Goal: Task Accomplishment & Management: Use online tool/utility

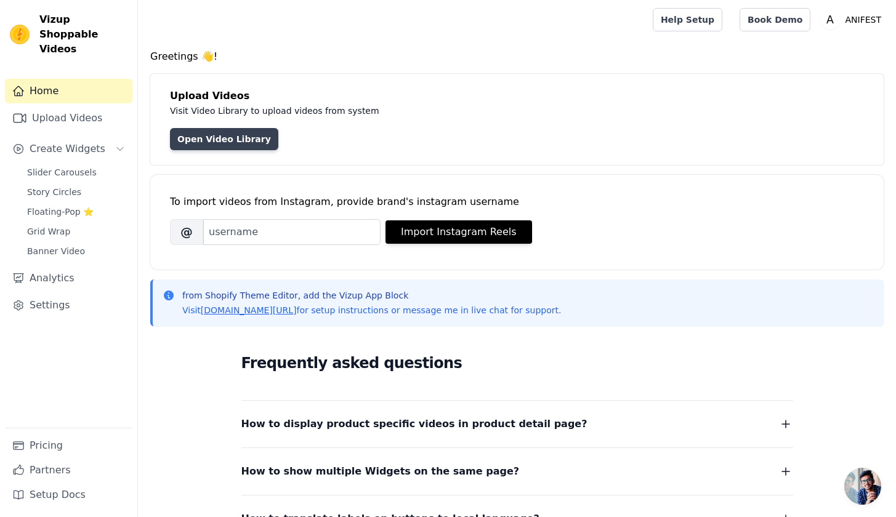
click at [238, 143] on link "Open Video Library" at bounding box center [224, 139] width 108 height 22
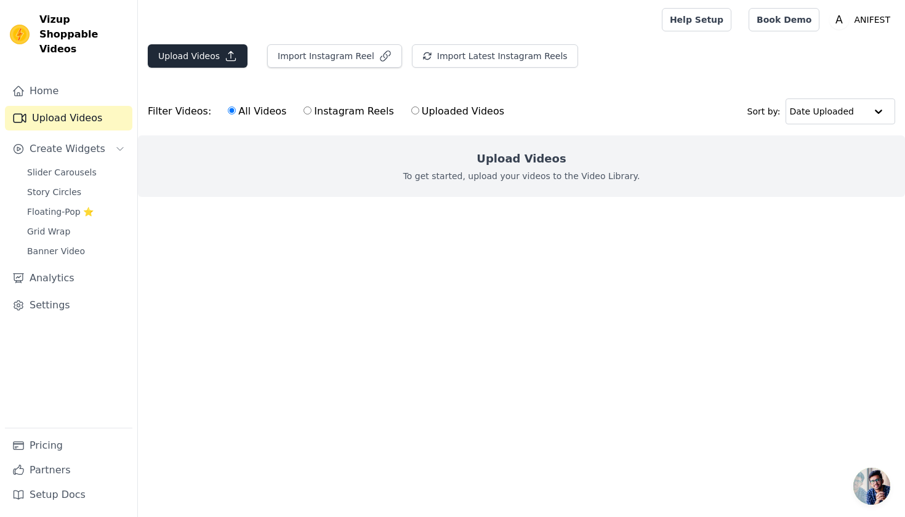
click at [216, 49] on button "Upload Videos" at bounding box center [198, 55] width 100 height 23
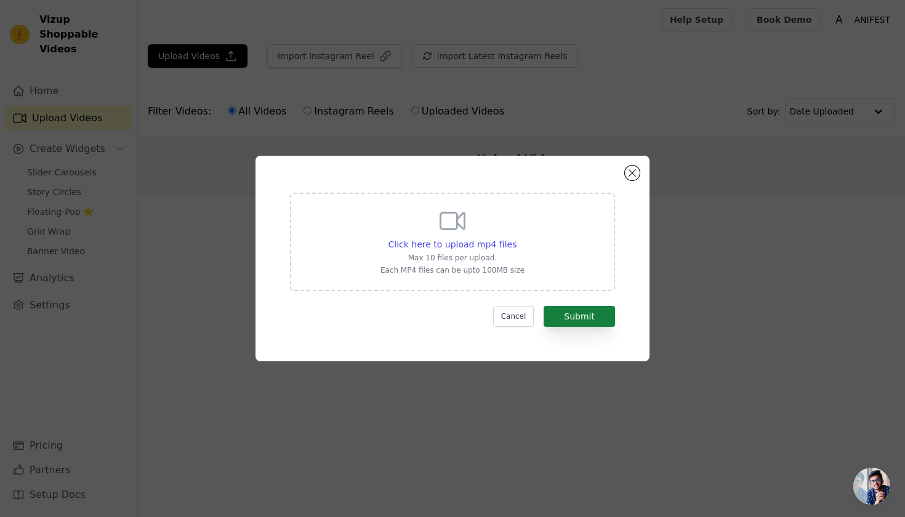
click at [591, 313] on button "Submit" at bounding box center [579, 316] width 71 height 21
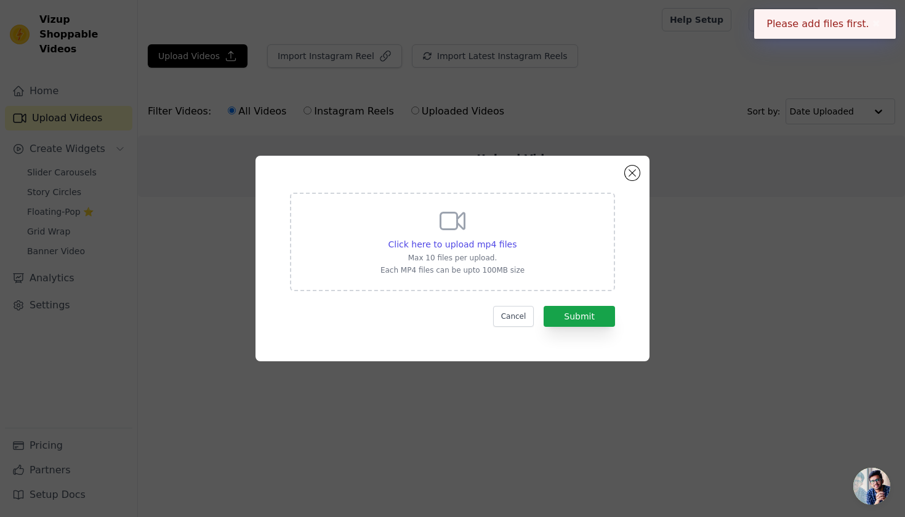
click at [481, 230] on div "Click here to upload mp4 files Max 10 files per upload. Each MP4 files can be u…" at bounding box center [453, 240] width 144 height 69
click at [516, 238] on input "Click here to upload mp4 files Max 10 files per upload. Each MP4 files can be u…" at bounding box center [516, 238] width 1 height 1
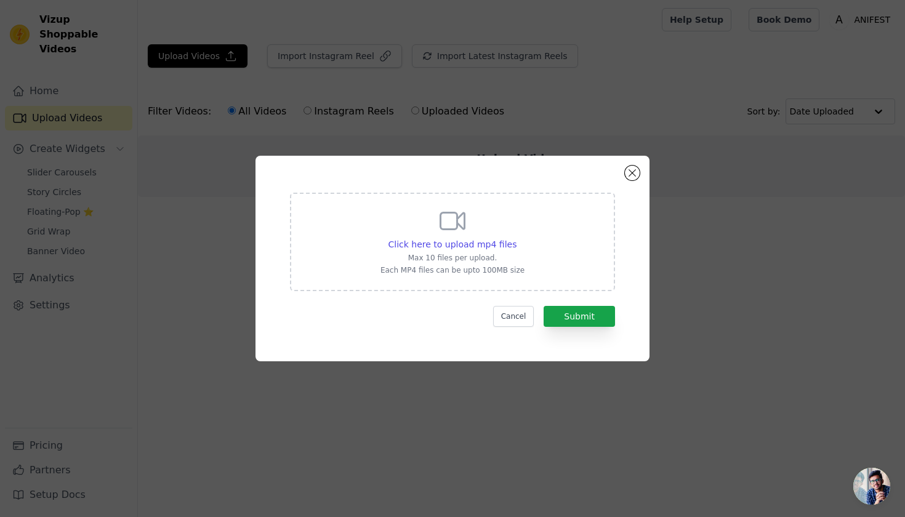
type input "C:\fakepath\0648d18f9eac356434bd478049e27240e8fe9bd0d3ed67e2f8eb06a8f3d9c62f.mp4"
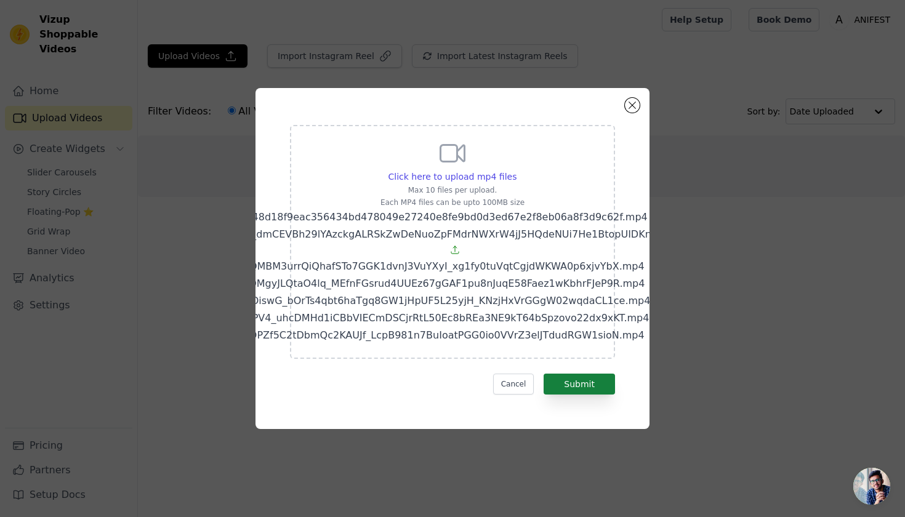
click at [593, 382] on button "Submit" at bounding box center [579, 384] width 71 height 21
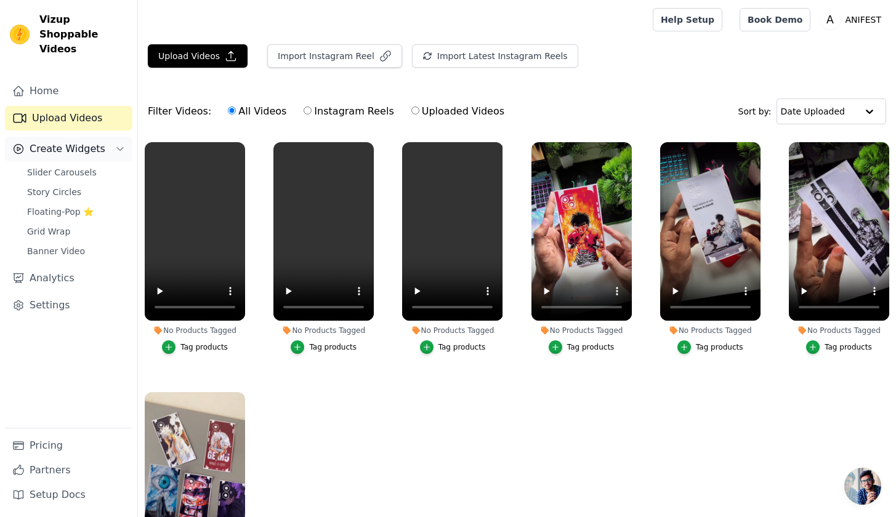
click at [50, 142] on span "Create Widgets" at bounding box center [68, 149] width 76 height 15
click at [97, 142] on span "Create Widgets" at bounding box center [68, 149] width 76 height 15
click at [79, 166] on span "Slider Carousels" at bounding box center [62, 172] width 70 height 12
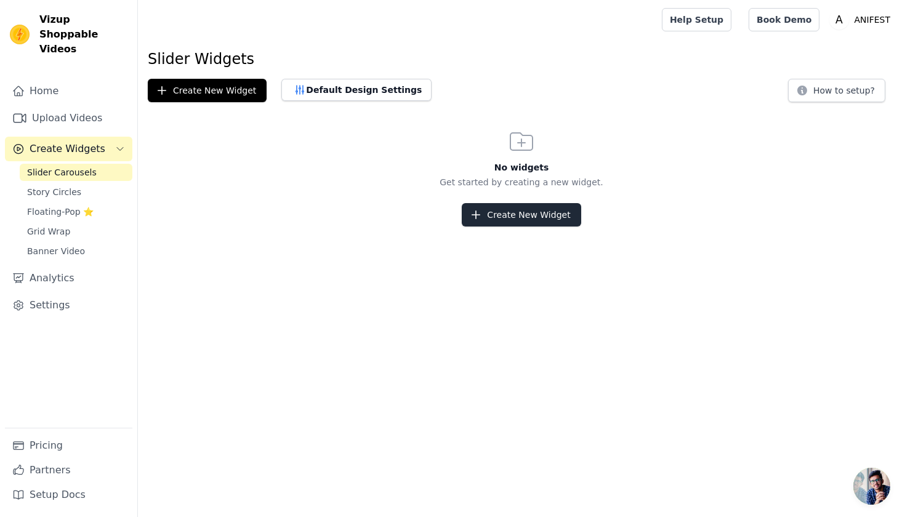
click at [512, 213] on button "Create New Widget" at bounding box center [521, 214] width 119 height 23
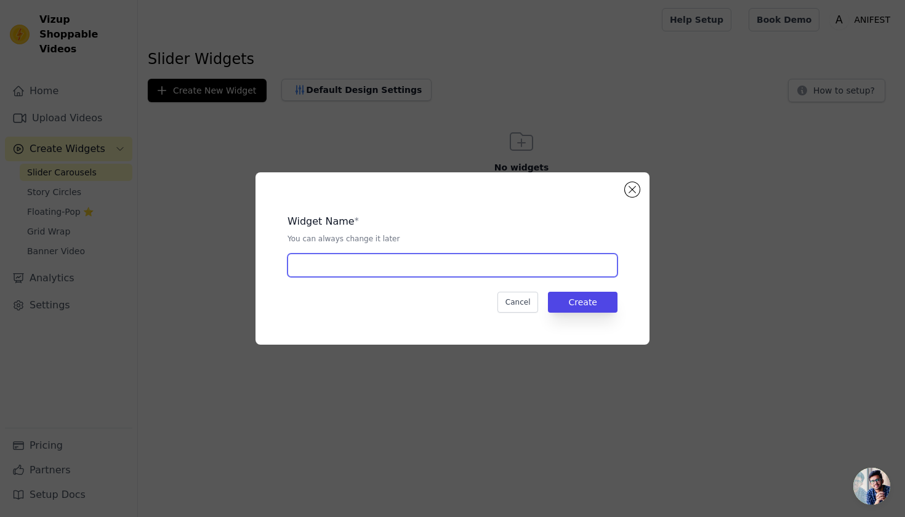
click at [354, 266] on input "text" at bounding box center [453, 265] width 330 height 23
type input "TENDING"
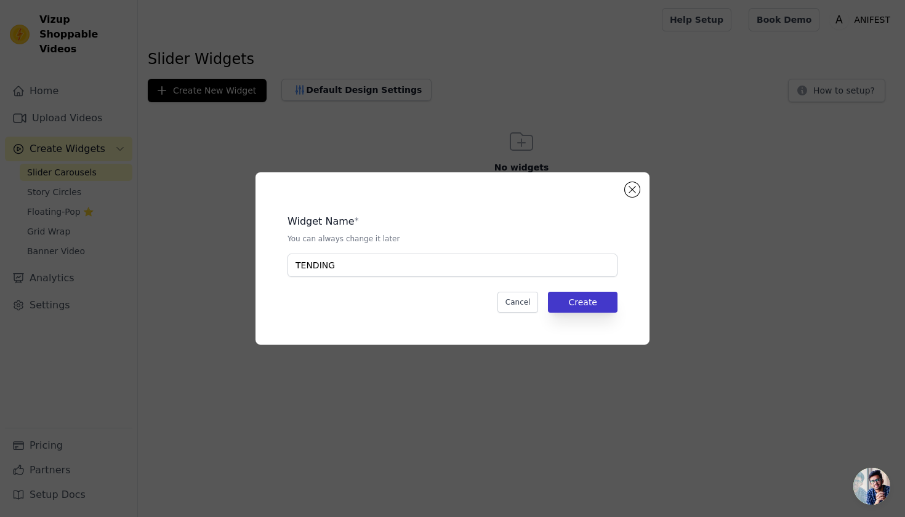
click at [578, 299] on button "Create" at bounding box center [583, 302] width 70 height 21
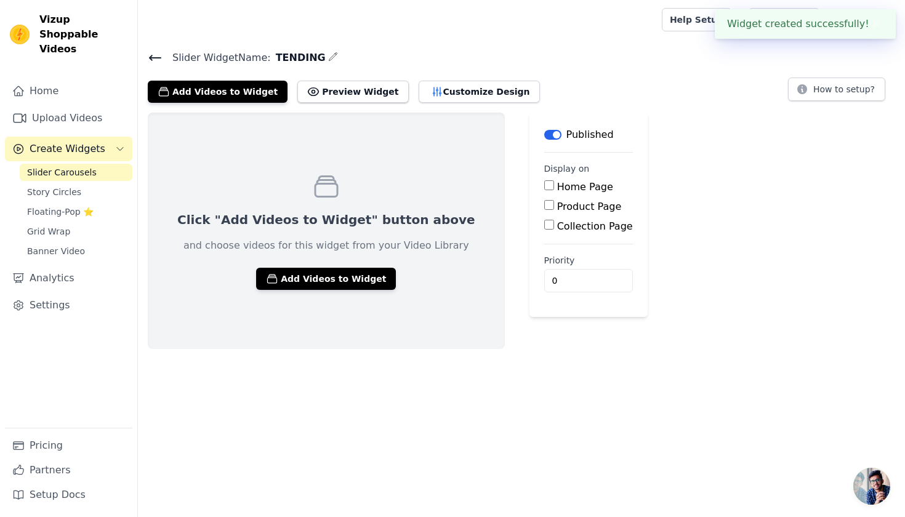
click at [544, 194] on div "Home Page Product Page Collection Page" at bounding box center [588, 207] width 89 height 54
click at [544, 189] on input "Home Page" at bounding box center [549, 185] width 10 height 10
checkbox input "true"
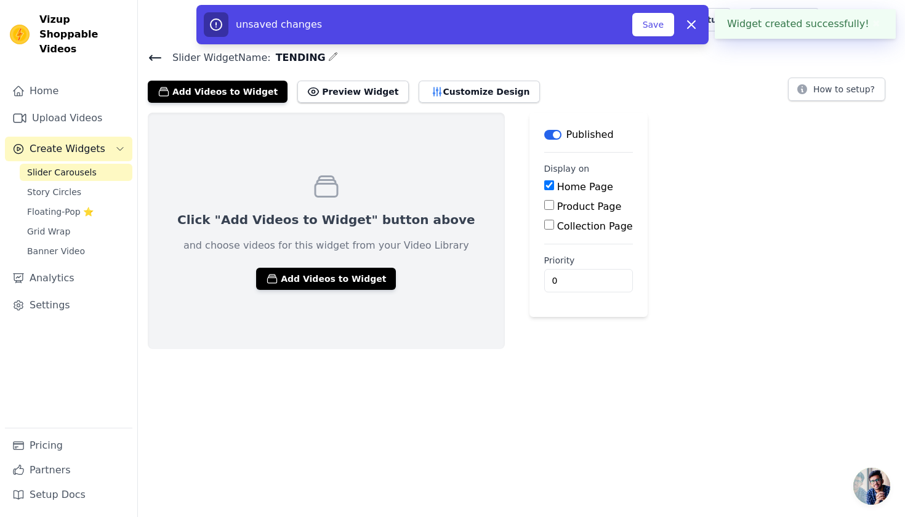
click at [544, 205] on input "Product Page" at bounding box center [549, 205] width 10 height 10
checkbox input "true"
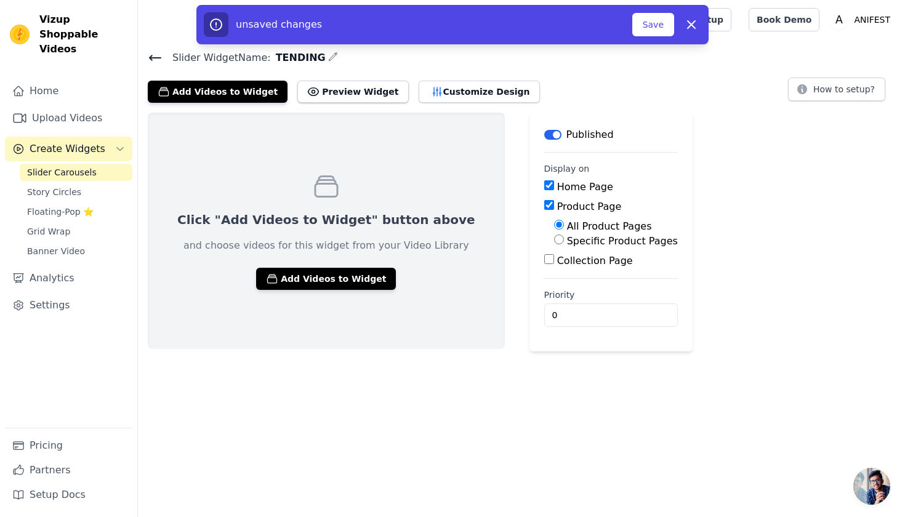
click at [557, 265] on label "Collection Page" at bounding box center [595, 261] width 76 height 12
click at [544, 264] on input "Collection Page" at bounding box center [549, 259] width 10 height 10
checkbox input "true"
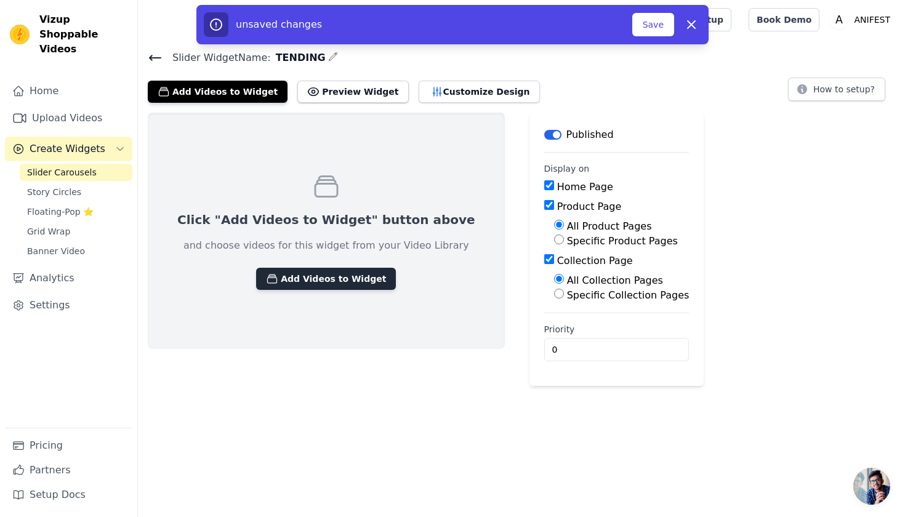
click at [339, 278] on button "Add Videos to Widget" at bounding box center [326, 279] width 140 height 22
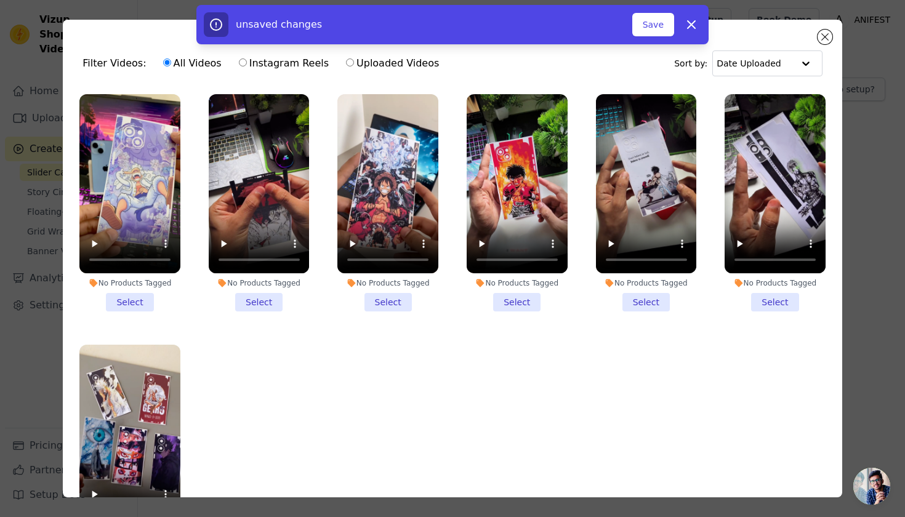
click at [131, 299] on li "No Products Tagged Select" at bounding box center [129, 202] width 101 height 217
click at [0, 0] on input "No Products Tagged Select" at bounding box center [0, 0] width 0 height 0
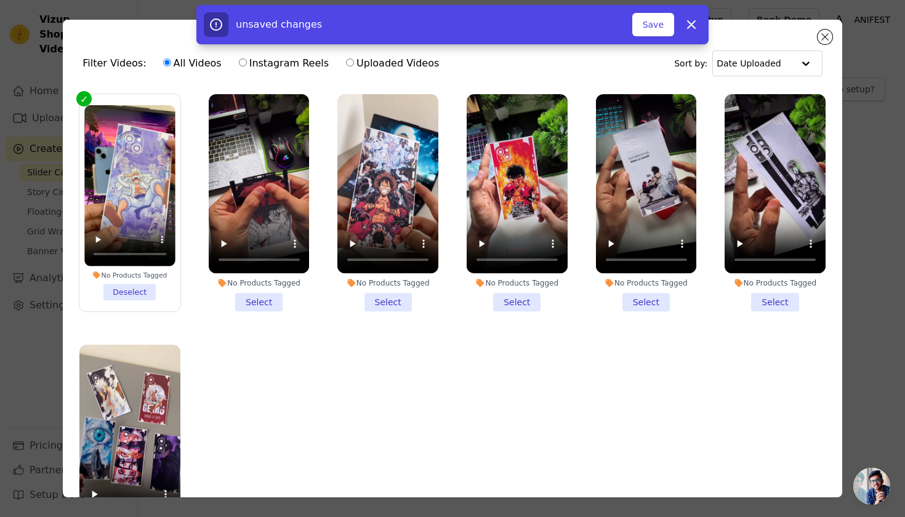
drag, startPoint x: 255, startPoint y: 296, endPoint x: 296, endPoint y: 307, distance: 42.3
click at [256, 296] on li "No Products Tagged Select" at bounding box center [259, 202] width 101 height 217
click at [0, 0] on input "No Products Tagged Select" at bounding box center [0, 0] width 0 height 0
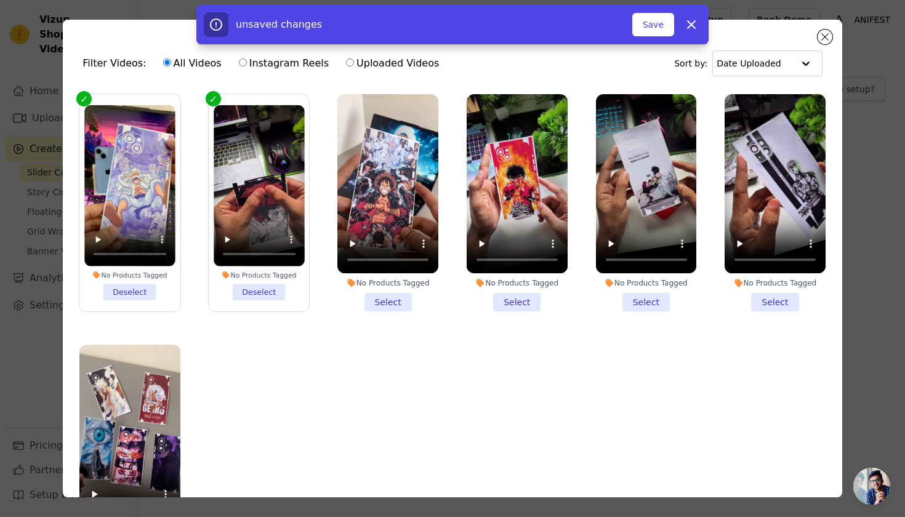
click at [388, 302] on li "No Products Tagged Select" at bounding box center [388, 202] width 101 height 217
click at [0, 0] on input "No Products Tagged Select" at bounding box center [0, 0] width 0 height 0
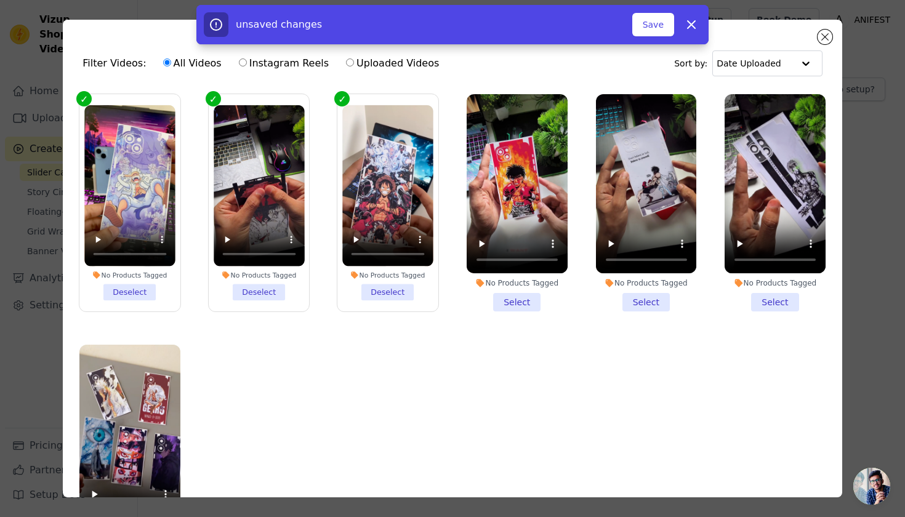
click at [508, 300] on li "No Products Tagged Select" at bounding box center [517, 202] width 101 height 217
click at [0, 0] on input "No Products Tagged Select" at bounding box center [0, 0] width 0 height 0
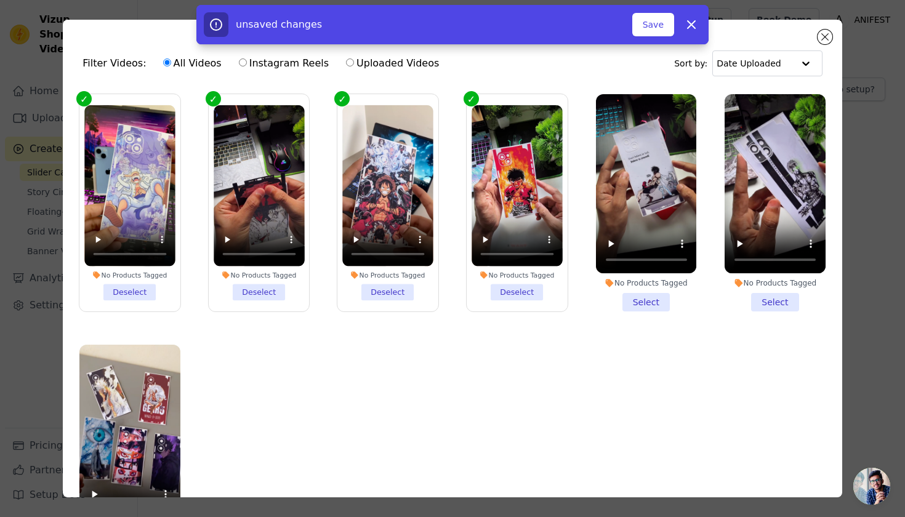
click at [627, 299] on li "No Products Tagged Select" at bounding box center [646, 202] width 101 height 217
click at [0, 0] on input "No Products Tagged Select" at bounding box center [0, 0] width 0 height 0
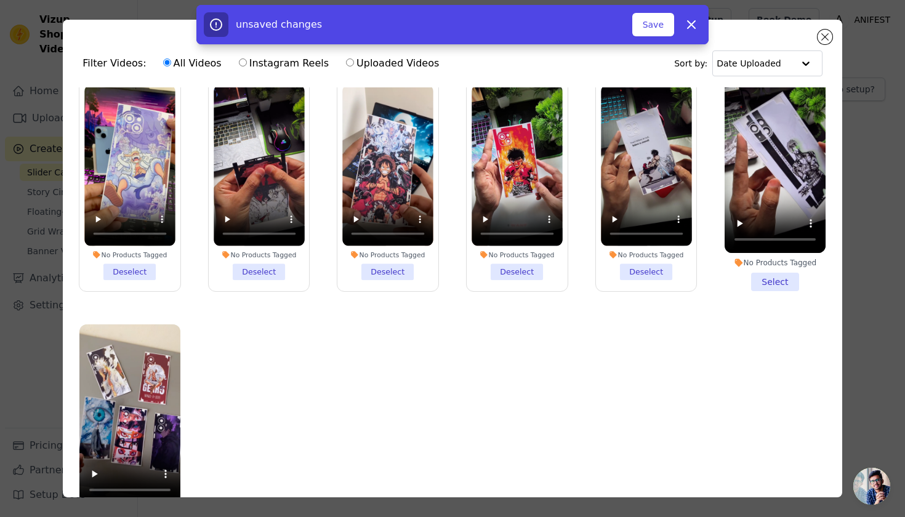
scroll to position [81, 0]
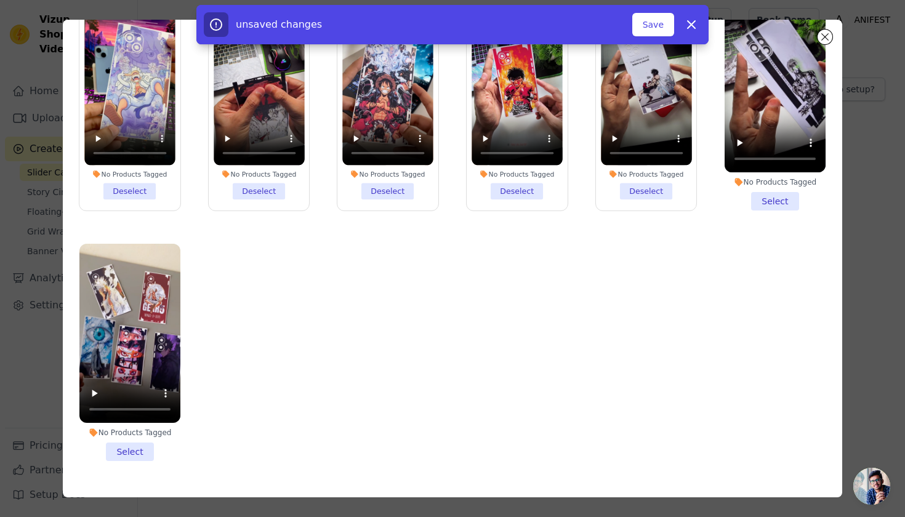
drag, startPoint x: 774, startPoint y: 200, endPoint x: 765, endPoint y: 204, distance: 9.4
click at [773, 200] on li "No Products Tagged Select" at bounding box center [775, 101] width 101 height 217
click at [0, 0] on input "No Products Tagged Select" at bounding box center [0, 0] width 0 height 0
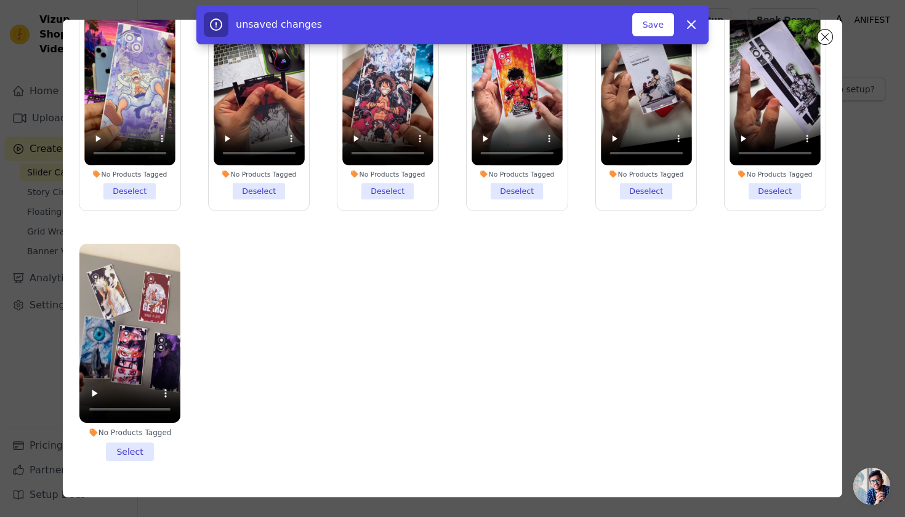
click at [141, 434] on li "No Products Tagged Select" at bounding box center [129, 352] width 101 height 217
click at [0, 0] on input "No Products Tagged Select" at bounding box center [0, 0] width 0 height 0
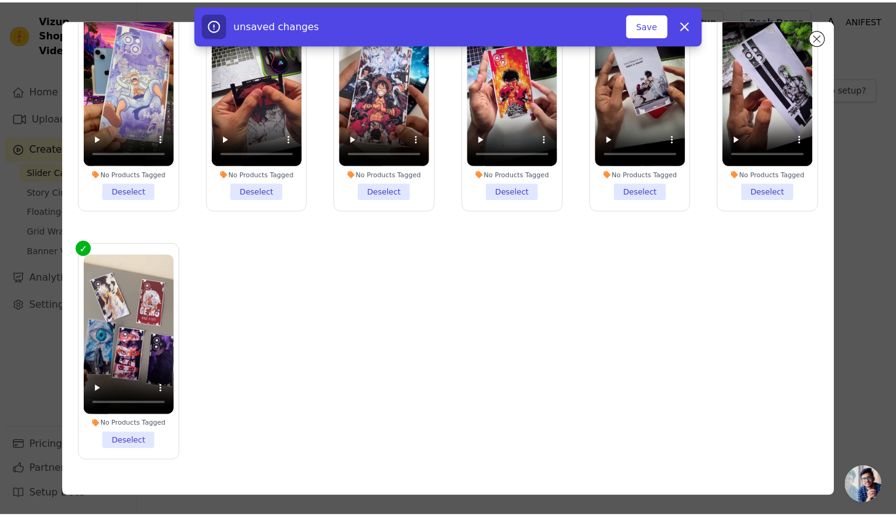
scroll to position [83, 0]
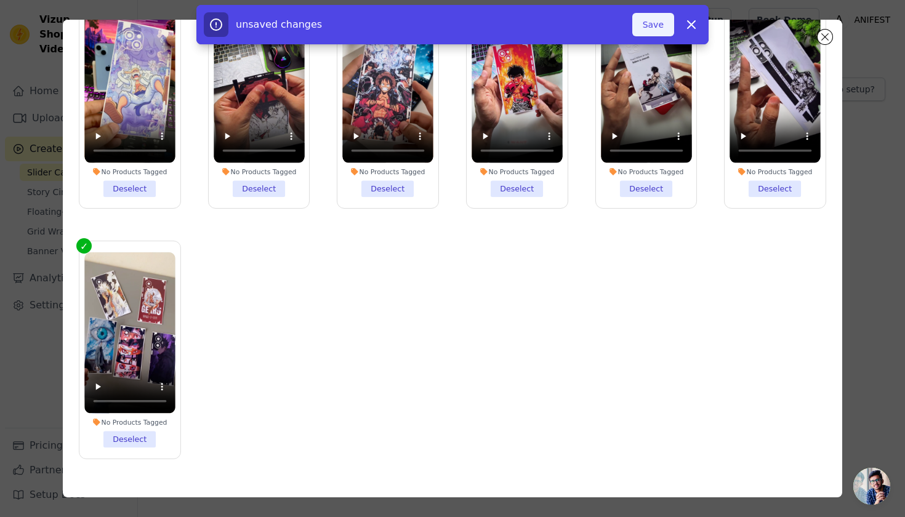
click at [674, 22] on button "Save" at bounding box center [654, 24] width 42 height 23
click at [660, 25] on button "Save" at bounding box center [654, 24] width 42 height 23
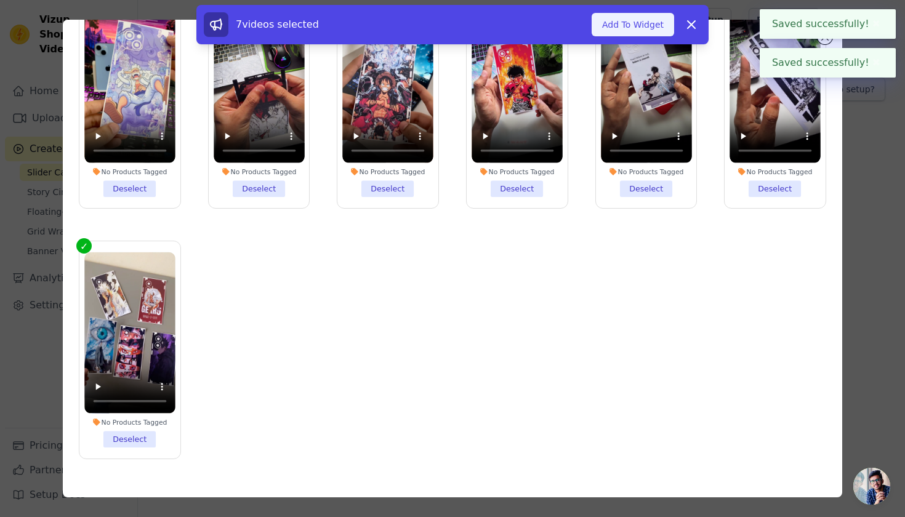
click at [642, 25] on button "Add To Widget" at bounding box center [633, 24] width 83 height 23
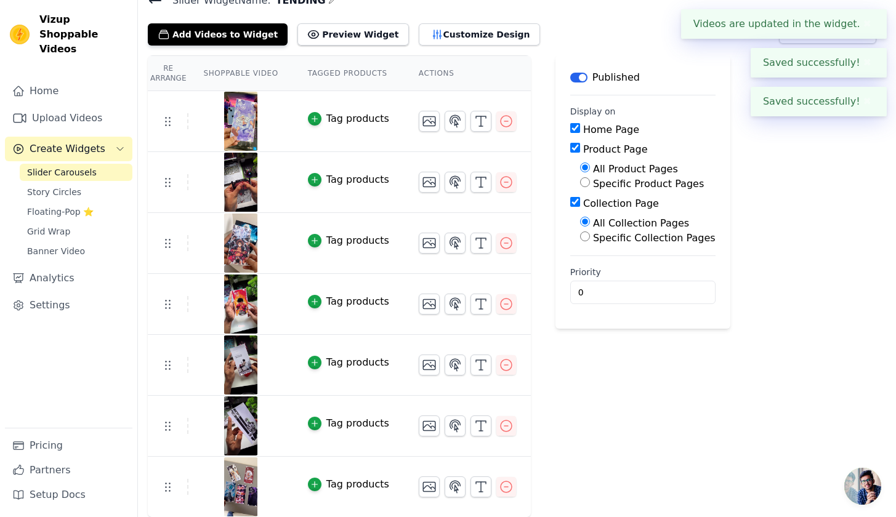
scroll to position [0, 0]
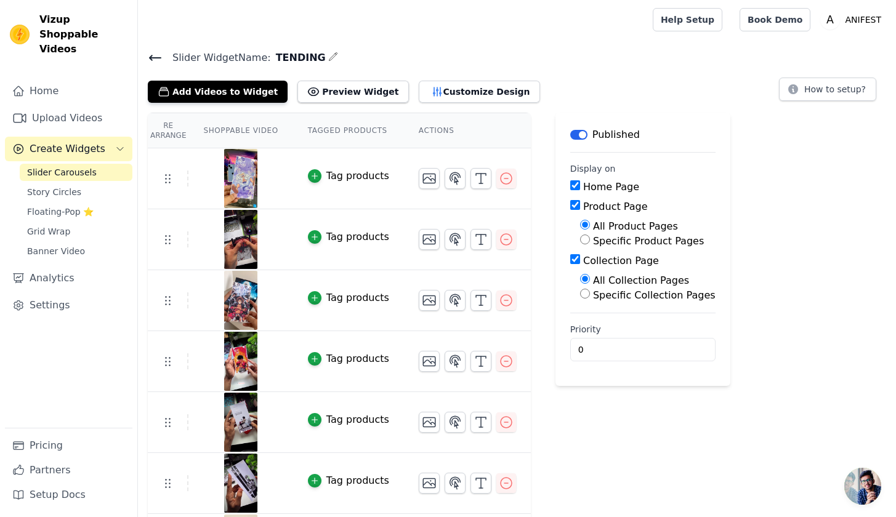
click at [823, 259] on div "Re Arrange Shoppable Video Tagged Products Actions Tag products Tag products Ta…" at bounding box center [517, 344] width 758 height 463
click at [92, 185] on link "Story Circles" at bounding box center [76, 192] width 113 height 17
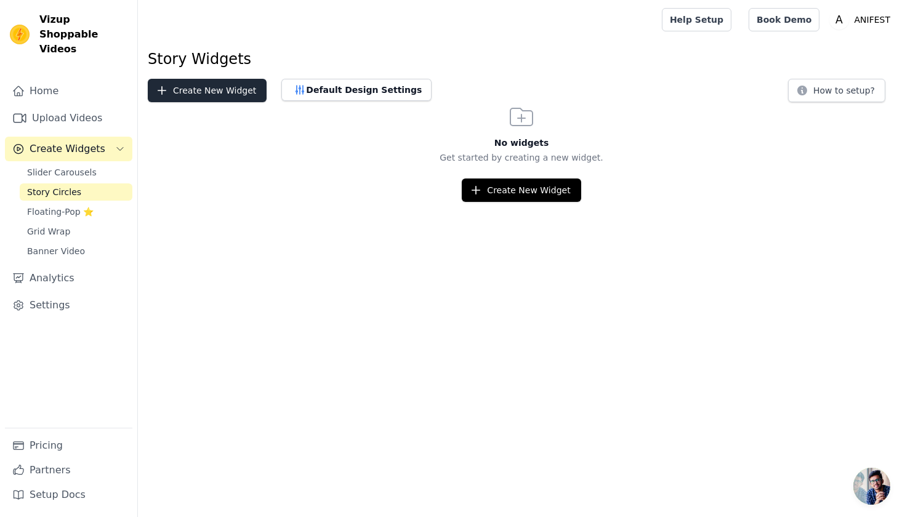
click at [219, 84] on button "Create New Widget" at bounding box center [207, 90] width 119 height 23
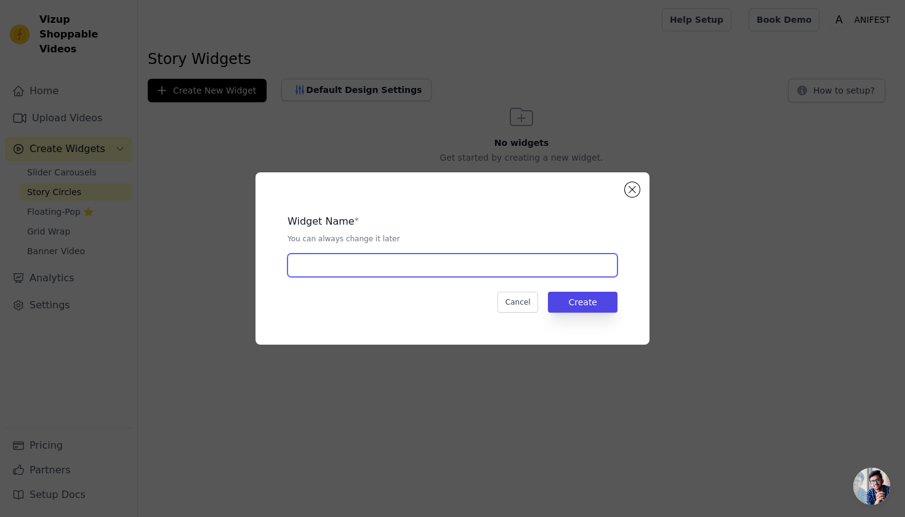
click at [407, 262] on input "text" at bounding box center [453, 265] width 330 height 23
type input "BEST PRODUCT"
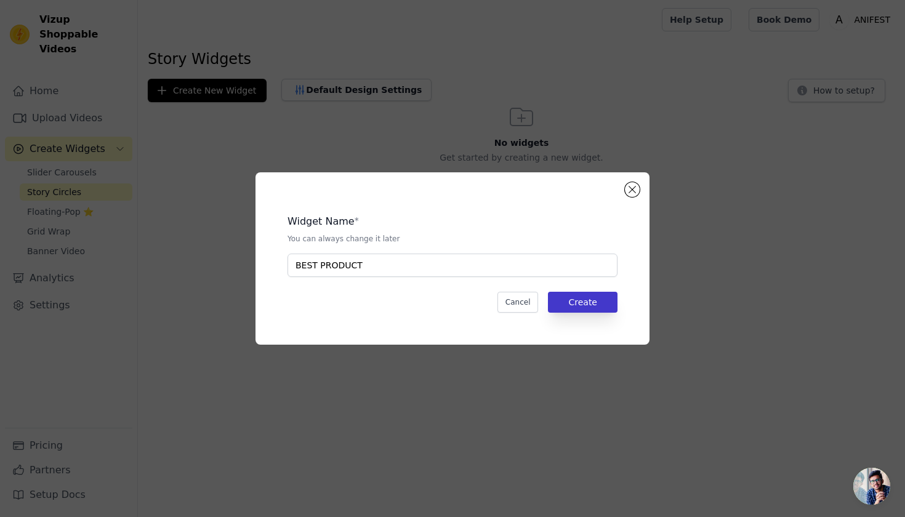
click at [606, 307] on button "Create" at bounding box center [583, 302] width 70 height 21
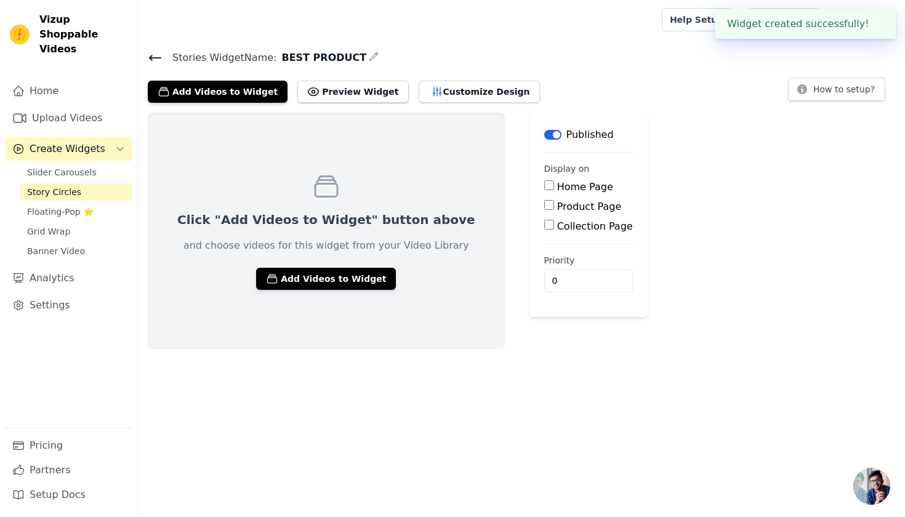
click at [557, 191] on label "Home Page" at bounding box center [585, 187] width 56 height 12
click at [544, 190] on input "Home Page" at bounding box center [549, 185] width 10 height 10
checkbox input "true"
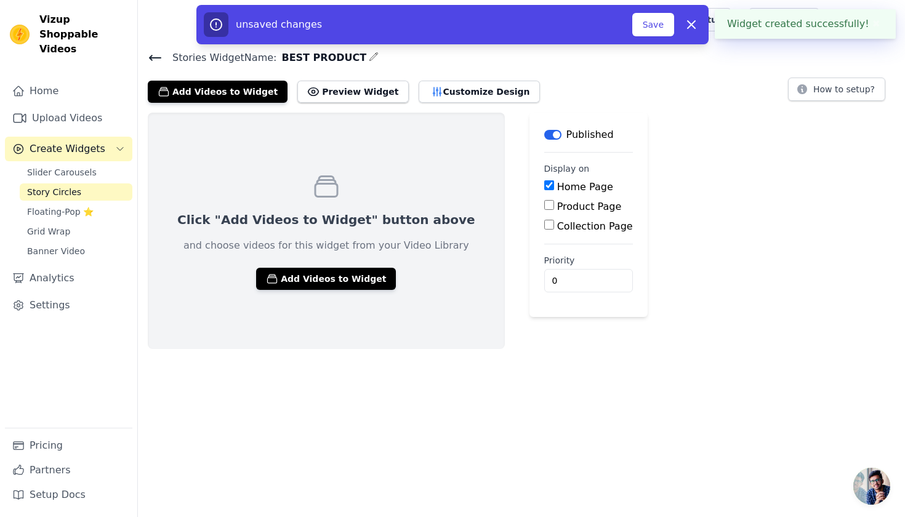
click at [328, 289] on div "Click "Add Videos to Widget" button above and choose videos for this widget fro…" at bounding box center [326, 231] width 357 height 237
click at [331, 283] on button "Add Videos to Widget" at bounding box center [326, 279] width 140 height 22
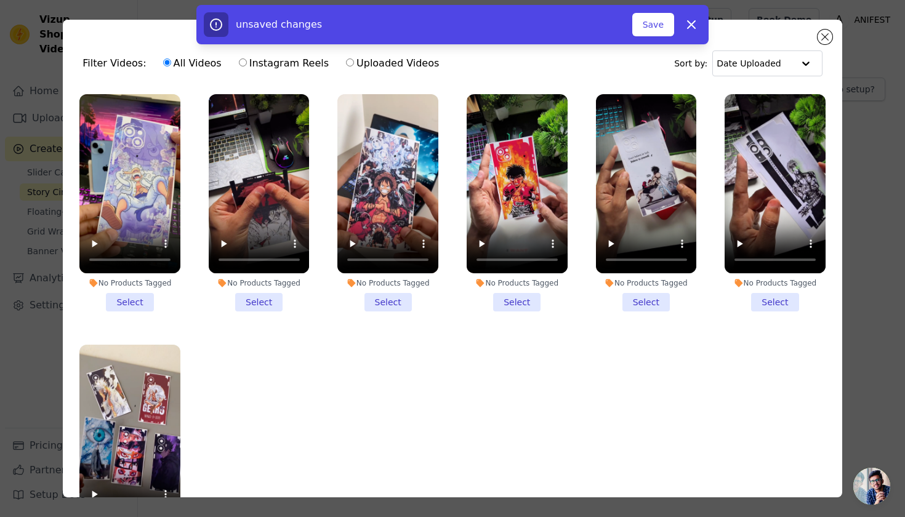
click at [239, 68] on label "Instagram Reels" at bounding box center [283, 63] width 91 height 16
click at [239, 67] on input "Instagram Reels" at bounding box center [243, 63] width 8 height 8
radio input "true"
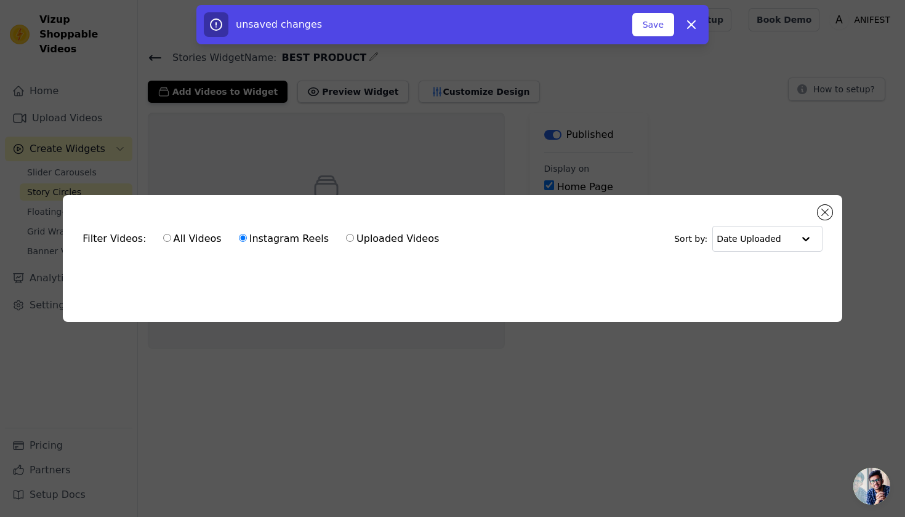
click at [313, 155] on div "Filter Videos: All Videos Instagram Reels Uploaded Videos Sort by: Date Uploade…" at bounding box center [452, 258] width 905 height 517
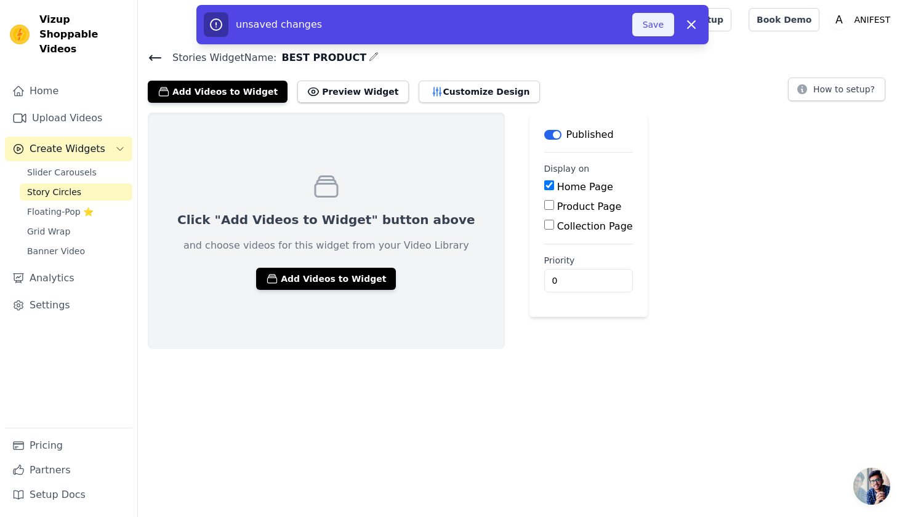
click at [655, 20] on button "Save" at bounding box center [654, 24] width 42 height 23
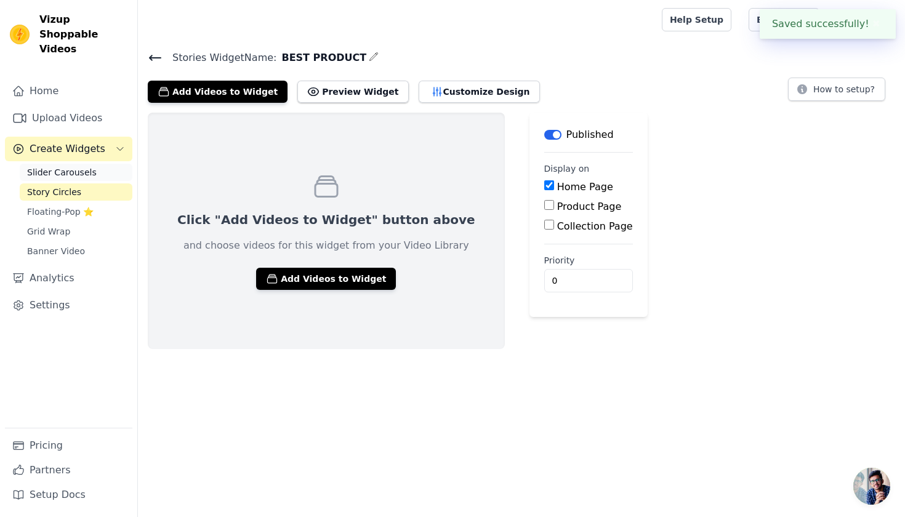
click at [58, 164] on link "Slider Carousels" at bounding box center [76, 172] width 113 height 17
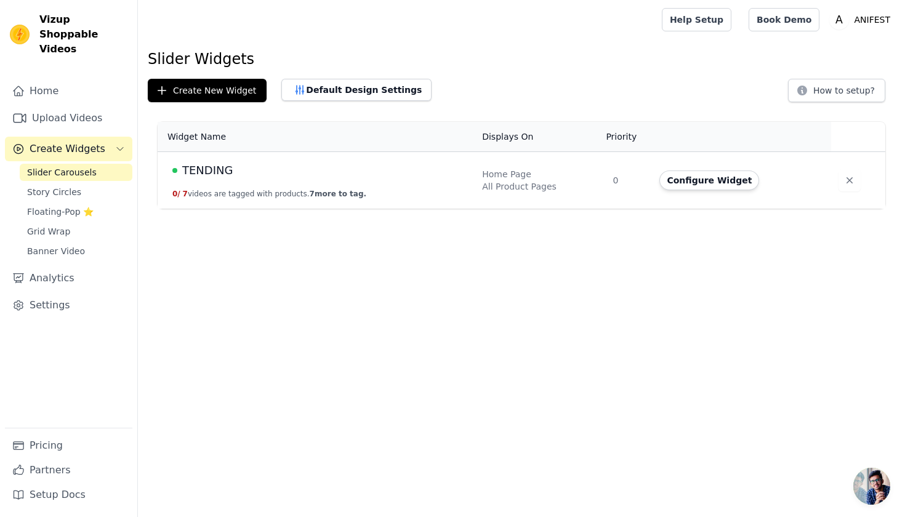
click at [255, 194] on button "0 / 7 videos are tagged with products. 7 more to tag." at bounding box center [269, 194] width 194 height 10
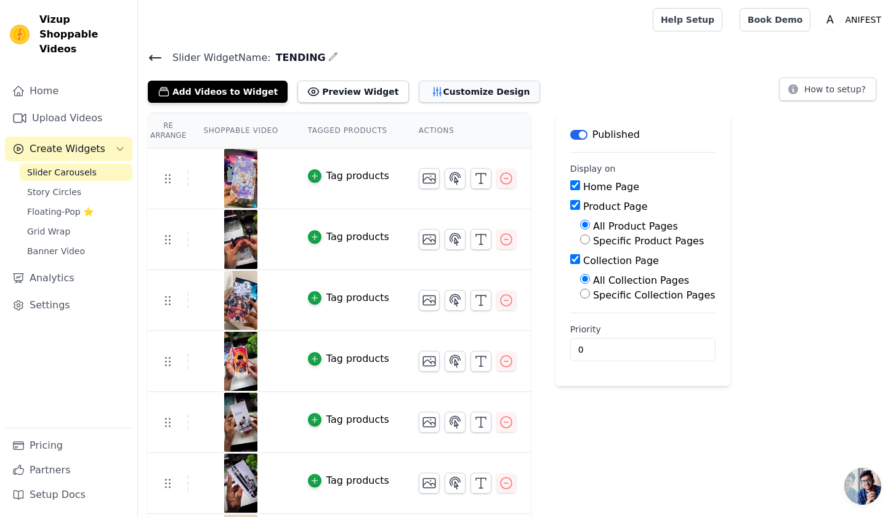
click at [430, 87] on button "Customize Design" at bounding box center [479, 92] width 121 height 22
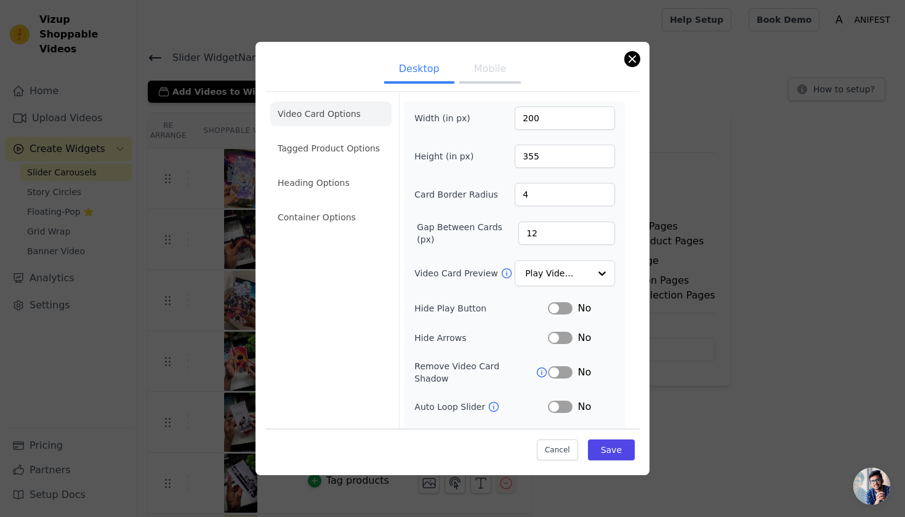
click at [633, 59] on button "Close modal" at bounding box center [632, 59] width 15 height 15
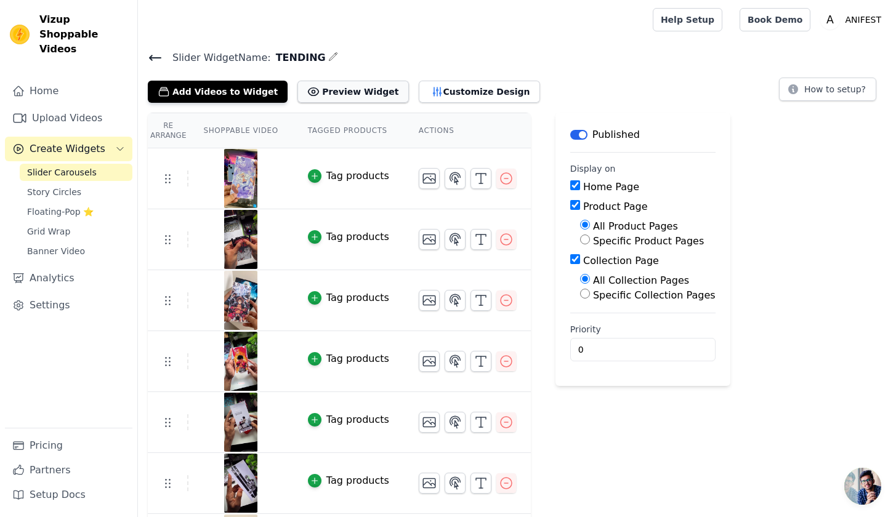
click at [323, 84] on button "Preview Widget" at bounding box center [352, 92] width 111 height 22
click at [798, 89] on icon at bounding box center [793, 89] width 10 height 10
click at [313, 84] on button "Preview Widget" at bounding box center [352, 92] width 111 height 22
click at [591, 343] on input "0" at bounding box center [642, 349] width 145 height 23
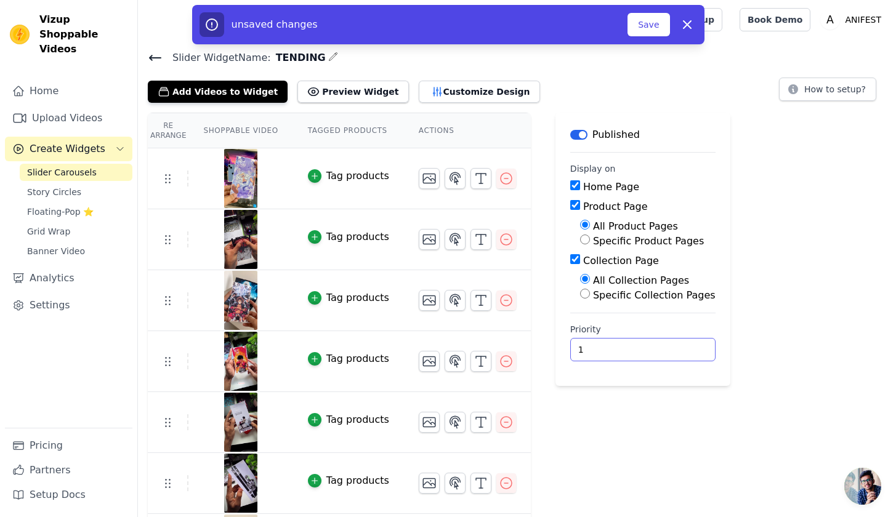
type input "1"
click at [687, 382] on main "Label Published Display on Home Page Product Page All Product Pages Specific Pr…" at bounding box center [643, 249] width 175 height 273
click at [593, 297] on label "Specific Collection Pages" at bounding box center [654, 295] width 123 height 12
click at [590, 297] on input "Specific Collection Pages" at bounding box center [585, 294] width 10 height 10
radio input "true"
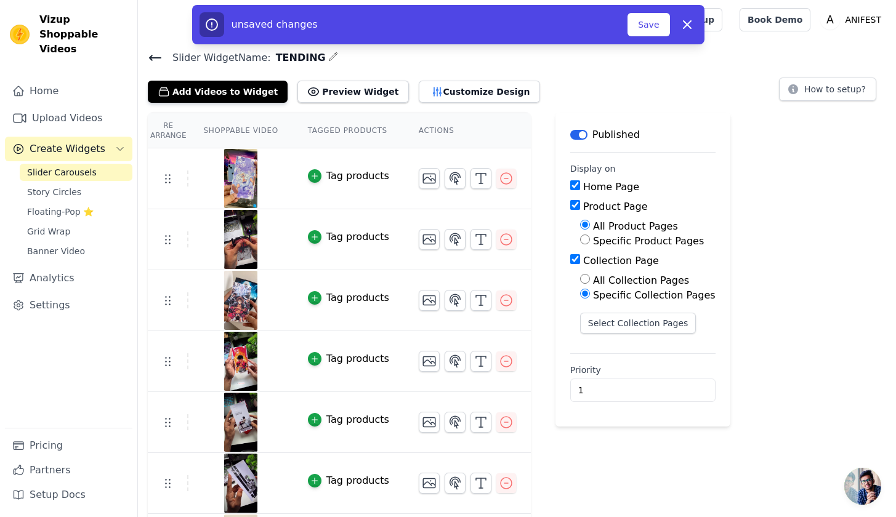
click at [586, 294] on div "Specific Collection Pages" at bounding box center [648, 295] width 136 height 15
click at [588, 295] on div "Specific Collection Pages" at bounding box center [648, 295] width 136 height 15
click at [586, 285] on div "All Collection Pages" at bounding box center [648, 280] width 136 height 15
click at [587, 283] on div "All Collection Pages" at bounding box center [648, 280] width 136 height 15
click at [644, 328] on button "Select Collection Pages" at bounding box center [638, 323] width 116 height 21
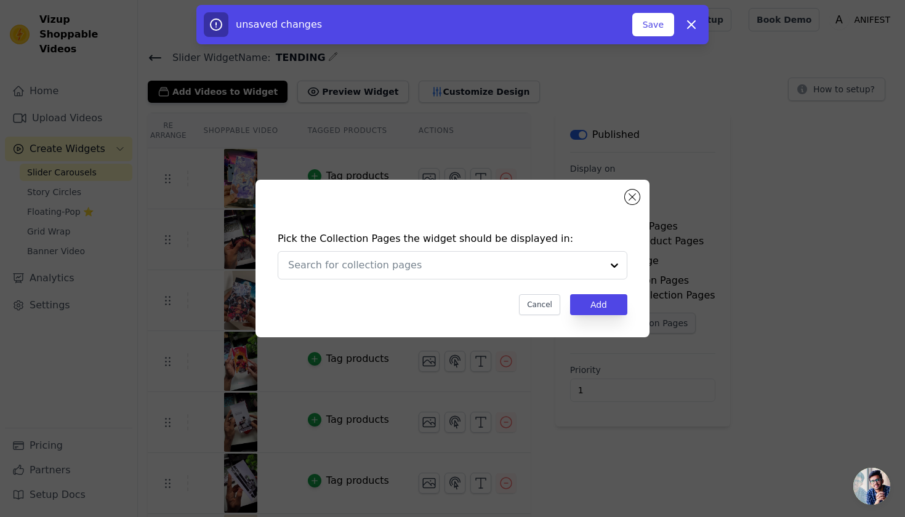
click at [645, 326] on div "Pick the Collection Pages the widget should be displayed in: Cancel Add" at bounding box center [453, 259] width 394 height 158
click at [444, 270] on div at bounding box center [445, 265] width 314 height 27
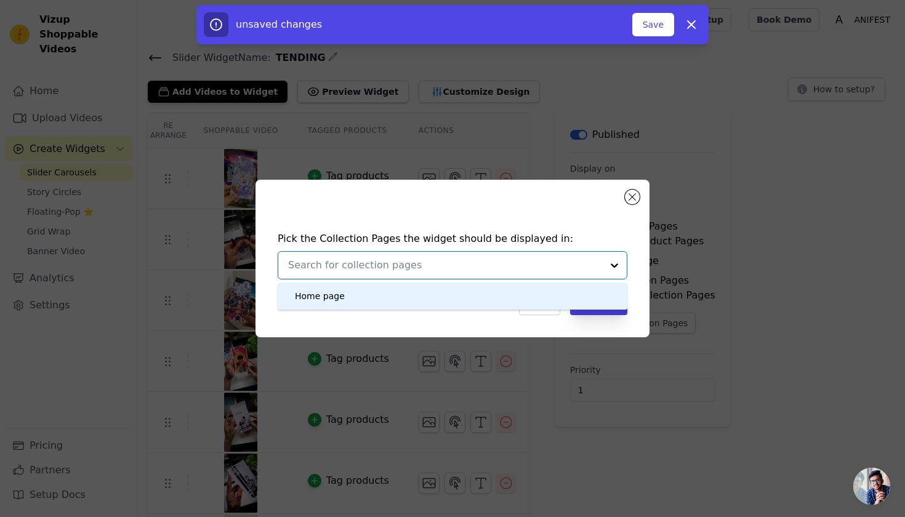
click at [404, 286] on div "Home page" at bounding box center [452, 296] width 325 height 27
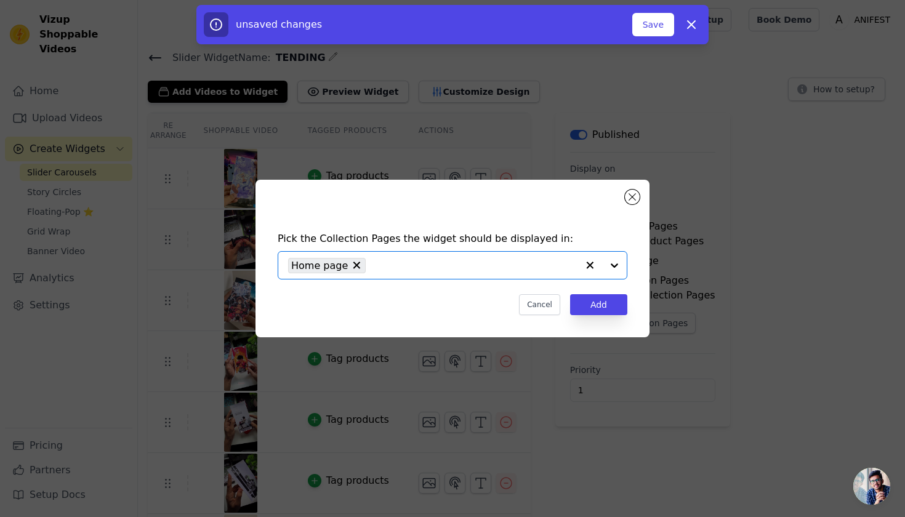
click at [591, 307] on button "Add" at bounding box center [598, 304] width 57 height 21
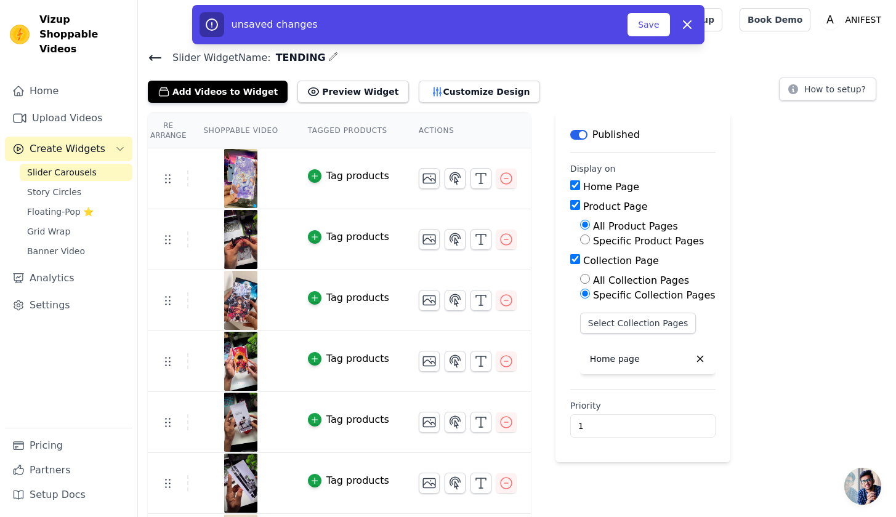
click at [765, 299] on div "Re Arrange Shoppable Video Tagged Products Actions Tag products Tag products Ta…" at bounding box center [517, 344] width 758 height 463
click at [62, 245] on span "Banner Video" at bounding box center [56, 251] width 58 height 12
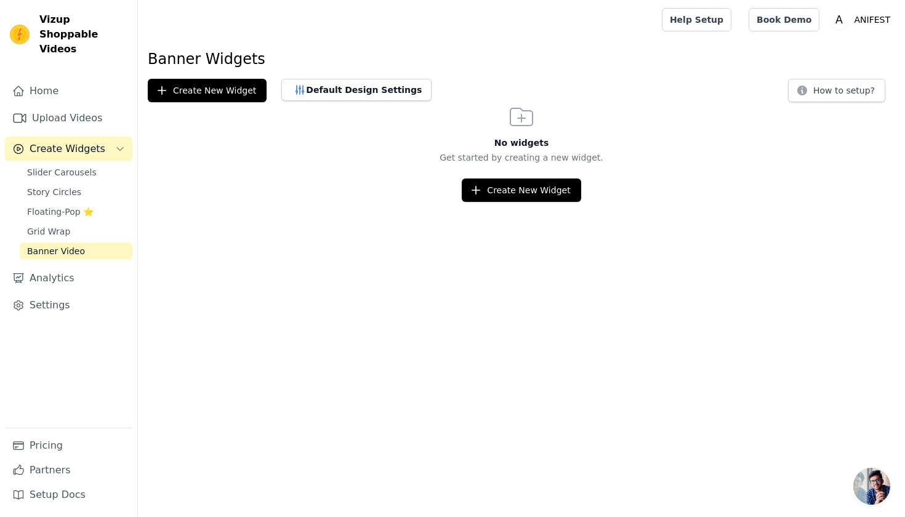
click at [545, 202] on html "Vizup Shoppable Videos Home Upload Videos Create Widgets Slider Carousels Story…" at bounding box center [452, 101] width 905 height 202
click at [544, 193] on button "Create New Widget" at bounding box center [521, 190] width 119 height 23
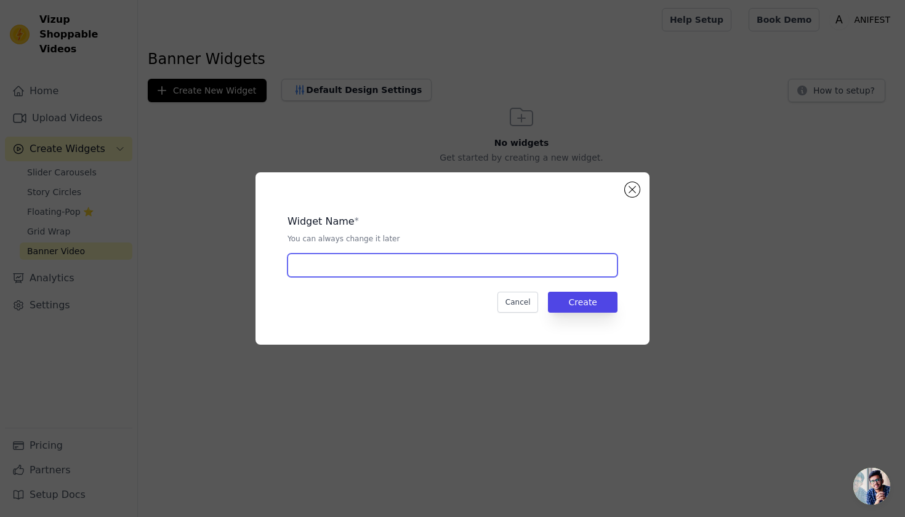
click at [380, 277] on input "text" at bounding box center [453, 265] width 330 height 23
click at [381, 264] on input "text" at bounding box center [453, 265] width 330 height 23
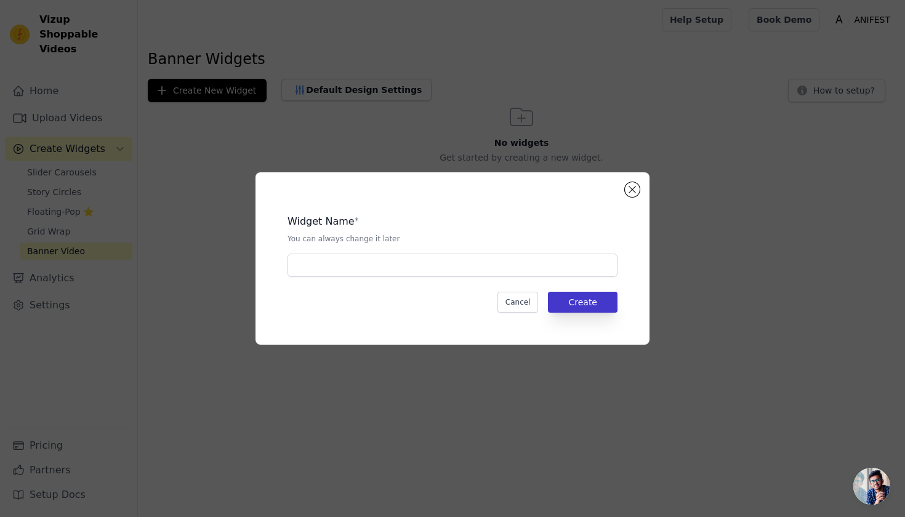
click at [598, 303] on button "Create" at bounding box center [583, 302] width 70 height 21
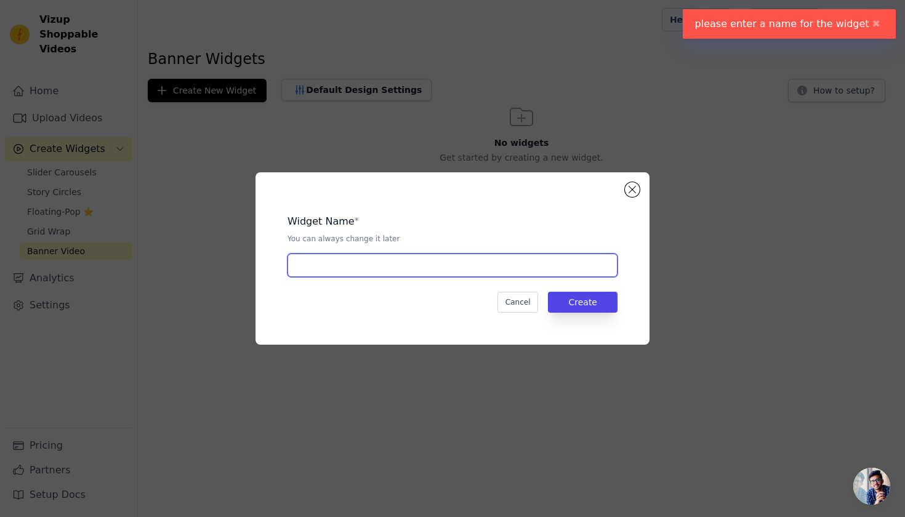
click at [380, 268] on input "text" at bounding box center [453, 265] width 330 height 23
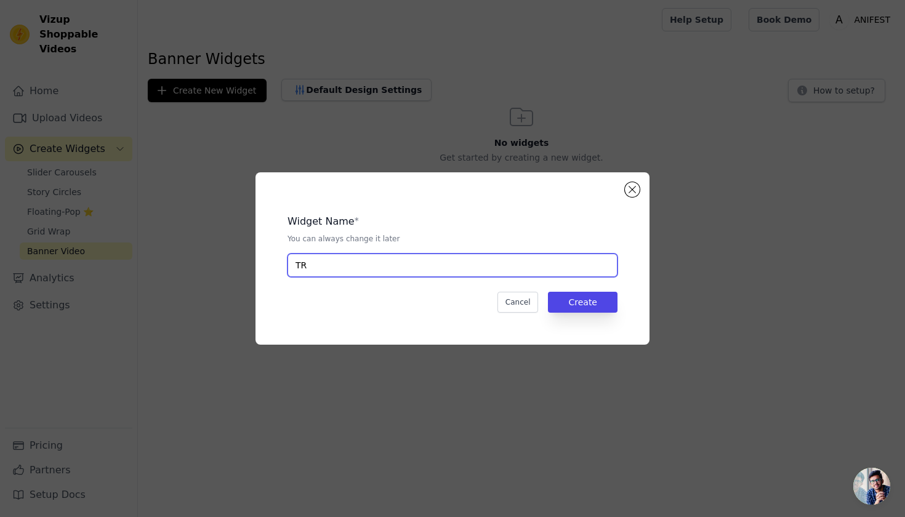
type input "T"
type input "BEST PRODUCT"
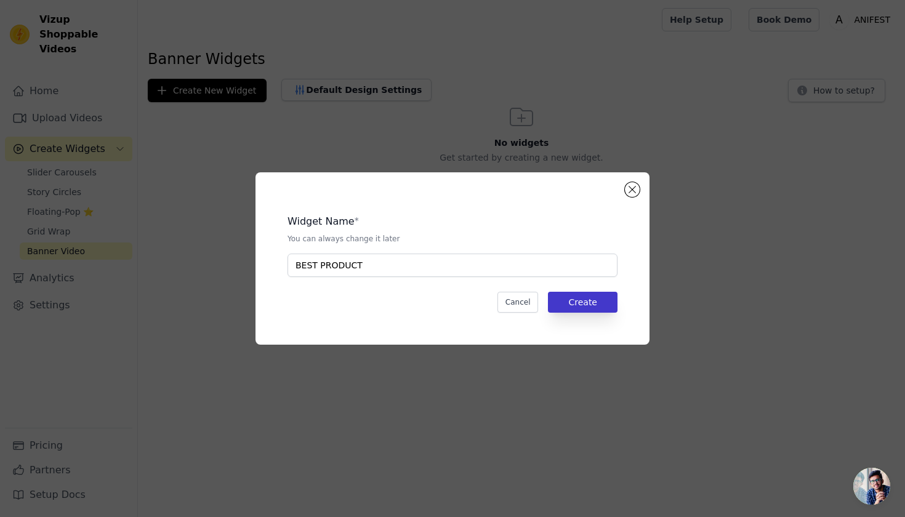
click at [602, 303] on button "Create" at bounding box center [583, 302] width 70 height 21
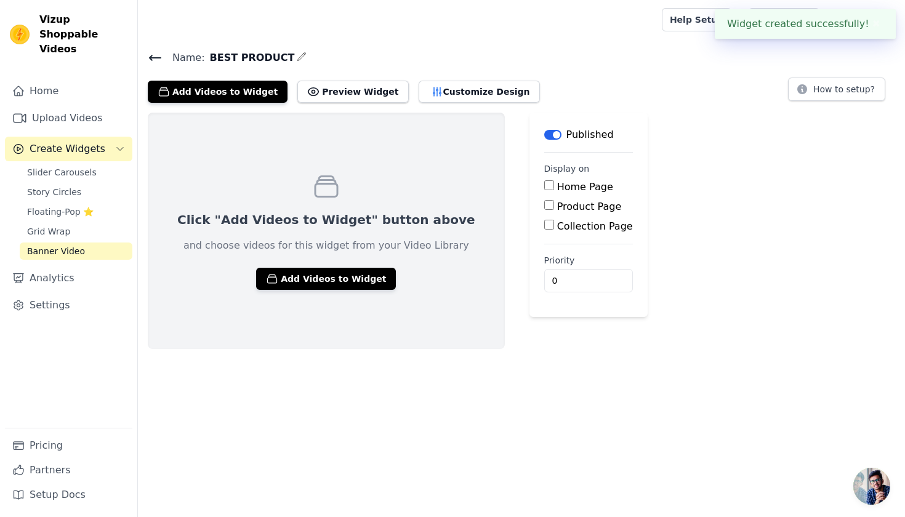
drag, startPoint x: 512, startPoint y: 182, endPoint x: 518, endPoint y: 197, distance: 16.4
click at [544, 182] on input "Home Page" at bounding box center [549, 185] width 10 height 10
checkbox input "true"
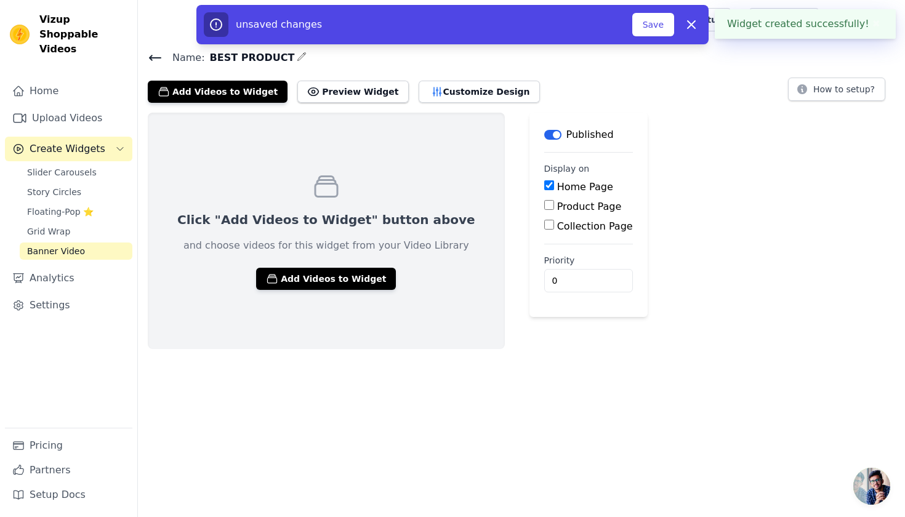
click at [544, 208] on input "Product Page" at bounding box center [549, 205] width 10 height 10
checkbox input "true"
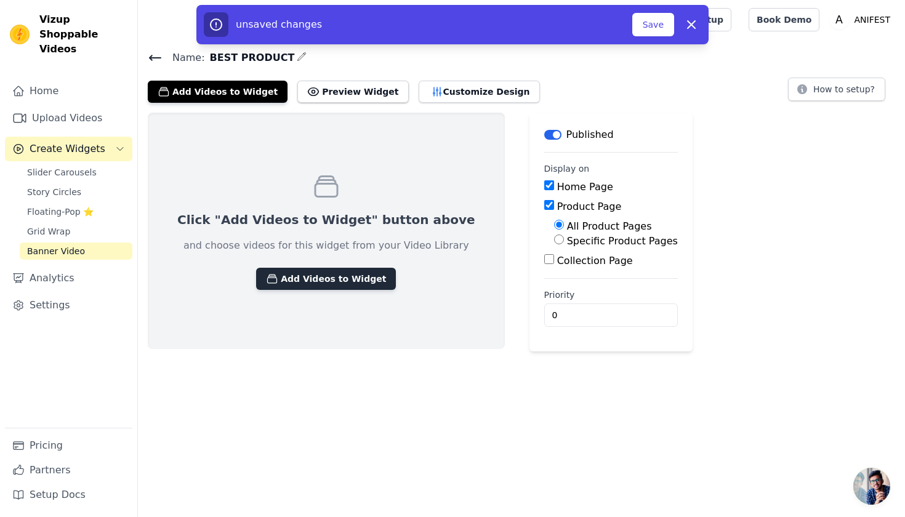
click at [341, 273] on button "Add Videos to Widget" at bounding box center [326, 279] width 140 height 22
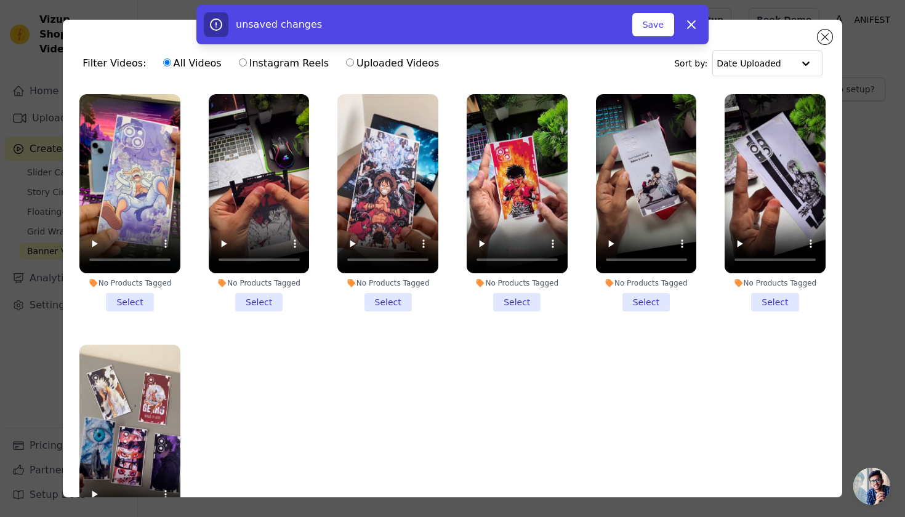
click at [123, 294] on li "No Products Tagged Select" at bounding box center [129, 202] width 101 height 217
click at [0, 0] on input "No Products Tagged Select" at bounding box center [0, 0] width 0 height 0
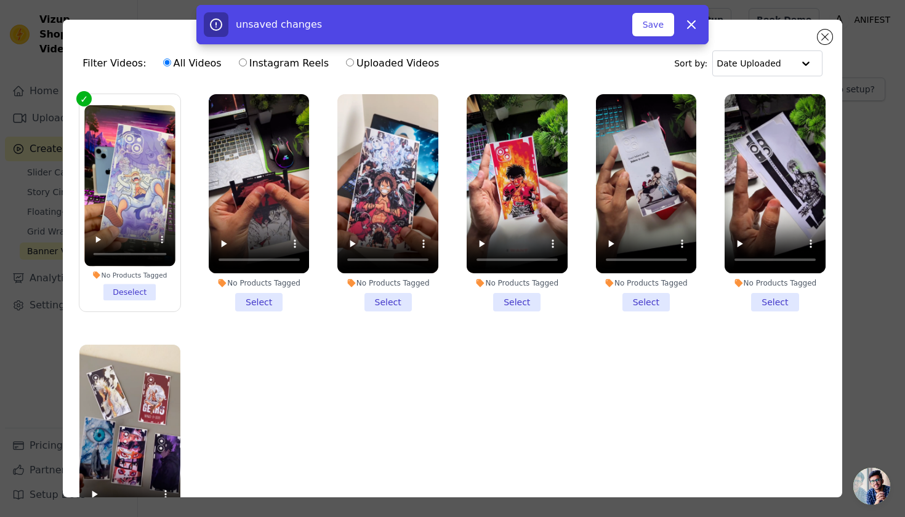
click at [245, 307] on label "No Products Tagged Select" at bounding box center [259, 203] width 102 height 219
click at [0, 0] on input "No Products Tagged Select" at bounding box center [0, 0] width 0 height 0
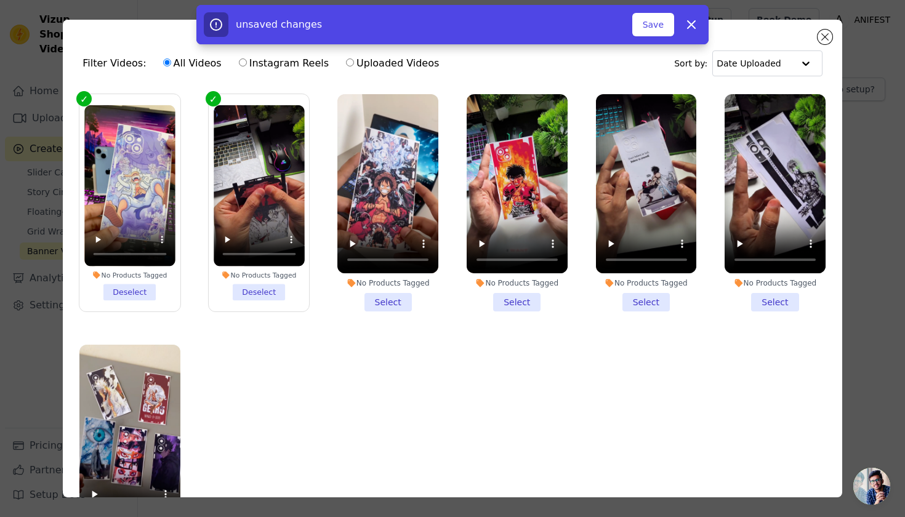
scroll to position [107, 0]
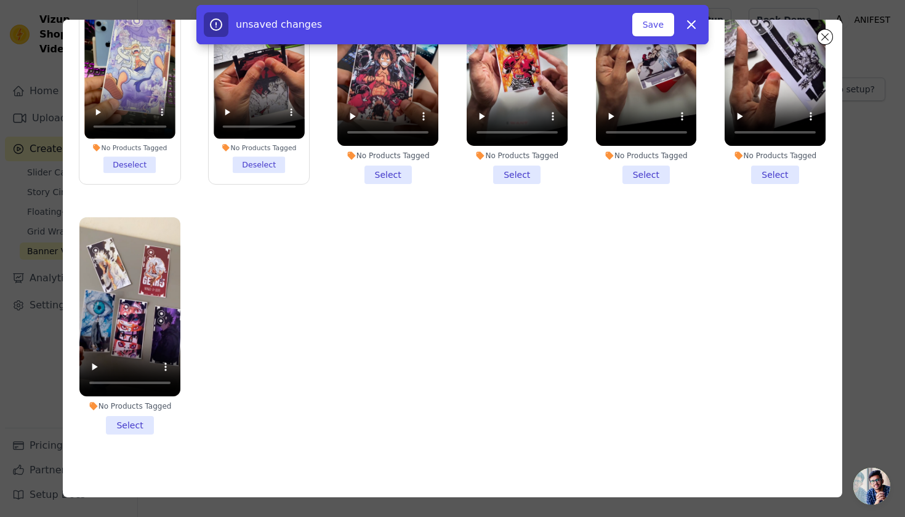
click at [132, 410] on li "No Products Tagged Select" at bounding box center [129, 325] width 101 height 217
click at [0, 0] on input "No Products Tagged Select" at bounding box center [0, 0] width 0 height 0
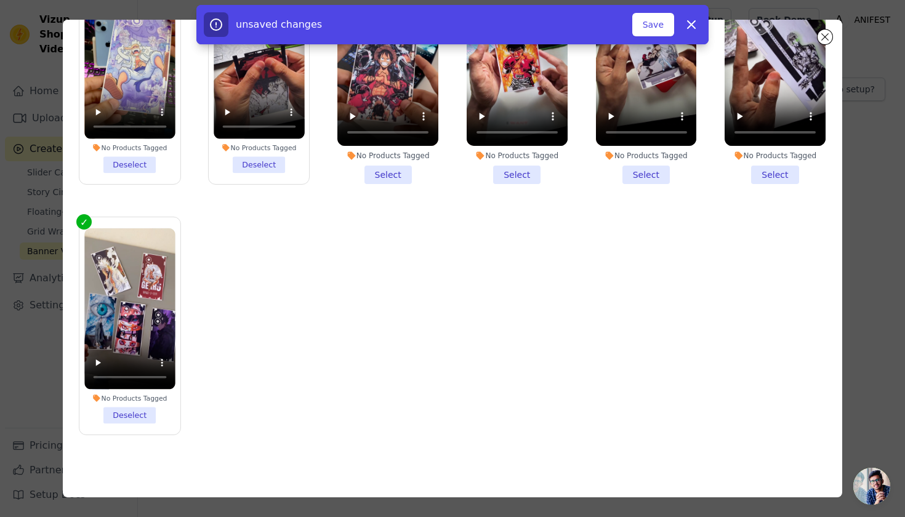
click at [330, 220] on ul "No Products Tagged Deselect No Products Tagged Deselect No Products Tagged Sele…" at bounding box center [452, 219] width 759 height 478
drag, startPoint x: 371, startPoint y: 177, endPoint x: 422, endPoint y: 184, distance: 51.6
click at [375, 179] on li "No Products Tagged Select" at bounding box center [388, 75] width 101 height 217
click at [0, 0] on input "No Products Tagged Select" at bounding box center [0, 0] width 0 height 0
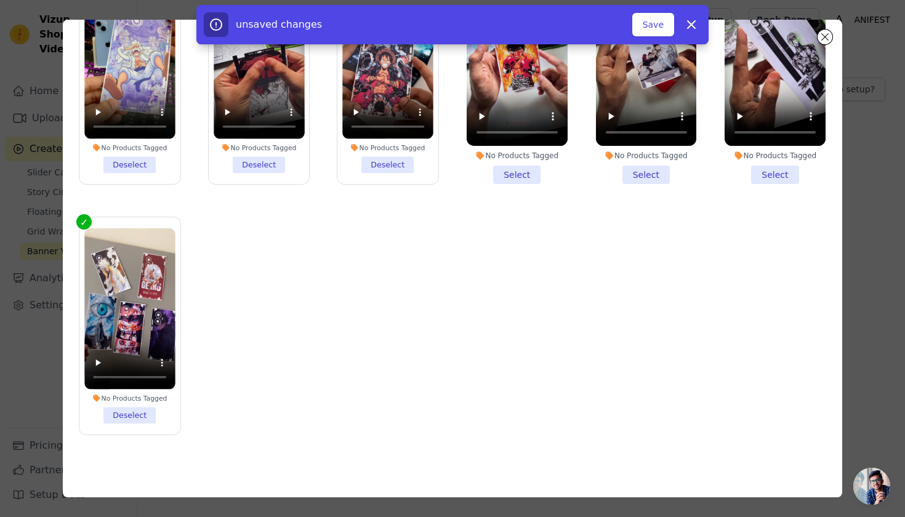
click at [530, 186] on div "No Products Tagged Select" at bounding box center [517, 75] width 115 height 231
drag, startPoint x: 506, startPoint y: 173, endPoint x: 588, endPoint y: 177, distance: 81.4
click at [523, 176] on li "No Products Tagged Select" at bounding box center [517, 75] width 101 height 217
click at [0, 0] on input "No Products Tagged Select" at bounding box center [0, 0] width 0 height 0
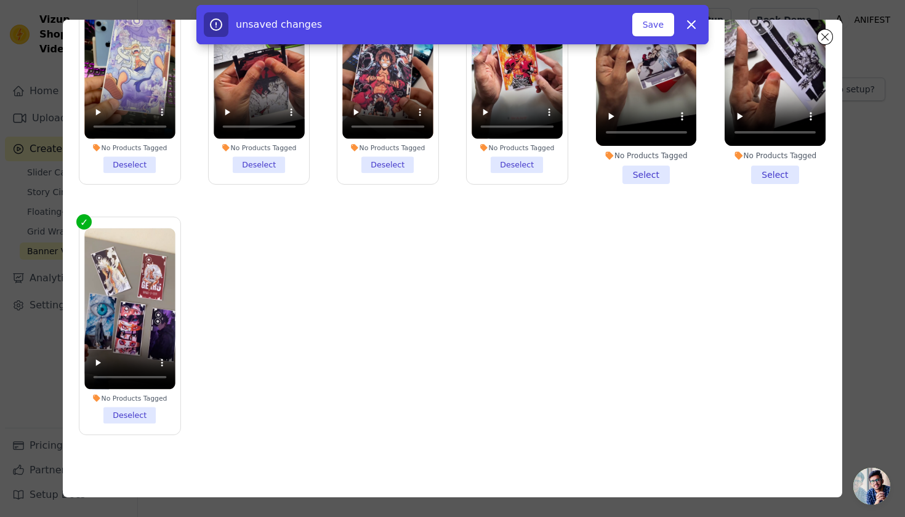
click at [649, 175] on li "No Products Tagged Select" at bounding box center [646, 75] width 101 height 217
click at [0, 0] on input "No Products Tagged Select" at bounding box center [0, 0] width 0 height 0
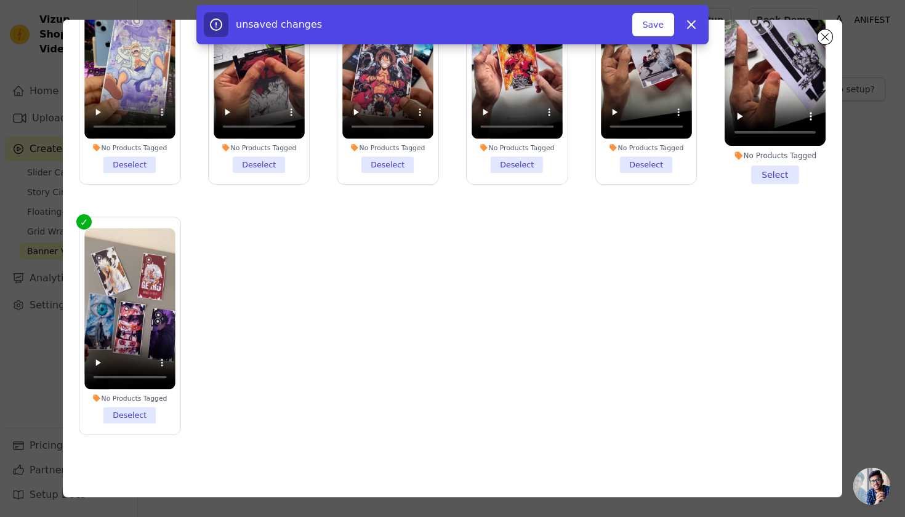
click at [769, 167] on li "No Products Tagged Select" at bounding box center [775, 75] width 101 height 217
click at [0, 0] on input "No Products Tagged Select" at bounding box center [0, 0] width 0 height 0
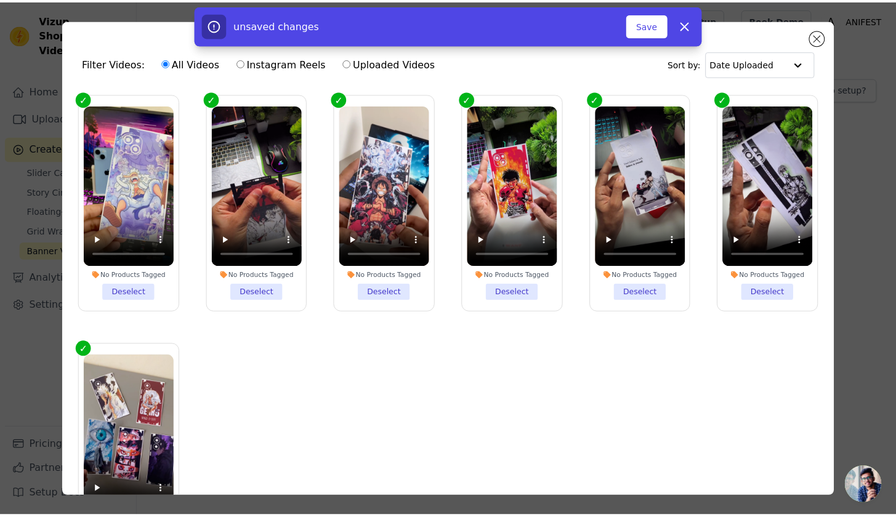
scroll to position [2, 0]
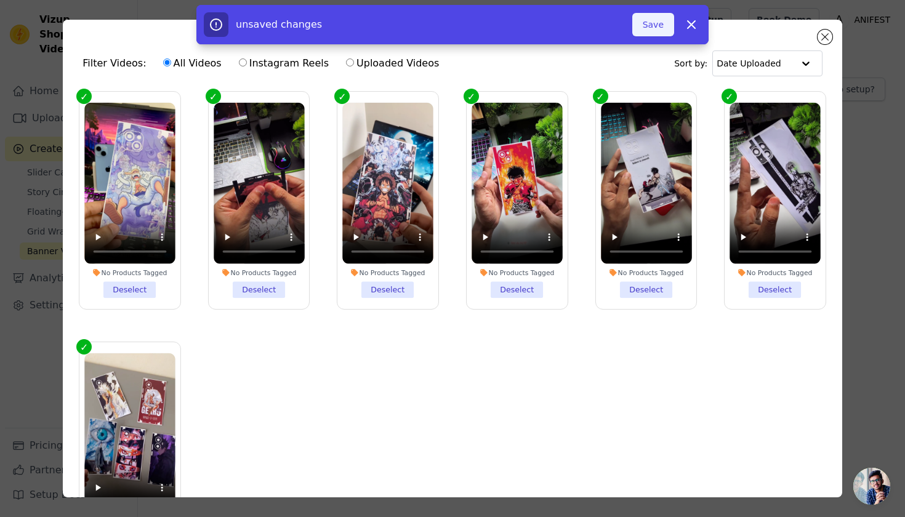
click at [652, 20] on button "Save" at bounding box center [654, 24] width 42 height 23
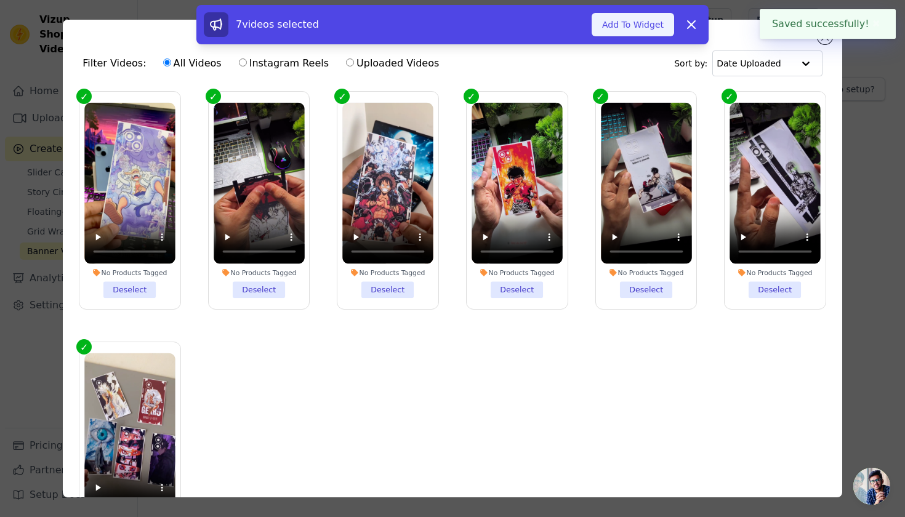
click at [647, 21] on button "Add To Widget" at bounding box center [633, 24] width 83 height 23
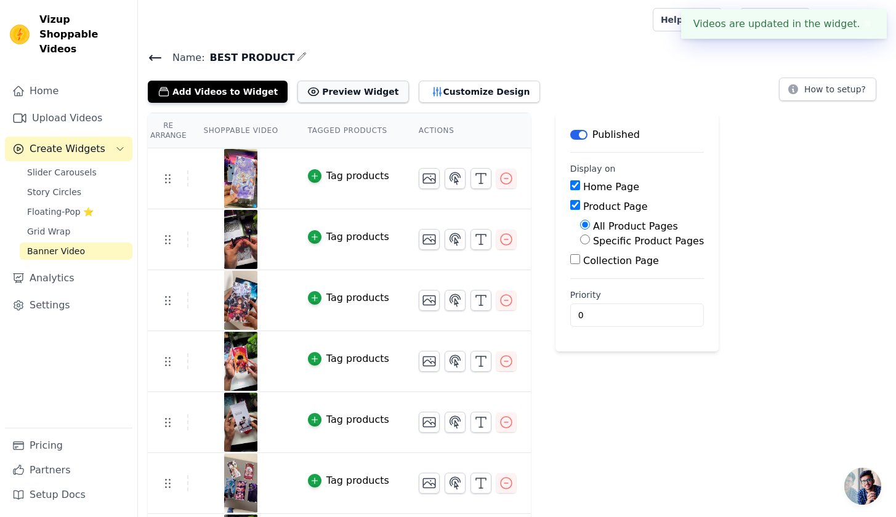
click at [355, 96] on button "Preview Widget" at bounding box center [352, 92] width 111 height 22
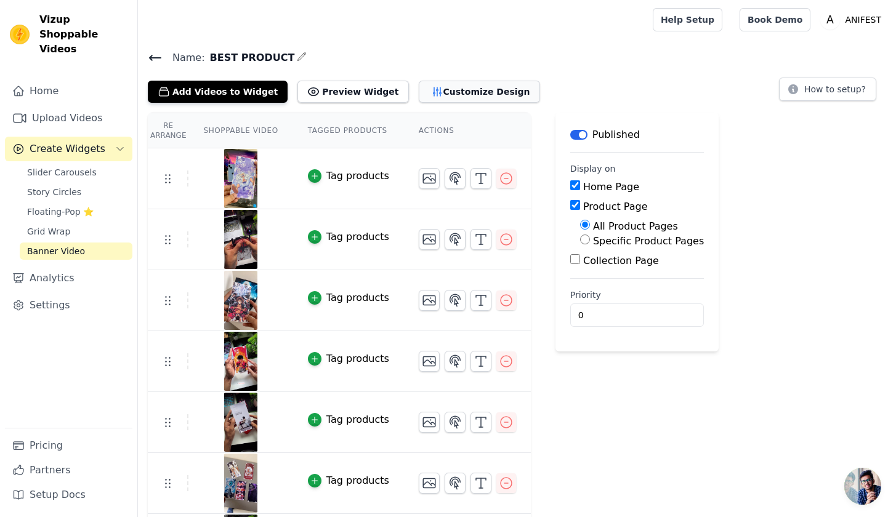
click at [434, 95] on button "Customize Design" at bounding box center [479, 92] width 121 height 22
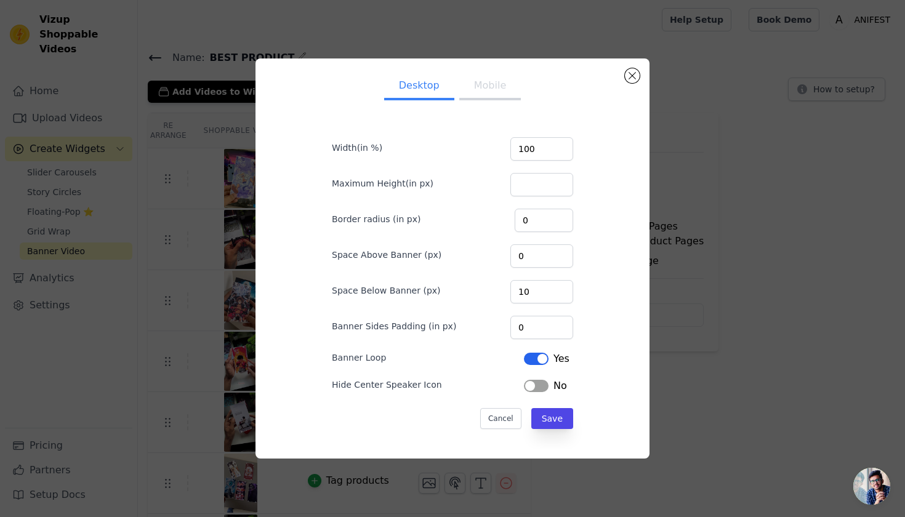
click at [530, 383] on button "Label" at bounding box center [536, 386] width 25 height 12
click at [530, 382] on button "Label" at bounding box center [536, 386] width 25 height 12
click at [269, 322] on div "Desktop Mobile Width(in %) 100 Maximum Height(in px) Border radius (in px) 0 Sp…" at bounding box center [452, 258] width 374 height 381
click at [475, 89] on button "Mobile" at bounding box center [490, 86] width 62 height 27
click at [552, 153] on input "100" at bounding box center [542, 148] width 63 height 23
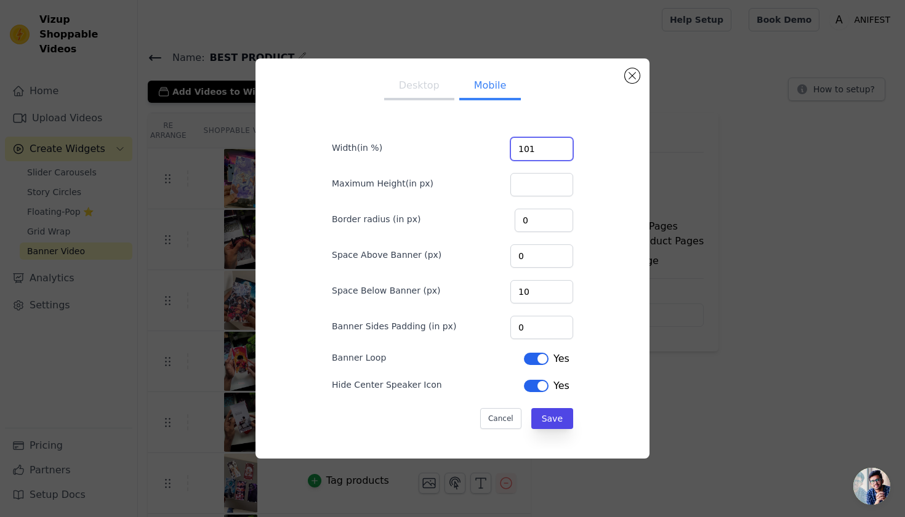
click at [552, 148] on input "101" at bounding box center [542, 148] width 63 height 23
click at [552, 148] on input "102" at bounding box center [542, 148] width 63 height 23
click at [552, 148] on input "103" at bounding box center [542, 148] width 63 height 23
click at [552, 140] on input "103" at bounding box center [542, 148] width 63 height 23
click at [554, 146] on input "104" at bounding box center [542, 148] width 63 height 23
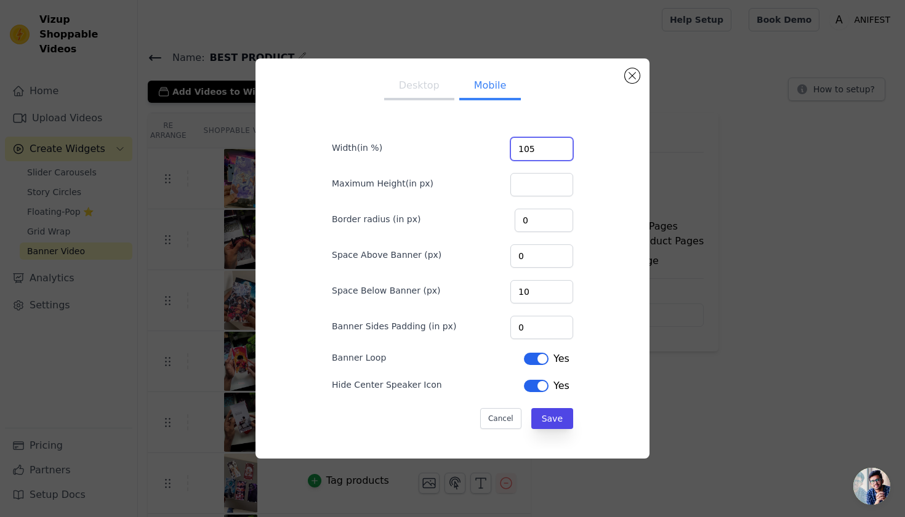
click at [554, 146] on input "105" at bounding box center [542, 148] width 63 height 23
click at [554, 146] on input "106" at bounding box center [542, 148] width 63 height 23
click at [554, 146] on input "107" at bounding box center [542, 148] width 63 height 23
click at [554, 146] on input "108" at bounding box center [542, 148] width 63 height 23
click at [554, 146] on input "109" at bounding box center [542, 148] width 63 height 23
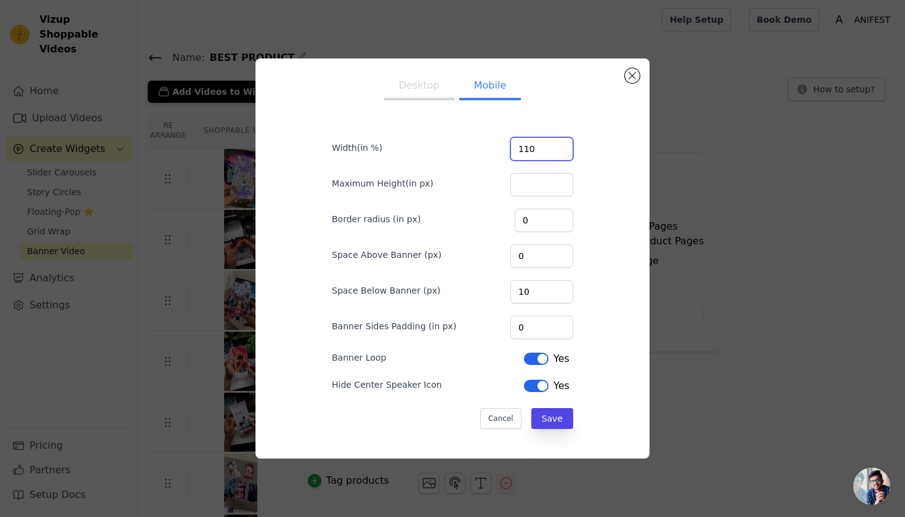
click at [554, 145] on input "110" at bounding box center [542, 148] width 63 height 23
click at [554, 145] on input "111" at bounding box center [542, 148] width 63 height 23
click at [554, 145] on input "112" at bounding box center [542, 148] width 63 height 23
click at [554, 152] on input "111" at bounding box center [542, 148] width 63 height 23
click at [554, 152] on input "110" at bounding box center [542, 148] width 63 height 23
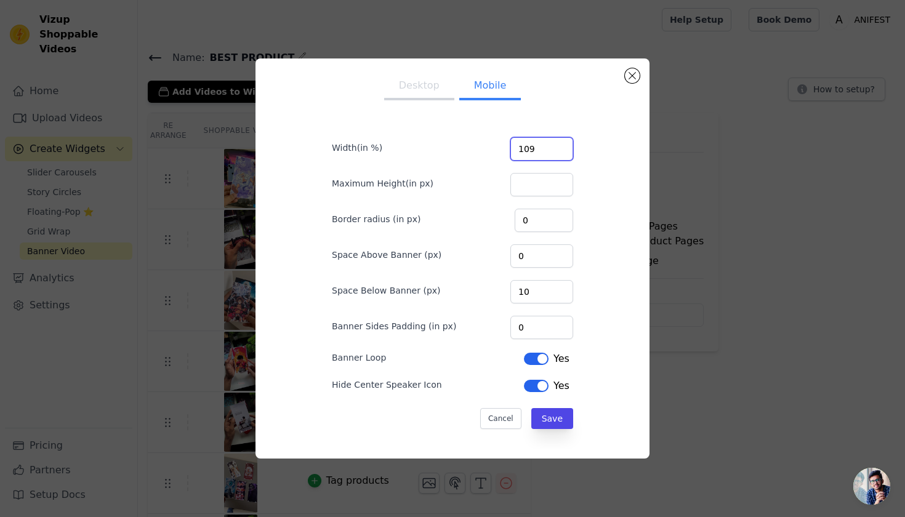
click at [554, 152] on input "109" at bounding box center [542, 148] width 63 height 23
click at [554, 152] on input "108" at bounding box center [542, 148] width 63 height 23
click at [554, 152] on input "107" at bounding box center [542, 148] width 63 height 23
click at [554, 152] on input "106" at bounding box center [542, 148] width 63 height 23
click at [554, 152] on input "105" at bounding box center [542, 148] width 63 height 23
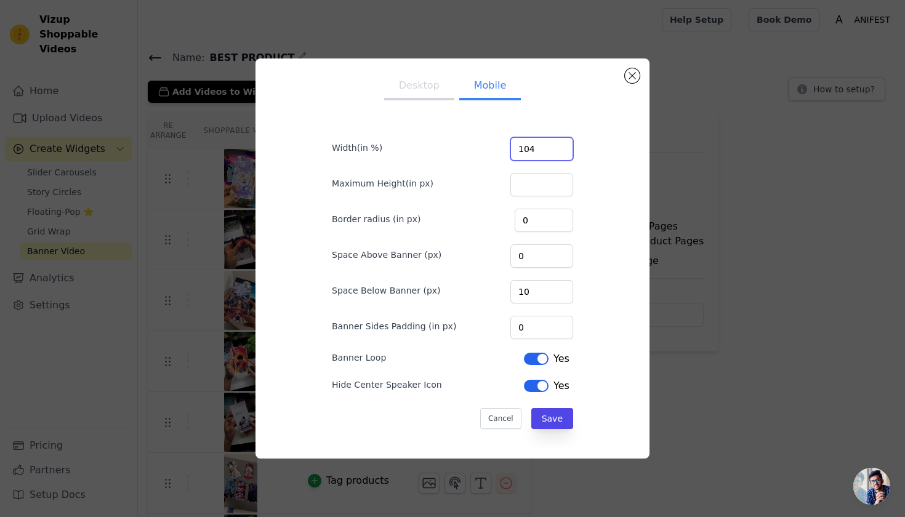
click at [554, 152] on input "104" at bounding box center [542, 148] width 63 height 23
click at [554, 152] on input "103" at bounding box center [542, 148] width 63 height 23
click at [554, 152] on input "102" at bounding box center [542, 148] width 63 height 23
click at [554, 152] on input "101" at bounding box center [542, 148] width 63 height 23
type input "100"
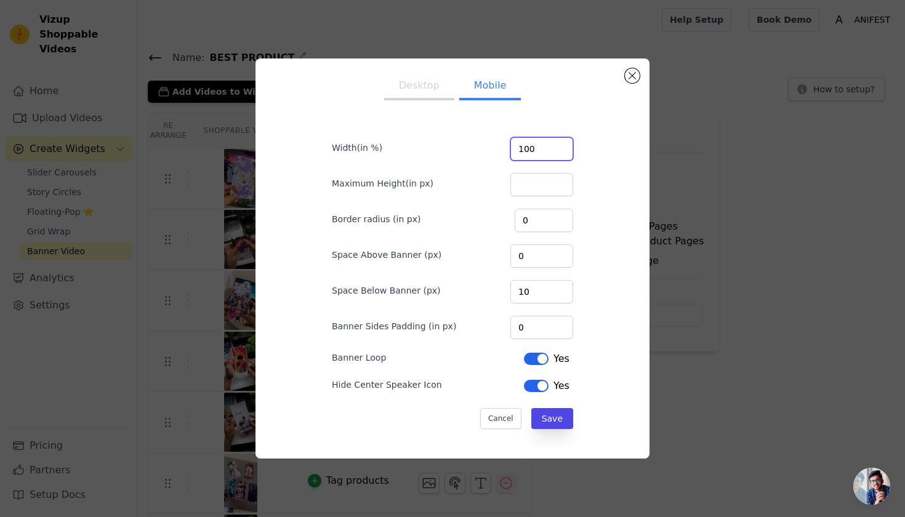
click at [554, 152] on input "100" at bounding box center [542, 148] width 63 height 23
click at [589, 177] on div "Desktop Mobile Width(in %) 100 Maximum Height(in px) Border radius (in px) 0 Sp…" at bounding box center [452, 258] width 374 height 381
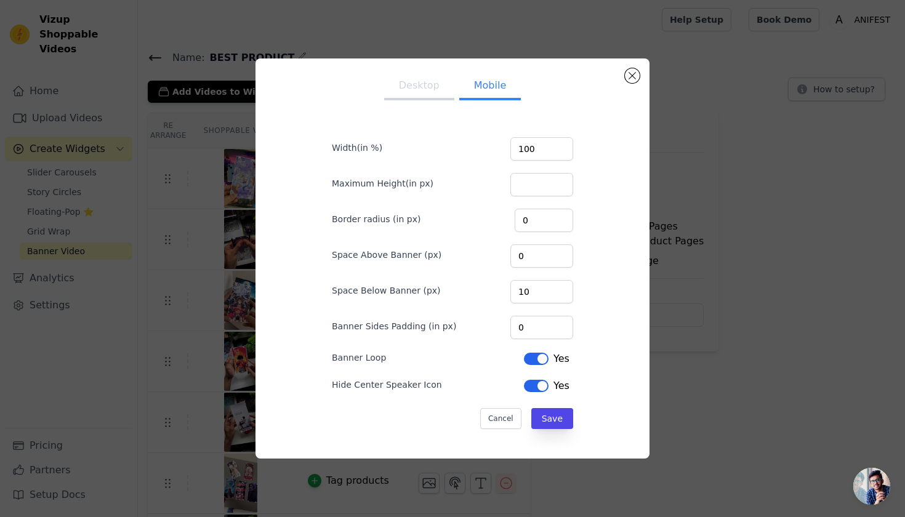
click at [540, 386] on button "Label" at bounding box center [536, 386] width 25 height 12
click at [545, 417] on button "Save" at bounding box center [553, 418] width 42 height 21
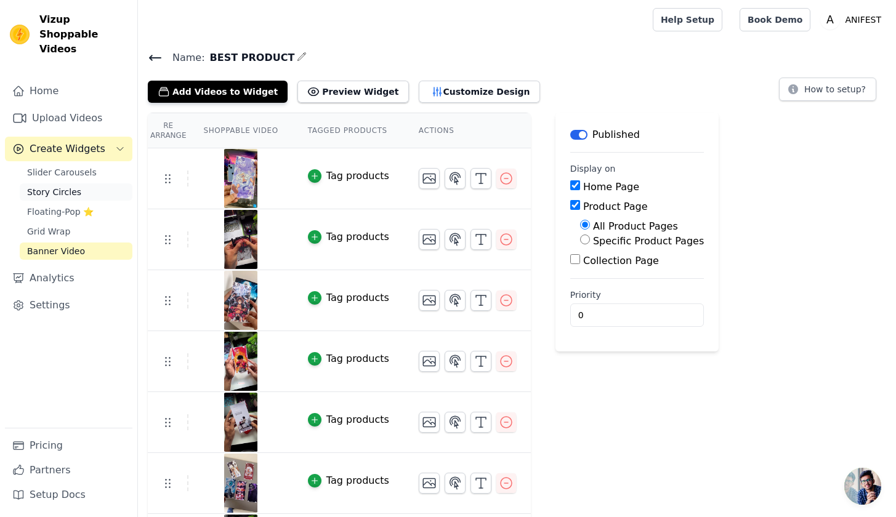
click at [60, 186] on span "Story Circles" at bounding box center [54, 192] width 54 height 12
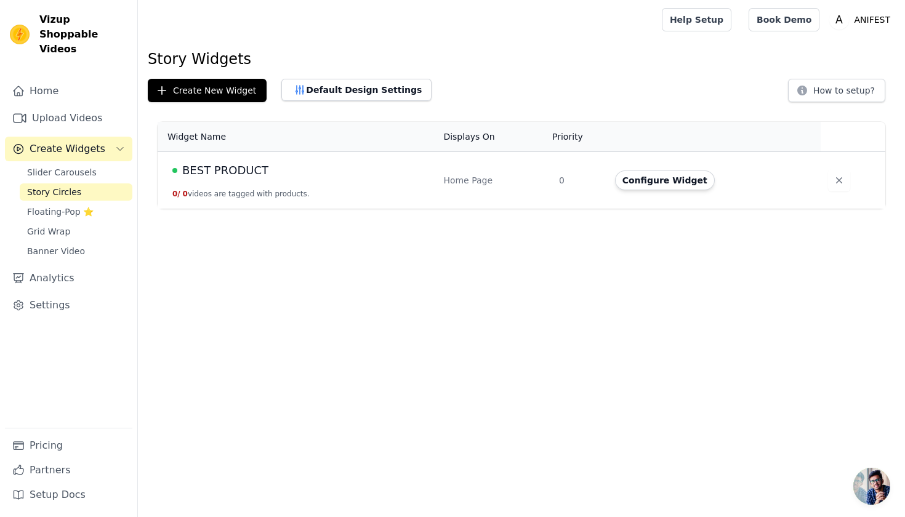
click at [235, 175] on span "BEST PRODUCT" at bounding box center [225, 170] width 86 height 17
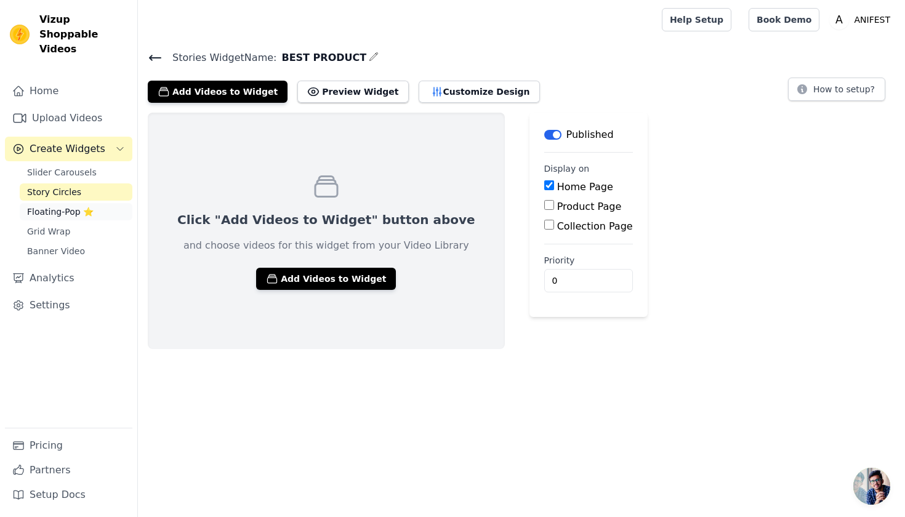
click at [66, 206] on span "Floating-Pop ⭐" at bounding box center [60, 212] width 67 height 12
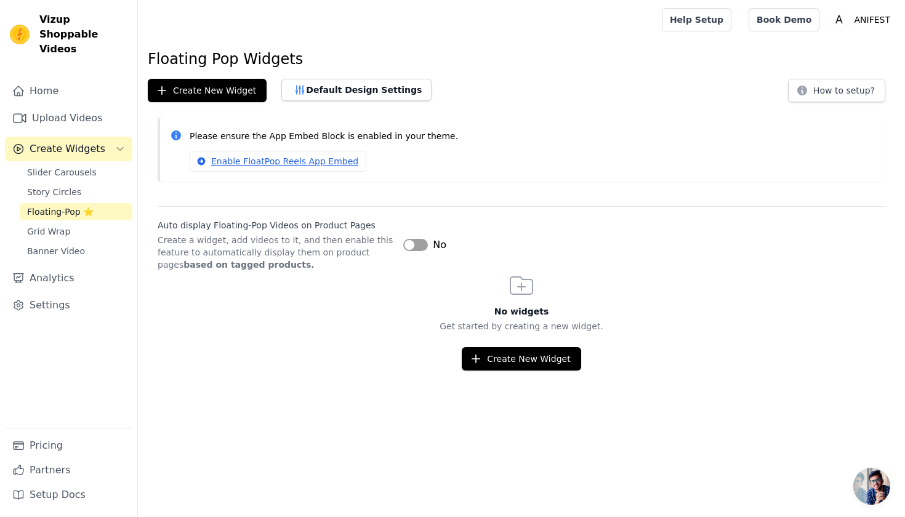
click at [315, 166] on link "Enable FloatPop Reels App Embed" at bounding box center [278, 161] width 177 height 21
click at [418, 243] on button "Label" at bounding box center [415, 245] width 25 height 12
click at [499, 362] on button "Create New Widget" at bounding box center [521, 358] width 119 height 23
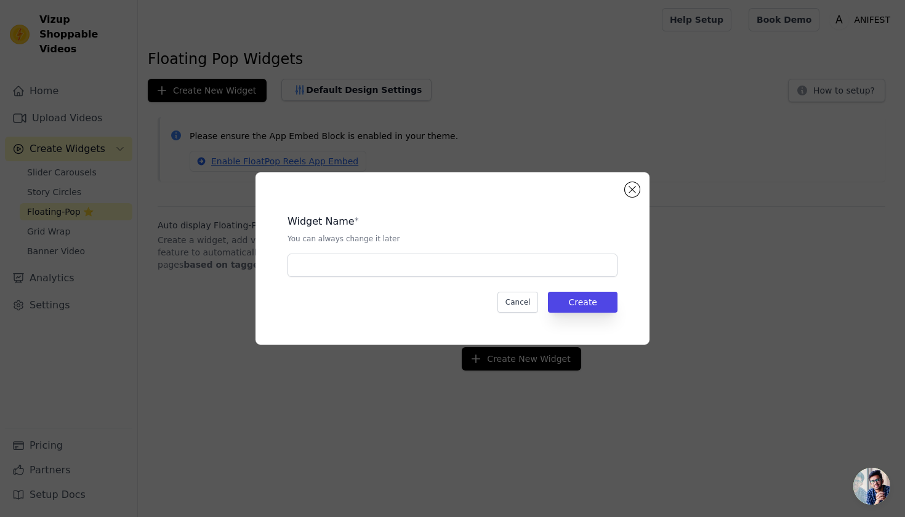
click at [405, 253] on div "Widget Name * You can always change it later" at bounding box center [453, 240] width 330 height 73
click at [407, 266] on input "text" at bounding box center [453, 265] width 330 height 23
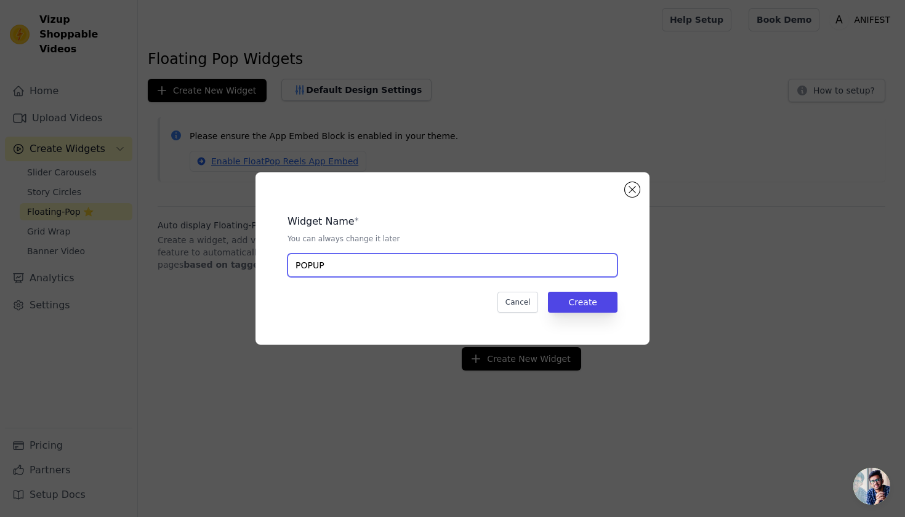
type input "POPUP"
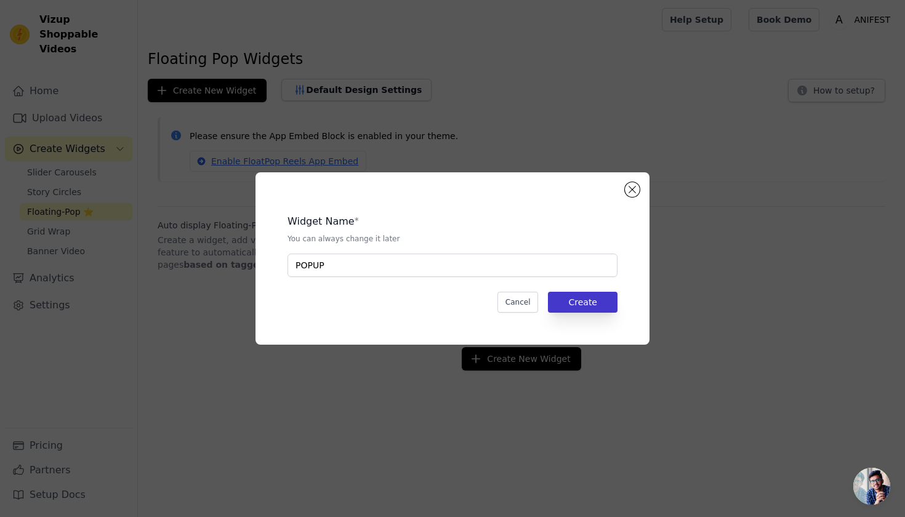
click at [572, 301] on button "Create" at bounding box center [583, 302] width 70 height 21
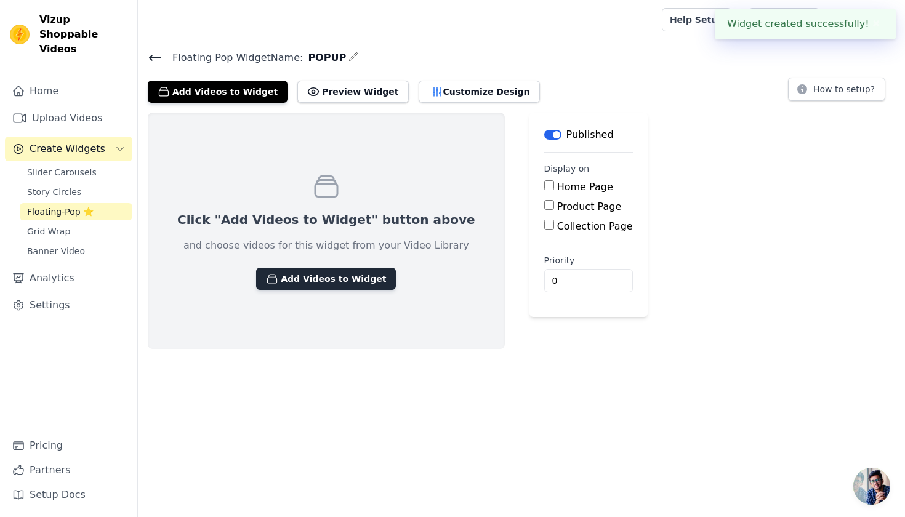
click at [346, 277] on button "Add Videos to Widget" at bounding box center [326, 279] width 140 height 22
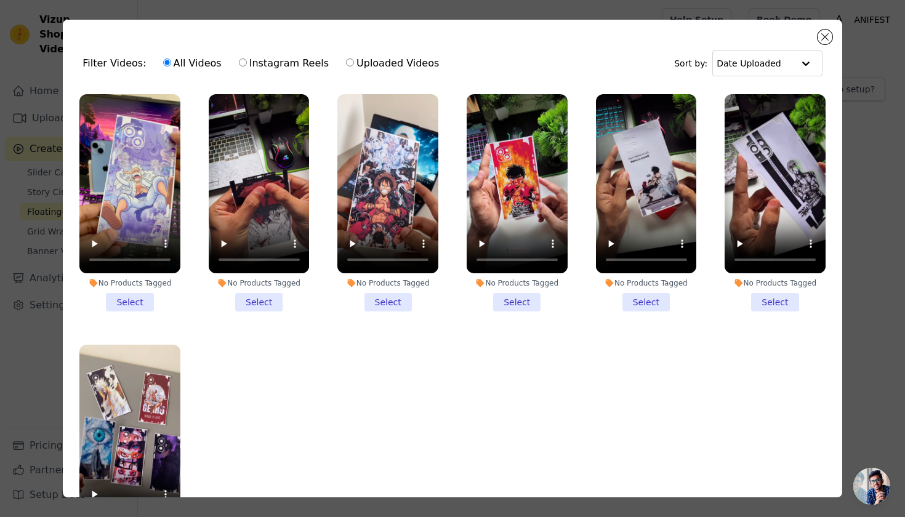
click at [395, 299] on li "No Products Tagged Select" at bounding box center [388, 202] width 101 height 217
click at [0, 0] on input "No Products Tagged Select" at bounding box center [0, 0] width 0 height 0
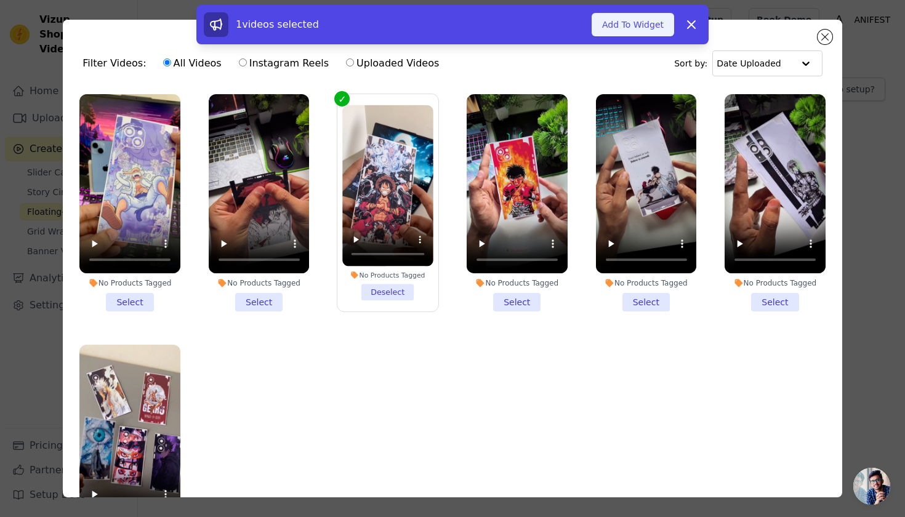
click at [616, 20] on button "Add To Widget" at bounding box center [633, 24] width 83 height 23
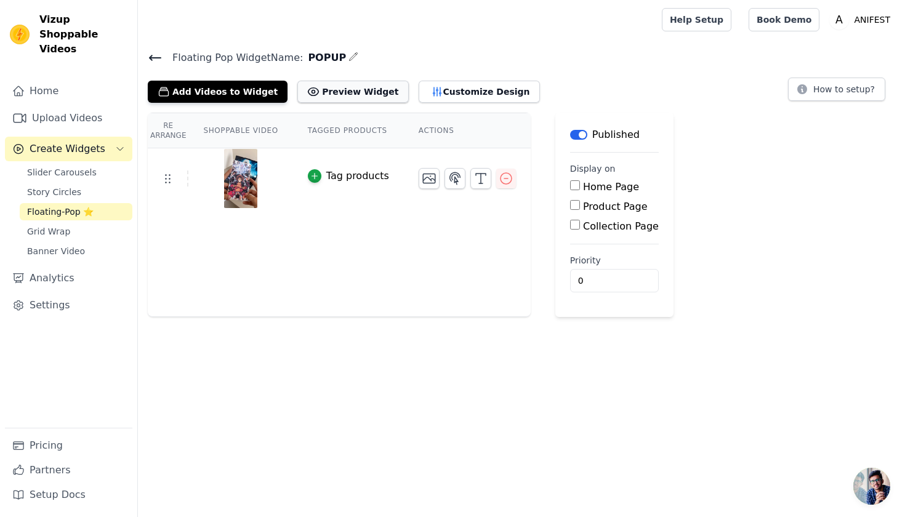
click at [350, 91] on button "Preview Widget" at bounding box center [352, 92] width 111 height 22
click at [73, 166] on span "Slider Carousels" at bounding box center [62, 172] width 70 height 12
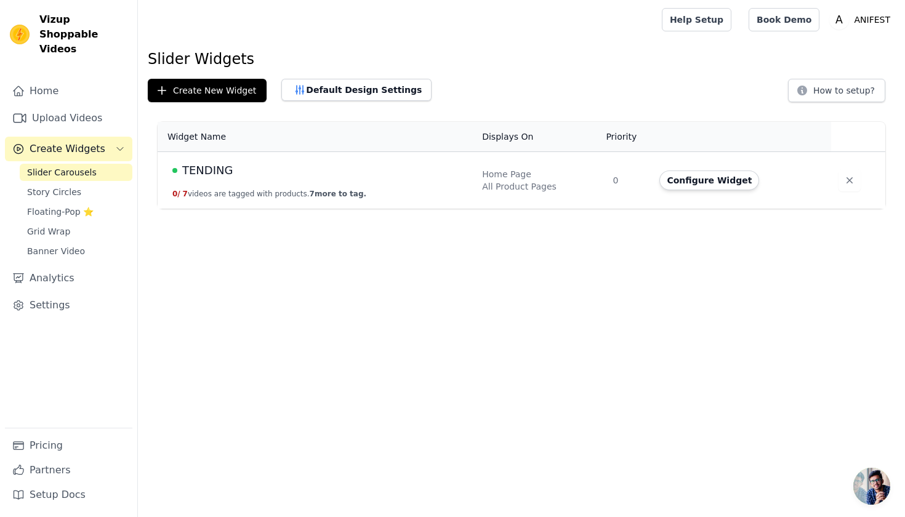
click at [215, 185] on td "TENDING 0 / 7 videos are tagged with products. 7 more to tag." at bounding box center [316, 180] width 317 height 57
click at [707, 181] on button "Configure Widget" at bounding box center [710, 181] width 100 height 20
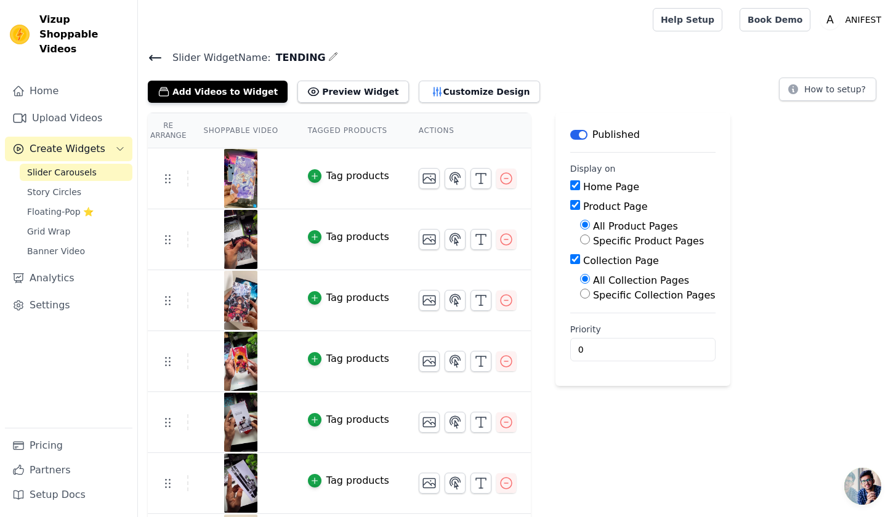
scroll to position [57, 0]
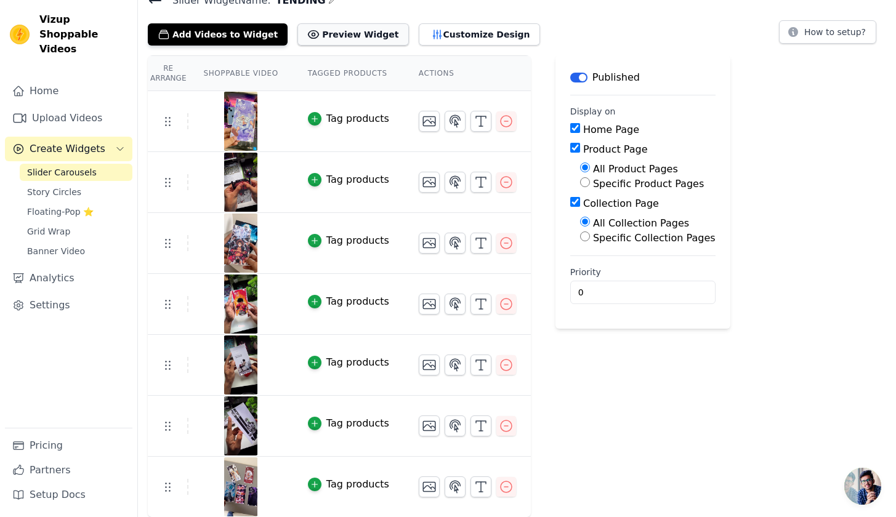
click at [326, 32] on button "Preview Widget" at bounding box center [352, 34] width 111 height 22
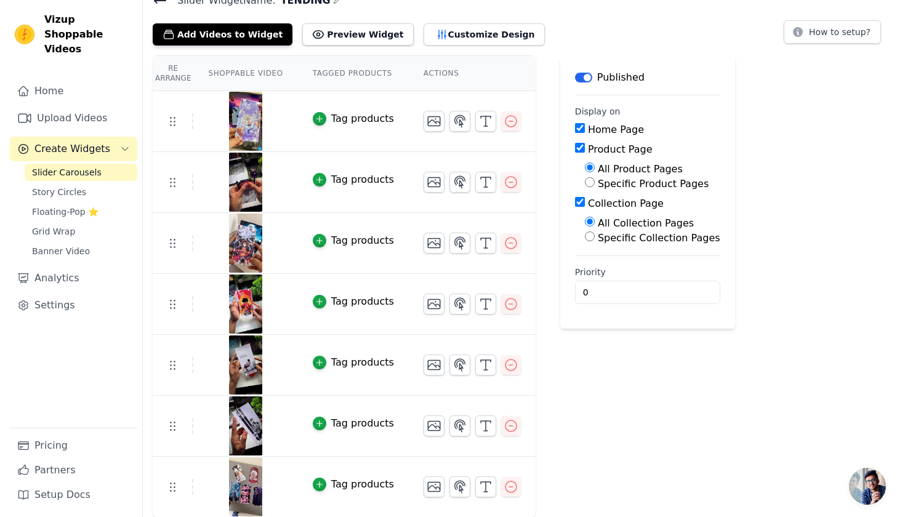
scroll to position [0, 0]
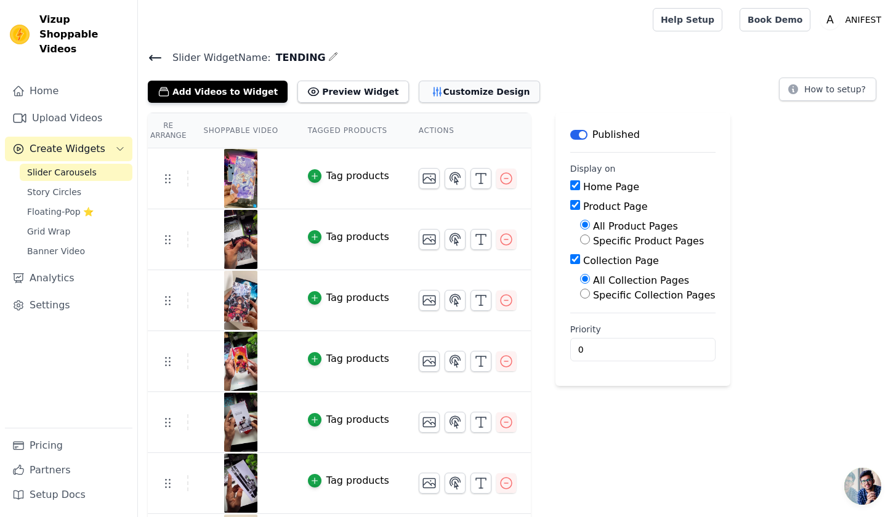
click at [419, 91] on button "Customize Design" at bounding box center [479, 92] width 121 height 22
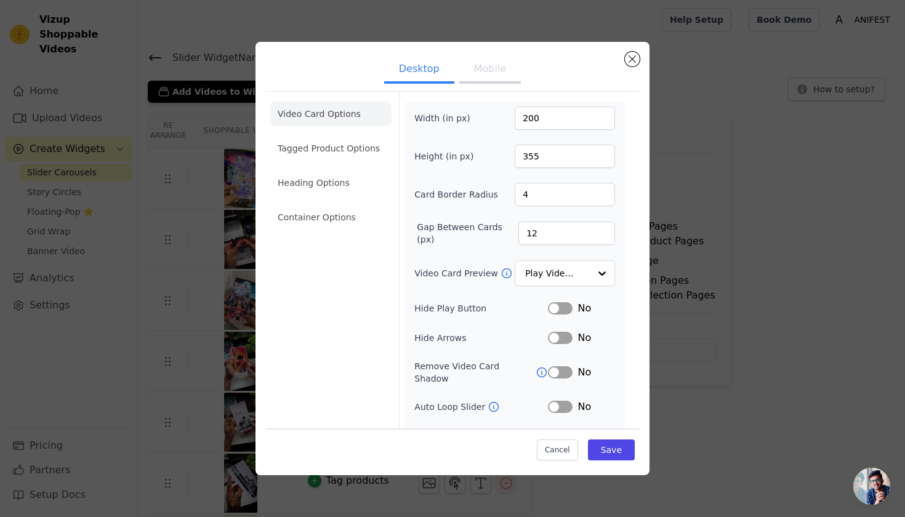
click at [472, 72] on button "Mobile" at bounding box center [490, 70] width 62 height 27
click at [362, 205] on li "Tagged Product Options" at bounding box center [330, 217] width 121 height 25
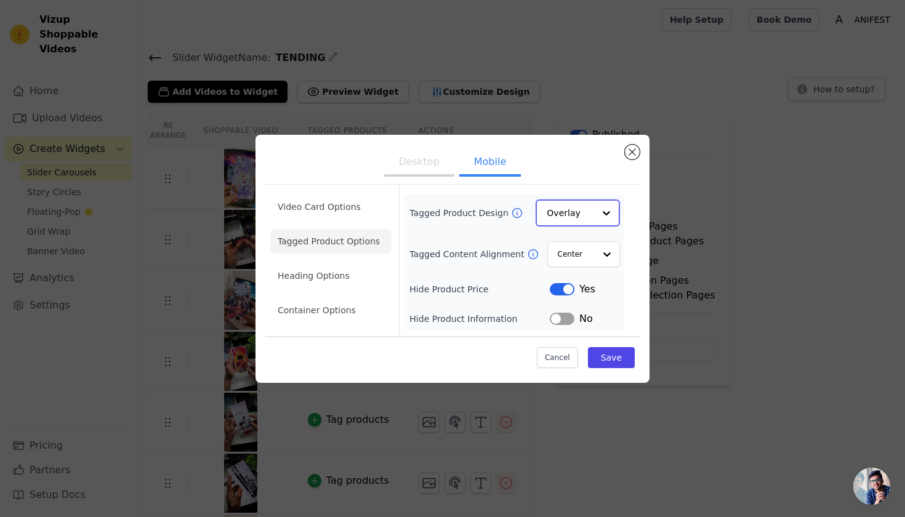
click at [554, 216] on input "Tagged Product Design" at bounding box center [570, 213] width 47 height 25
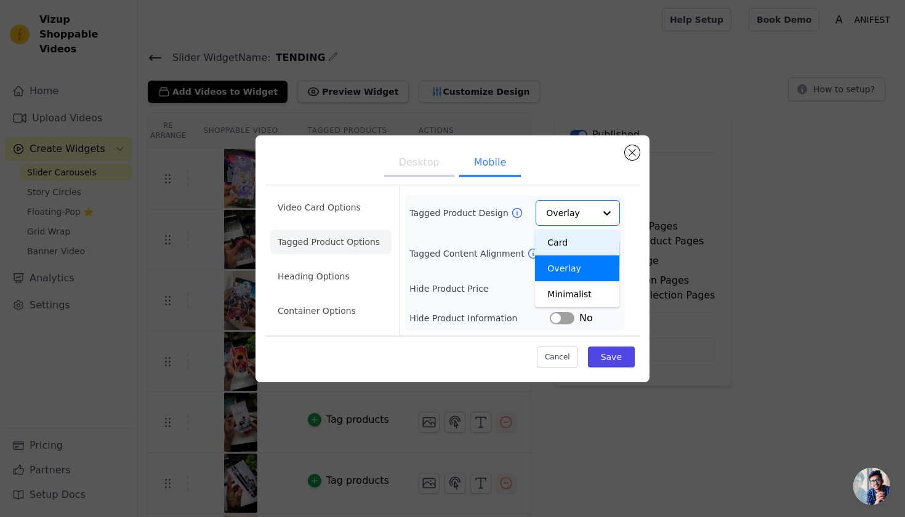
click at [507, 309] on div "Tagged Product Design Card Overlay Minimalist Option Overlay, selected. You are…" at bounding box center [515, 263] width 211 height 126
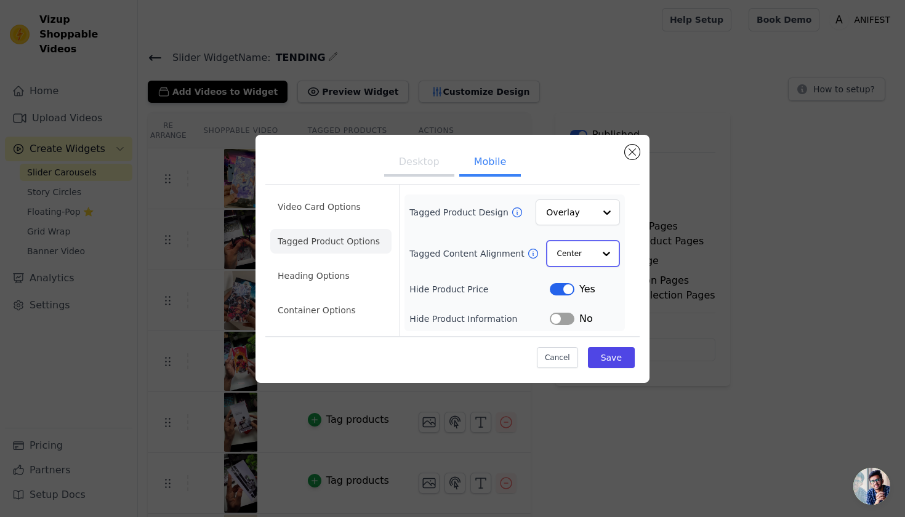
click at [562, 259] on input "Tagged Content Alignment" at bounding box center [575, 253] width 37 height 25
click at [602, 287] on div "Center" at bounding box center [582, 283] width 73 height 26
click at [575, 213] on input "Tagged Product Design" at bounding box center [570, 213] width 47 height 25
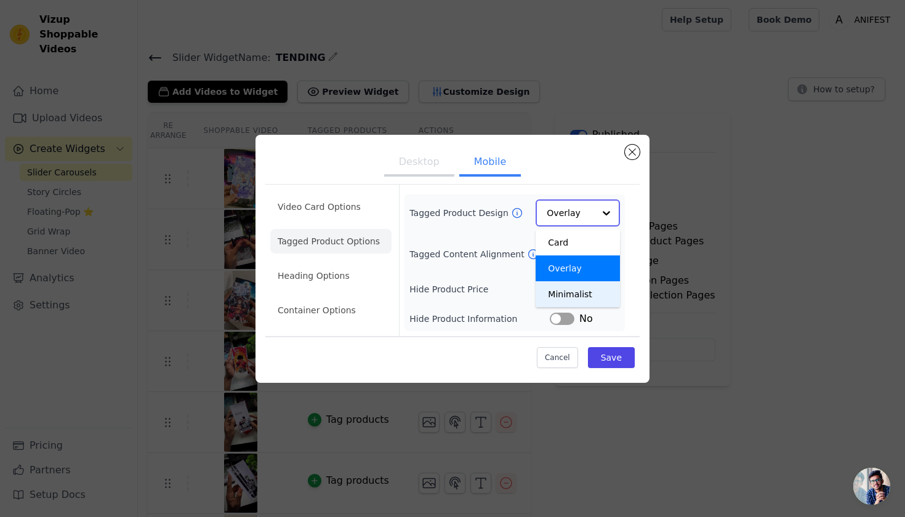
click at [589, 291] on div "Minimalist" at bounding box center [578, 294] width 84 height 26
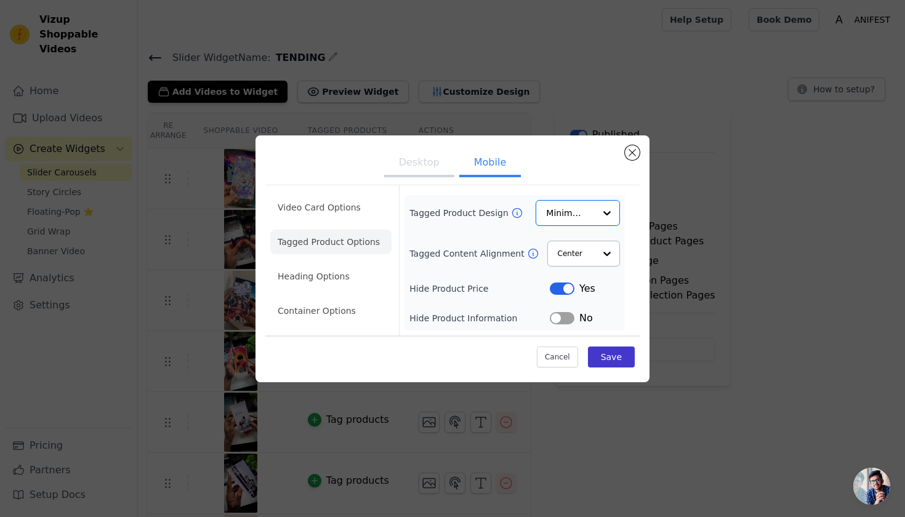
click at [608, 357] on button "Save" at bounding box center [611, 357] width 47 height 21
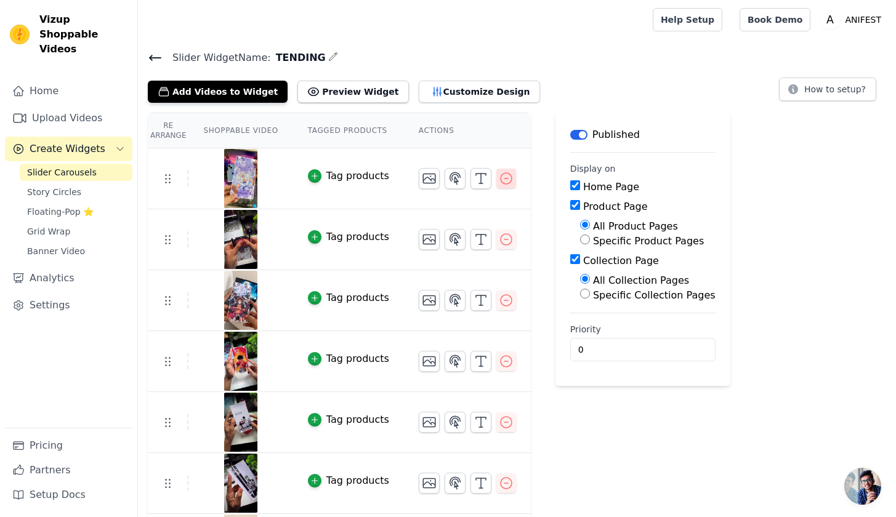
click at [508, 172] on icon "button" at bounding box center [506, 178] width 15 height 15
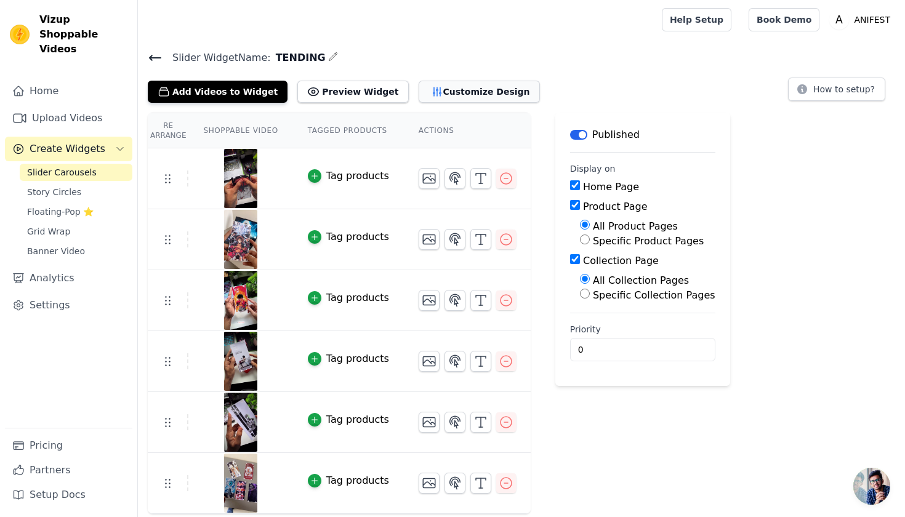
click at [449, 99] on button "Customize Design" at bounding box center [479, 92] width 121 height 22
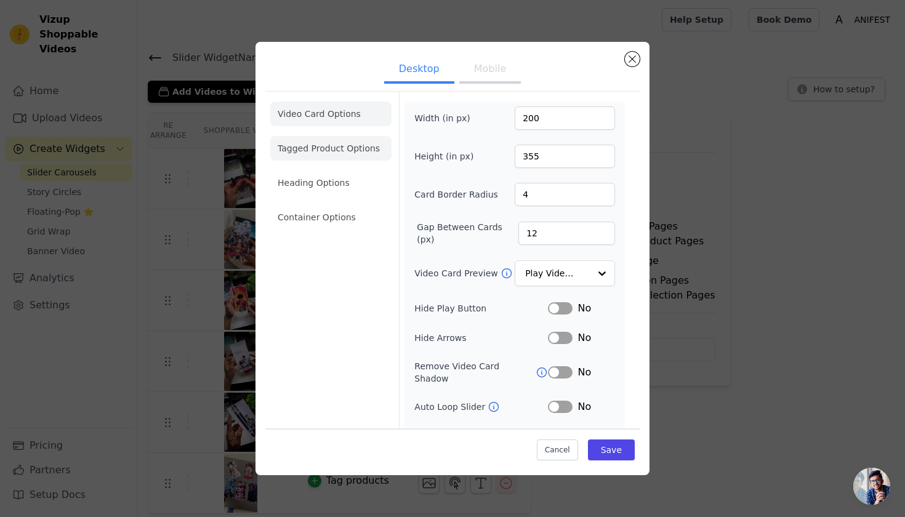
click at [360, 205] on li "Tagged Product Options" at bounding box center [330, 217] width 121 height 25
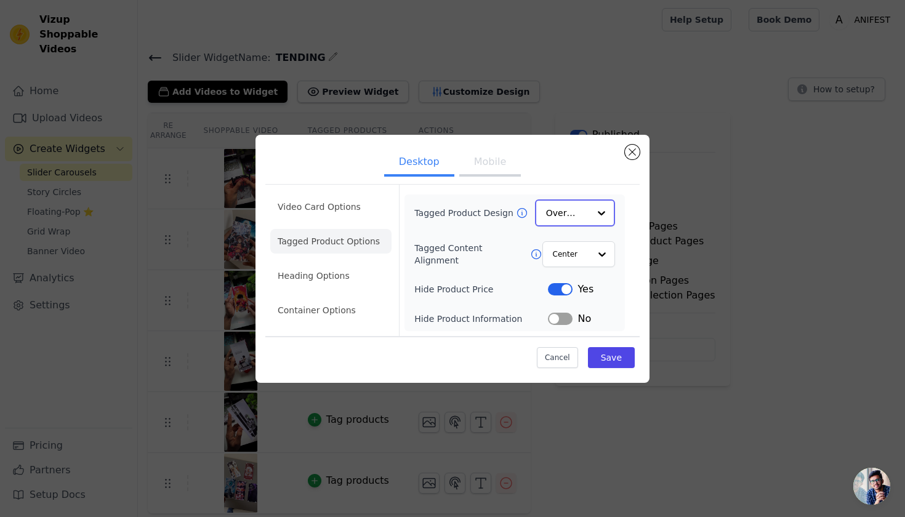
click at [556, 214] on input "Tagged Product Design" at bounding box center [567, 213] width 43 height 25
click at [583, 298] on div "Minimalist" at bounding box center [575, 294] width 80 height 26
click at [575, 253] on input "Tagged Content Alignment" at bounding box center [570, 253] width 37 height 25
click at [558, 213] on input "Tagged Product Design" at bounding box center [567, 213] width 43 height 25
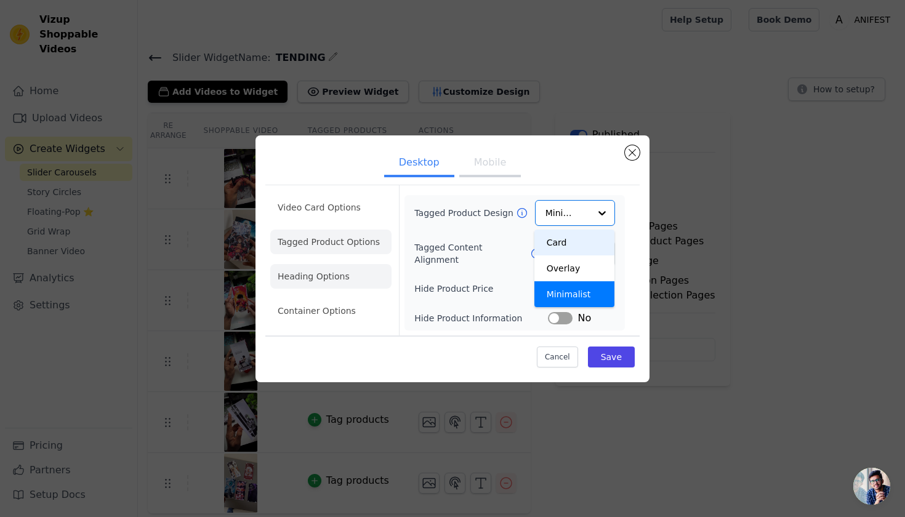
click at [346, 281] on li "Heading Options" at bounding box center [330, 276] width 121 height 25
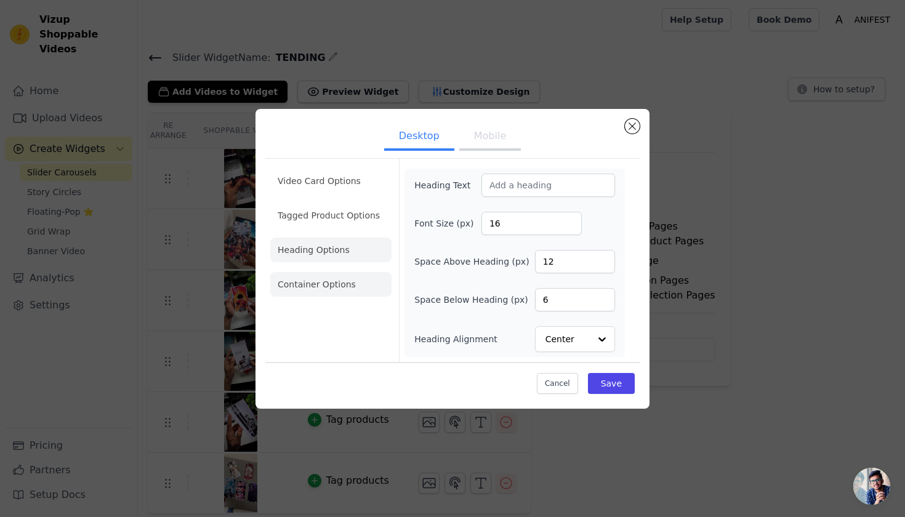
click at [354, 281] on li "Container Options" at bounding box center [330, 284] width 121 height 25
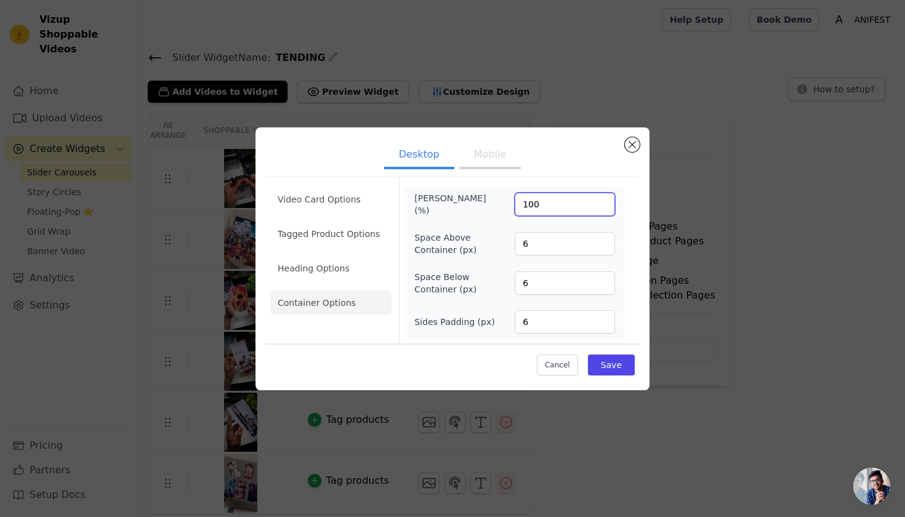
click at [561, 201] on input "100" at bounding box center [565, 204] width 100 height 23
type input "1"
type input "90"
click at [547, 309] on div "Max Width (%) 90 Space Above Container (px) 6 Space Below Container (px) 6 Side…" at bounding box center [515, 263] width 201 height 142
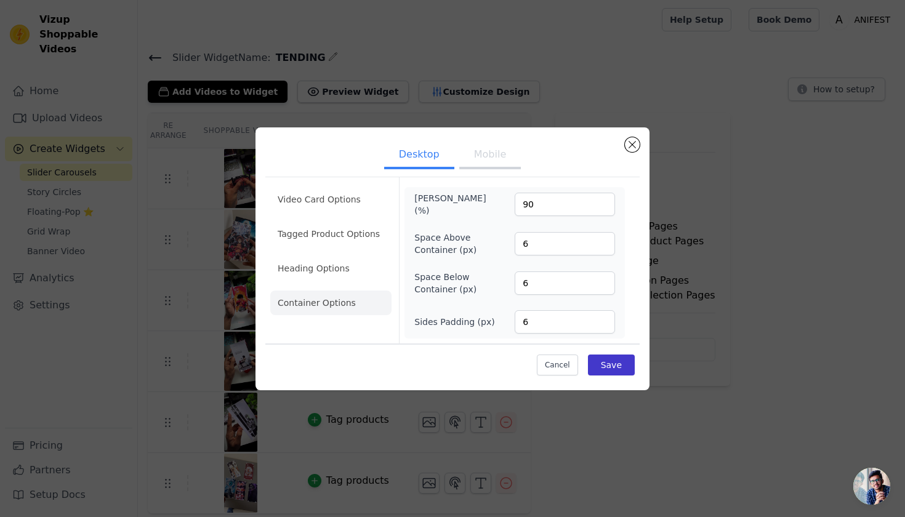
click at [611, 363] on button "Save" at bounding box center [611, 365] width 47 height 21
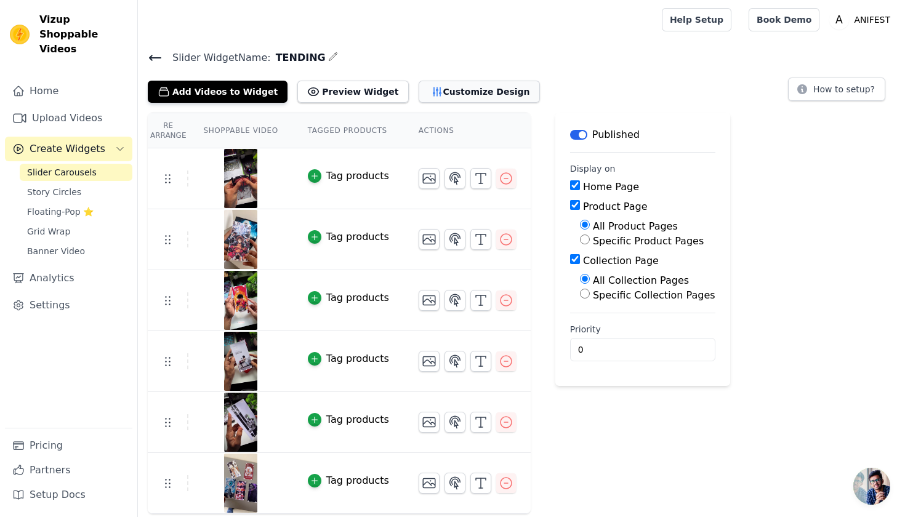
click at [419, 94] on button "Customize Design" at bounding box center [479, 92] width 121 height 22
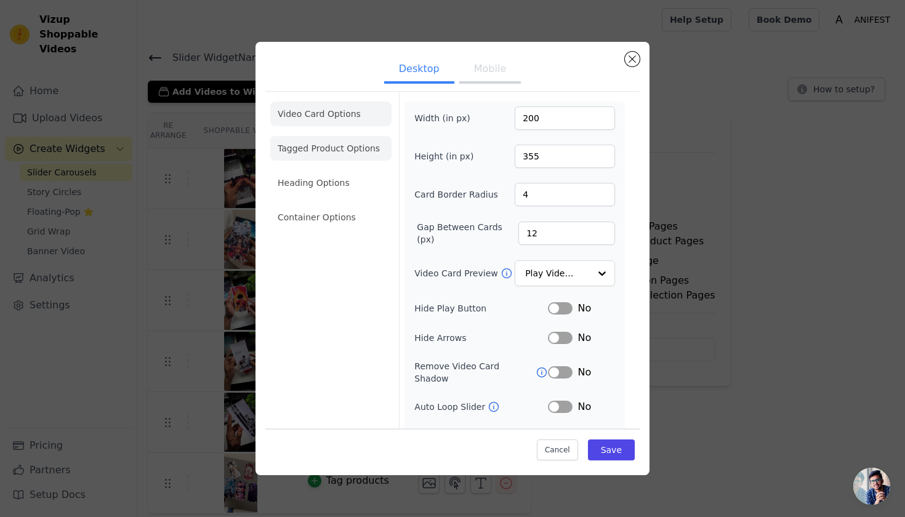
click at [325, 205] on li "Tagged Product Options" at bounding box center [330, 217] width 121 height 25
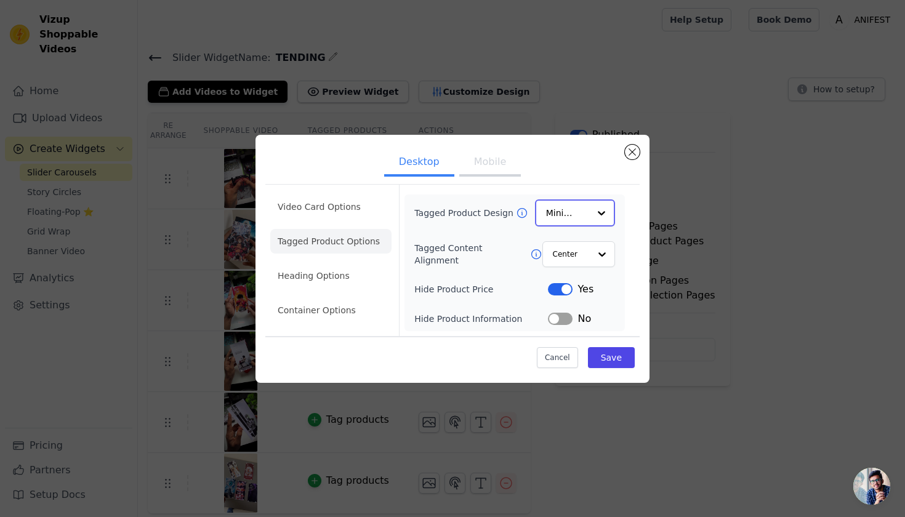
click at [572, 217] on input "Tagged Product Design" at bounding box center [567, 213] width 43 height 25
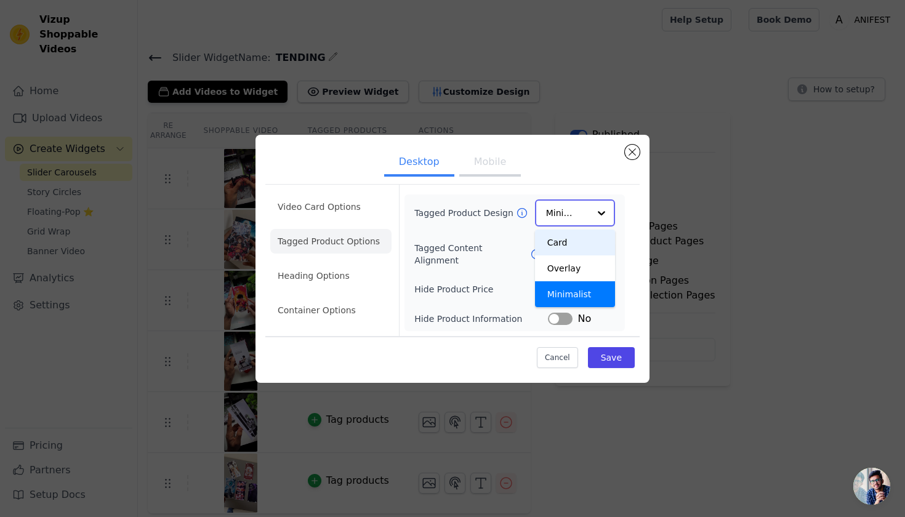
click at [570, 246] on div "Card" at bounding box center [575, 243] width 80 height 26
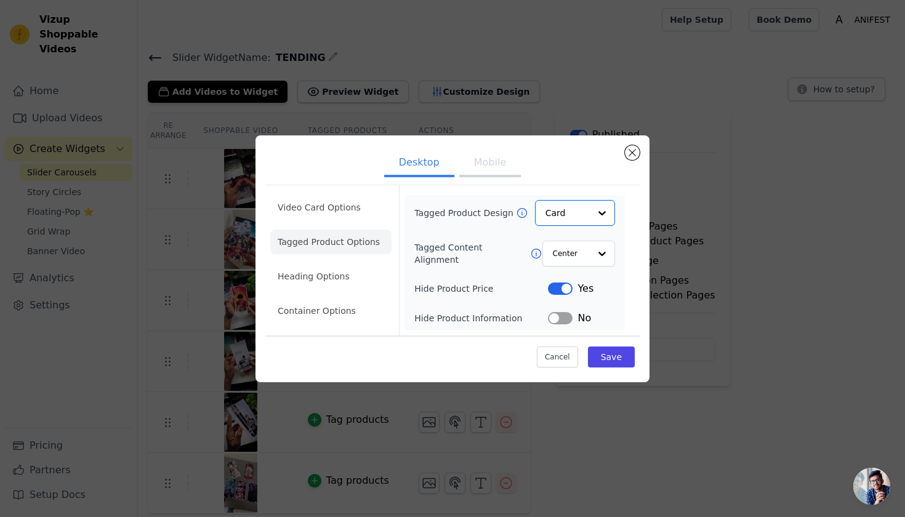
click at [342, 261] on ul "Video Card Options Tagged Product Options Heading Options Container Options" at bounding box center [330, 259] width 121 height 138
click at [342, 272] on li "Heading Options" at bounding box center [330, 276] width 121 height 25
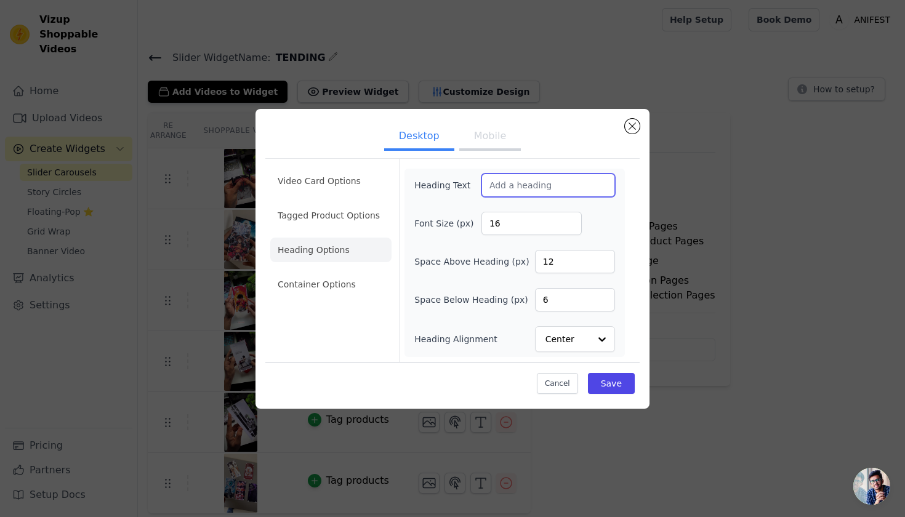
click at [544, 194] on input "Heading Text" at bounding box center [549, 185] width 134 height 23
click at [326, 282] on li "Container Options" at bounding box center [330, 284] width 121 height 25
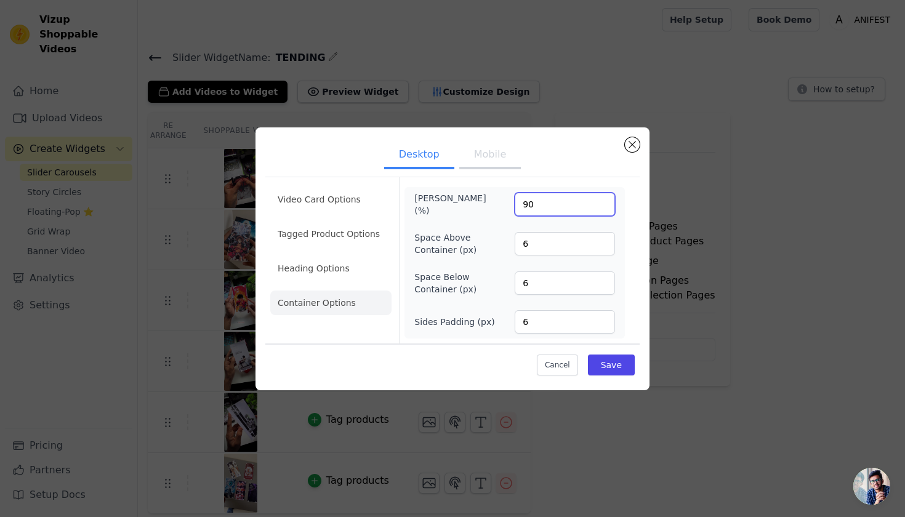
click at [546, 208] on input "90" at bounding box center [565, 204] width 100 height 23
type input "9"
type input "100"
click at [620, 369] on button "Save" at bounding box center [611, 365] width 47 height 21
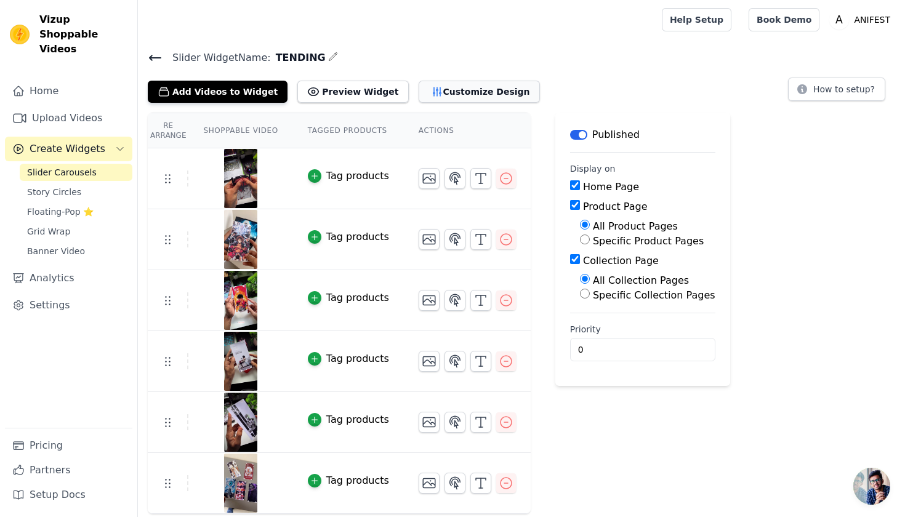
click at [434, 96] on button "Customize Design" at bounding box center [479, 92] width 121 height 22
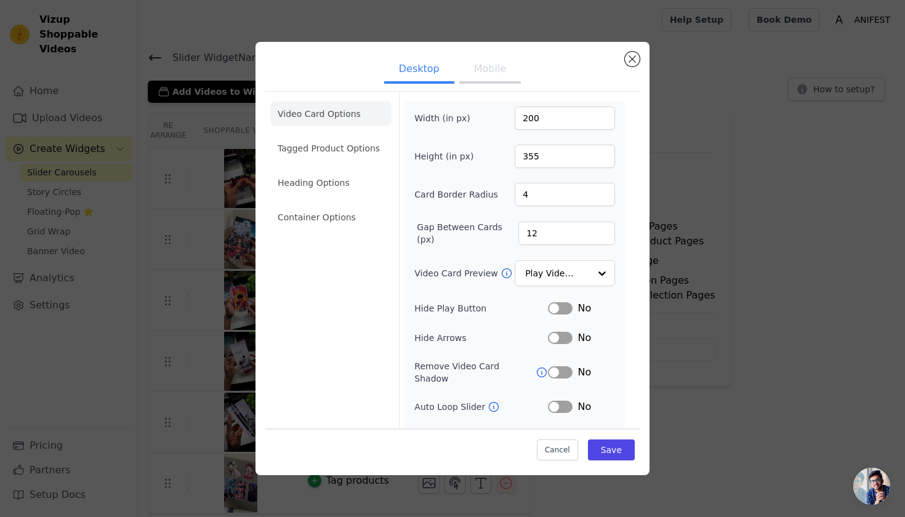
click at [562, 304] on button "Label" at bounding box center [560, 308] width 25 height 12
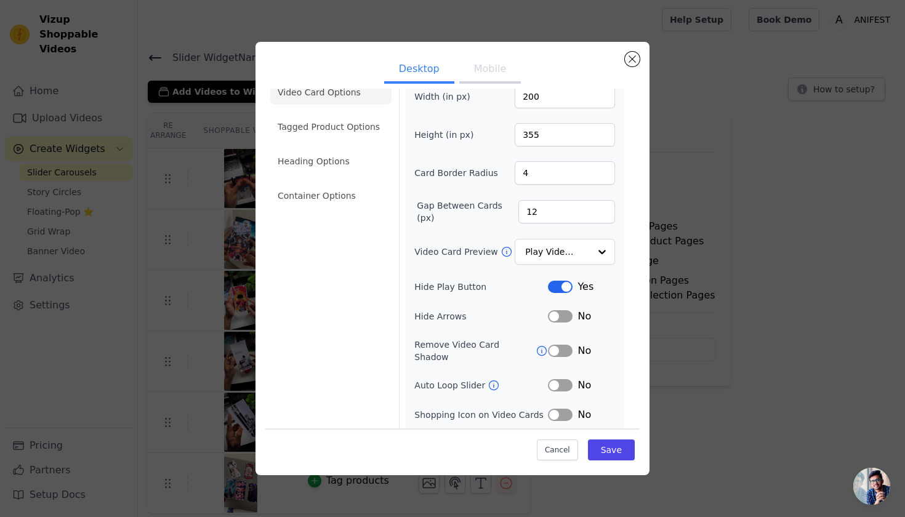
scroll to position [45, 0]
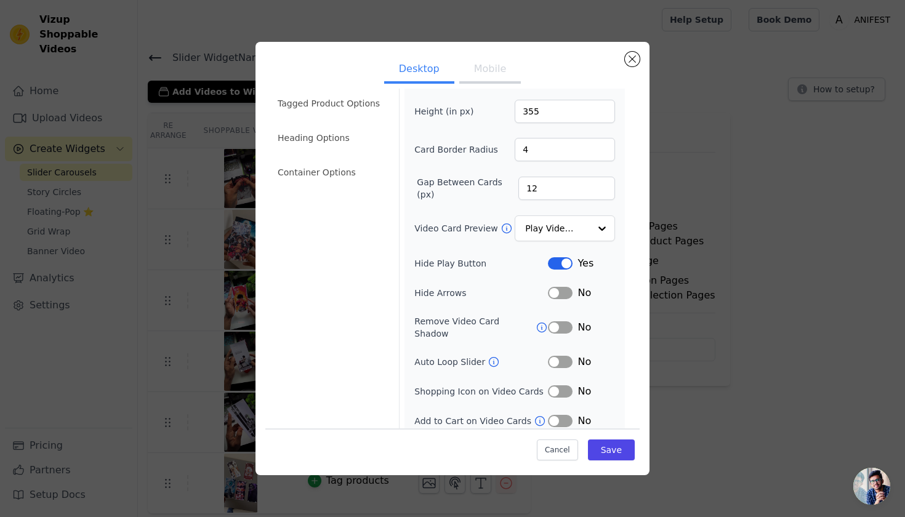
click at [550, 291] on button "Label" at bounding box center [560, 293] width 25 height 12
click at [549, 325] on button "Label" at bounding box center [560, 328] width 25 height 12
click at [548, 356] on button "Label" at bounding box center [560, 362] width 25 height 12
click at [555, 386] on button "Label" at bounding box center [560, 392] width 25 height 12
click at [552, 386] on button "Label" at bounding box center [560, 392] width 25 height 12
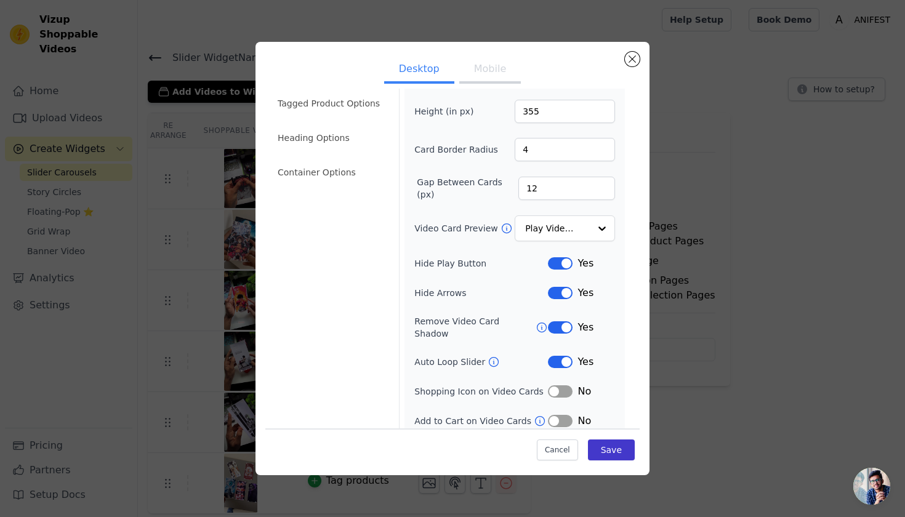
click at [602, 453] on button "Save" at bounding box center [611, 450] width 47 height 21
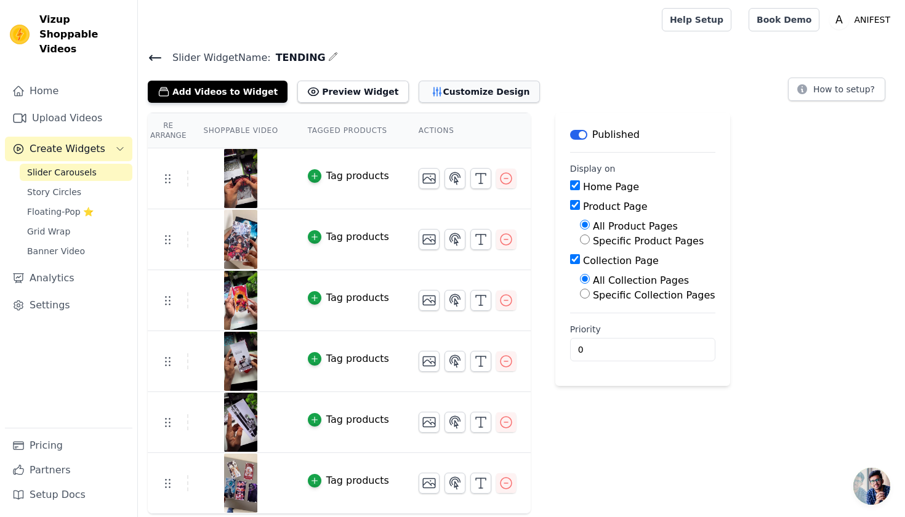
click at [435, 94] on button "Customize Design" at bounding box center [479, 92] width 121 height 22
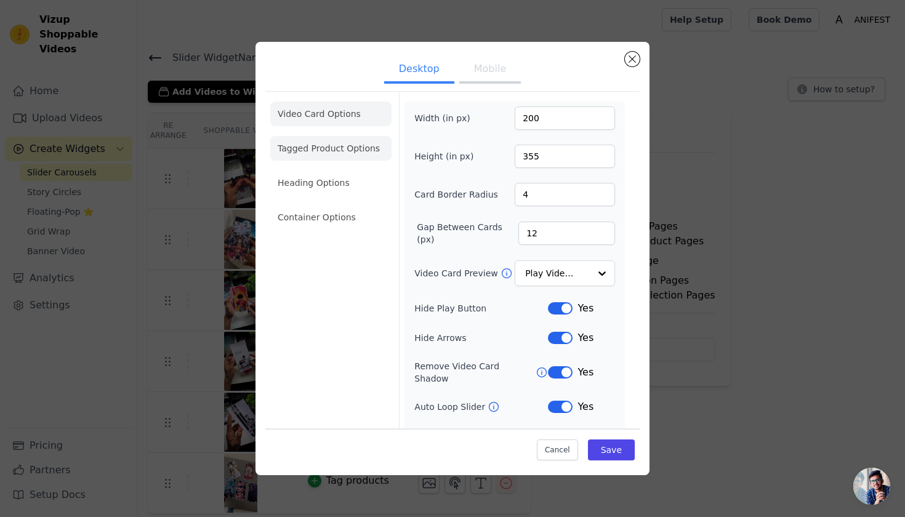
click at [333, 205] on li "Tagged Product Options" at bounding box center [330, 217] width 121 height 25
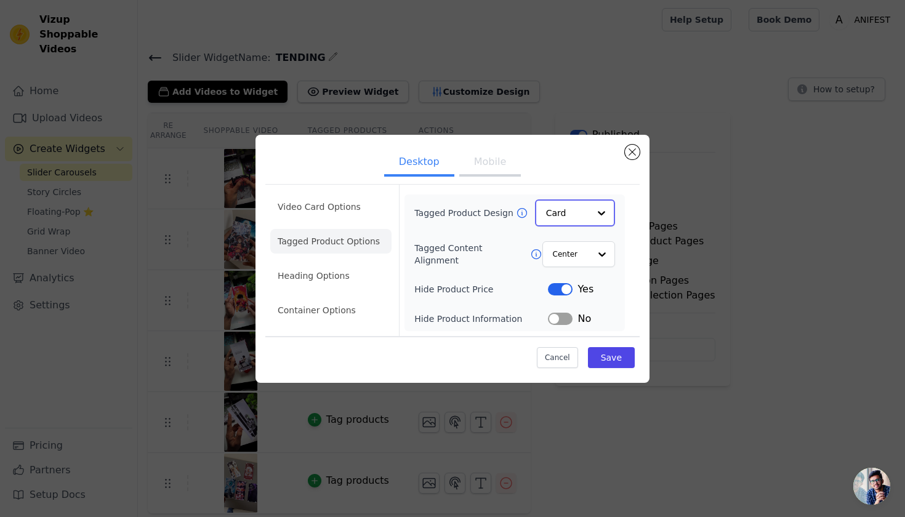
click at [564, 214] on input "Tagged Product Design" at bounding box center [567, 213] width 43 height 25
click at [578, 269] on div "Overlay" at bounding box center [575, 269] width 80 height 26
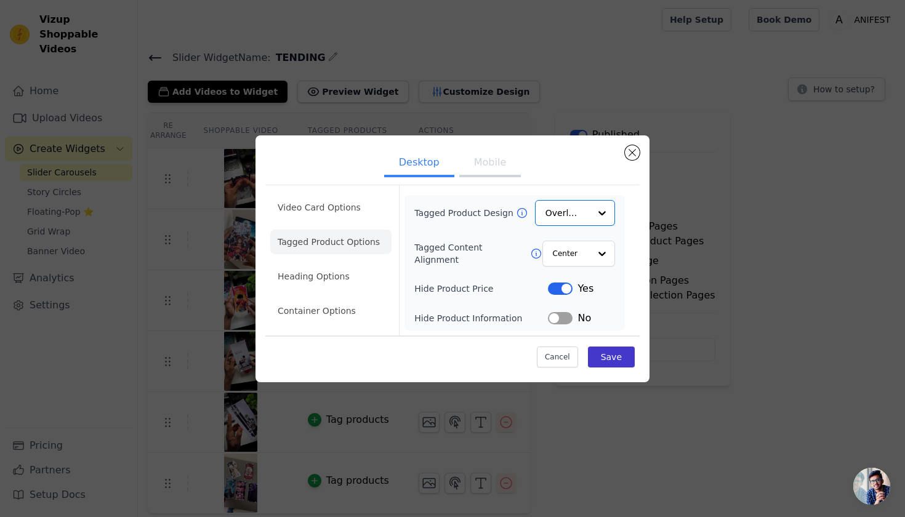
click at [616, 358] on button "Save" at bounding box center [611, 357] width 47 height 21
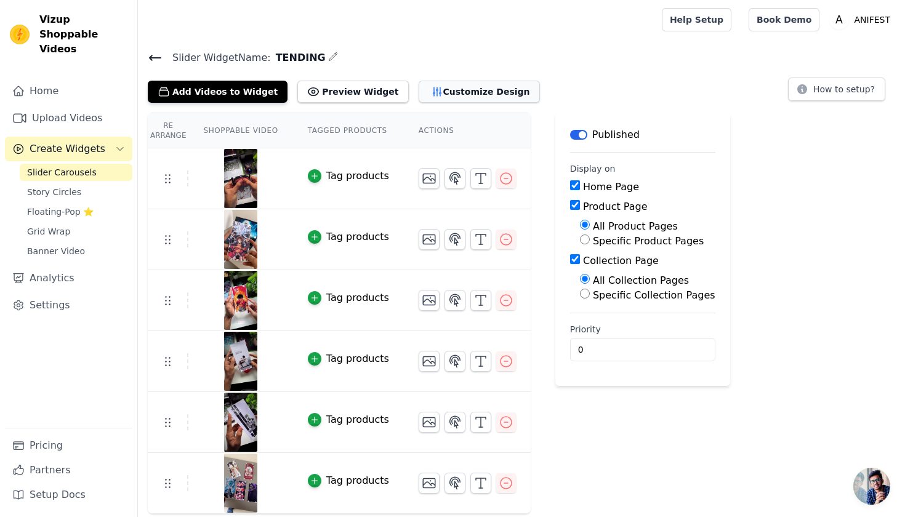
click at [431, 97] on icon "button" at bounding box center [437, 92] width 12 height 12
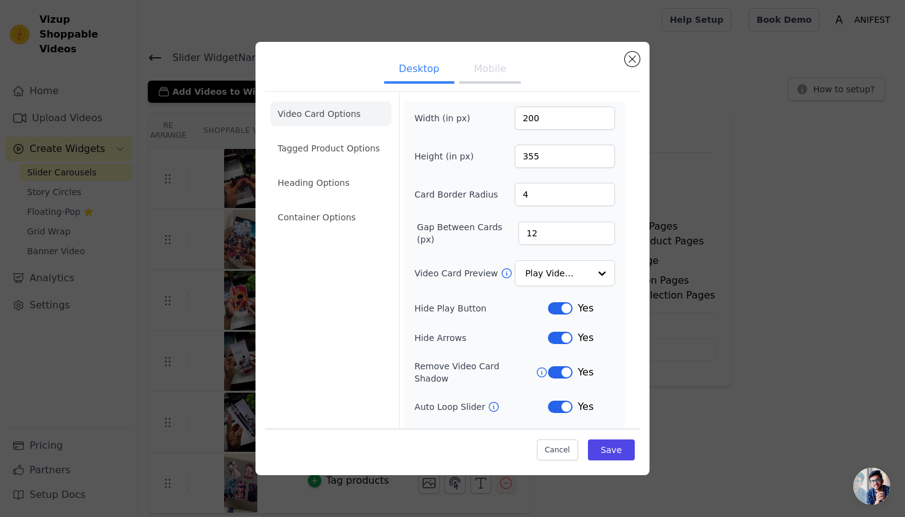
click at [306, 118] on li "Video Card Options" at bounding box center [330, 114] width 121 height 25
click at [546, 118] on input "200" at bounding box center [565, 118] width 100 height 23
type input "270"
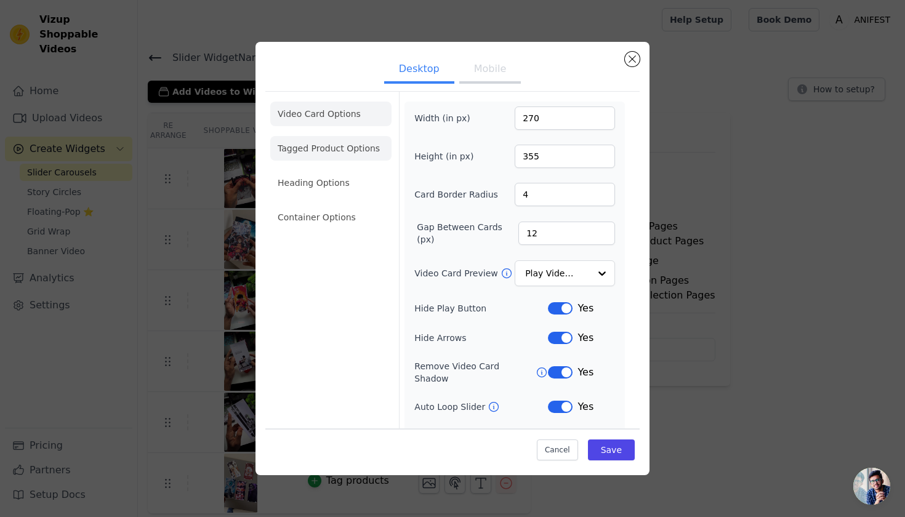
click at [325, 205] on li "Tagged Product Options" at bounding box center [330, 217] width 121 height 25
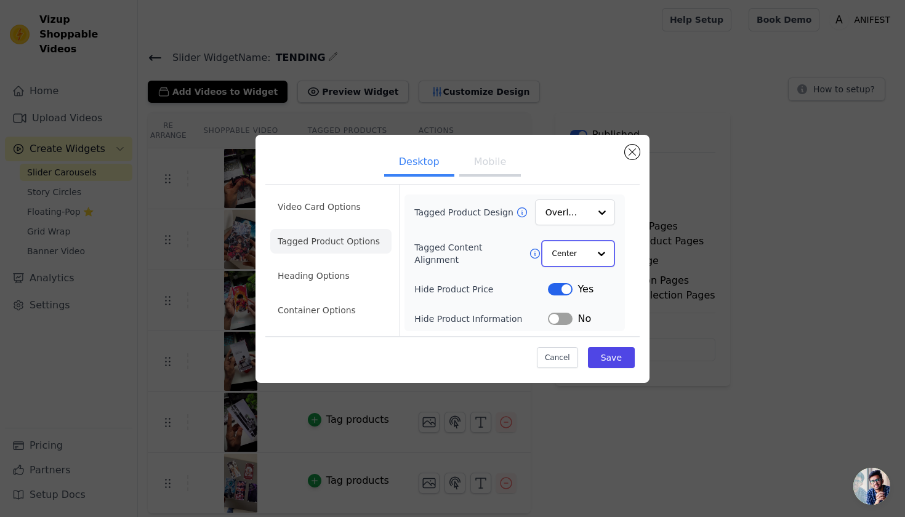
click at [590, 256] on div at bounding box center [601, 253] width 25 height 25
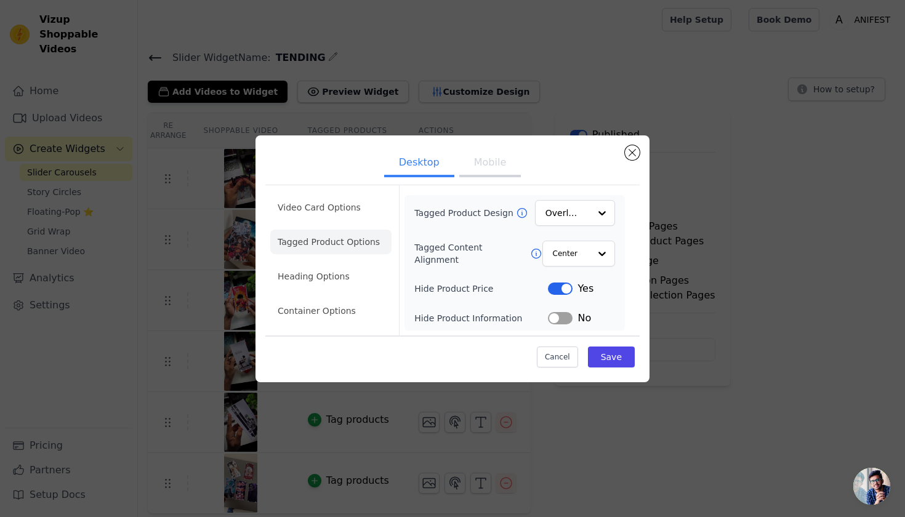
click at [480, 286] on label "Hide Product Price" at bounding box center [482, 289] width 134 height 12
click at [315, 270] on li "Heading Options" at bounding box center [330, 276] width 121 height 25
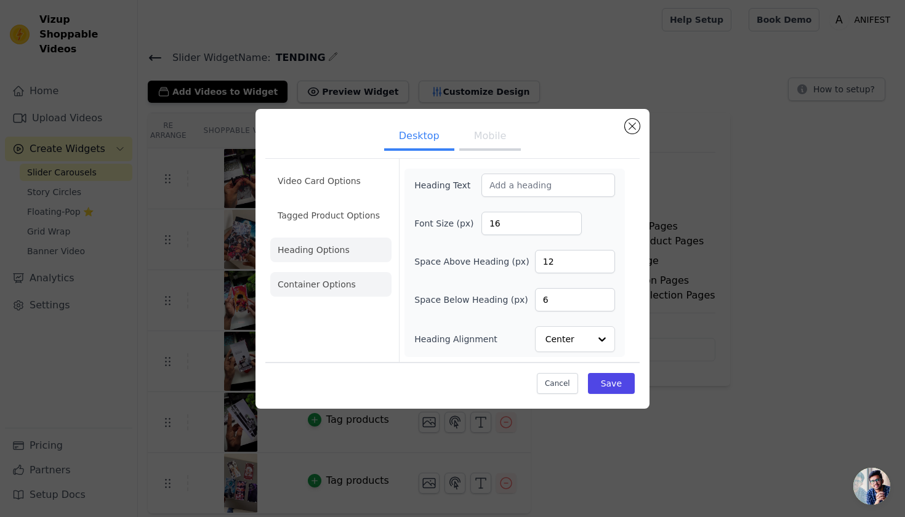
click at [332, 284] on li "Container Options" at bounding box center [330, 284] width 121 height 25
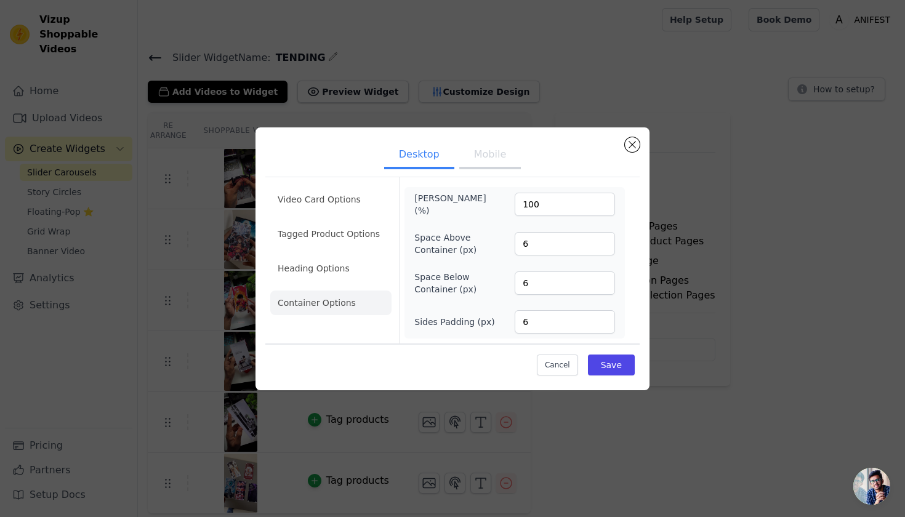
click at [480, 155] on button "Mobile" at bounding box center [490, 155] width 62 height 27
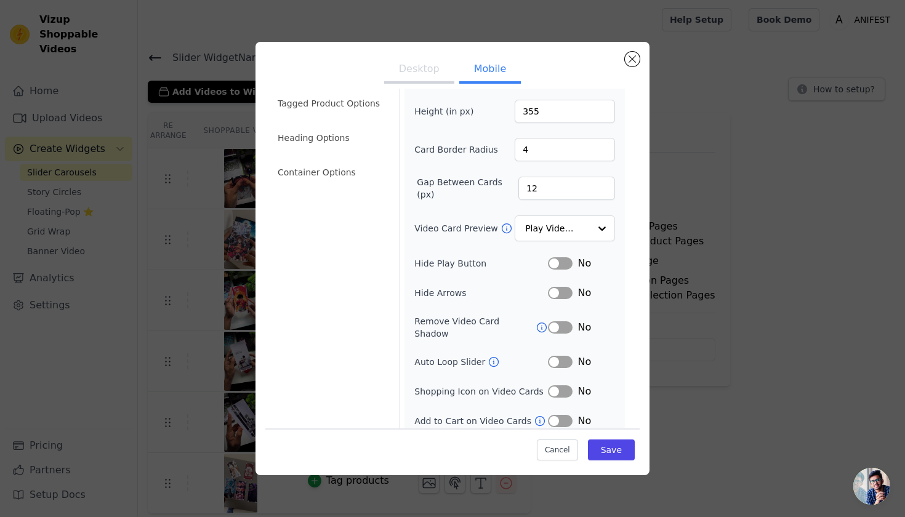
click at [546, 251] on div "Width (in px) 270 Height (in px) 355 Card Border Radius 4 Gap Between Cards (px…" at bounding box center [515, 260] width 201 height 397
click at [549, 259] on button "Label" at bounding box center [560, 263] width 25 height 12
click at [552, 297] on button "Label" at bounding box center [560, 293] width 25 height 12
click at [554, 325] on button "Label" at bounding box center [560, 328] width 25 height 12
click at [552, 356] on button "Label" at bounding box center [560, 362] width 25 height 12
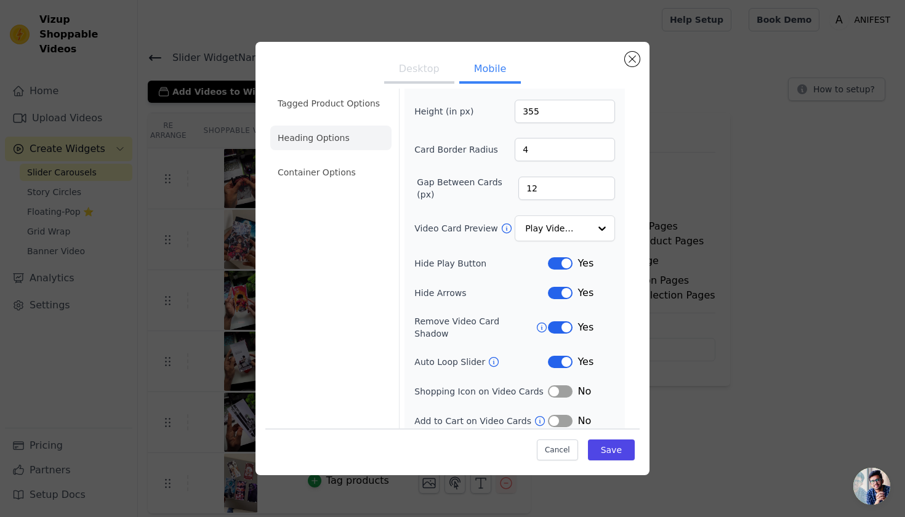
click at [302, 137] on li "Heading Options" at bounding box center [330, 138] width 121 height 25
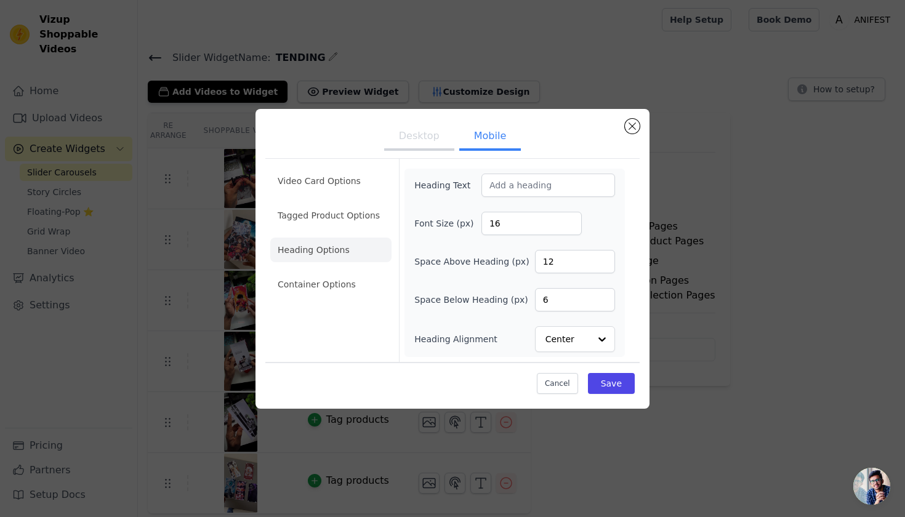
scroll to position [0, 0]
click at [331, 275] on li "Container Options" at bounding box center [330, 284] width 121 height 25
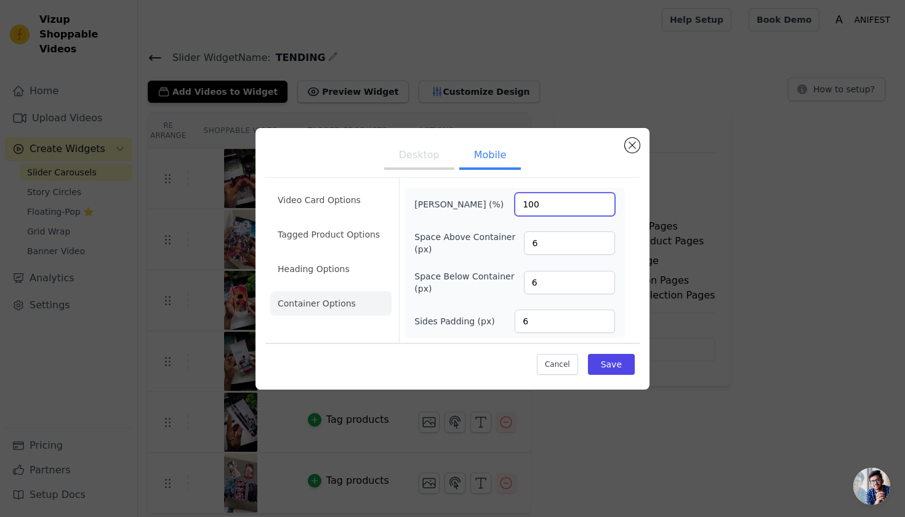
click at [552, 207] on input "100" at bounding box center [565, 204] width 100 height 23
type input "1"
type input "80"
click at [626, 374] on button "Save" at bounding box center [611, 364] width 47 height 21
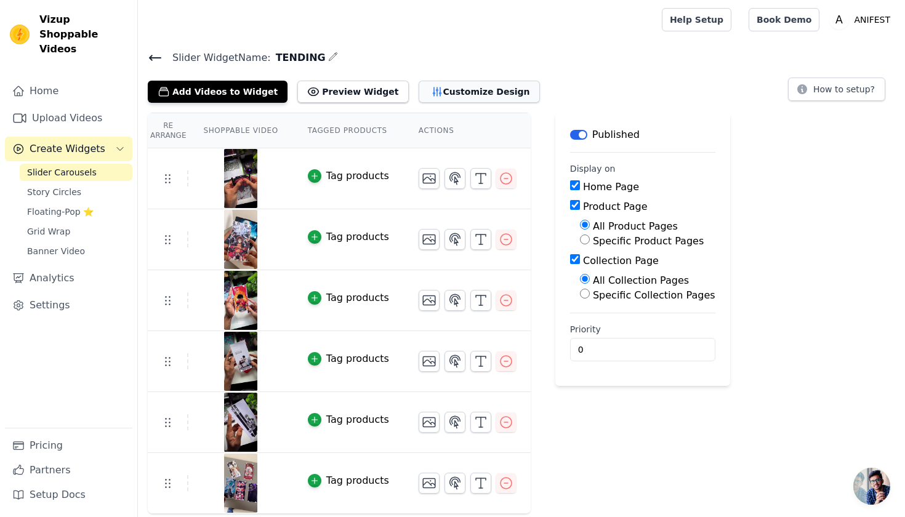
click at [447, 92] on button "Customize Design" at bounding box center [479, 92] width 121 height 22
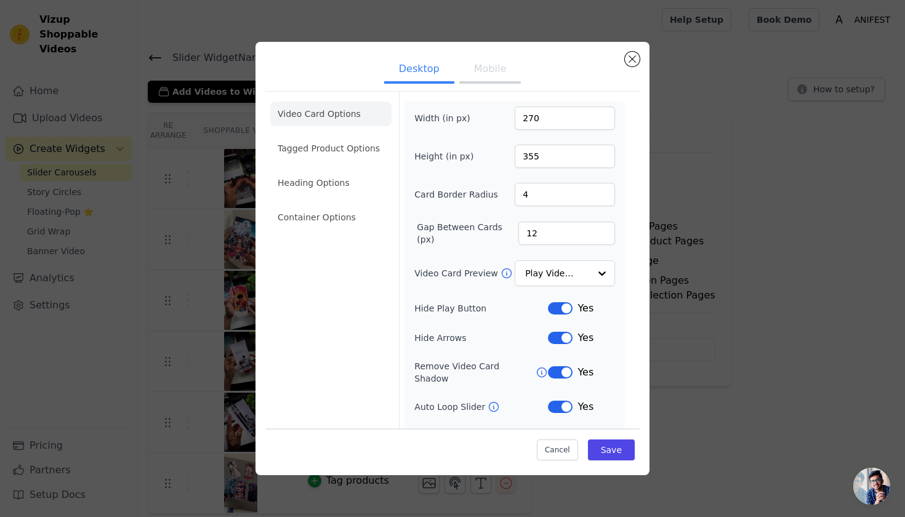
click at [488, 71] on button "Mobile" at bounding box center [490, 70] width 62 height 27
click at [378, 209] on li "Container Options" at bounding box center [330, 217] width 121 height 25
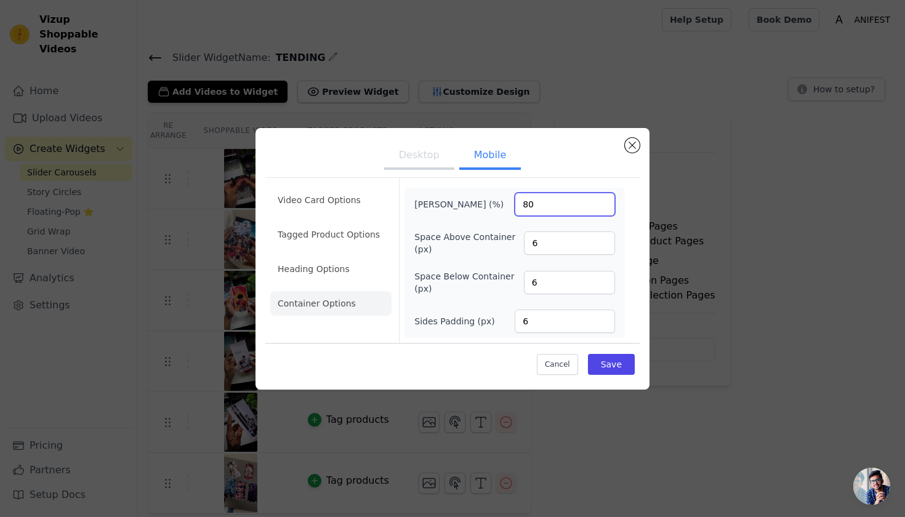
click at [555, 205] on input "80" at bounding box center [565, 204] width 100 height 23
type input "8"
type input "70"
click at [637, 381] on div "Desktop Mobile Video Card Options Tagged Product Options Heading Options Contai…" at bounding box center [453, 259] width 394 height 262
click at [633, 376] on div "Cancel Save" at bounding box center [452, 361] width 374 height 37
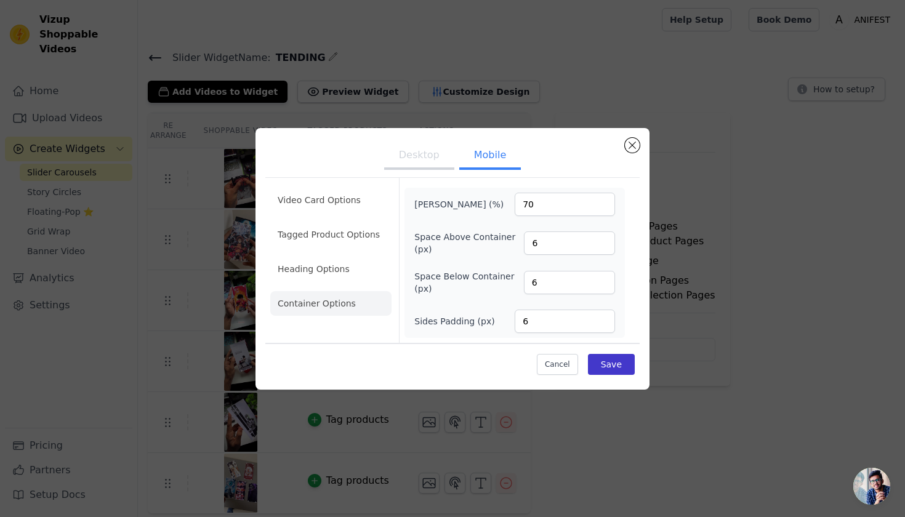
click at [633, 373] on button "Save" at bounding box center [611, 364] width 47 height 21
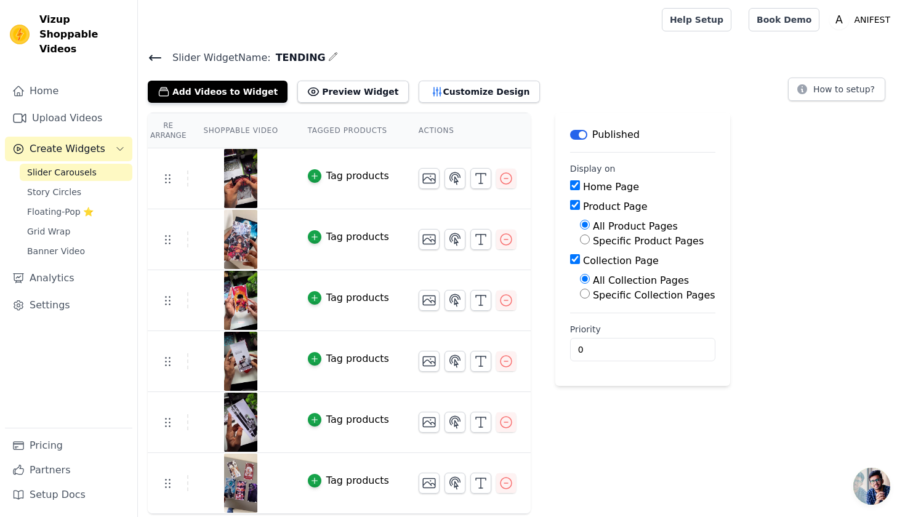
click at [454, 103] on div "Slider Widget Name: TENDING Add Videos to Widget Preview Widget Customize Desig…" at bounding box center [521, 281] width 767 height 465
click at [455, 95] on button "Customize Design" at bounding box center [479, 92] width 121 height 22
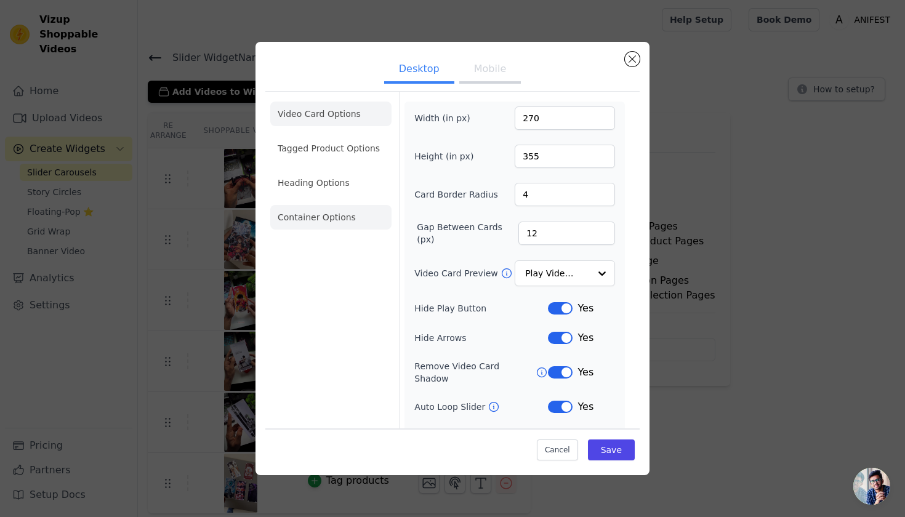
click at [336, 223] on li "Container Options" at bounding box center [330, 217] width 121 height 25
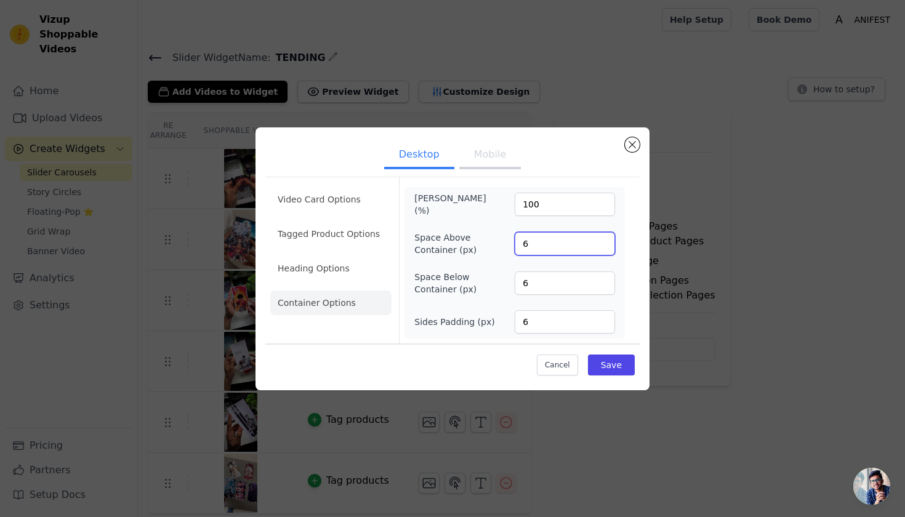
click at [568, 246] on input "6" at bounding box center [565, 243] width 100 height 23
type input "0"
click at [557, 277] on input "6" at bounding box center [565, 283] width 100 height 23
type input "0"
click at [613, 362] on button "Save" at bounding box center [611, 365] width 47 height 21
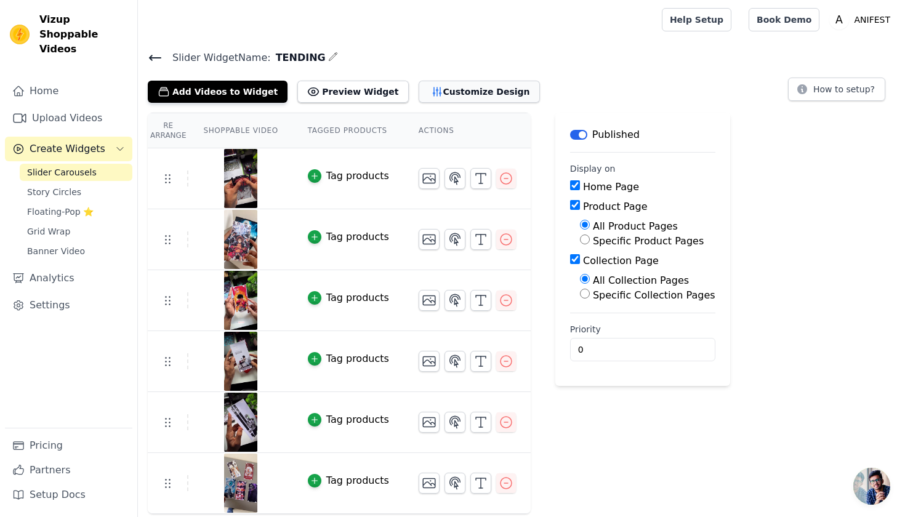
click at [419, 97] on button "Customize Design" at bounding box center [479, 92] width 121 height 22
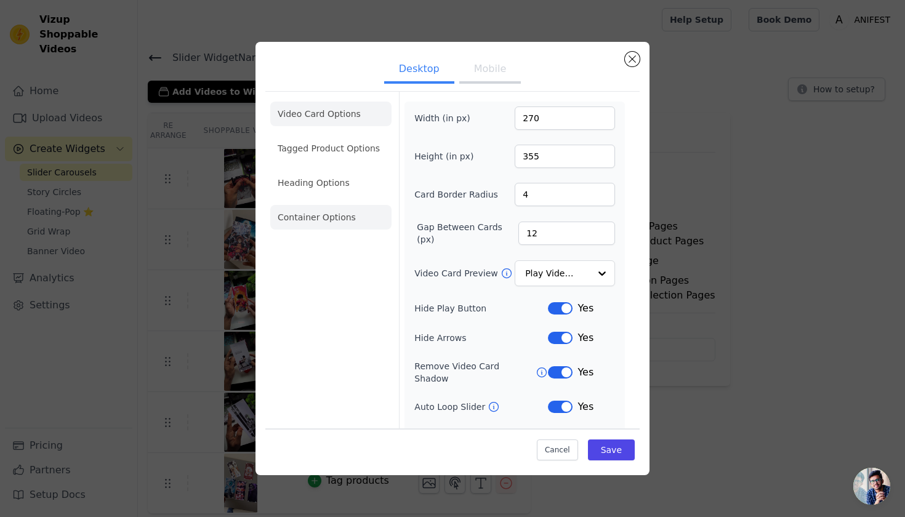
click at [300, 208] on li "Container Options" at bounding box center [330, 217] width 121 height 25
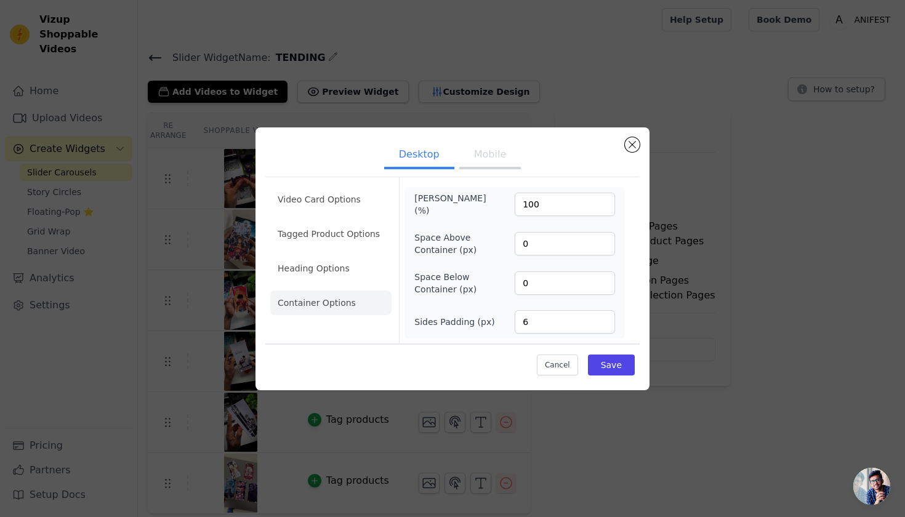
click at [501, 160] on button "Mobile" at bounding box center [490, 155] width 62 height 27
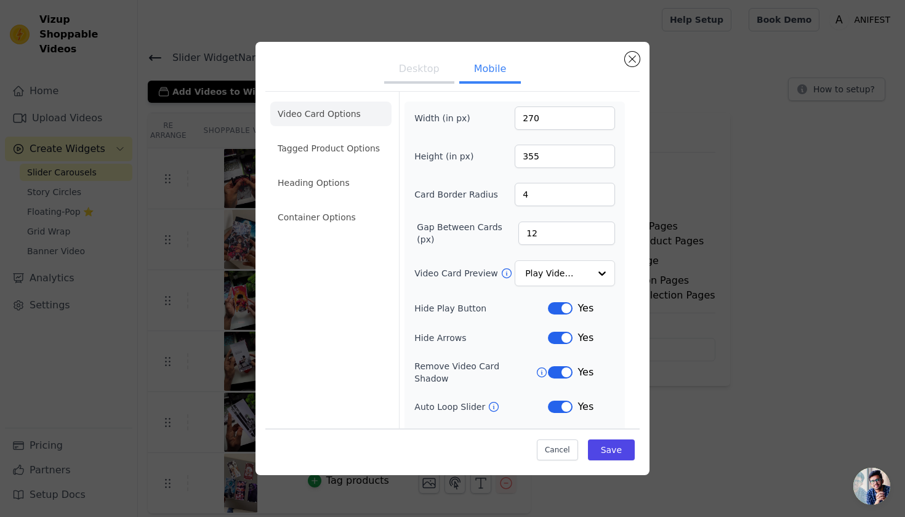
click at [268, 212] on div "Video Card Options Tagged Product Options Heading Options Container Options Wid…" at bounding box center [452, 302] width 374 height 422
click at [281, 216] on li "Container Options" at bounding box center [330, 217] width 121 height 25
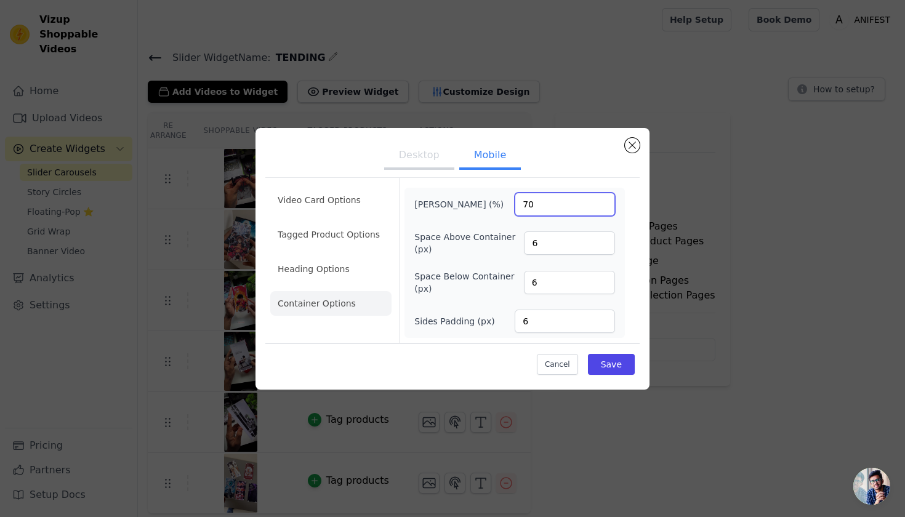
click at [544, 203] on input "70" at bounding box center [565, 204] width 100 height 23
click at [549, 260] on div "Max Width (%) 70 Space Above Container (px) 6 Space Below Container (px) 6 Side…" at bounding box center [515, 263] width 201 height 140
click at [546, 238] on input "6" at bounding box center [569, 243] width 91 height 23
type input "0"
click at [555, 280] on input "6" at bounding box center [569, 282] width 91 height 23
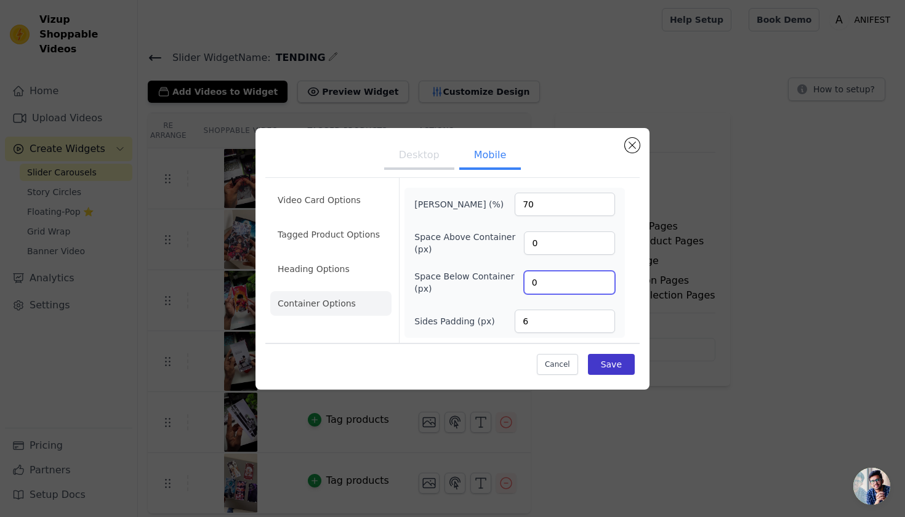
type input "0"
click at [610, 362] on button "Save" at bounding box center [611, 364] width 47 height 21
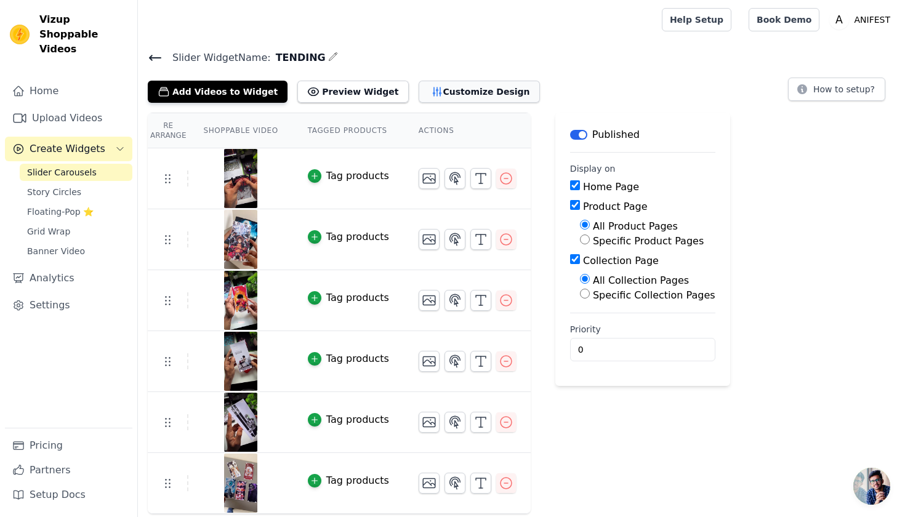
click at [478, 84] on button "Customize Design" at bounding box center [479, 92] width 121 height 22
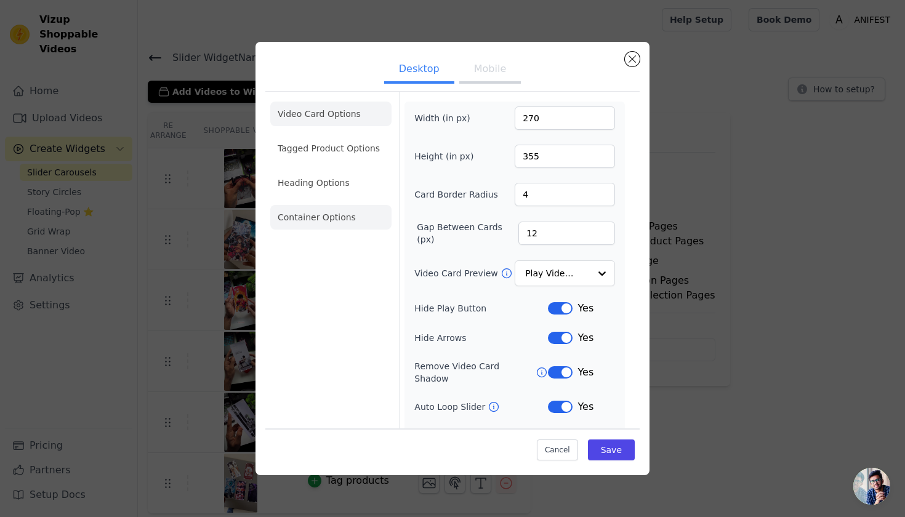
click at [369, 225] on li "Container Options" at bounding box center [330, 217] width 121 height 25
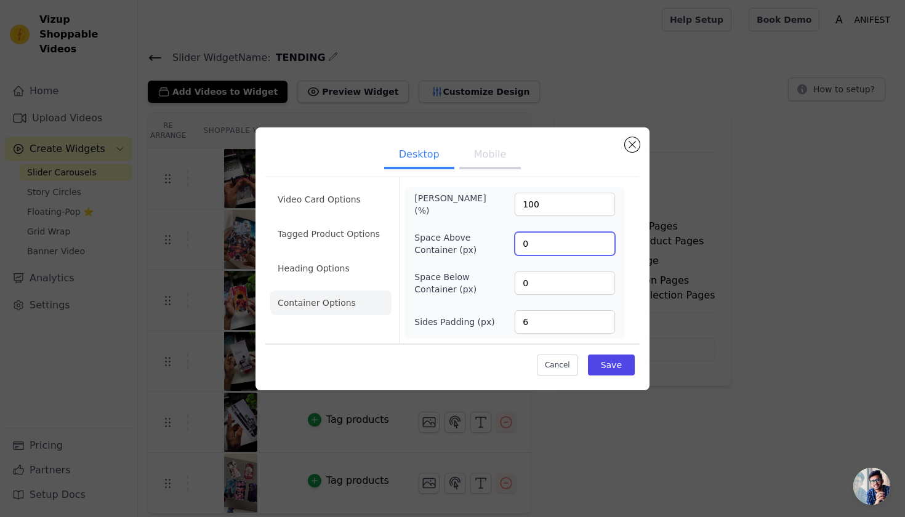
click at [570, 249] on input "0" at bounding box center [565, 243] width 100 height 23
type input "6"
type input "2"
click at [570, 290] on input "0" at bounding box center [565, 283] width 100 height 23
type input "6"
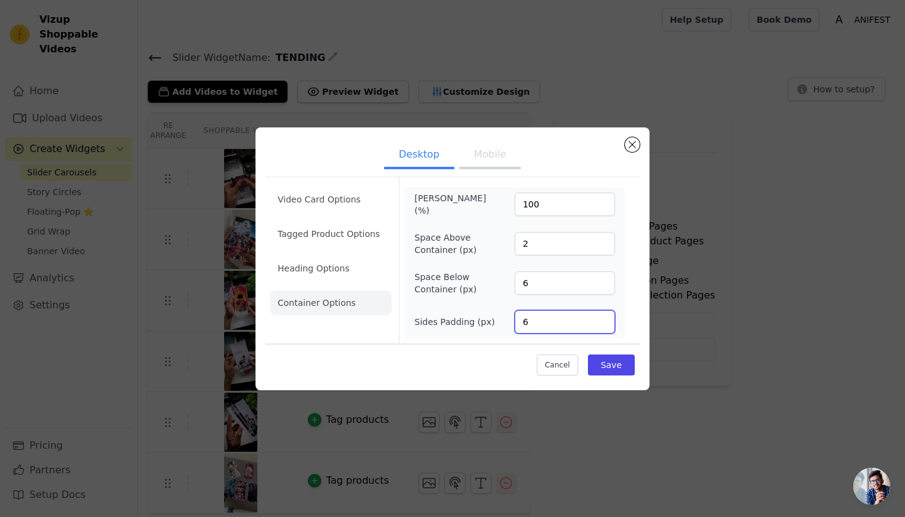
click at [545, 322] on input "6" at bounding box center [565, 321] width 100 height 23
type input "0"
click at [617, 357] on button "Save" at bounding box center [611, 365] width 47 height 21
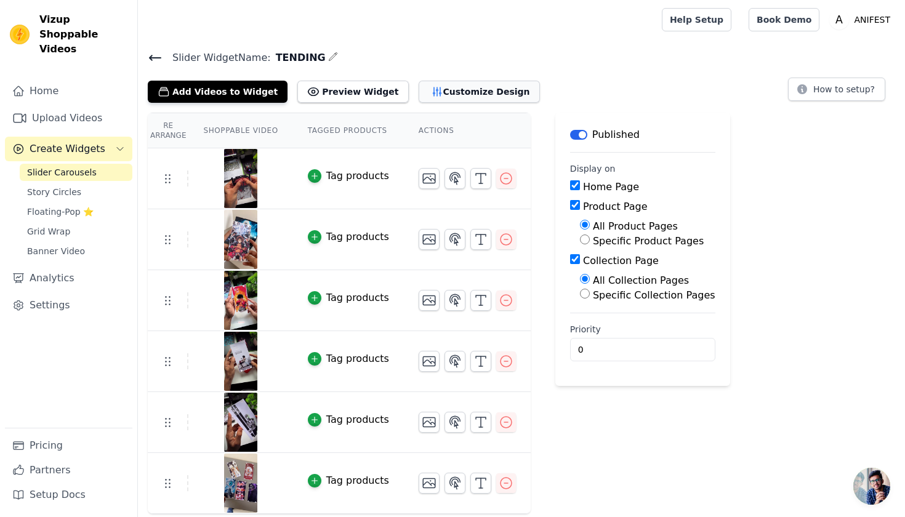
click at [446, 95] on button "Customize Design" at bounding box center [479, 92] width 121 height 22
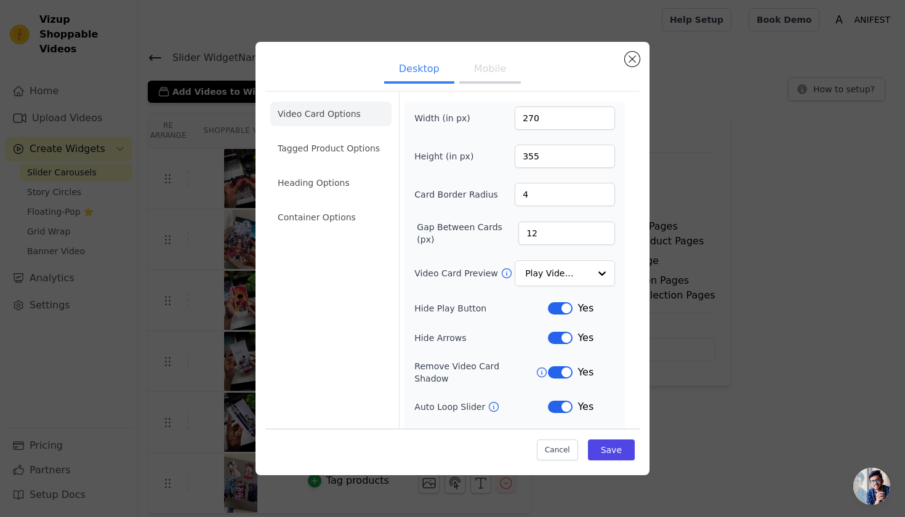
click at [176, 253] on div "Desktop Mobile Video Card Options Tagged Product Options Heading Options Contai…" at bounding box center [453, 258] width 866 height 473
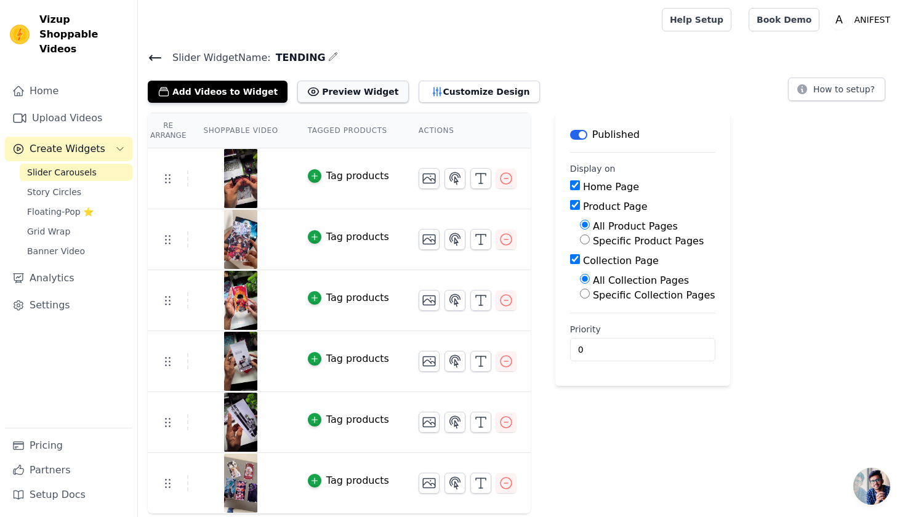
click at [315, 92] on button "Preview Widget" at bounding box center [352, 92] width 111 height 22
click at [469, 96] on button "Customize Design" at bounding box center [479, 92] width 121 height 22
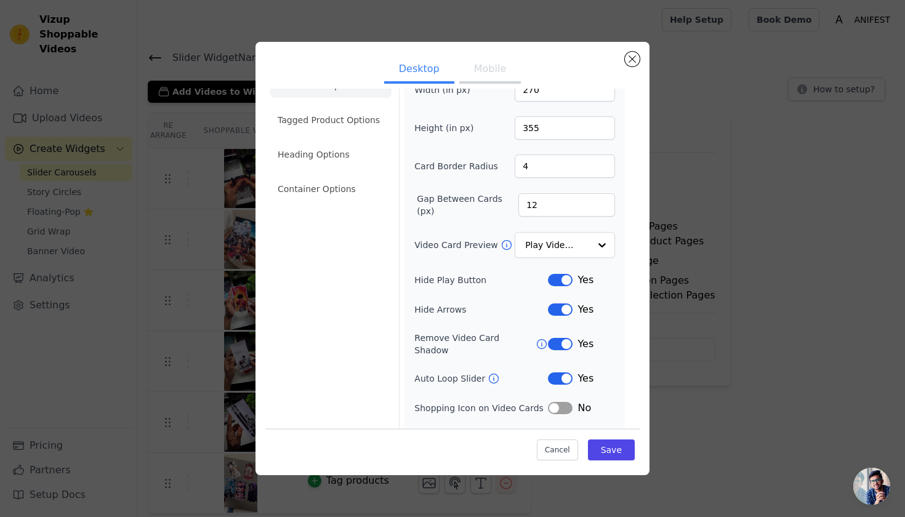
scroll to position [33, 0]
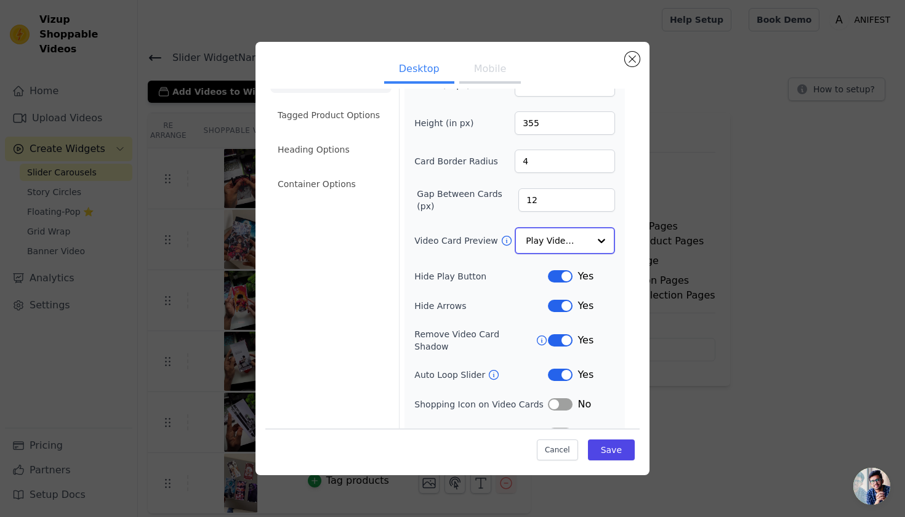
click at [538, 235] on input "Video Card Preview" at bounding box center [557, 241] width 63 height 25
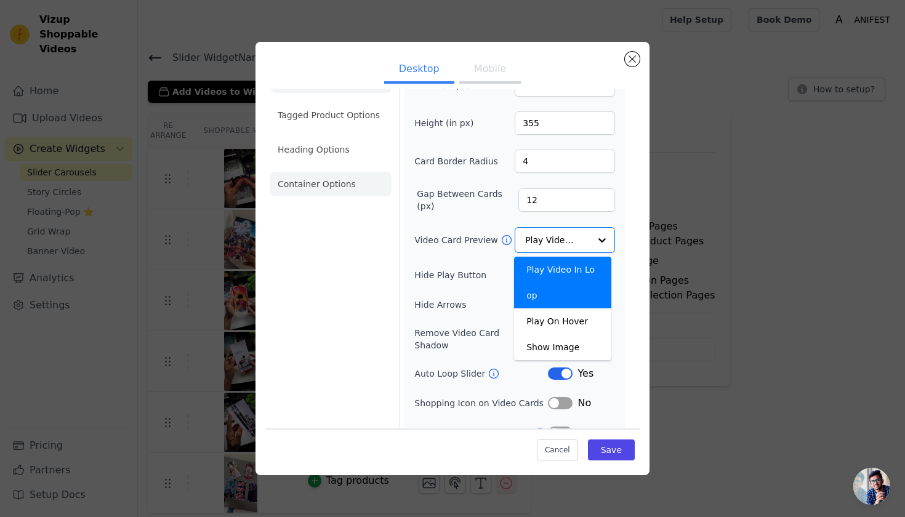
click at [370, 188] on li "Container Options" at bounding box center [330, 184] width 121 height 25
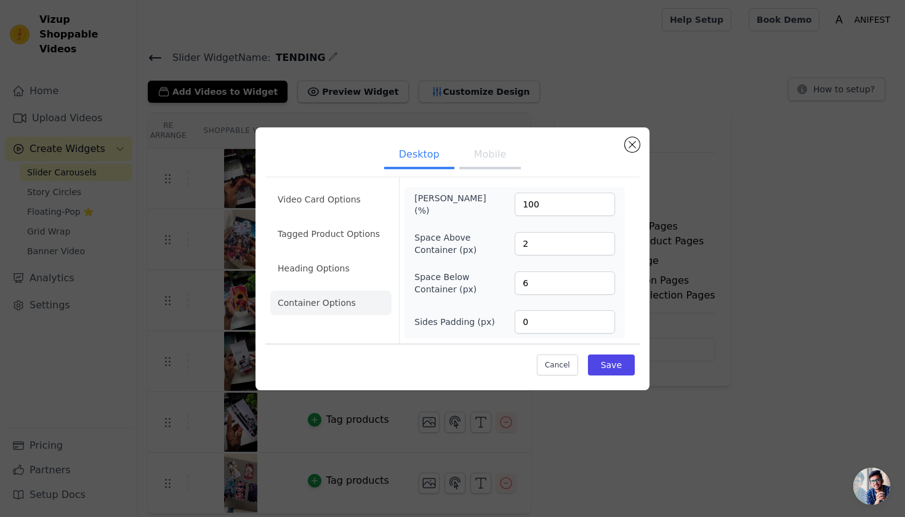
scroll to position [0, 0]
click at [541, 241] on input "2" at bounding box center [565, 243] width 100 height 23
type input "6"
click at [543, 322] on input "0" at bounding box center [565, 321] width 100 height 23
type input "6"
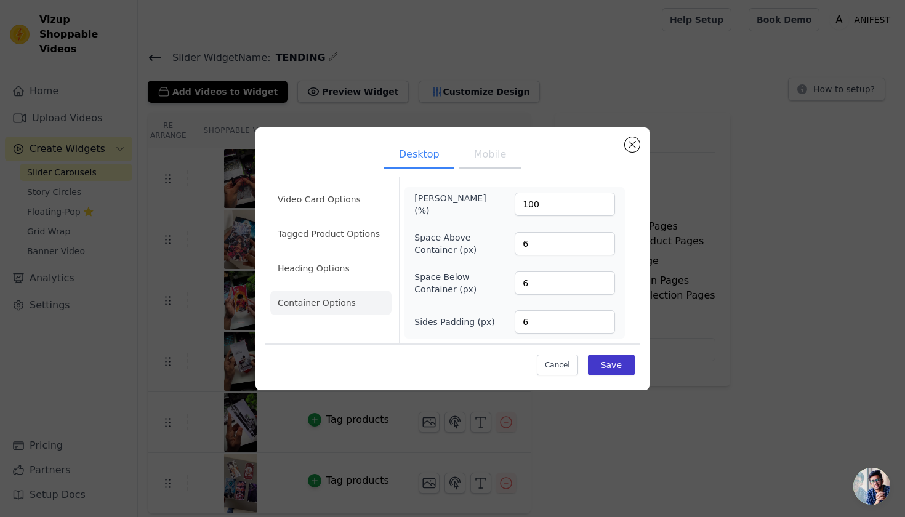
click at [621, 366] on button "Save" at bounding box center [611, 365] width 47 height 21
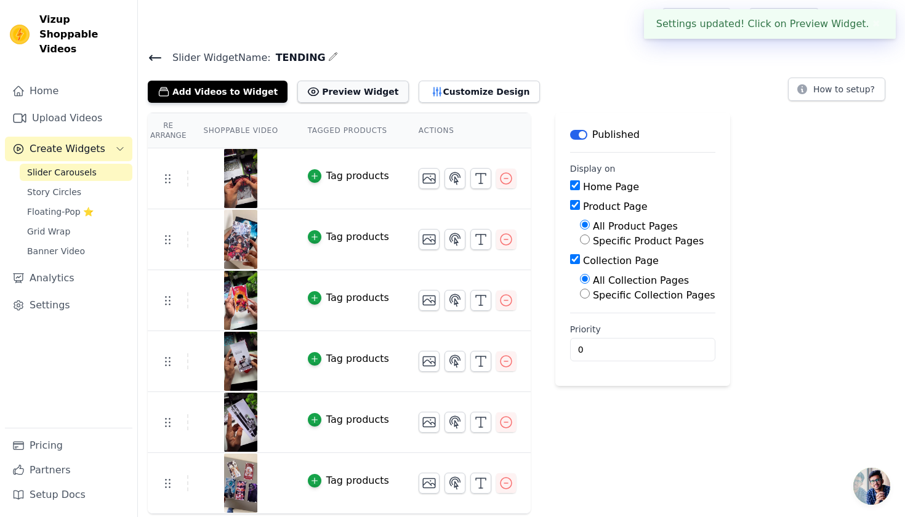
click at [331, 86] on button "Preview Widget" at bounding box center [352, 92] width 111 height 22
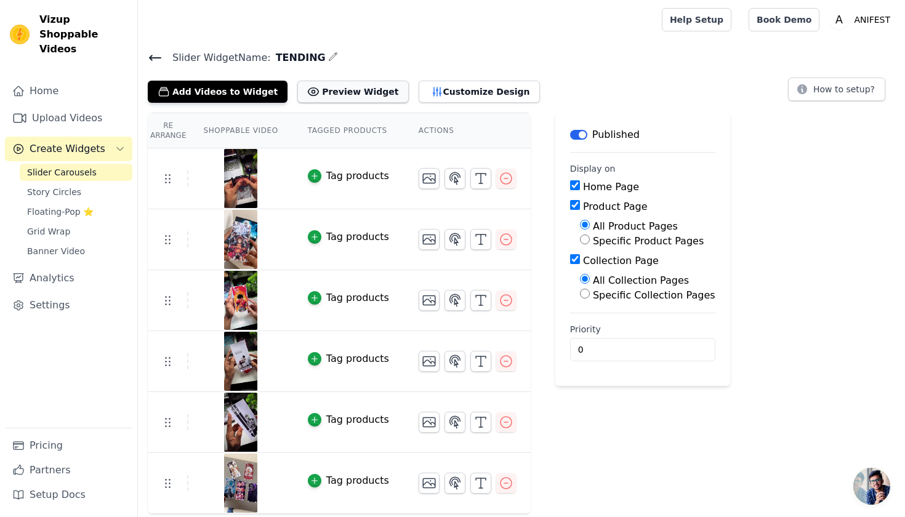
click at [354, 85] on button "Preview Widget" at bounding box center [352, 92] width 111 height 22
click at [433, 99] on button "Customize Design" at bounding box center [479, 92] width 121 height 22
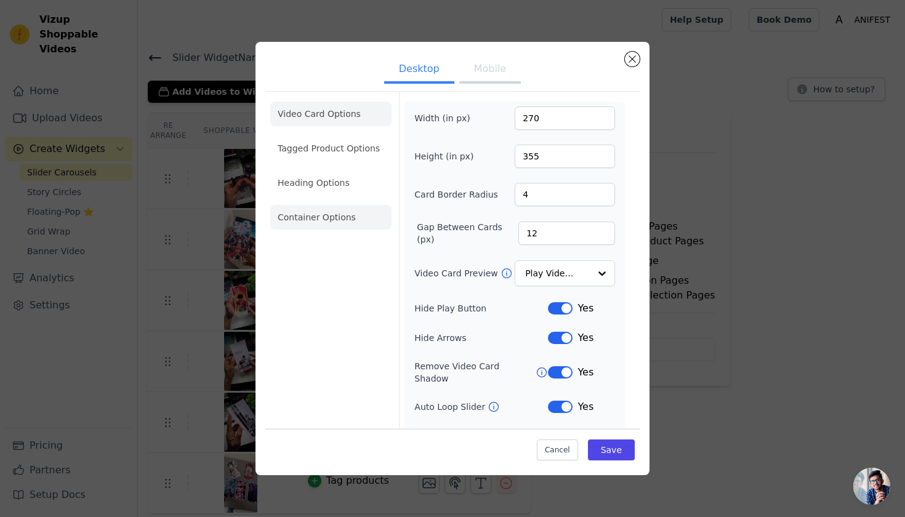
click at [345, 211] on li "Container Options" at bounding box center [330, 217] width 121 height 25
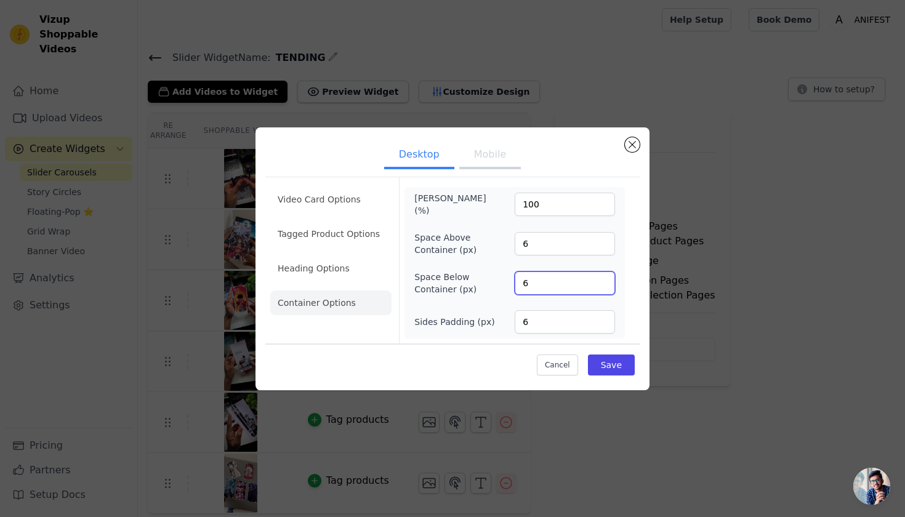
click at [554, 285] on input "6" at bounding box center [565, 283] width 100 height 23
type input "0"
click at [614, 362] on button "Save" at bounding box center [611, 365] width 47 height 21
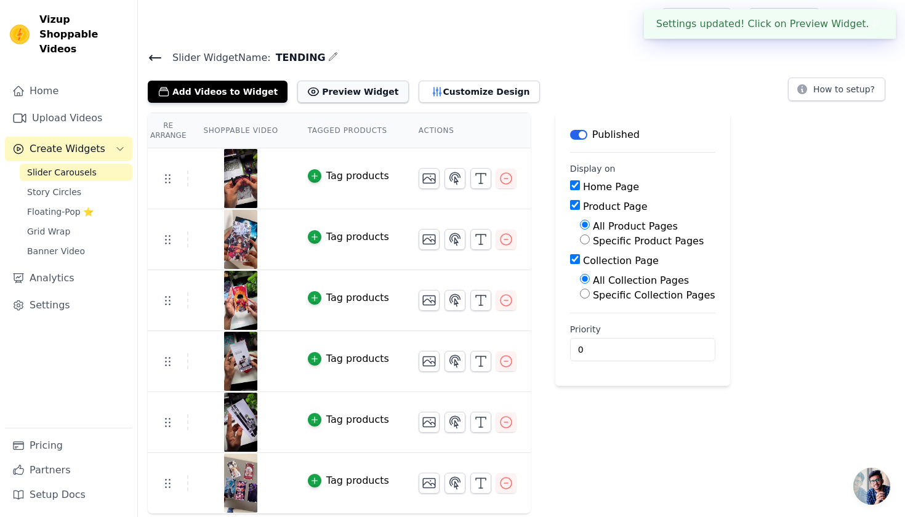
click at [331, 90] on button "Preview Widget" at bounding box center [352, 92] width 111 height 22
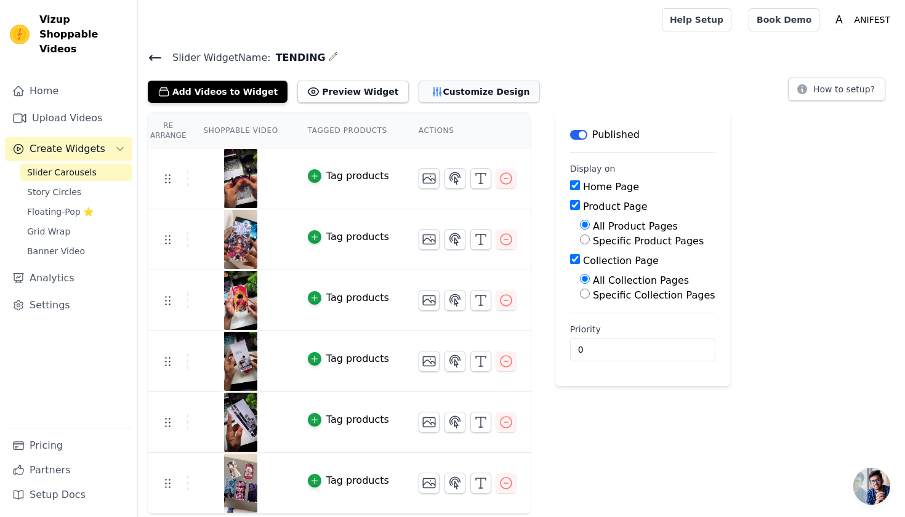
click at [424, 85] on button "Customize Design" at bounding box center [479, 92] width 121 height 22
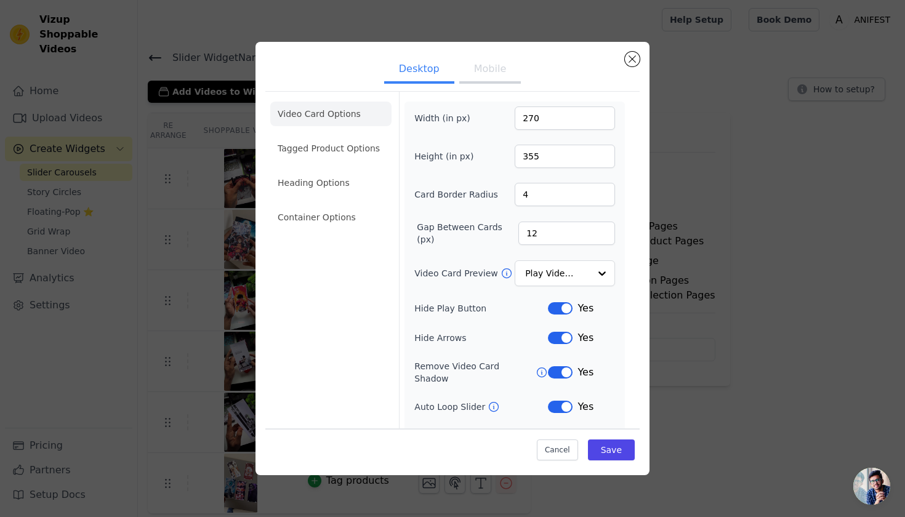
click at [333, 203] on ul "Video Card Options Tagged Product Options Heading Options Container Options" at bounding box center [330, 166] width 121 height 138
click at [332, 217] on li "Container Options" at bounding box center [330, 217] width 121 height 25
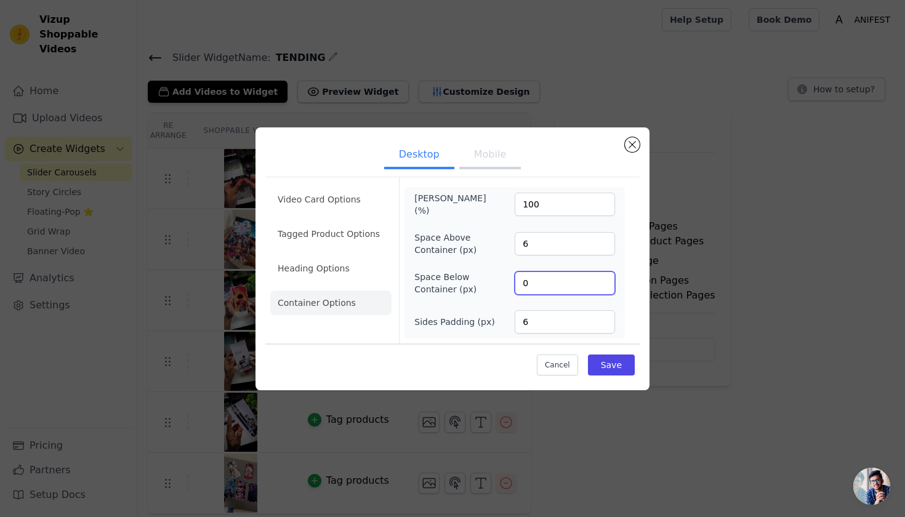
click at [565, 285] on input "0" at bounding box center [565, 283] width 100 height 23
type input "6"
click at [563, 336] on div "Max Width (%) 100 Space Above Container (px) 6 Space Below Container (px) 6 Sid…" at bounding box center [515, 263] width 220 height 152
click at [562, 329] on input "6" at bounding box center [565, 321] width 100 height 23
type input "0"
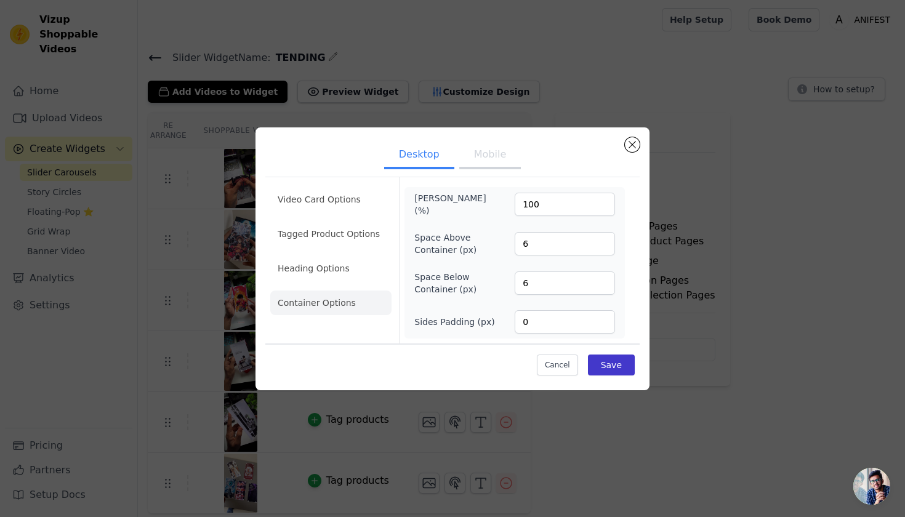
click at [631, 363] on button "Save" at bounding box center [611, 365] width 47 height 21
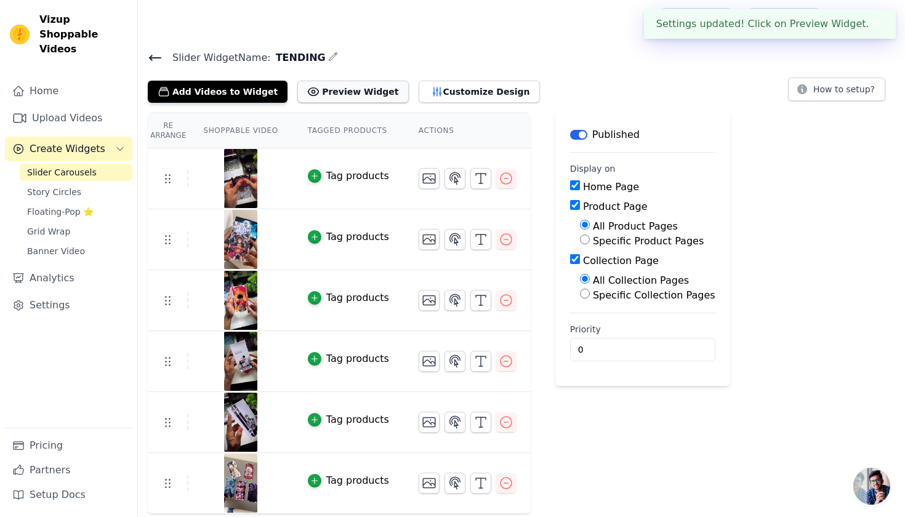
click at [322, 84] on button "Preview Widget" at bounding box center [352, 92] width 111 height 22
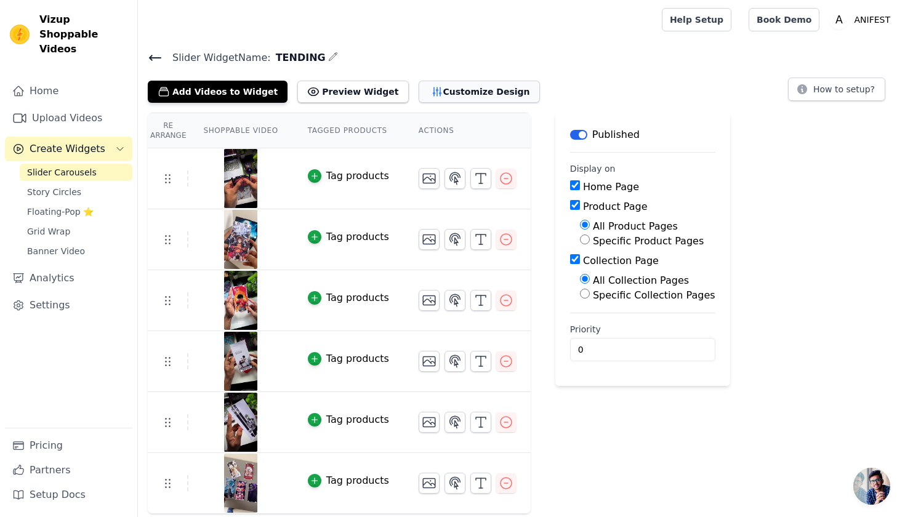
click at [452, 99] on button "Customize Design" at bounding box center [479, 92] width 121 height 22
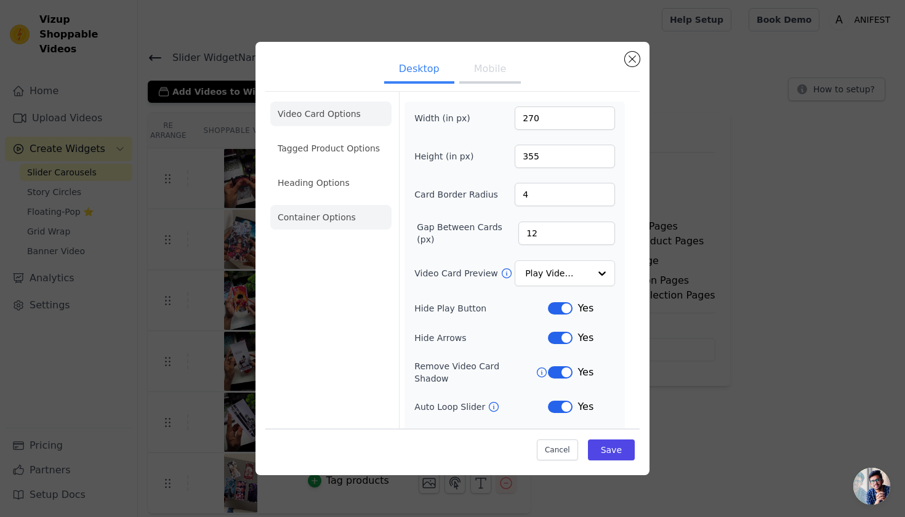
click at [336, 219] on li "Container Options" at bounding box center [330, 217] width 121 height 25
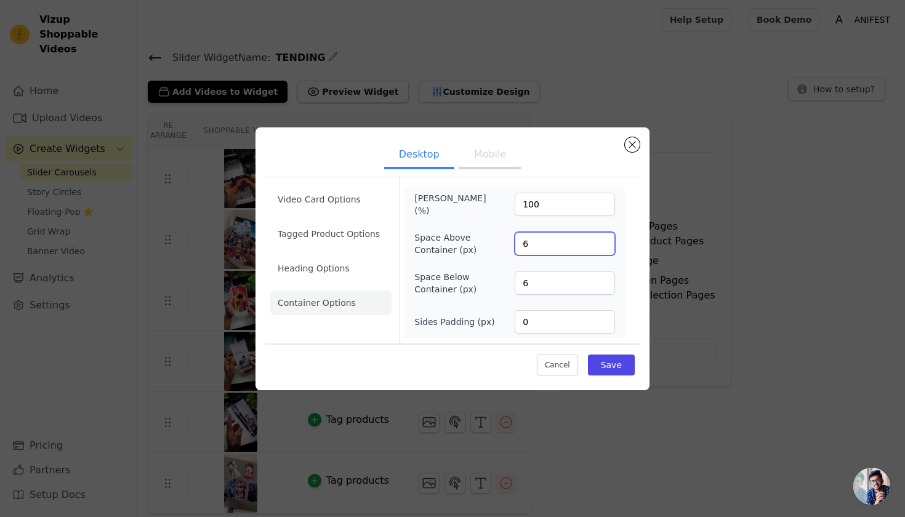
click at [530, 250] on input "6" at bounding box center [565, 243] width 100 height 23
type input "0"
click at [553, 318] on input "0" at bounding box center [565, 321] width 100 height 23
type input "6"
click at [620, 371] on button "Save" at bounding box center [611, 365] width 47 height 21
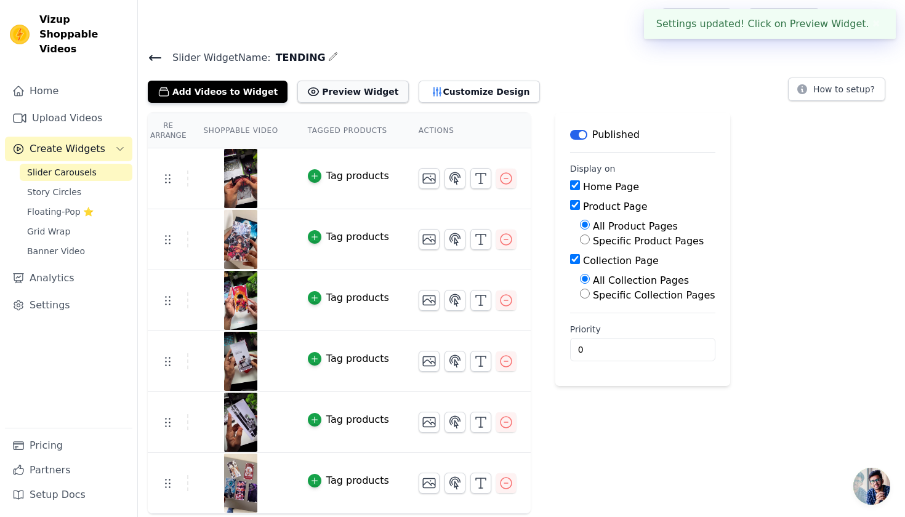
click at [358, 88] on button "Preview Widget" at bounding box center [352, 92] width 111 height 22
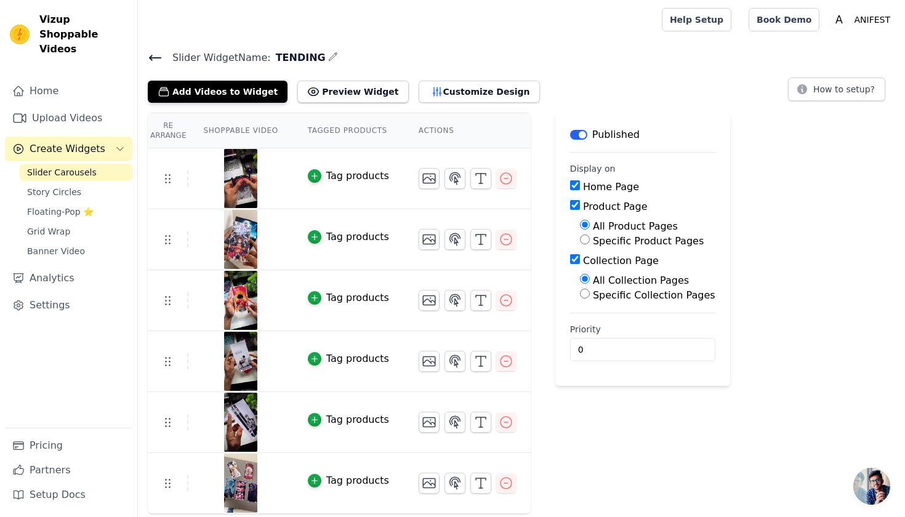
click at [429, 69] on div "Slider Widget Name: TENDING Add Videos to Widget Preview Widget Customize Desig…" at bounding box center [521, 76] width 767 height 54
click at [427, 84] on button "Customize Design" at bounding box center [479, 92] width 121 height 22
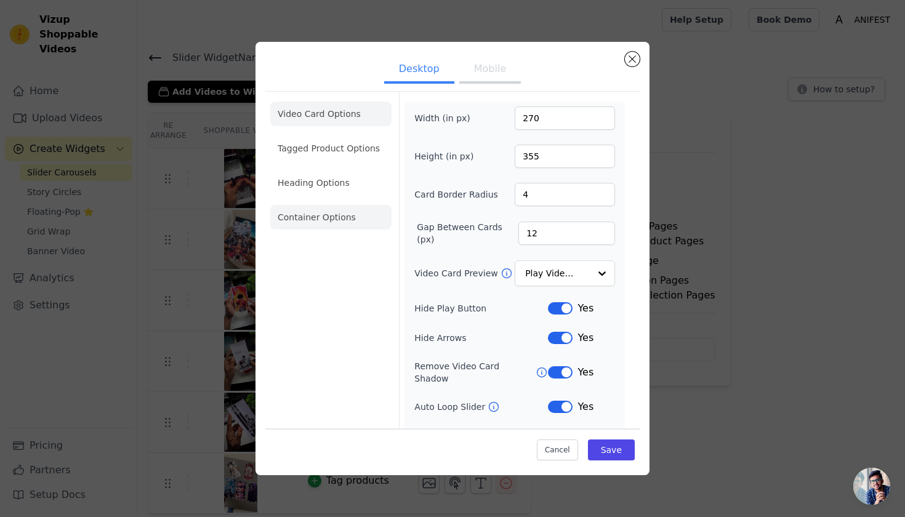
click at [315, 214] on li "Container Options" at bounding box center [330, 217] width 121 height 25
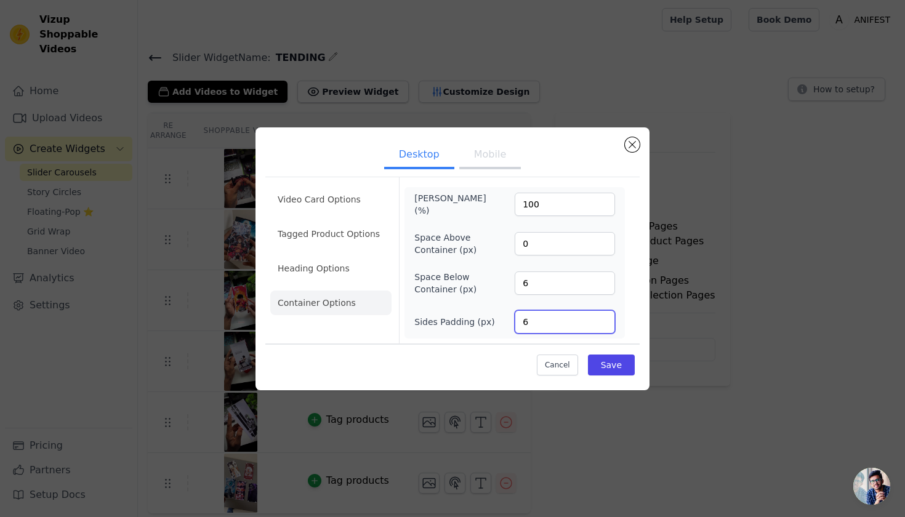
click at [540, 317] on input "6" at bounding box center [565, 321] width 100 height 23
type input "0"
click at [538, 279] on input "6" at bounding box center [565, 283] width 100 height 23
type input "0"
click at [623, 362] on button "Save" at bounding box center [611, 365] width 47 height 21
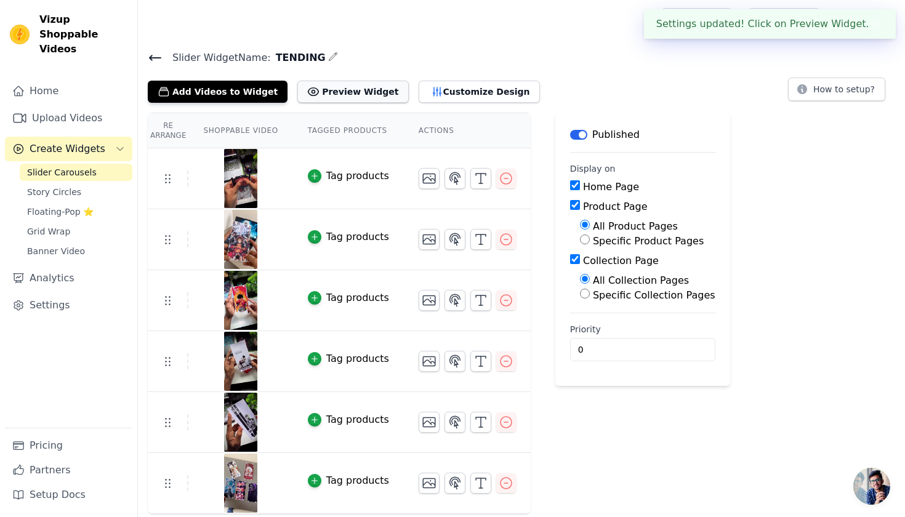
click at [333, 96] on button "Preview Widget" at bounding box center [352, 92] width 111 height 22
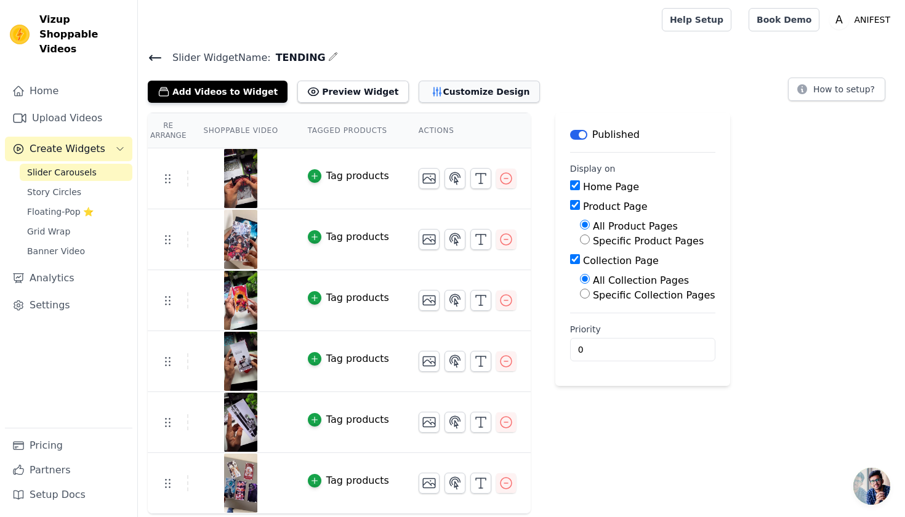
click at [450, 82] on button "Customize Design" at bounding box center [479, 92] width 121 height 22
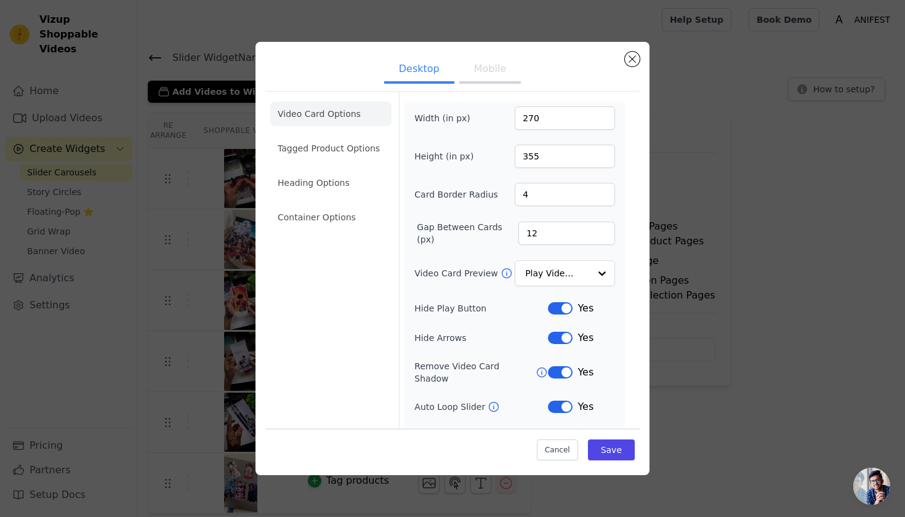
click at [482, 76] on button "Mobile" at bounding box center [490, 70] width 62 height 27
click at [366, 220] on li "Container Options" at bounding box center [330, 217] width 121 height 25
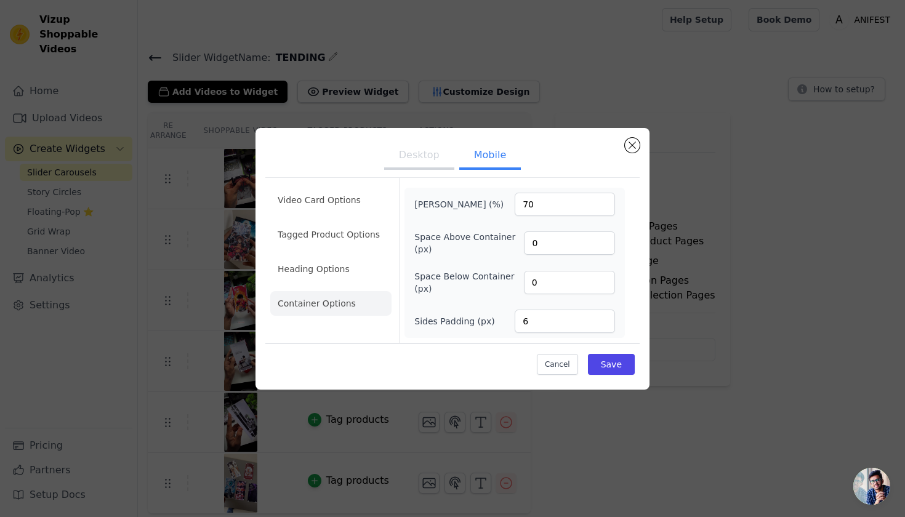
click at [494, 109] on div "Desktop Mobile Video Card Options Tagged Product Options Heading Options Contai…" at bounding box center [453, 258] width 866 height 301
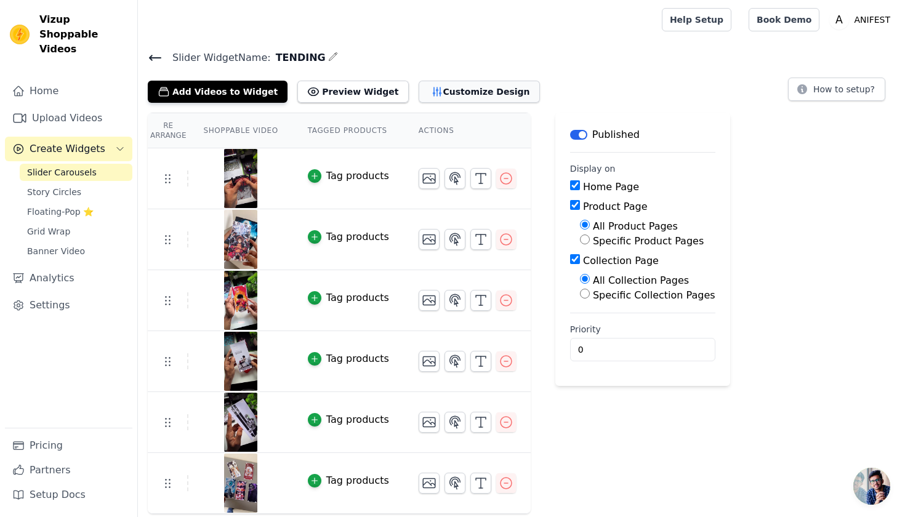
click at [433, 89] on icon "button" at bounding box center [437, 91] width 8 height 9
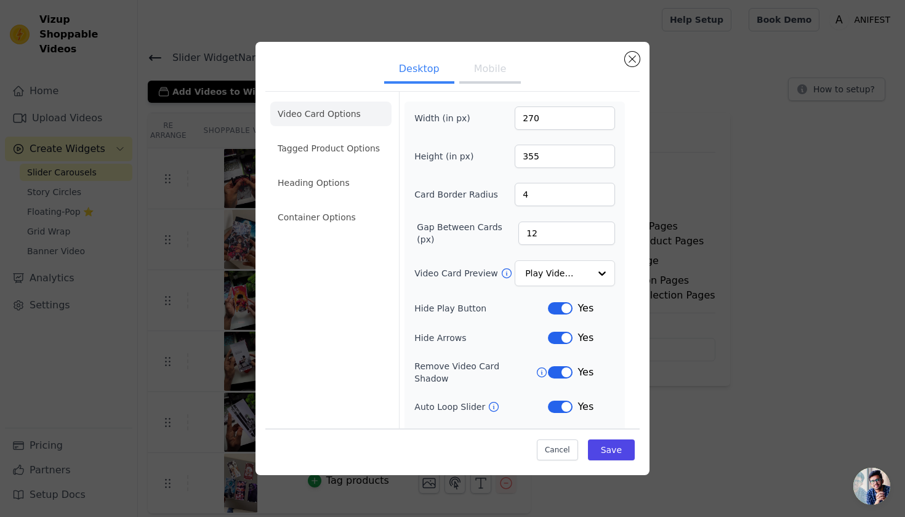
click at [352, 230] on ul "Video Card Options Tagged Product Options Heading Options Container Options" at bounding box center [330, 166] width 121 height 138
click at [333, 213] on li "Container Options" at bounding box center [330, 217] width 121 height 25
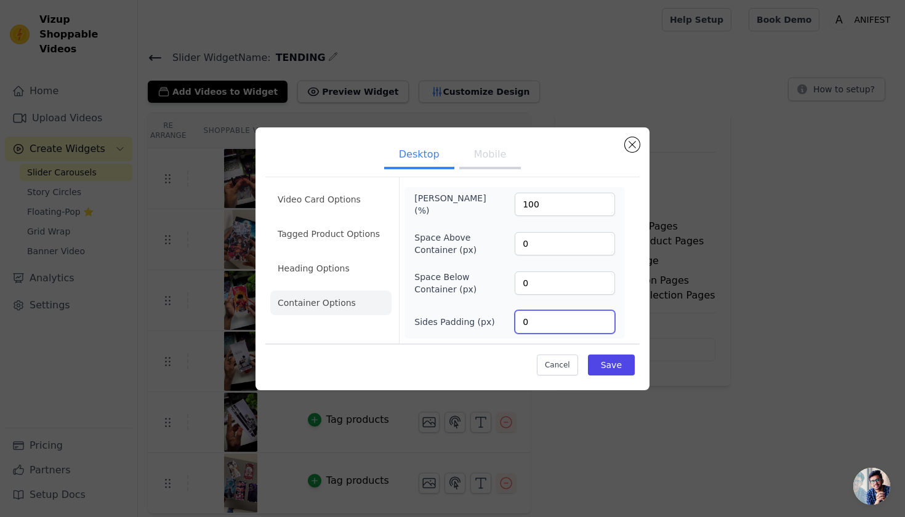
click at [555, 327] on input "0" at bounding box center [565, 321] width 100 height 23
type input "6"
click at [609, 367] on button "Save" at bounding box center [611, 365] width 47 height 21
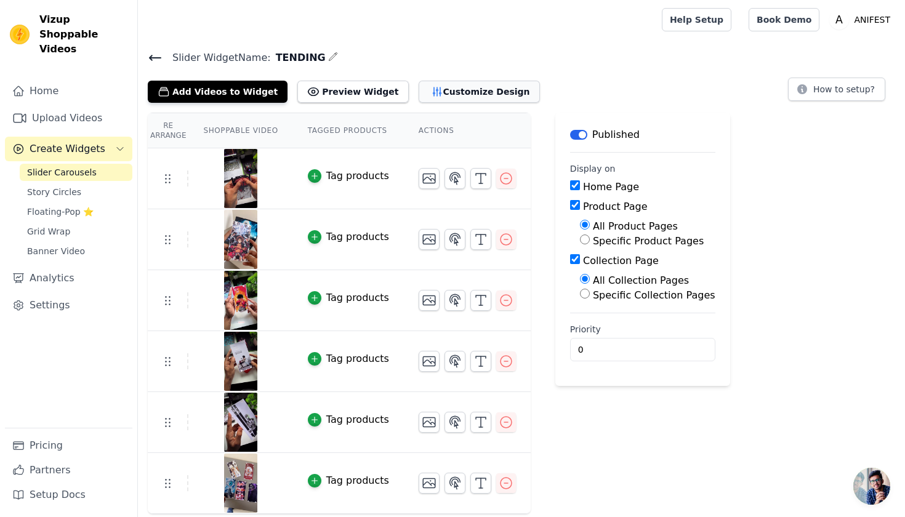
click at [430, 88] on button "Customize Design" at bounding box center [479, 92] width 121 height 22
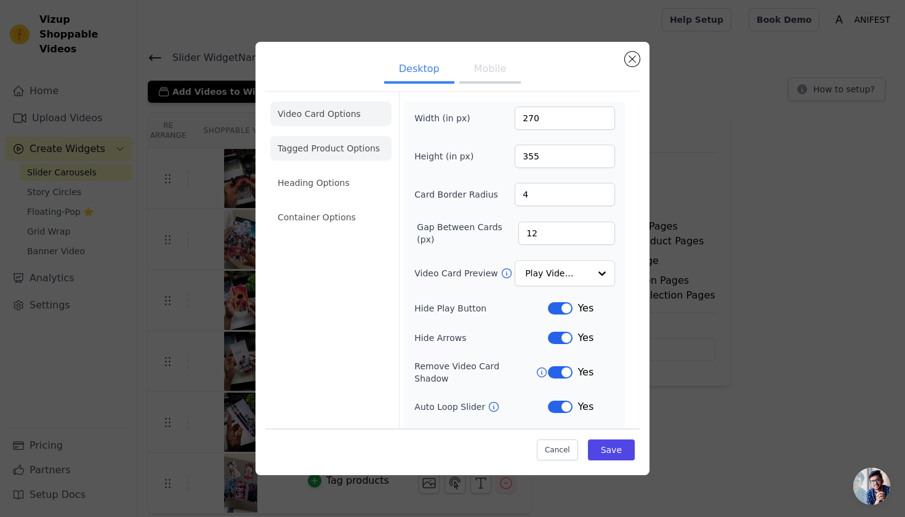
click at [344, 225] on li "Container Options" at bounding box center [330, 217] width 121 height 25
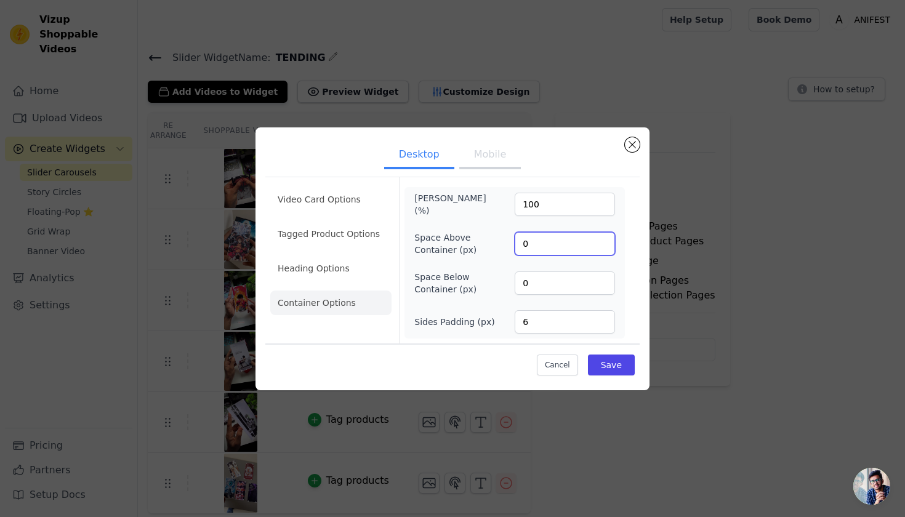
click at [531, 243] on input "0" at bounding box center [565, 243] width 100 height 23
type input "3"
click at [538, 282] on input "0" at bounding box center [565, 283] width 100 height 23
type input "2"
click at [607, 369] on button "Save" at bounding box center [611, 365] width 47 height 21
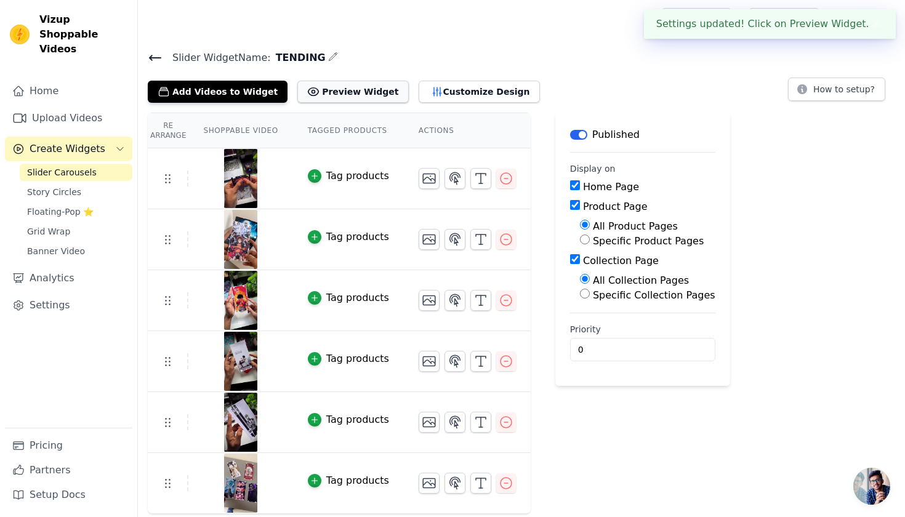
click at [359, 92] on button "Preview Widget" at bounding box center [352, 92] width 111 height 22
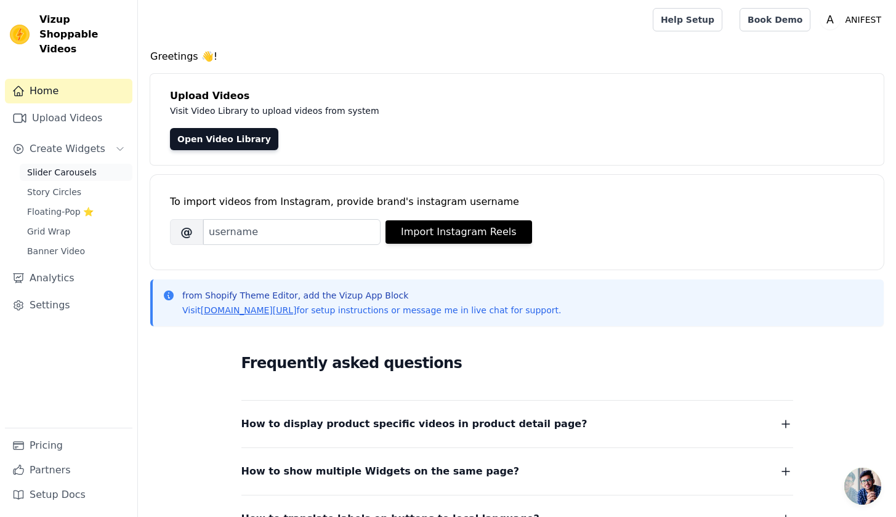
click at [86, 166] on span "Slider Carousels" at bounding box center [62, 172] width 70 height 12
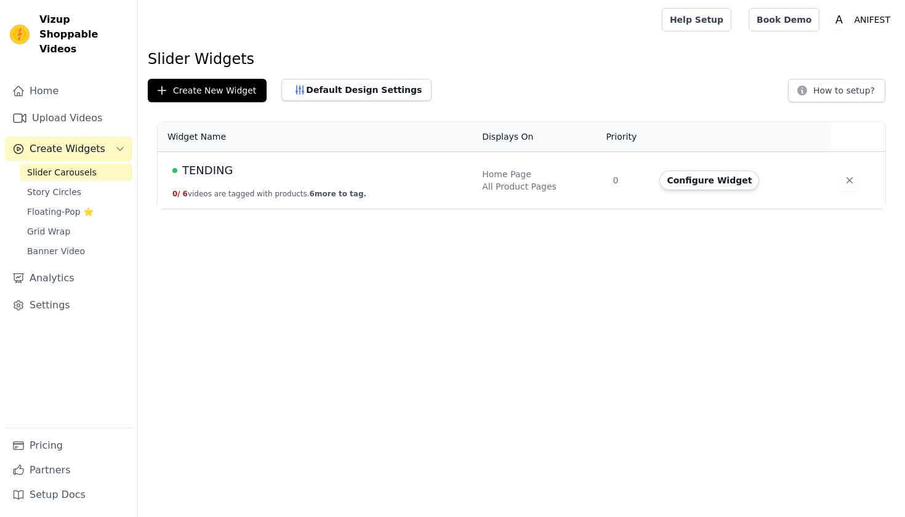
click at [254, 160] on td "TENDING 0 / 6 videos are tagged with products. 6 more to tag." at bounding box center [316, 180] width 317 height 57
click at [307, 91] on button "Default Design Settings" at bounding box center [356, 90] width 150 height 22
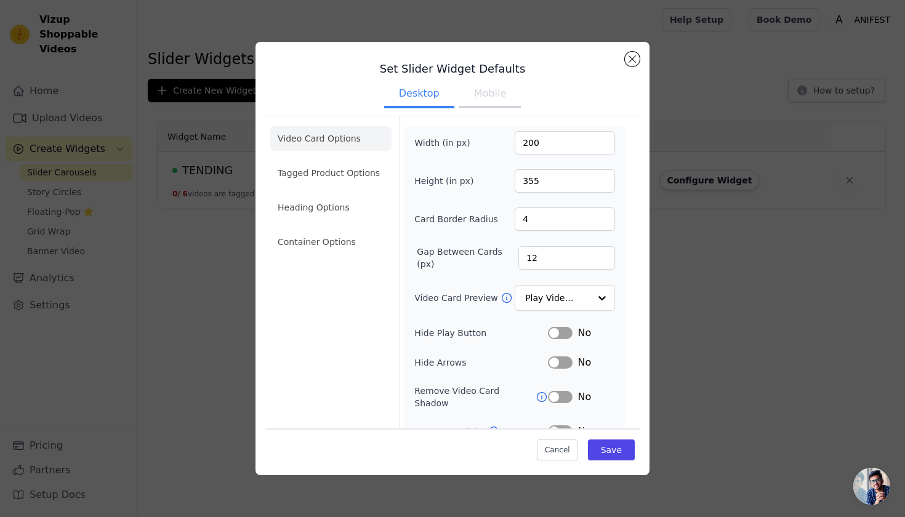
click at [468, 101] on button "Mobile" at bounding box center [490, 94] width 62 height 27
click at [220, 92] on div "Set Slider Widget Defaults Desktop Mobile Video Card Options Tagged Product Opt…" at bounding box center [453, 258] width 866 height 473
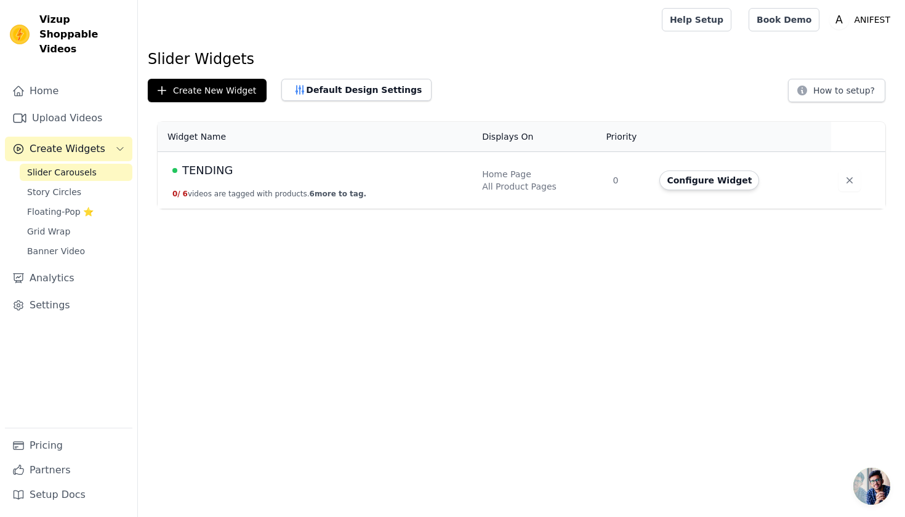
click at [240, 158] on td "TENDING 0 / 6 videos are tagged with products. 6 more to tag." at bounding box center [316, 180] width 317 height 57
click at [243, 177] on div "TENDING" at bounding box center [319, 170] width 295 height 17
click at [703, 180] on button "Configure Widget" at bounding box center [710, 181] width 100 height 20
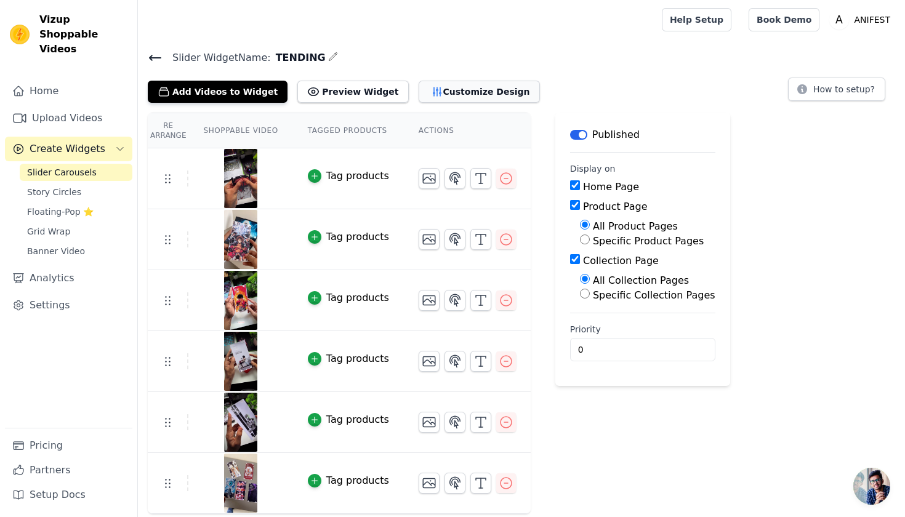
click at [445, 94] on button "Customize Design" at bounding box center [479, 92] width 121 height 22
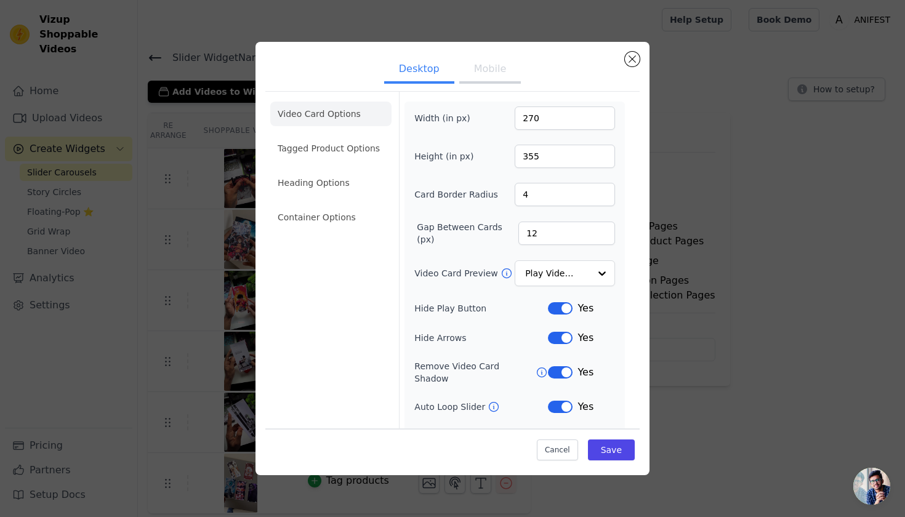
scroll to position [45, 0]
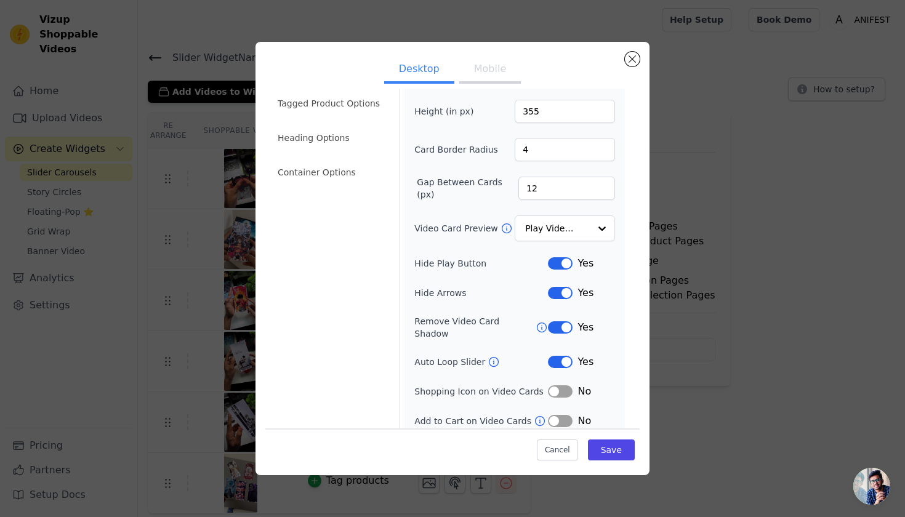
click at [178, 32] on div "Desktop Mobile Video Card Options Tagged Product Options Heading Options Contai…" at bounding box center [453, 258] width 866 height 473
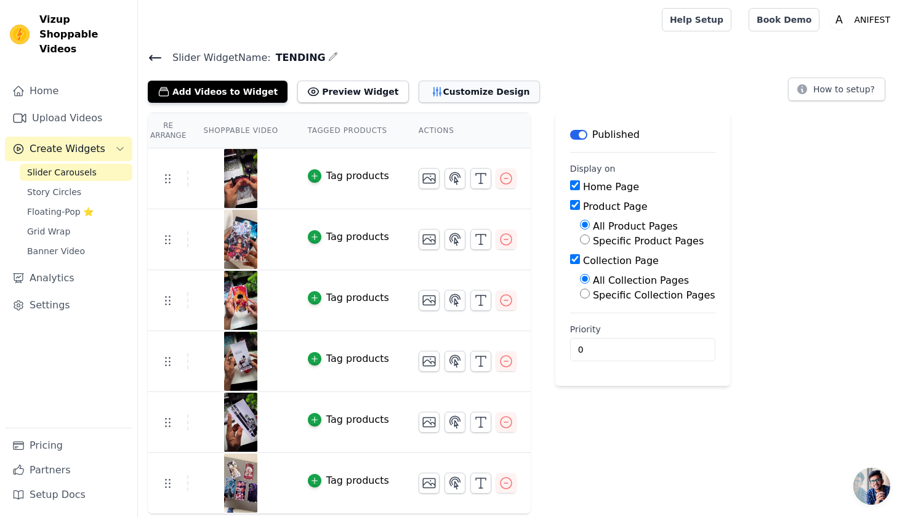
click at [439, 99] on button "Customize Design" at bounding box center [479, 92] width 121 height 22
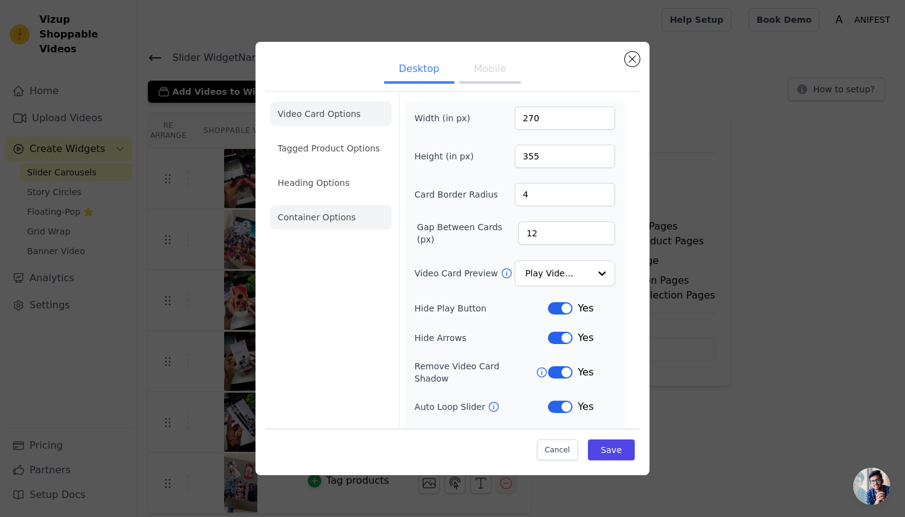
click at [292, 219] on li "Container Options" at bounding box center [330, 217] width 121 height 25
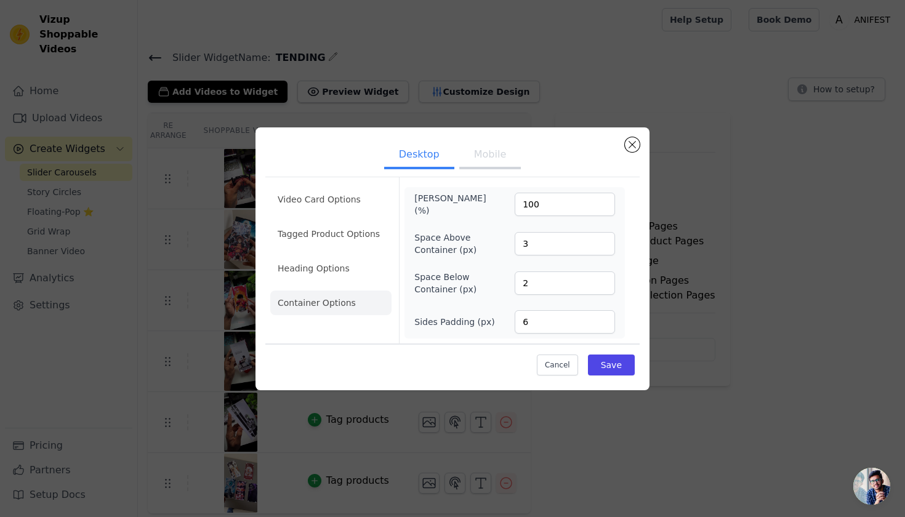
click at [487, 168] on button "Mobile" at bounding box center [490, 155] width 62 height 27
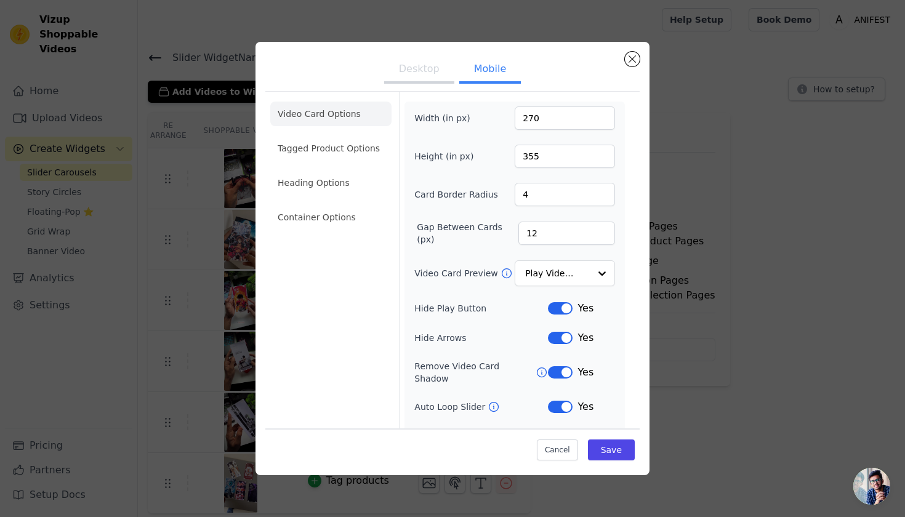
drag, startPoint x: 312, startPoint y: 204, endPoint x: 320, endPoint y: 217, distance: 15.2
click at [315, 210] on li "Container Options" at bounding box center [330, 217] width 121 height 25
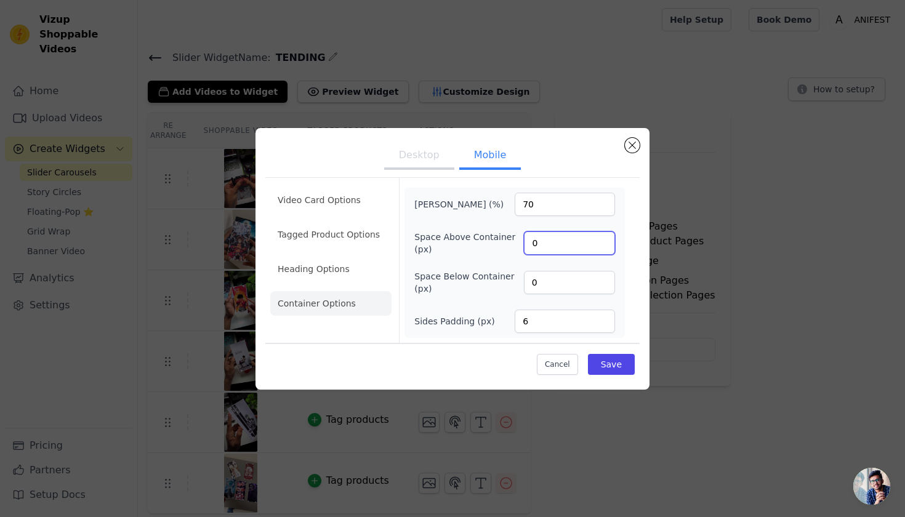
click at [553, 235] on input "0" at bounding box center [569, 243] width 91 height 23
click at [565, 241] on input "30" at bounding box center [569, 243] width 91 height 23
type input "3"
click at [558, 278] on input "0" at bounding box center [569, 282] width 91 height 23
type input "3"
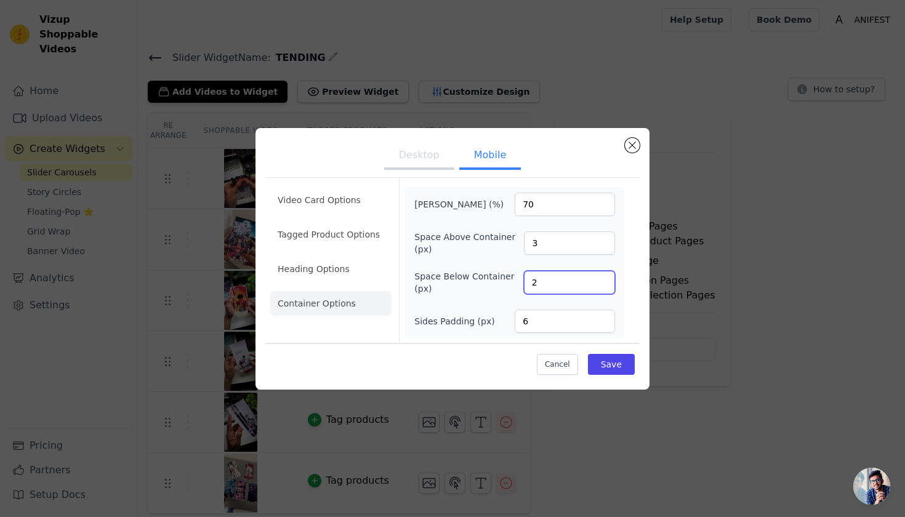
type input "2"
click at [581, 197] on input "70" at bounding box center [565, 204] width 100 height 23
type input "7"
type input "100"
click at [629, 365] on button "Save" at bounding box center [611, 364] width 47 height 21
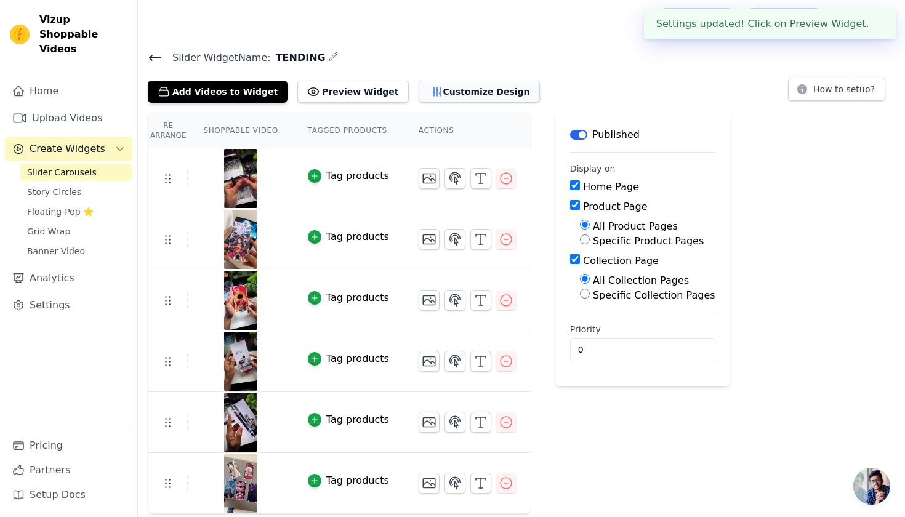
click at [466, 99] on button "Customize Design" at bounding box center [479, 92] width 121 height 22
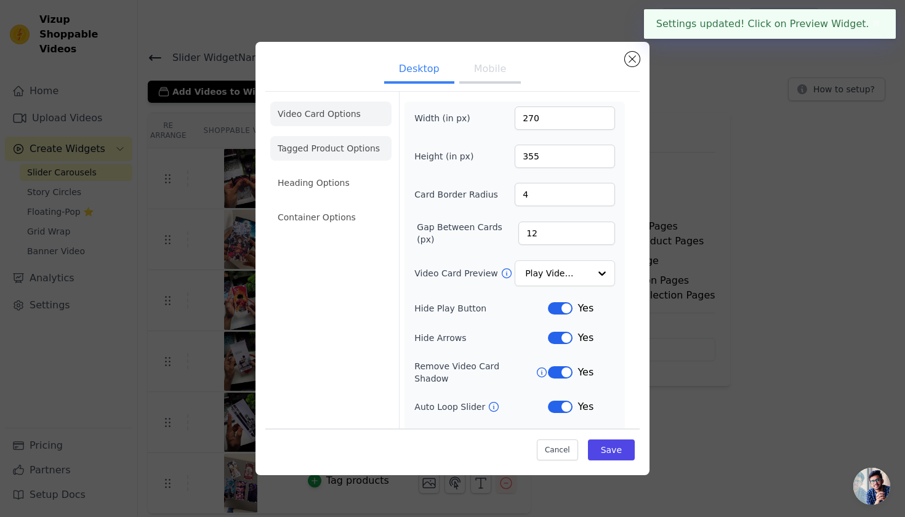
click at [348, 205] on li "Tagged Product Options" at bounding box center [330, 217] width 121 height 25
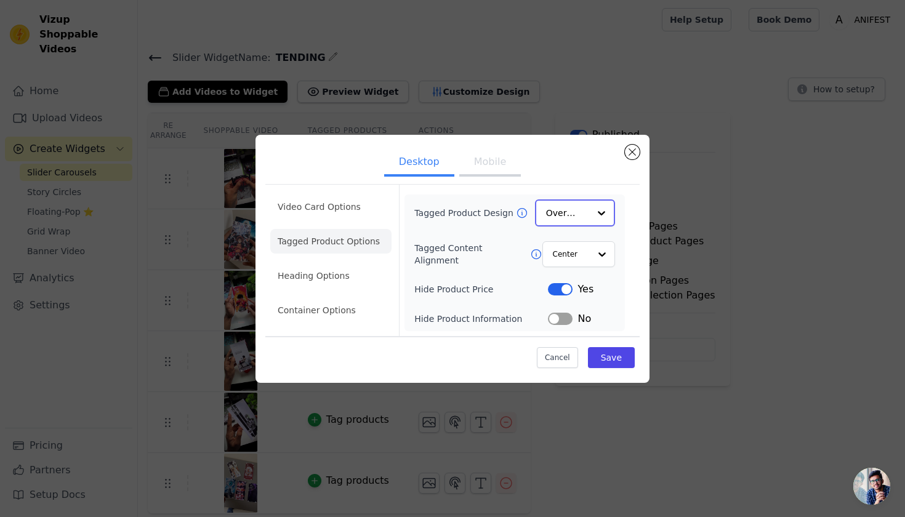
click at [591, 211] on div at bounding box center [601, 213] width 25 height 25
click at [568, 243] on div "Card" at bounding box center [575, 243] width 80 height 26
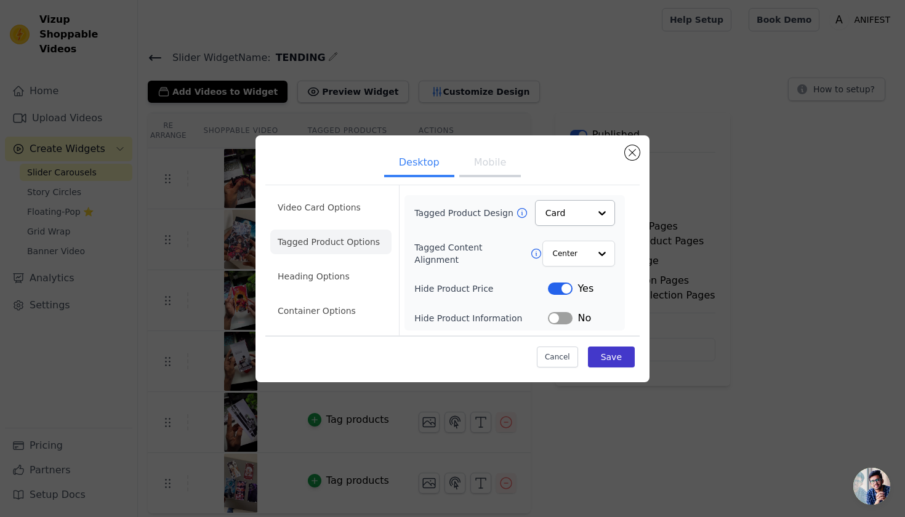
click at [604, 354] on button "Save" at bounding box center [611, 357] width 47 height 21
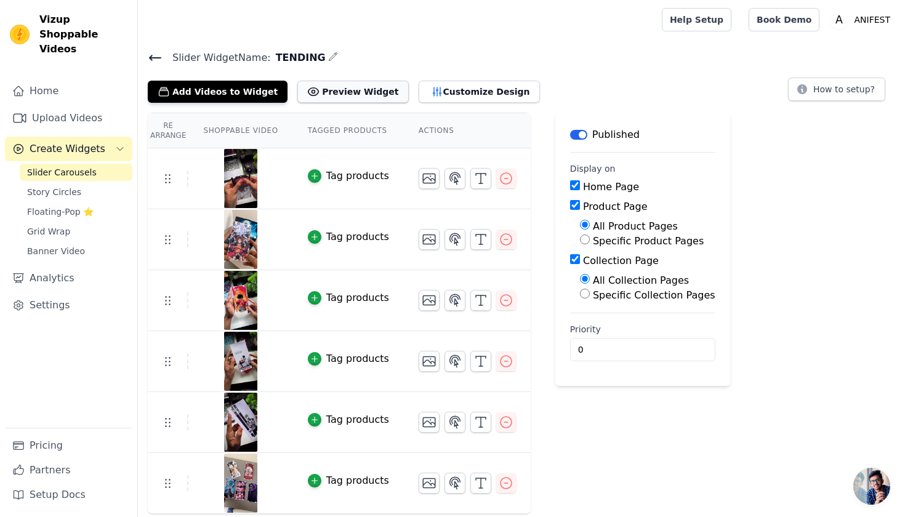
click at [350, 94] on button "Preview Widget" at bounding box center [352, 92] width 111 height 22
click at [427, 92] on button "Customize Design" at bounding box center [479, 92] width 121 height 22
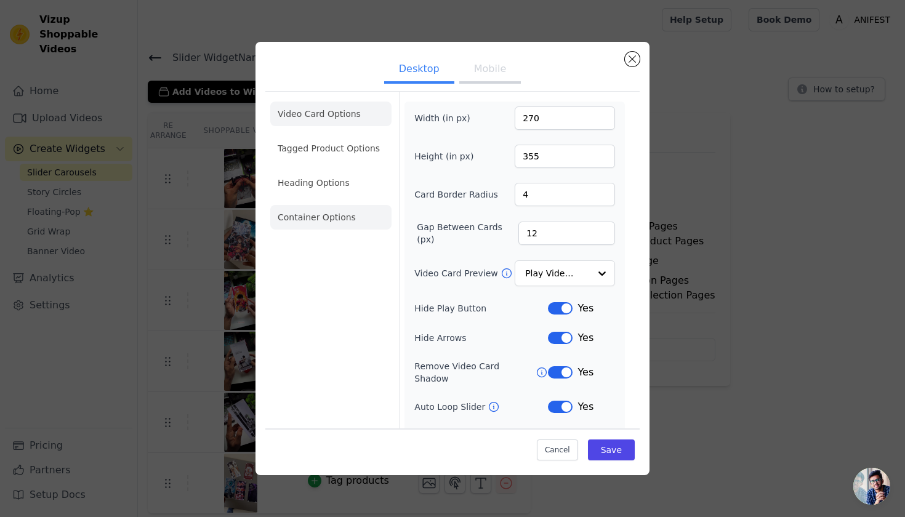
click at [315, 205] on li "Container Options" at bounding box center [330, 217] width 121 height 25
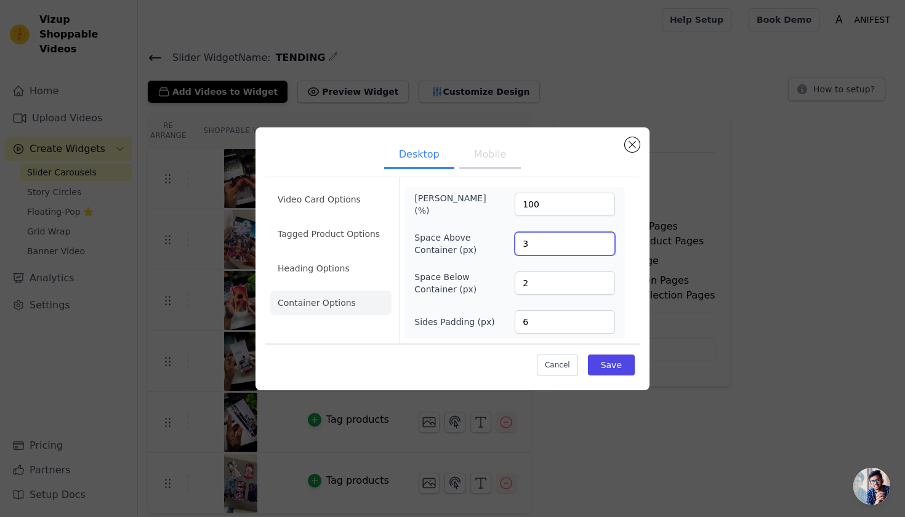
click at [535, 252] on input "3" at bounding box center [565, 243] width 100 height 23
click at [544, 283] on input "2" at bounding box center [565, 283] width 100 height 23
type input "3"
click at [613, 369] on button "Save" at bounding box center [611, 365] width 47 height 21
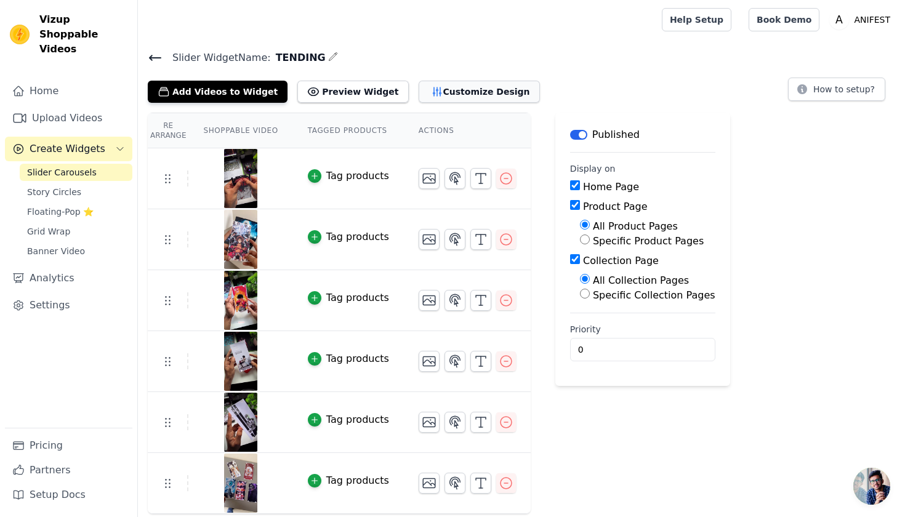
click at [426, 87] on button "Customize Design" at bounding box center [479, 92] width 121 height 22
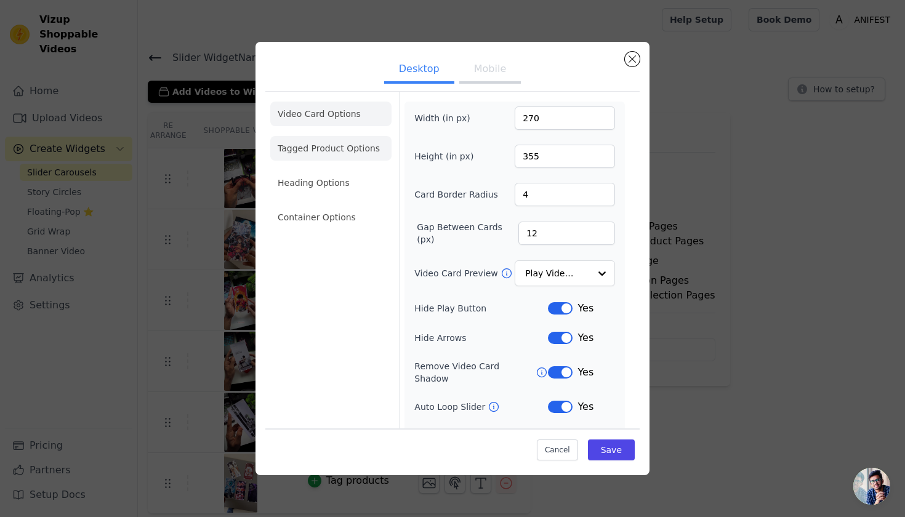
click at [306, 205] on li "Tagged Product Options" at bounding box center [330, 217] width 121 height 25
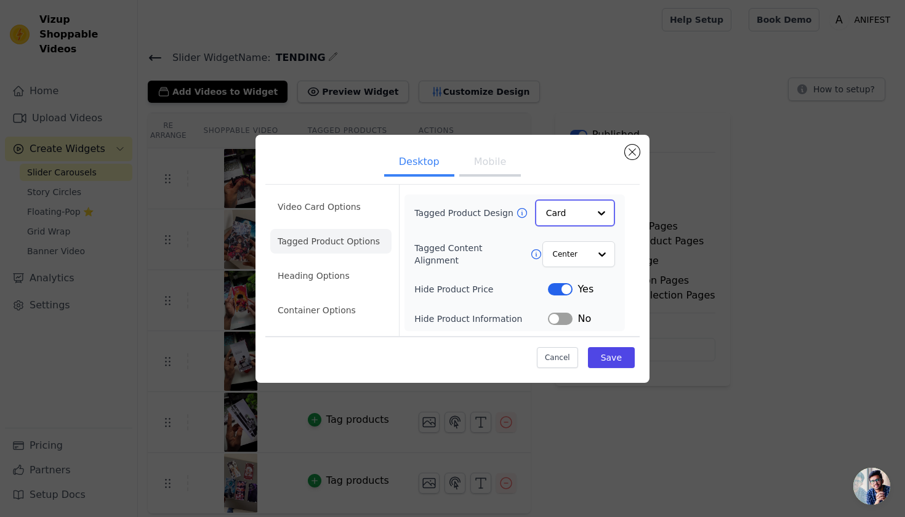
click at [579, 211] on input "Tagged Product Design" at bounding box center [567, 213] width 43 height 25
click at [573, 286] on div "Minimalist" at bounding box center [575, 294] width 80 height 26
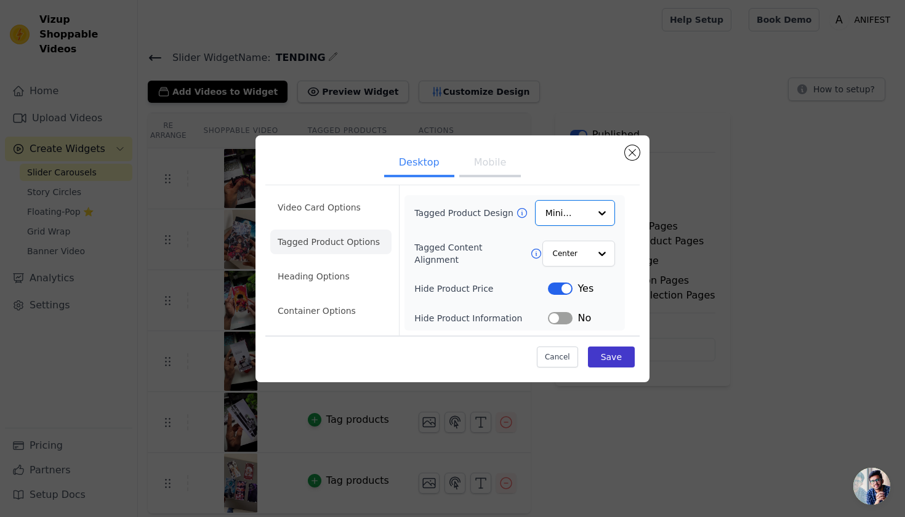
click at [602, 353] on button "Save" at bounding box center [611, 357] width 47 height 21
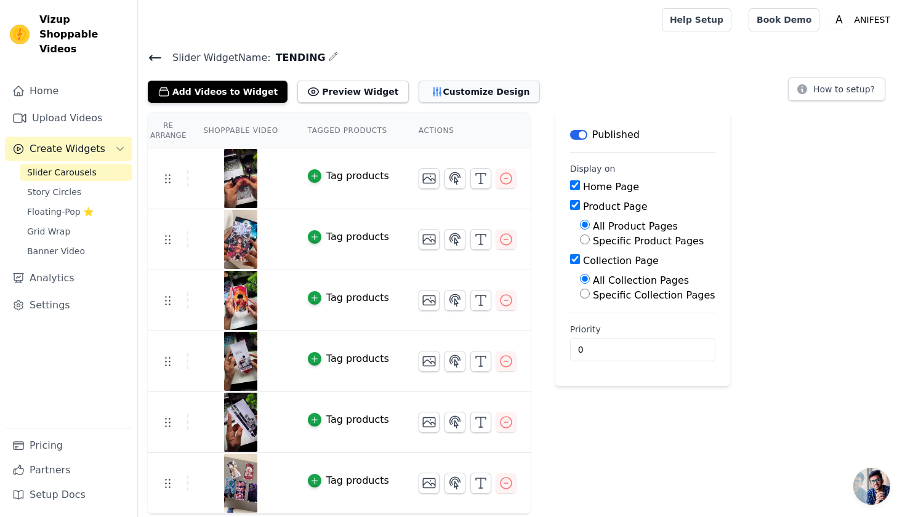
click at [431, 86] on icon "button" at bounding box center [437, 92] width 12 height 12
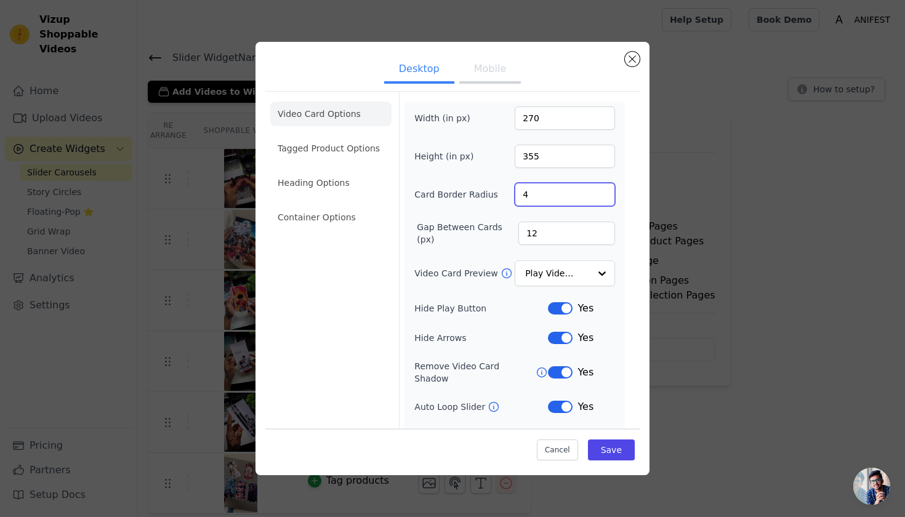
click at [525, 194] on input "4" at bounding box center [565, 194] width 100 height 23
click at [540, 159] on input "355" at bounding box center [565, 156] width 100 height 23
type input "300"
click at [610, 450] on button "Save" at bounding box center [611, 450] width 47 height 21
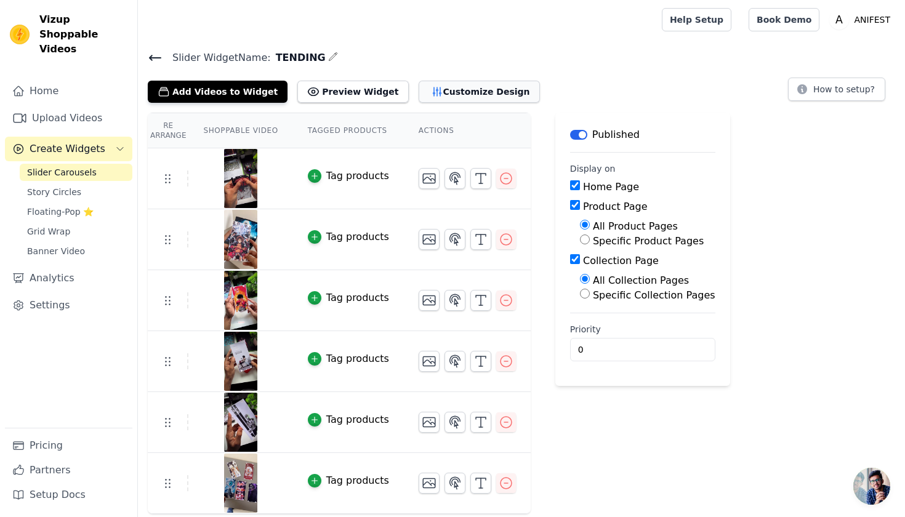
click at [424, 97] on button "Customize Design" at bounding box center [479, 92] width 121 height 22
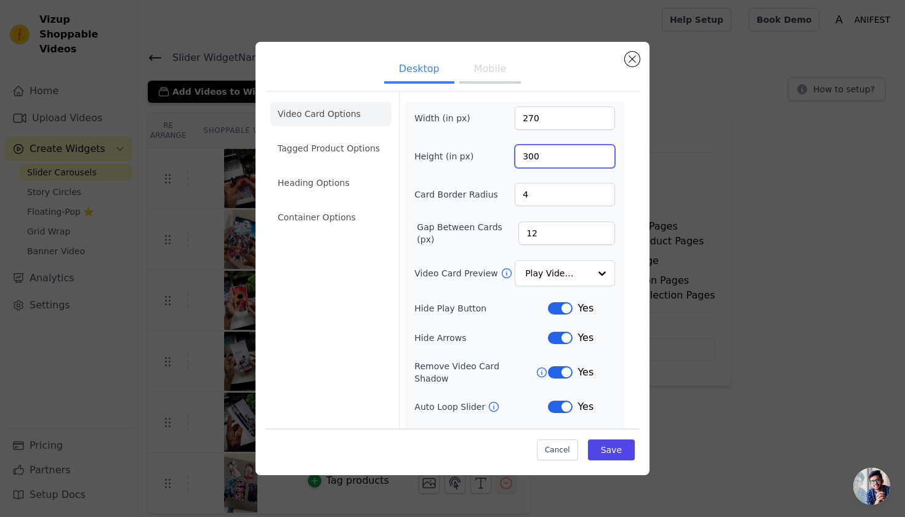
click at [544, 153] on input "300" at bounding box center [565, 156] width 100 height 23
click at [556, 447] on button "Cancel" at bounding box center [557, 450] width 41 height 21
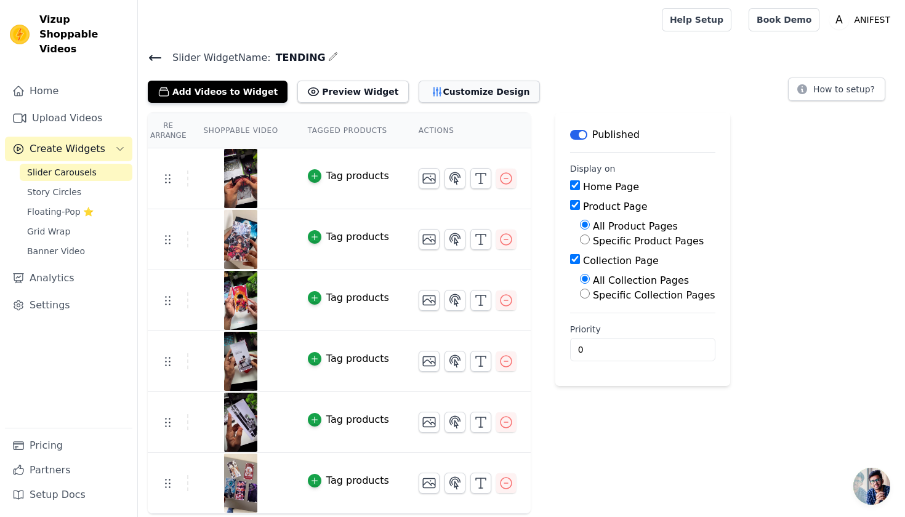
click at [445, 88] on button "Customize Design" at bounding box center [479, 92] width 121 height 22
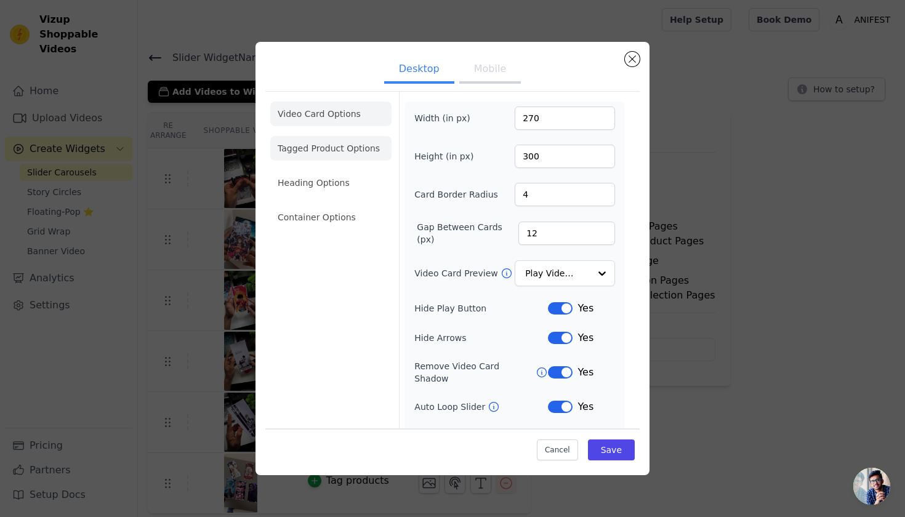
click at [350, 205] on li "Tagged Product Options" at bounding box center [330, 217] width 121 height 25
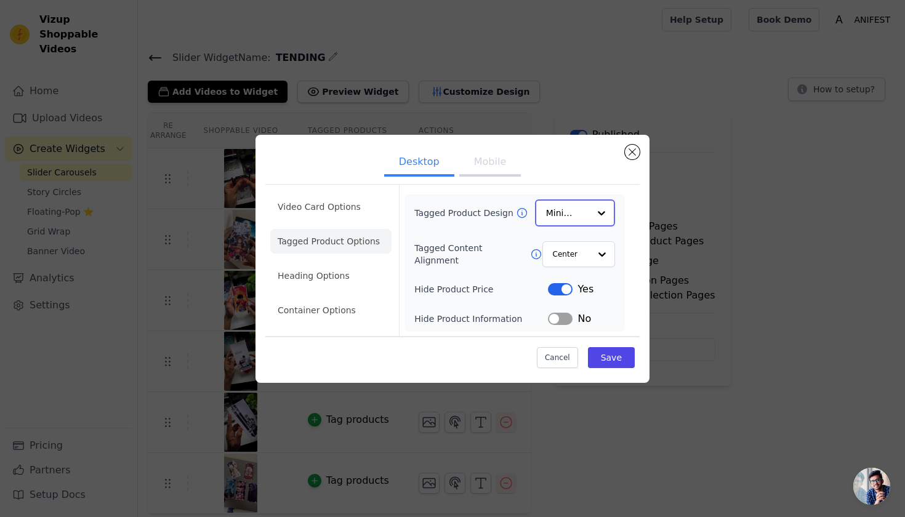
click at [552, 207] on input "Tagged Product Design" at bounding box center [567, 213] width 43 height 25
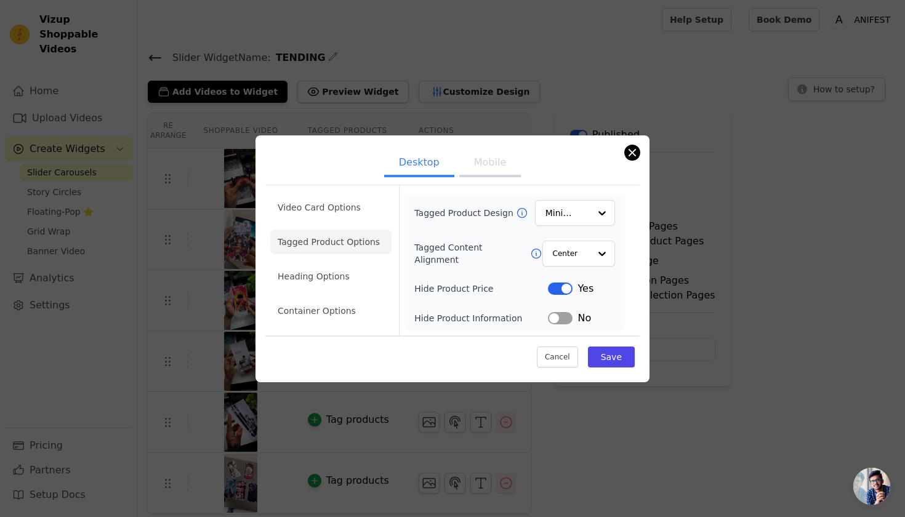
click at [628, 148] on button "Close modal" at bounding box center [632, 152] width 15 height 15
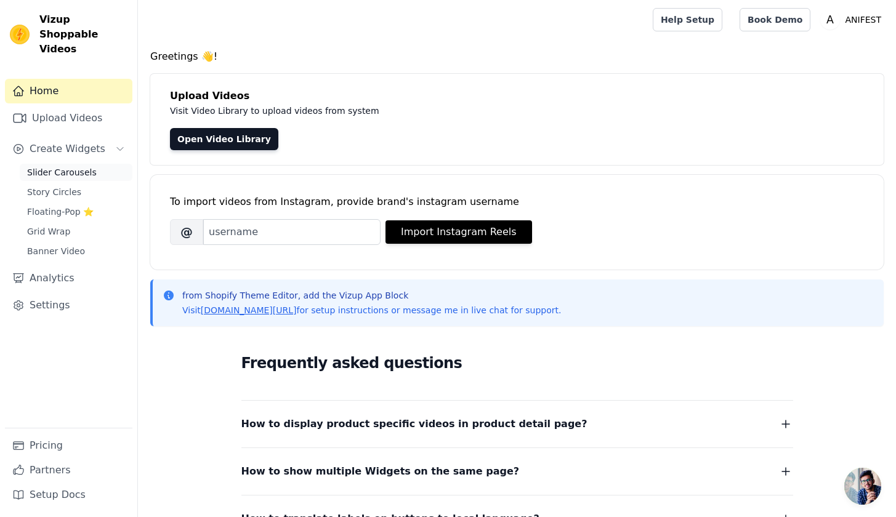
click at [73, 164] on link "Slider Carousels" at bounding box center [76, 172] width 113 height 17
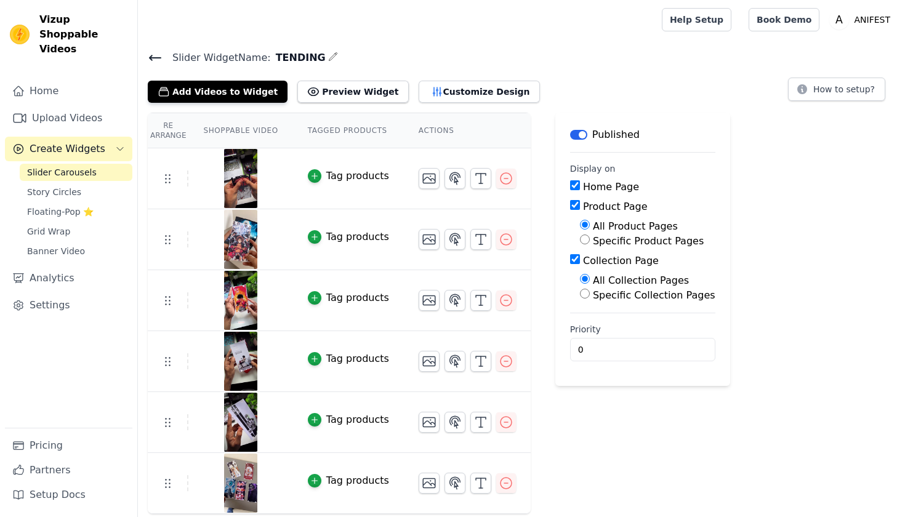
click at [465, 92] on button "Customize Design" at bounding box center [479, 92] width 121 height 22
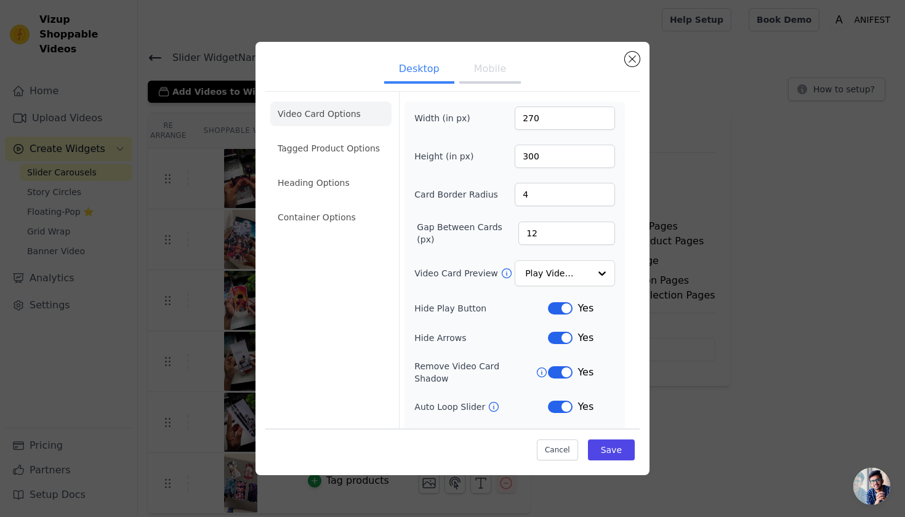
click at [350, 134] on ul "Video Card Options Tagged Product Options Heading Options Container Options" at bounding box center [330, 166] width 121 height 138
click at [355, 205] on li "Tagged Product Options" at bounding box center [330, 217] width 121 height 25
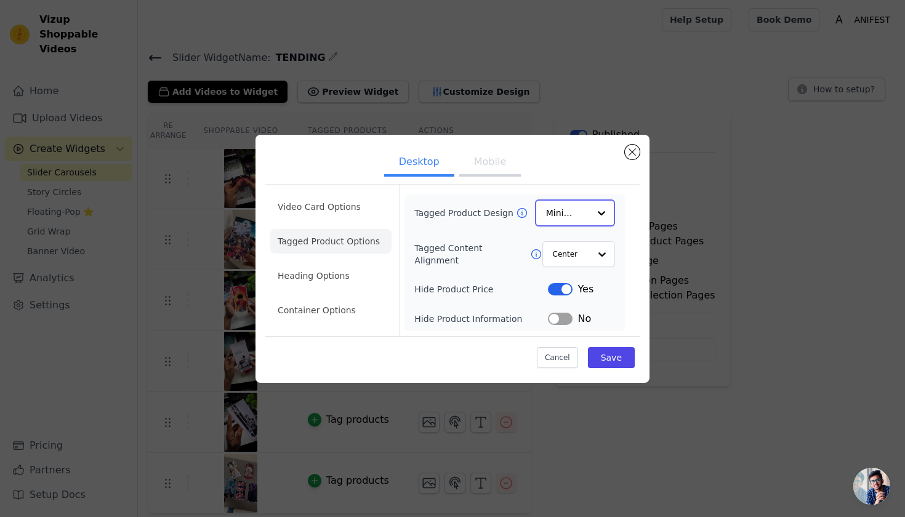
drag, startPoint x: 559, startPoint y: 208, endPoint x: 563, endPoint y: 228, distance: 20.7
click at [560, 208] on input "Tagged Product Design" at bounding box center [567, 213] width 43 height 25
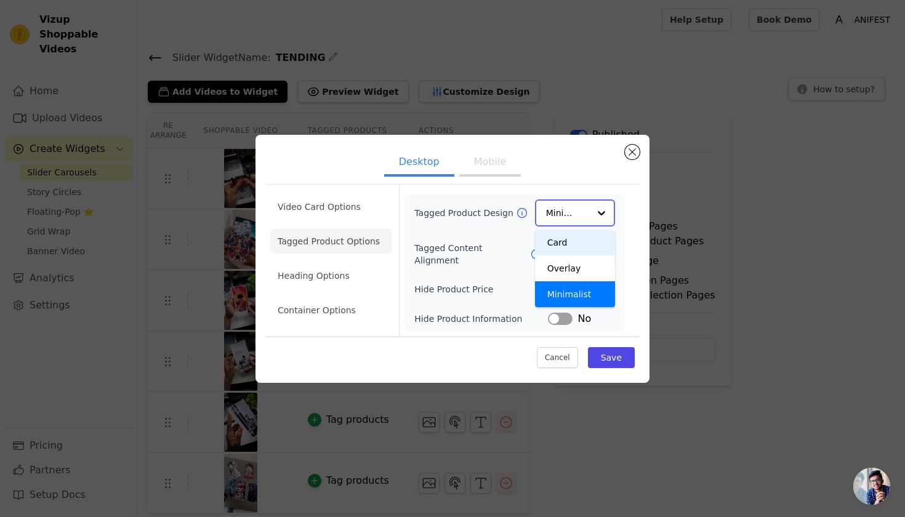
click at [566, 246] on div "Card" at bounding box center [575, 243] width 80 height 26
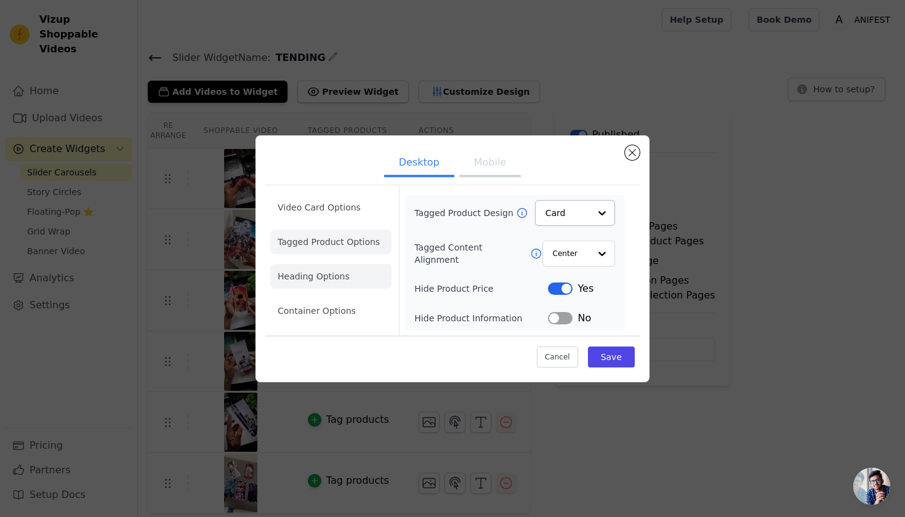
click at [344, 267] on li "Heading Options" at bounding box center [330, 276] width 121 height 25
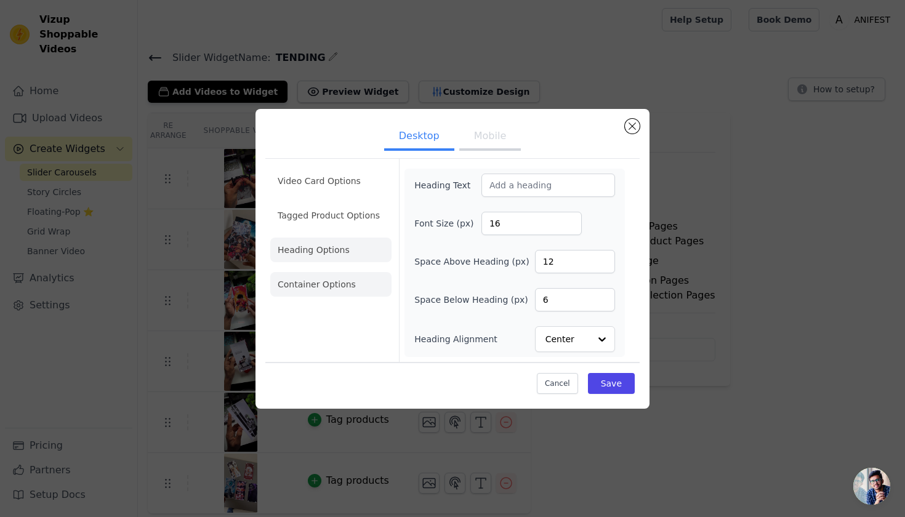
click at [334, 276] on li "Container Options" at bounding box center [330, 284] width 121 height 25
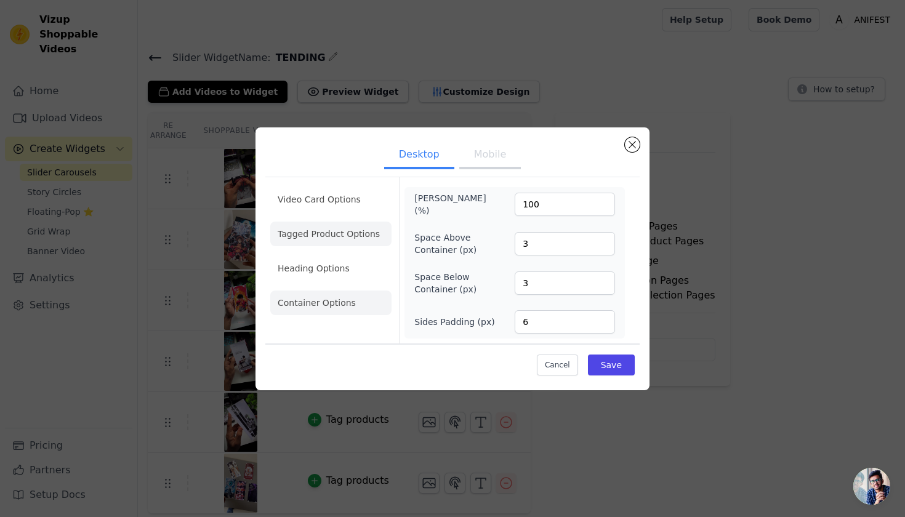
click at [309, 291] on li "Tagged Product Options" at bounding box center [330, 303] width 121 height 25
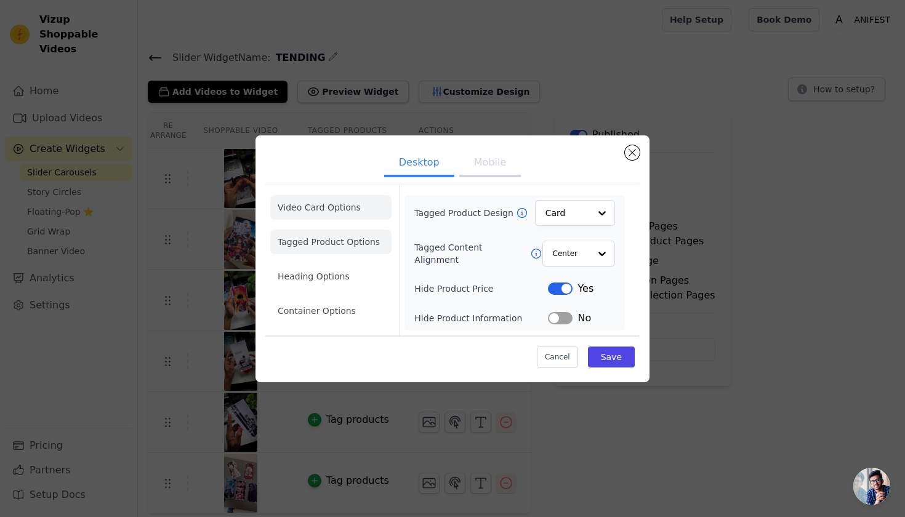
click at [357, 230] on li "Video Card Options" at bounding box center [330, 242] width 121 height 25
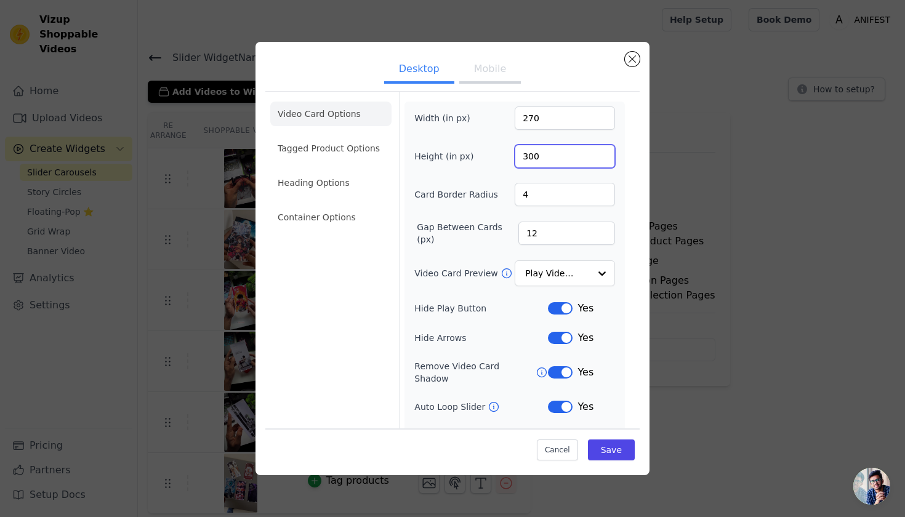
click at [533, 159] on input "300" at bounding box center [565, 156] width 100 height 23
type input "355"
click at [552, 200] on input "4" at bounding box center [565, 194] width 100 height 23
type input "5"
click at [551, 237] on input "12" at bounding box center [567, 233] width 97 height 23
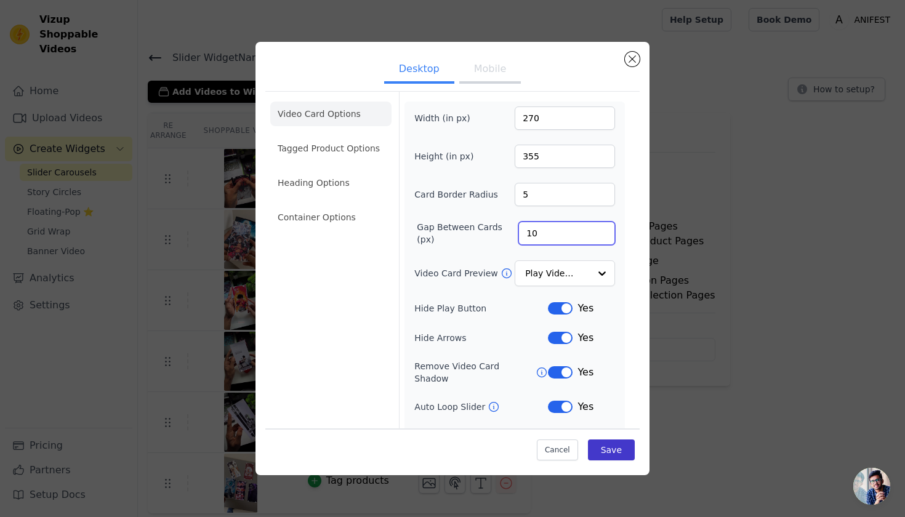
type input "10"
click at [607, 450] on button "Save" at bounding box center [611, 450] width 47 height 21
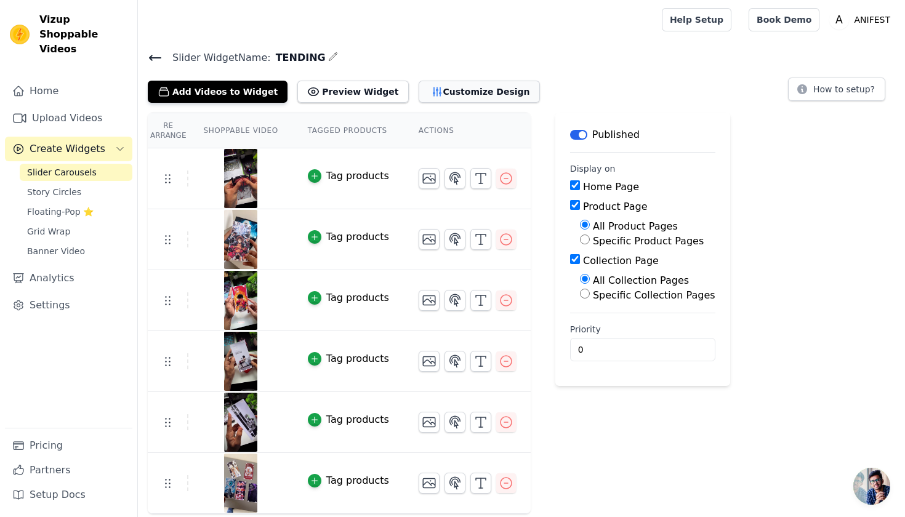
click at [425, 97] on button "Customize Design" at bounding box center [479, 92] width 121 height 22
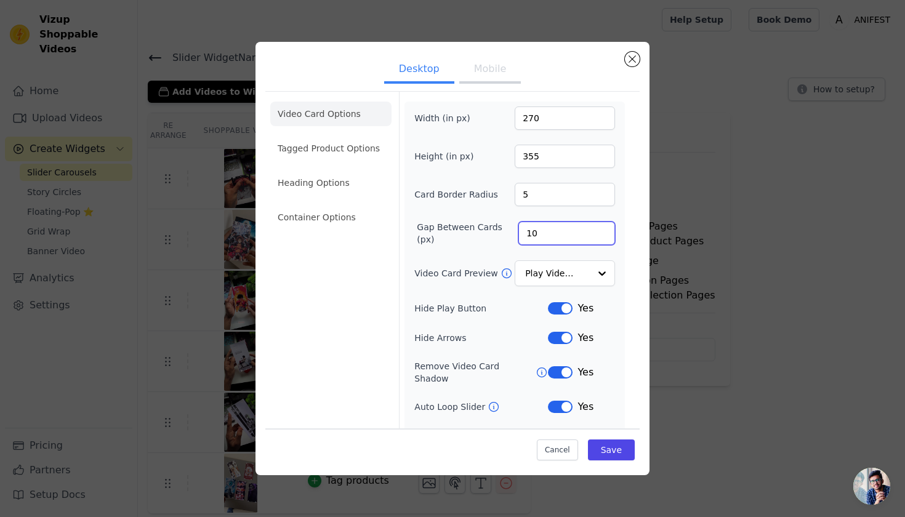
click at [530, 230] on input "10" at bounding box center [567, 233] width 97 height 23
type input "1"
type input "0"
click at [603, 450] on button "Save" at bounding box center [611, 450] width 47 height 21
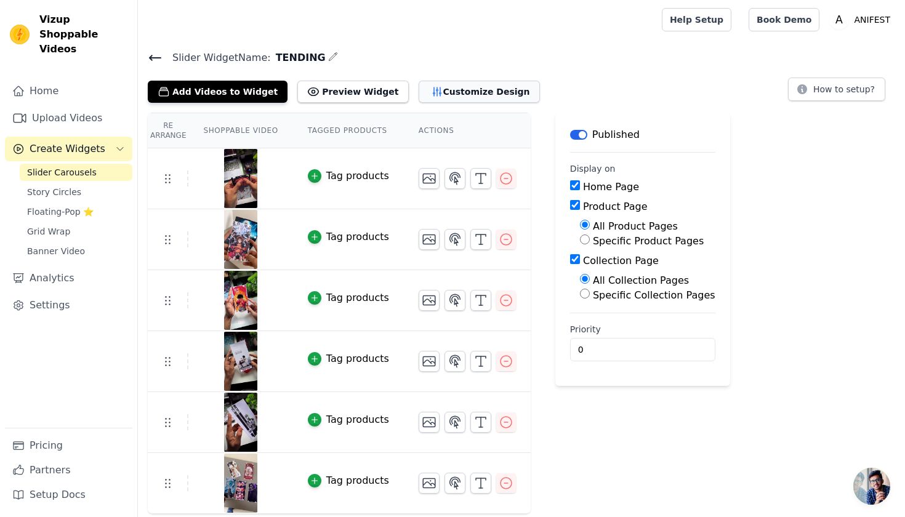
click at [422, 92] on button "Customize Design" at bounding box center [479, 92] width 121 height 22
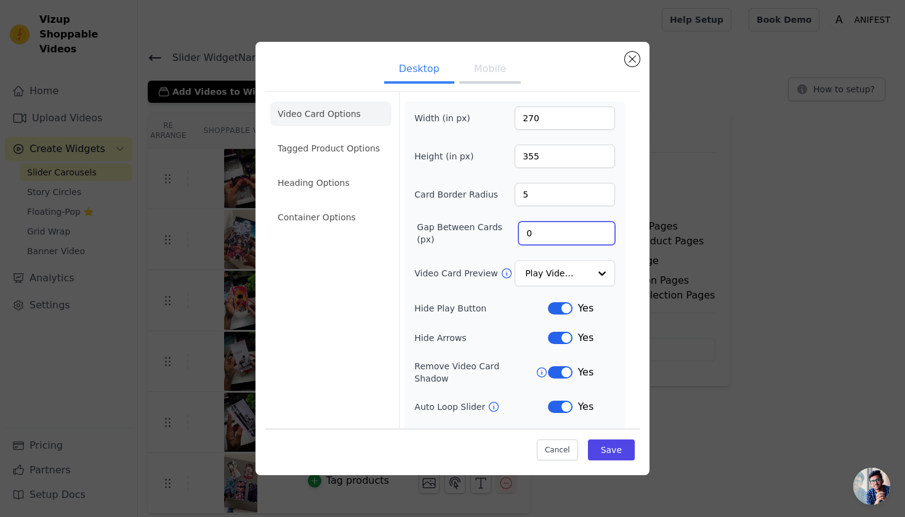
click at [531, 233] on input "0" at bounding box center [567, 233] width 97 height 23
type input "2"
click at [530, 187] on input "5" at bounding box center [565, 194] width 100 height 23
click at [530, 200] on input "5" at bounding box center [565, 194] width 100 height 23
type input "10"
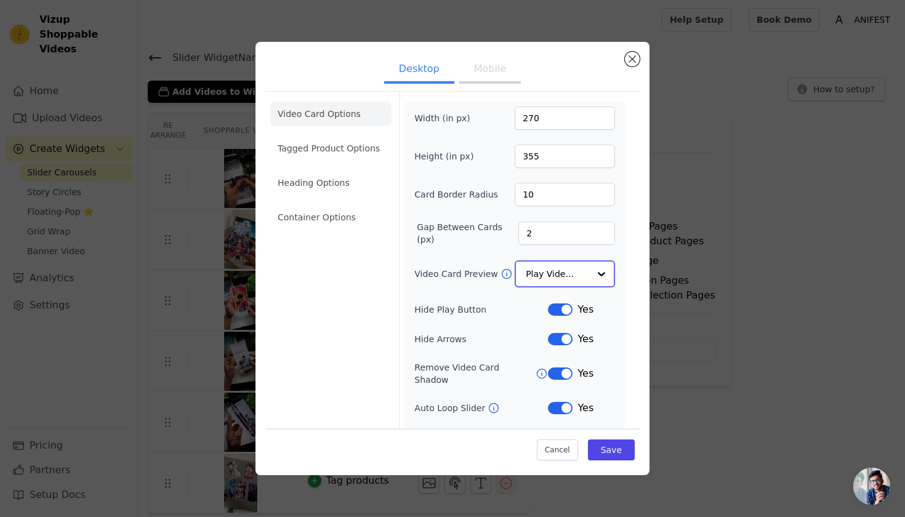
click at [543, 270] on input "Video Card Preview" at bounding box center [557, 274] width 63 height 25
click at [599, 457] on button "Save" at bounding box center [611, 450] width 47 height 21
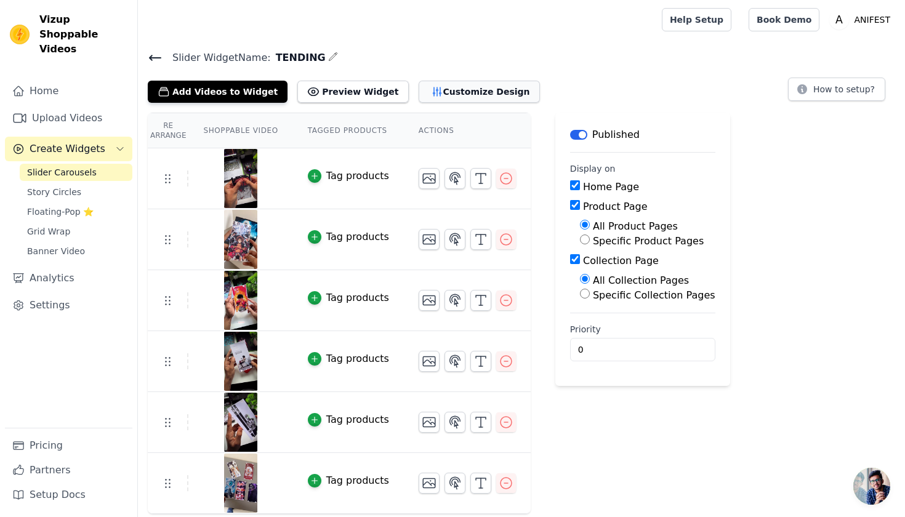
click at [430, 97] on button "Customize Design" at bounding box center [479, 92] width 121 height 22
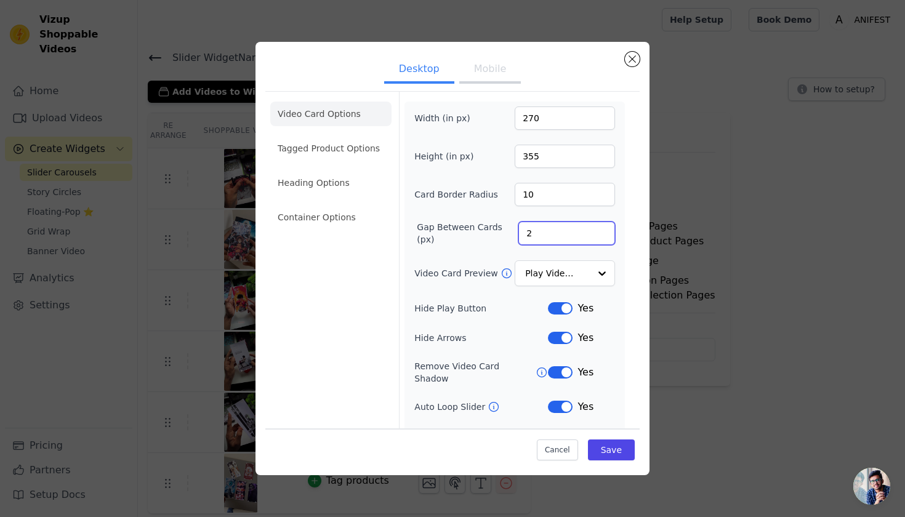
click at [534, 231] on input "2" at bounding box center [567, 233] width 97 height 23
type input "3"
click at [615, 447] on button "Save" at bounding box center [611, 450] width 47 height 21
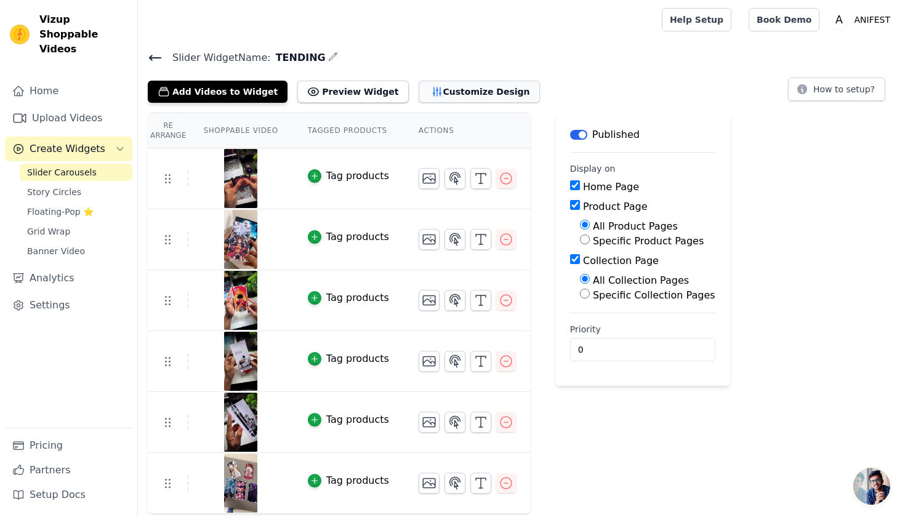
click at [445, 91] on button "Customize Design" at bounding box center [479, 92] width 121 height 22
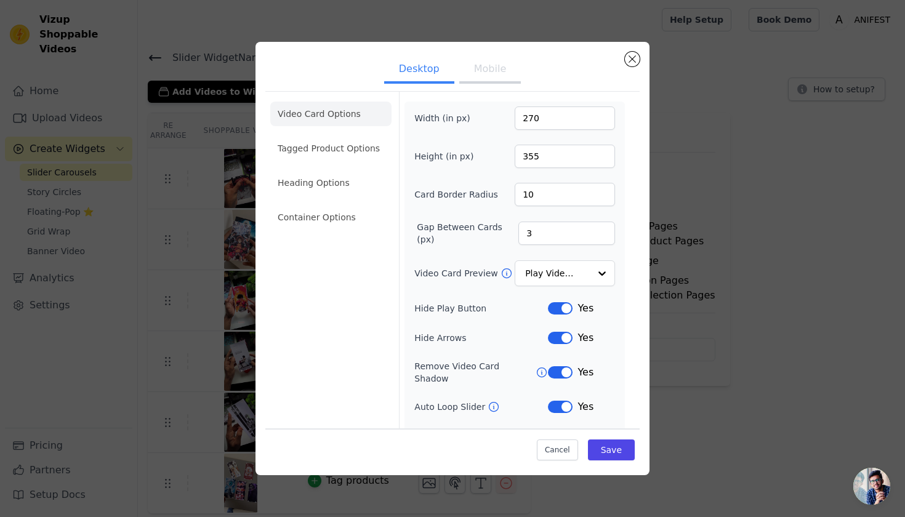
drag, startPoint x: 552, startPoint y: 247, endPoint x: 553, endPoint y: 229, distance: 17.9
click at [553, 243] on div "Width (in px) 270 Height (in px) 355 Card Border Radius 10 Gap Between Cards (p…" at bounding box center [515, 290] width 201 height 367
click at [553, 229] on input "3" at bounding box center [567, 233] width 97 height 23
type input "6"
click at [563, 196] on input "10" at bounding box center [565, 194] width 100 height 23
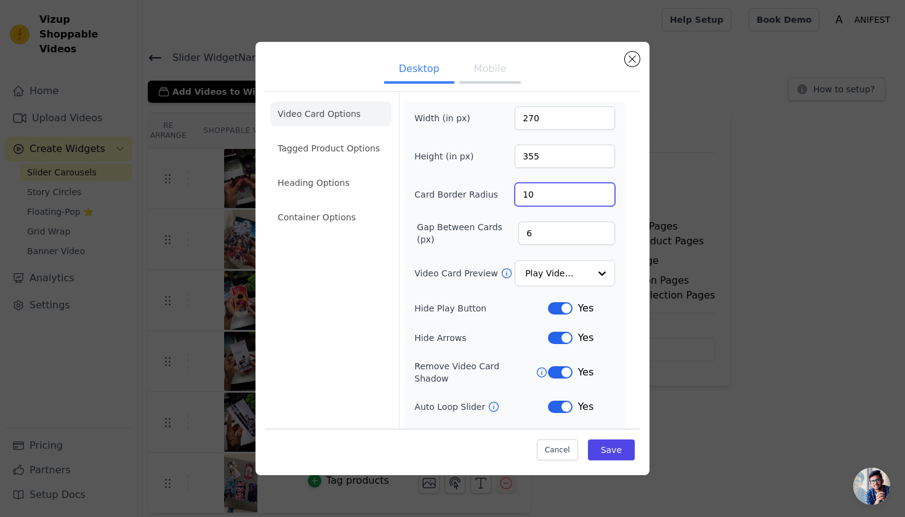
type input "1"
type input "6"
click at [611, 447] on button "Save" at bounding box center [611, 450] width 47 height 21
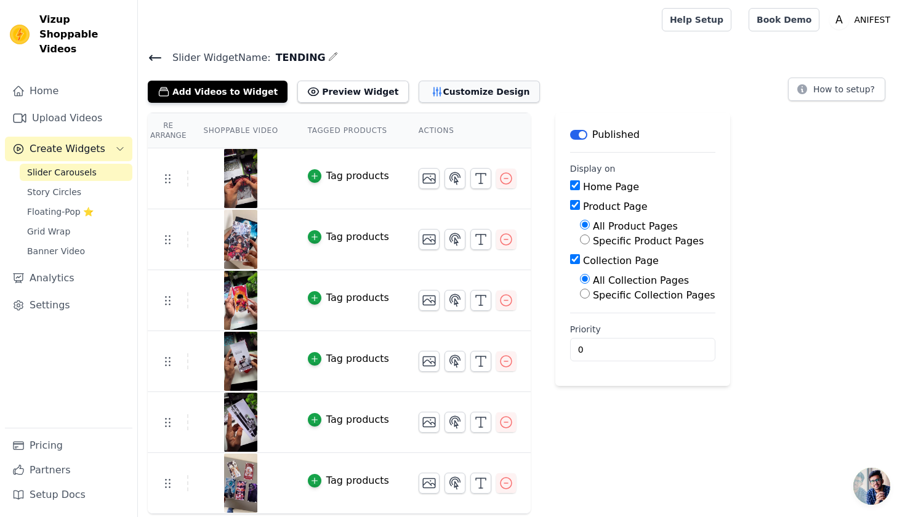
click at [421, 86] on button "Customize Design" at bounding box center [479, 92] width 121 height 22
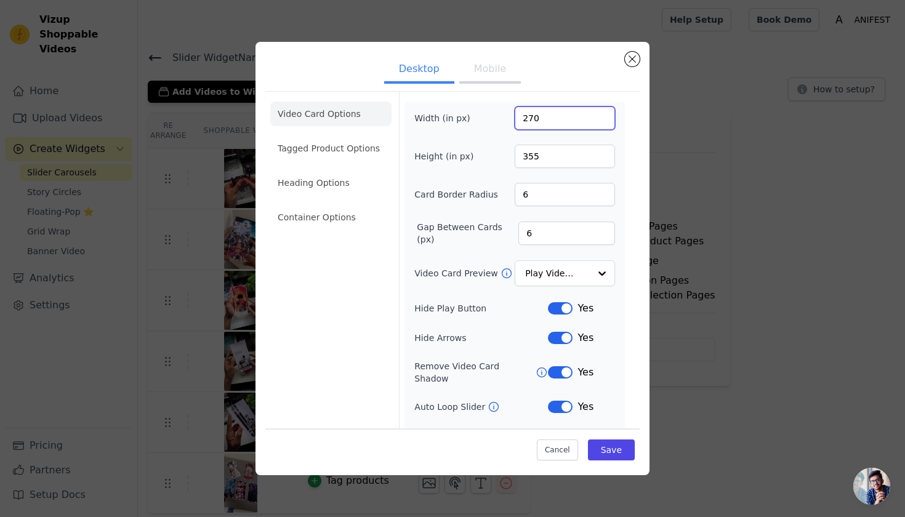
click at [533, 116] on input "270" at bounding box center [565, 118] width 100 height 23
type input "260"
click at [594, 459] on button "Save" at bounding box center [611, 450] width 47 height 21
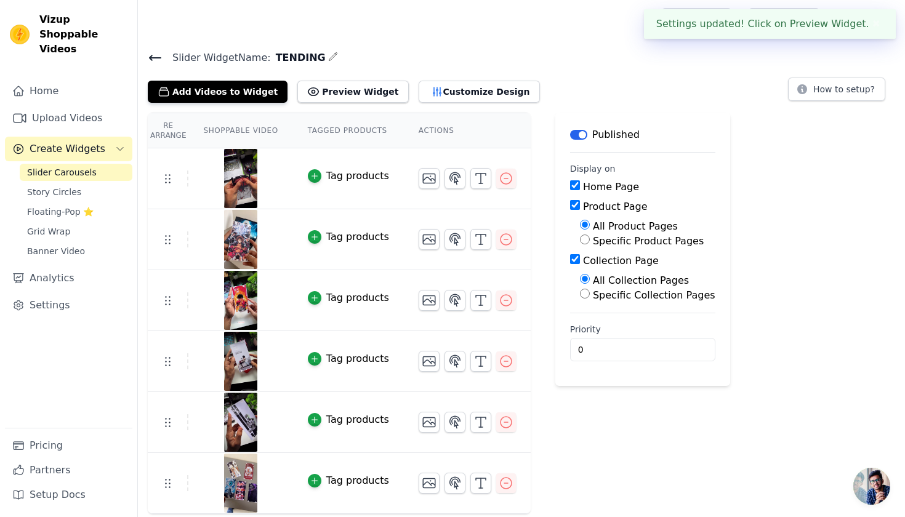
click at [37, 1] on div "Vizup Shoppable Videos Home Upload Videos Create Widgets Slider Carousels Story…" at bounding box center [69, 258] width 138 height 517
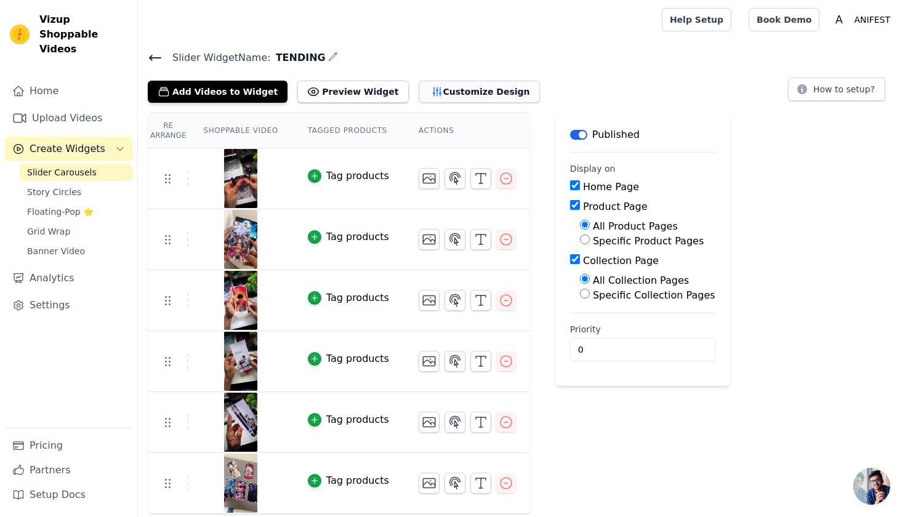
click at [426, 86] on button "Customize Design" at bounding box center [479, 92] width 121 height 22
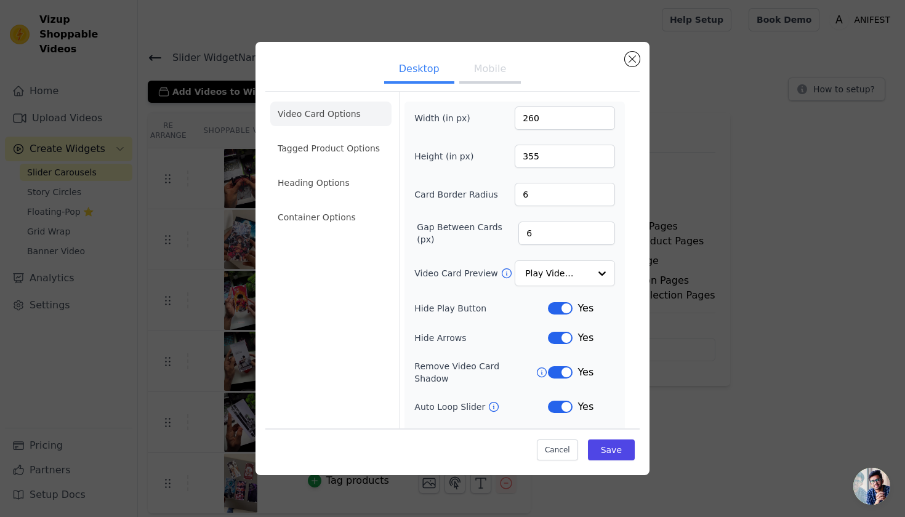
scroll to position [45, 0]
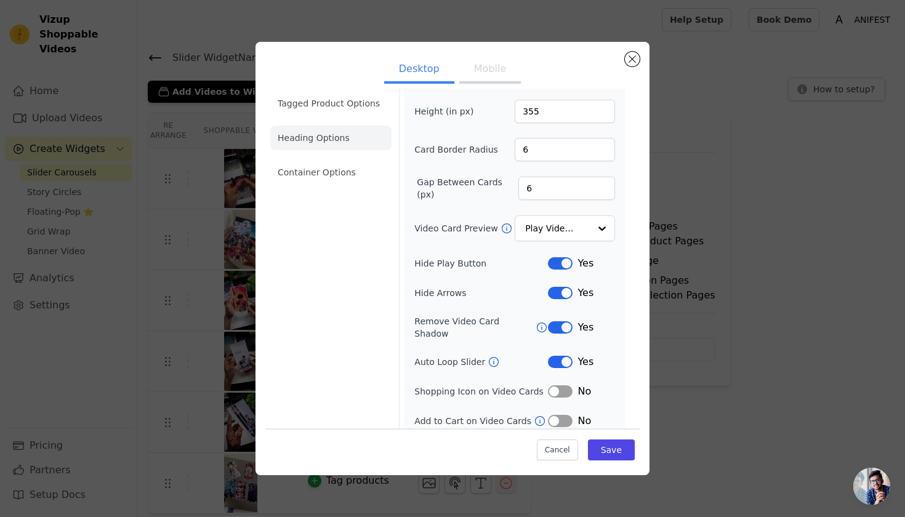
click at [307, 142] on li "Heading Options" at bounding box center [330, 138] width 121 height 25
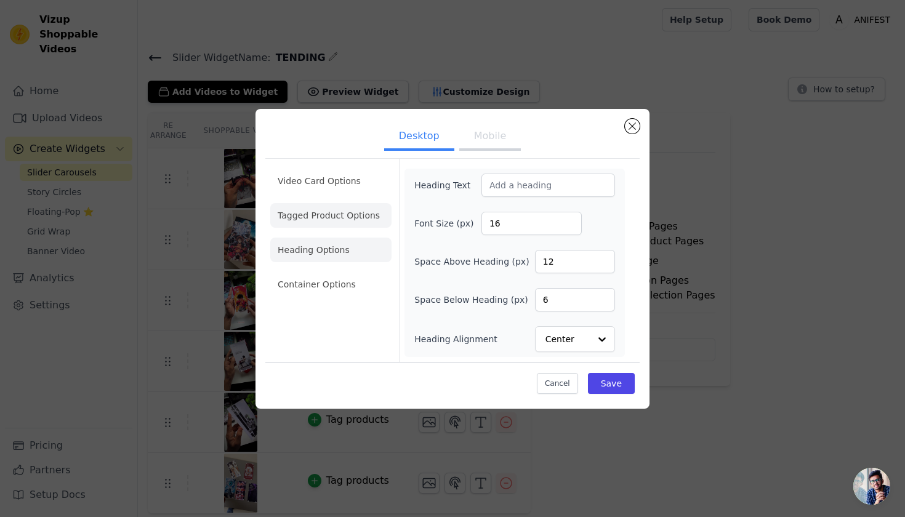
click at [334, 272] on li "Tagged Product Options" at bounding box center [330, 284] width 121 height 25
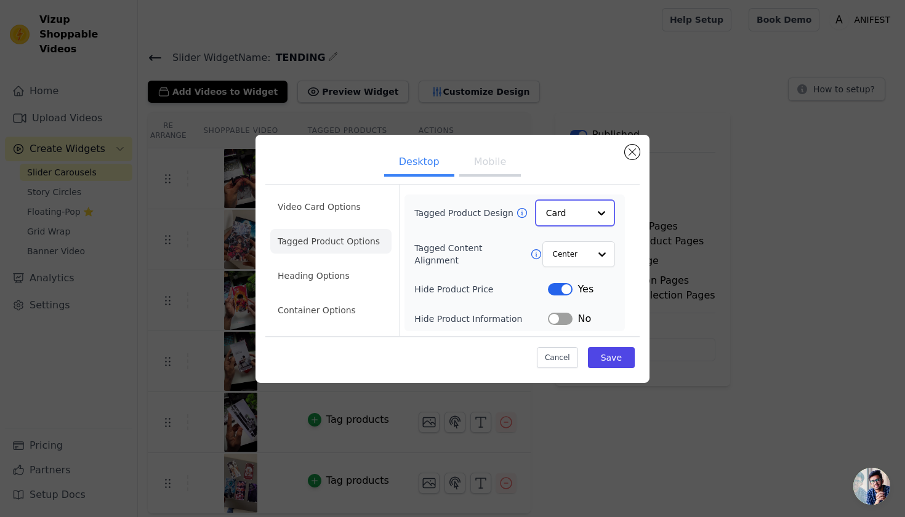
click at [578, 224] on input "Tagged Product Design" at bounding box center [567, 213] width 43 height 25
drag, startPoint x: 598, startPoint y: 287, endPoint x: 591, endPoint y: 264, distance: 24.0
click at [591, 264] on div "Card Overlay Minimalist" at bounding box center [575, 269] width 80 height 78
click at [591, 264] on div "Overlay" at bounding box center [575, 269] width 80 height 26
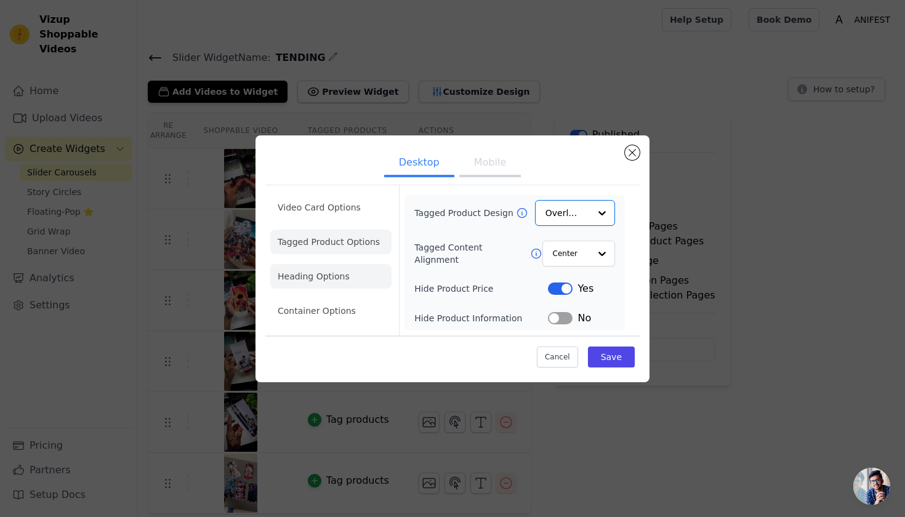
drag, startPoint x: 322, startPoint y: 293, endPoint x: 333, endPoint y: 280, distance: 17.0
click at [322, 293] on ul "Video Card Options Tagged Product Options Heading Options Container Options" at bounding box center [330, 259] width 121 height 138
click at [333, 280] on li "Heading Options" at bounding box center [330, 276] width 121 height 25
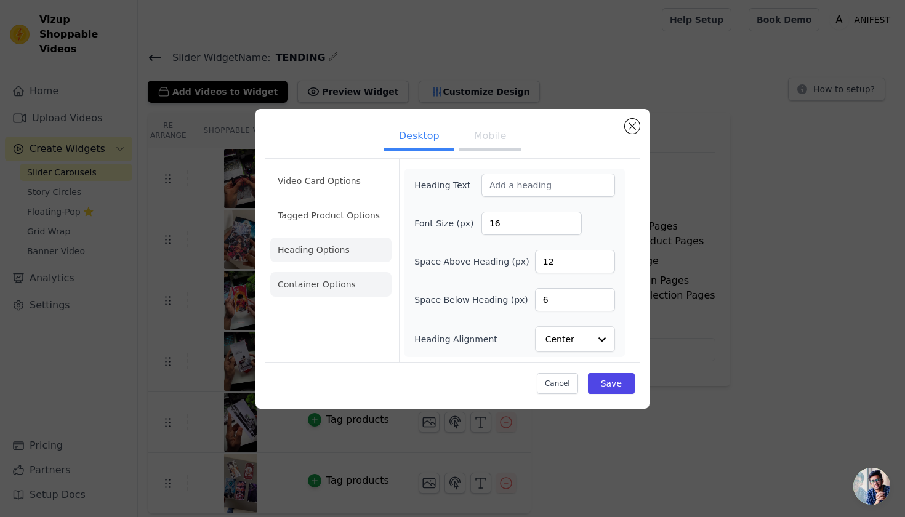
click at [373, 283] on li "Container Options" at bounding box center [330, 284] width 121 height 25
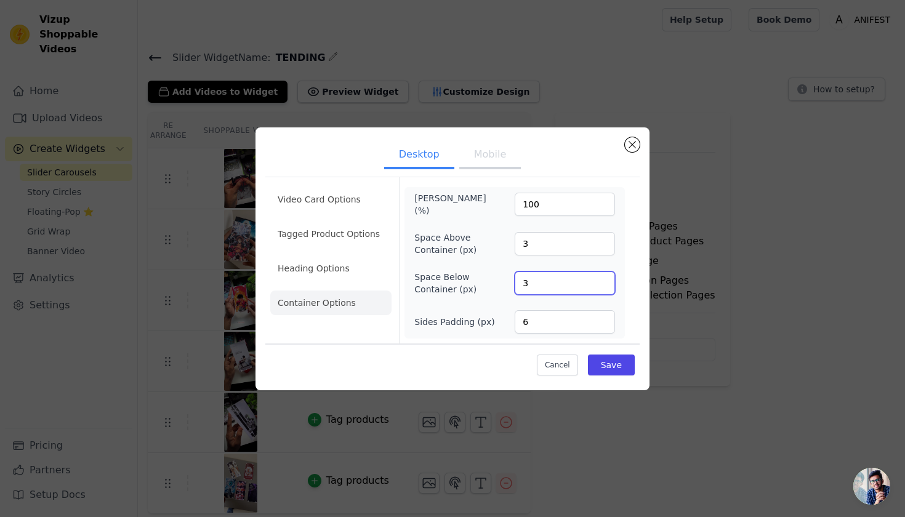
click at [564, 284] on input "3" at bounding box center [565, 283] width 100 height 23
type input "6"
click at [556, 241] on input "3" at bounding box center [565, 243] width 100 height 23
type input "6"
click at [620, 364] on button "Save" at bounding box center [611, 365] width 47 height 21
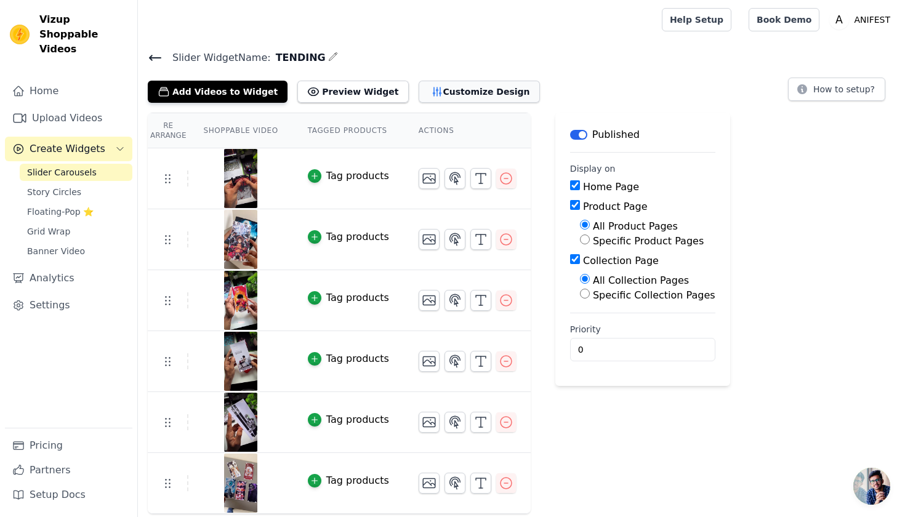
click at [450, 100] on button "Customize Design" at bounding box center [479, 92] width 121 height 22
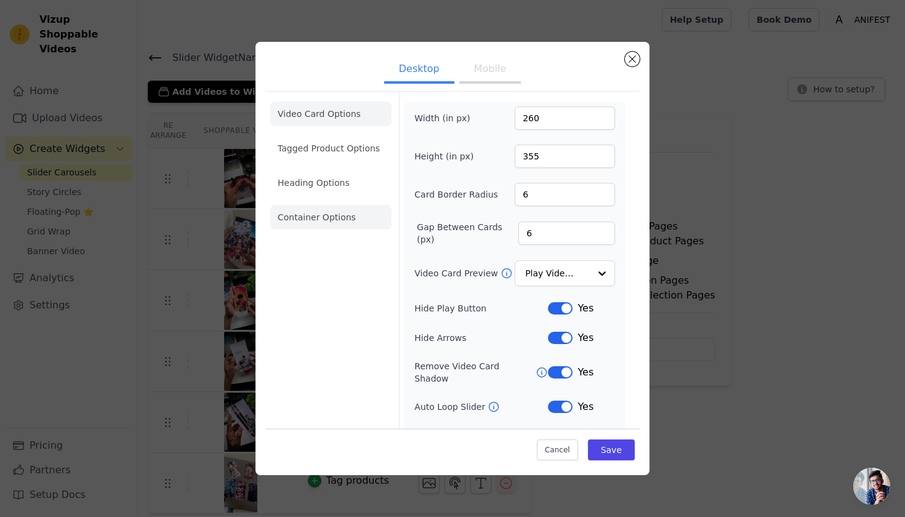
click at [290, 219] on li "Container Options" at bounding box center [330, 217] width 121 height 25
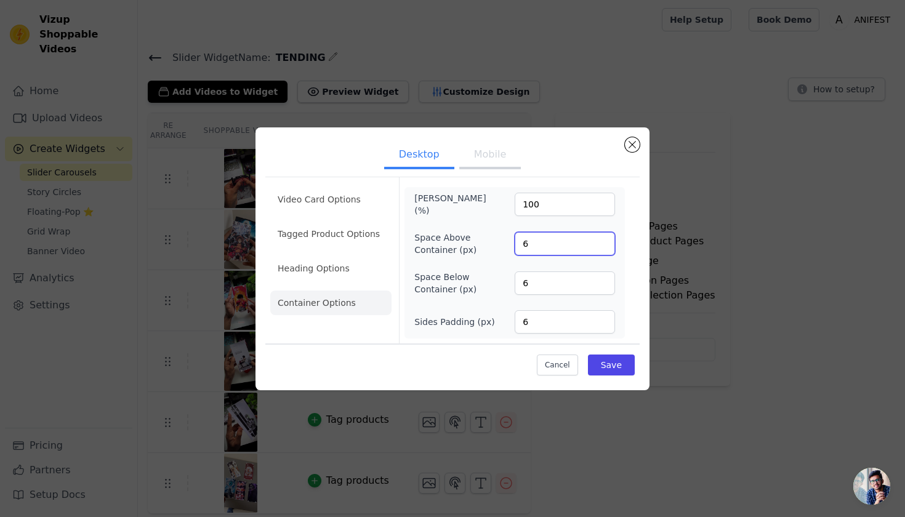
click at [549, 248] on input "6" at bounding box center [565, 243] width 100 height 23
type input "3"
click at [552, 277] on input "6" at bounding box center [565, 283] width 100 height 23
type input "3"
click at [362, 222] on li "Video Card Options" at bounding box center [330, 234] width 121 height 25
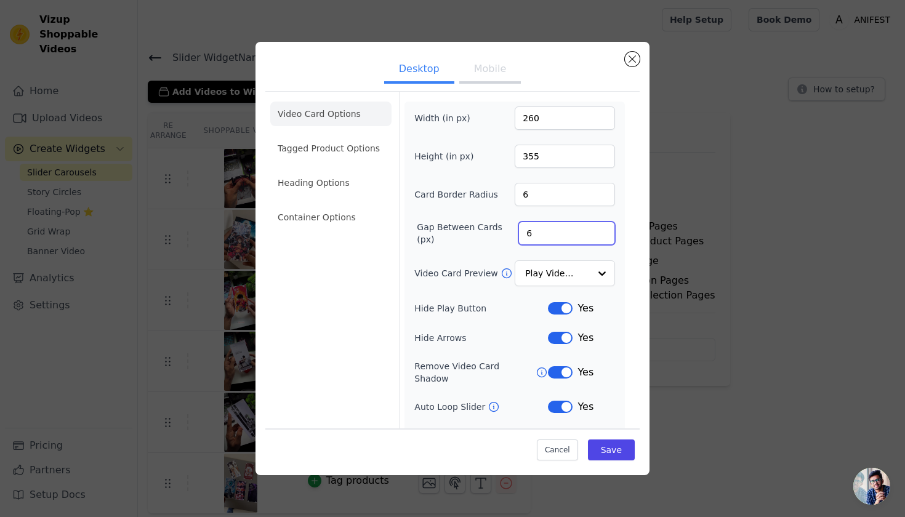
click at [551, 241] on input "6" at bounding box center [567, 233] width 97 height 23
type input "1"
type input "7"
click at [556, 192] on input "6" at bounding box center [565, 194] width 100 height 23
type input "5"
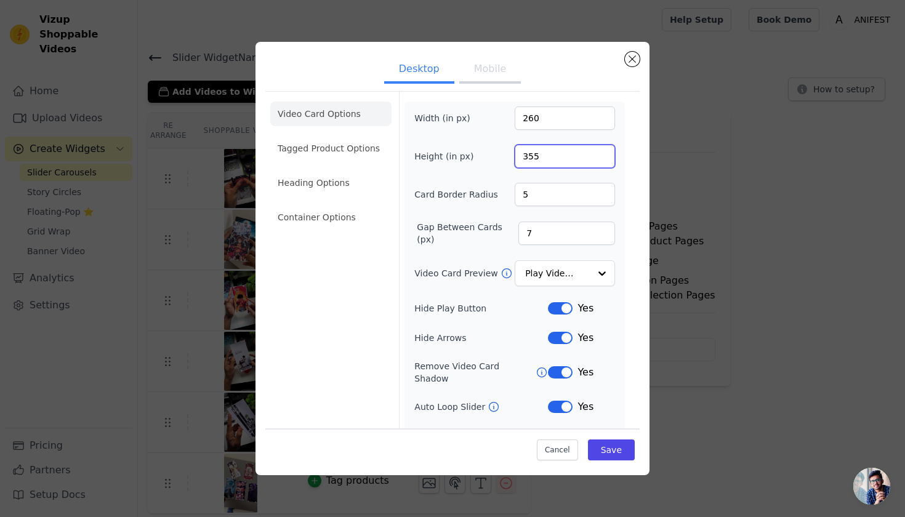
click at [563, 157] on input "355" at bounding box center [565, 156] width 100 height 23
click at [555, 117] on input "260" at bounding box center [565, 118] width 100 height 23
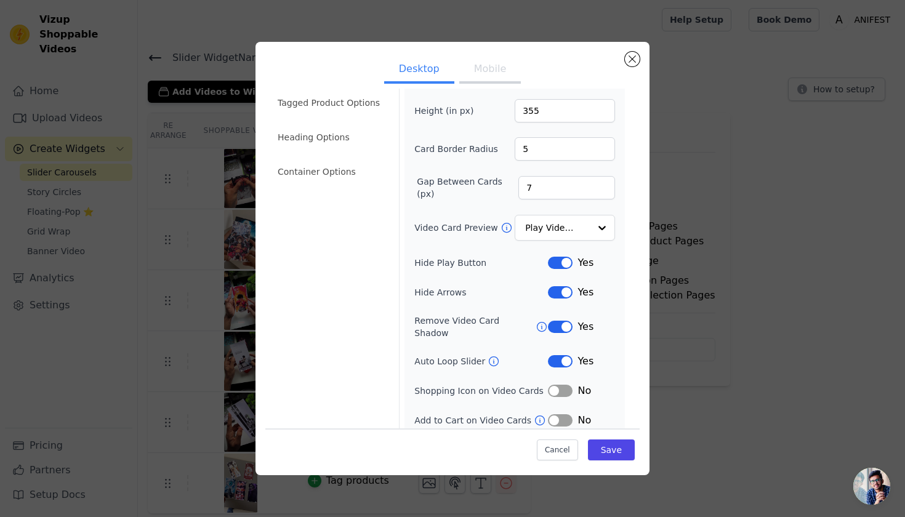
scroll to position [45, 0]
type input "270"
click at [536, 264] on label "Hide Play Button" at bounding box center [482, 263] width 134 height 12
click at [554, 386] on button "Label" at bounding box center [560, 392] width 25 height 12
click at [596, 454] on button "Save" at bounding box center [611, 450] width 47 height 21
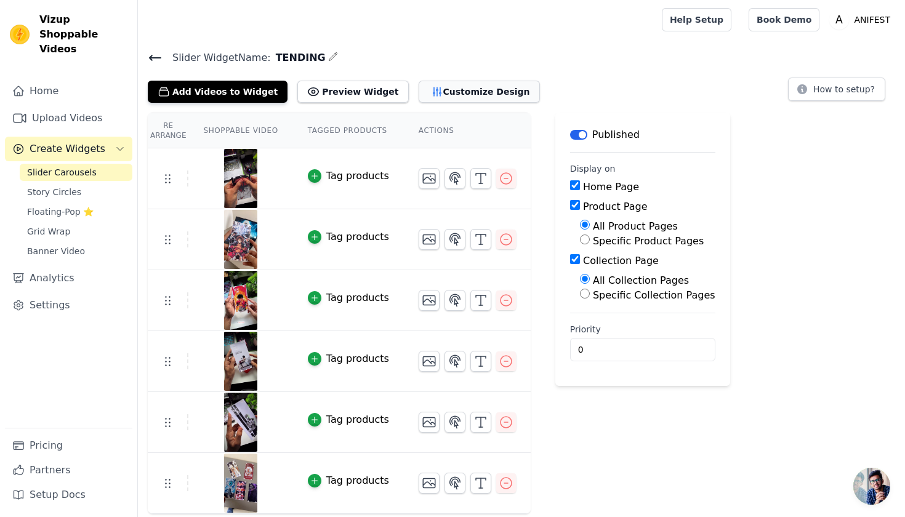
click at [419, 94] on button "Customize Design" at bounding box center [479, 92] width 121 height 22
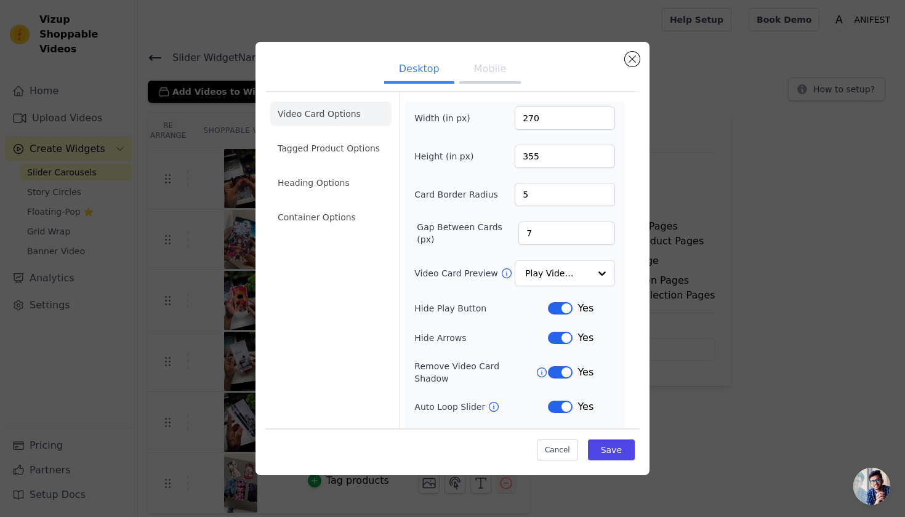
click at [447, 70] on button "Desktop" at bounding box center [419, 70] width 70 height 27
click at [477, 72] on button "Mobile" at bounding box center [490, 70] width 62 height 27
click at [549, 237] on input "12" at bounding box center [567, 233] width 97 height 23
click at [410, 73] on button "Desktop" at bounding box center [419, 70] width 70 height 27
drag, startPoint x: 469, startPoint y: 71, endPoint x: 477, endPoint y: 79, distance: 11.3
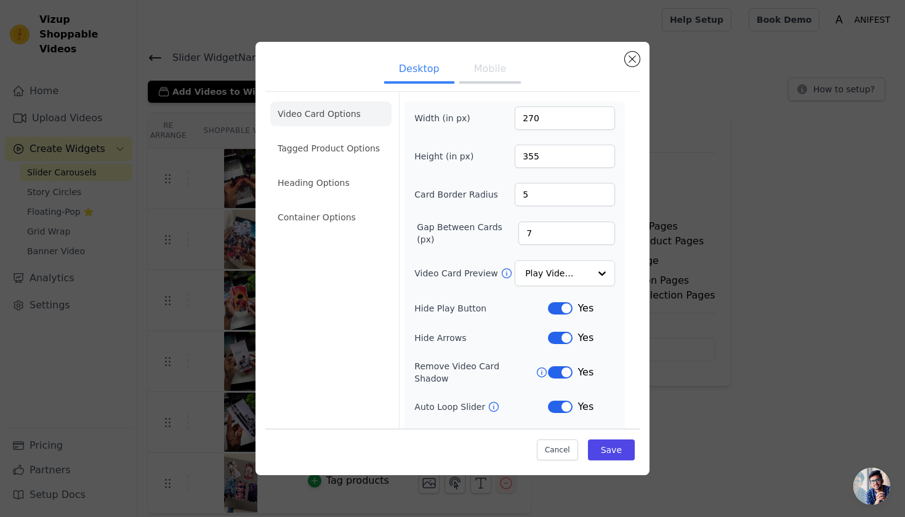
click at [471, 72] on button "Mobile" at bounding box center [490, 70] width 62 height 27
click at [562, 191] on input "4" at bounding box center [565, 194] width 100 height 23
type input "5"
click at [560, 235] on input "12" at bounding box center [567, 233] width 97 height 23
type input "1"
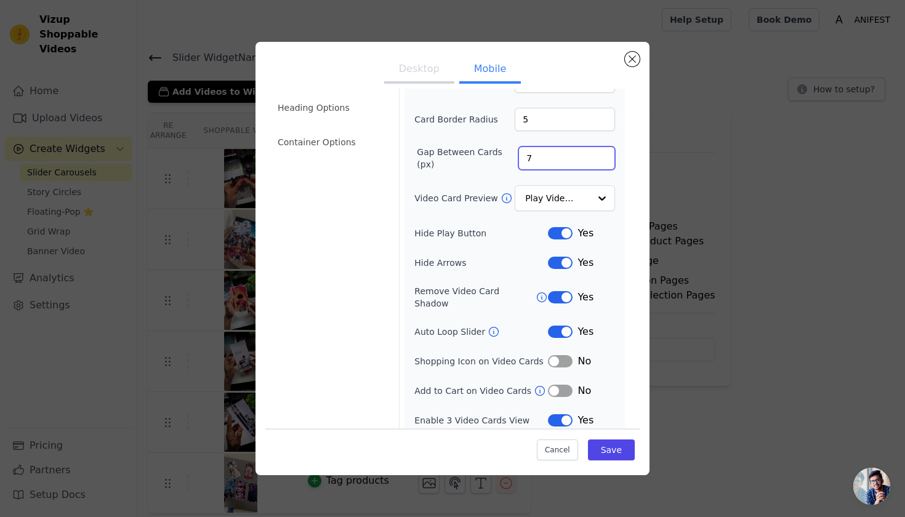
scroll to position [75, 0]
type input "7"
click at [557, 356] on button "Label" at bounding box center [560, 362] width 25 height 12
click at [550, 386] on button "Label" at bounding box center [560, 392] width 25 height 12
click at [299, 112] on li "Heading Options" at bounding box center [330, 108] width 121 height 25
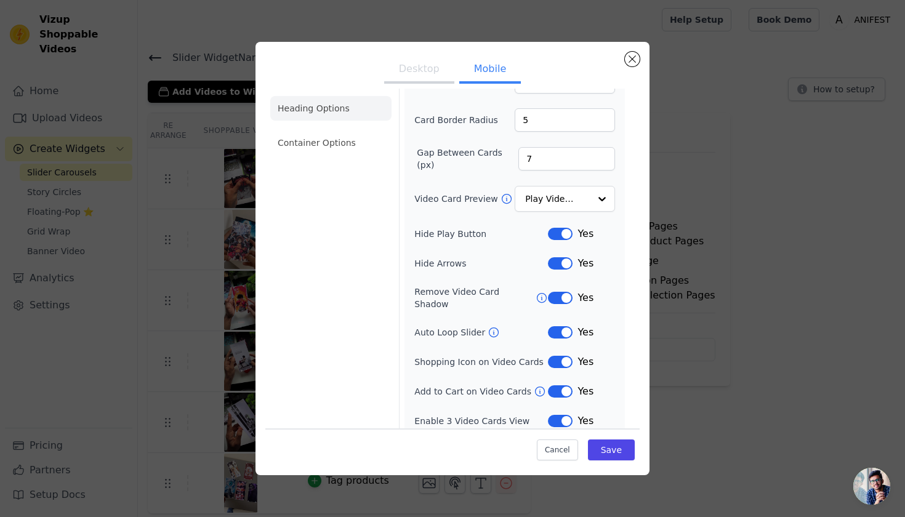
scroll to position [0, 0]
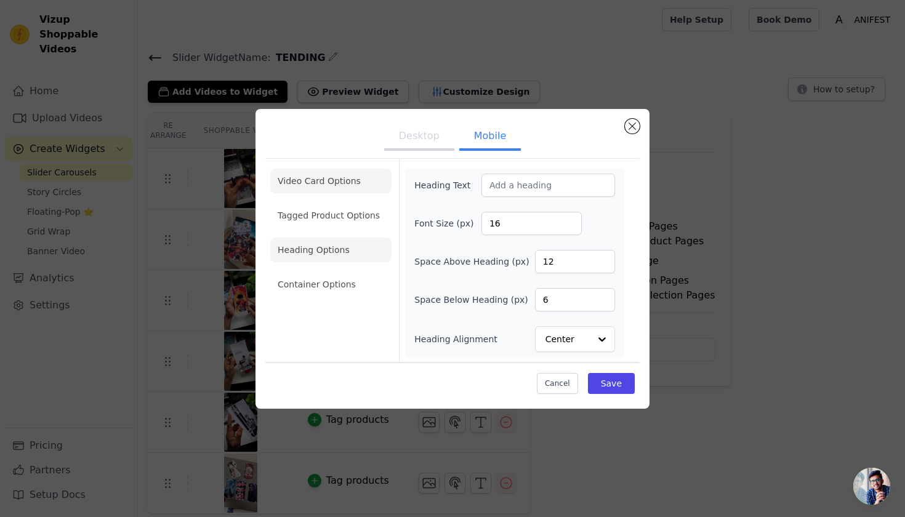
click at [317, 203] on li "Video Card Options" at bounding box center [330, 215] width 121 height 25
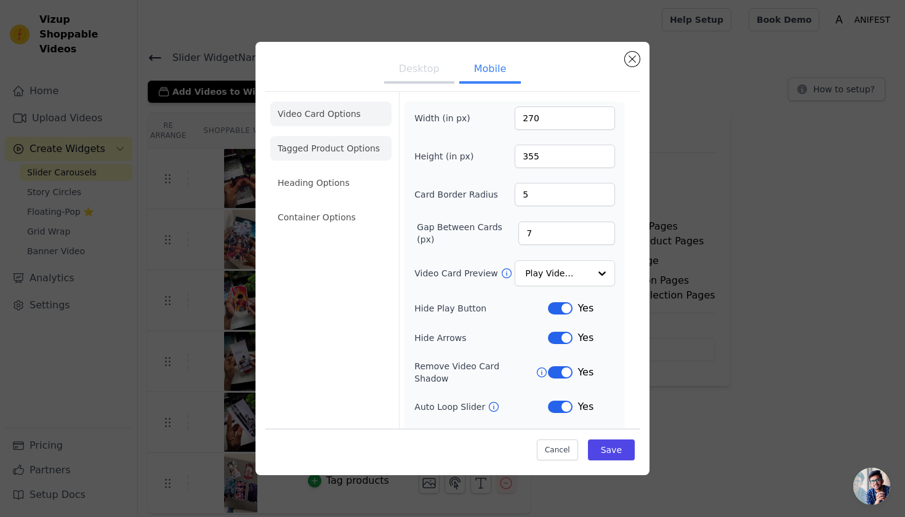
click at [357, 205] on li "Tagged Product Options" at bounding box center [330, 217] width 121 height 25
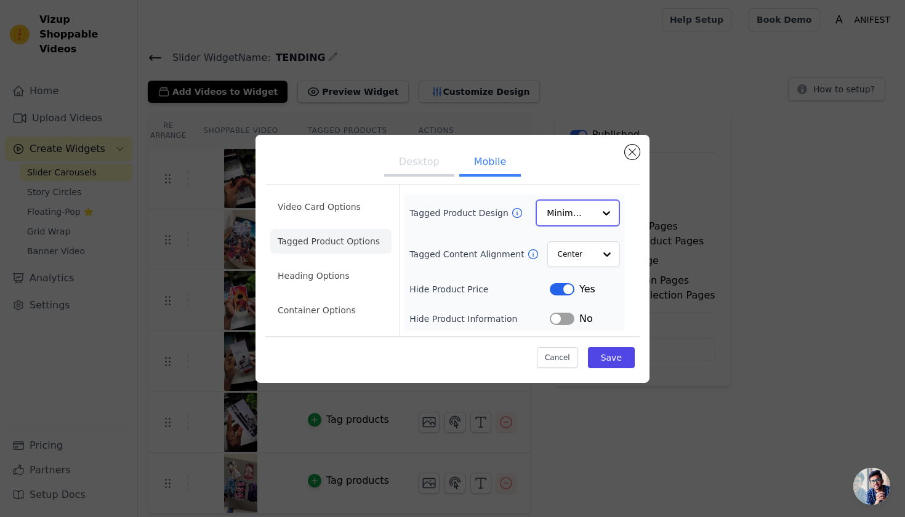
click at [586, 203] on input "Tagged Product Design" at bounding box center [570, 213] width 47 height 25
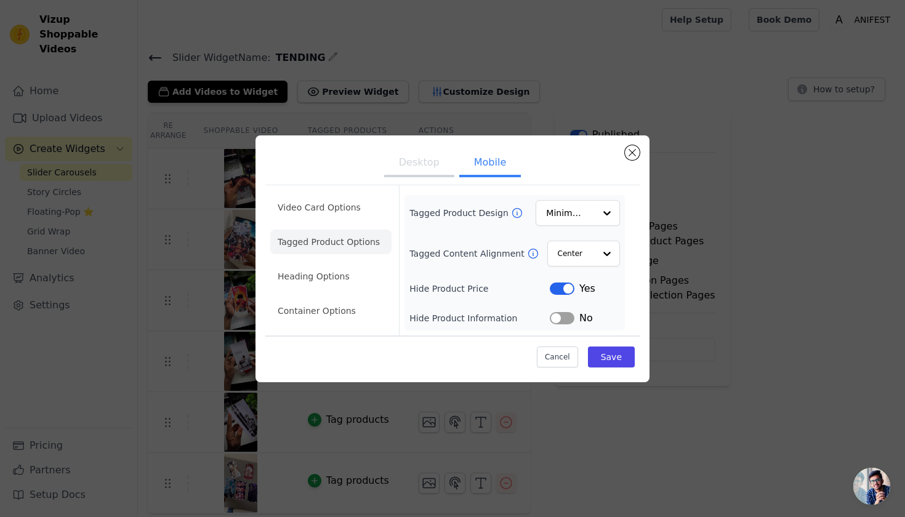
click at [32, 1] on div "Desktop Mobile Video Card Options Tagged Product Options Heading Options Contai…" at bounding box center [452, 258] width 905 height 517
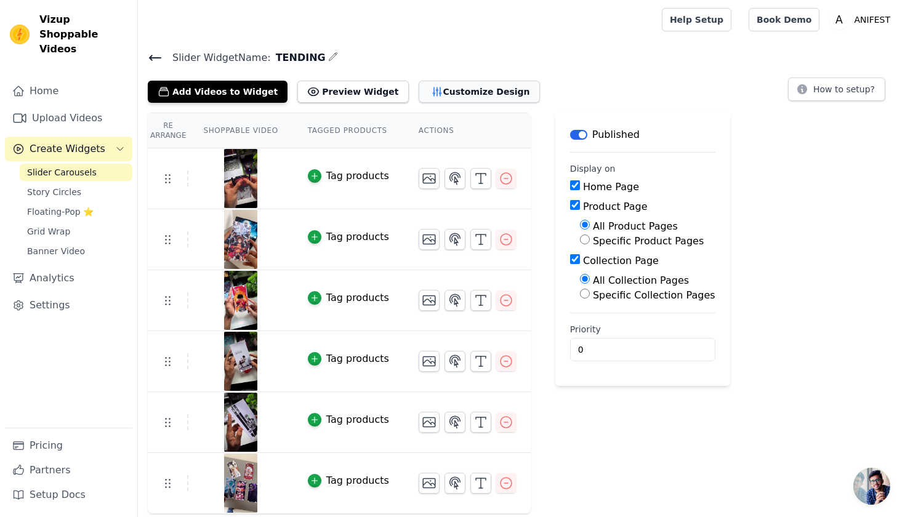
click at [440, 95] on button "Customize Design" at bounding box center [479, 92] width 121 height 22
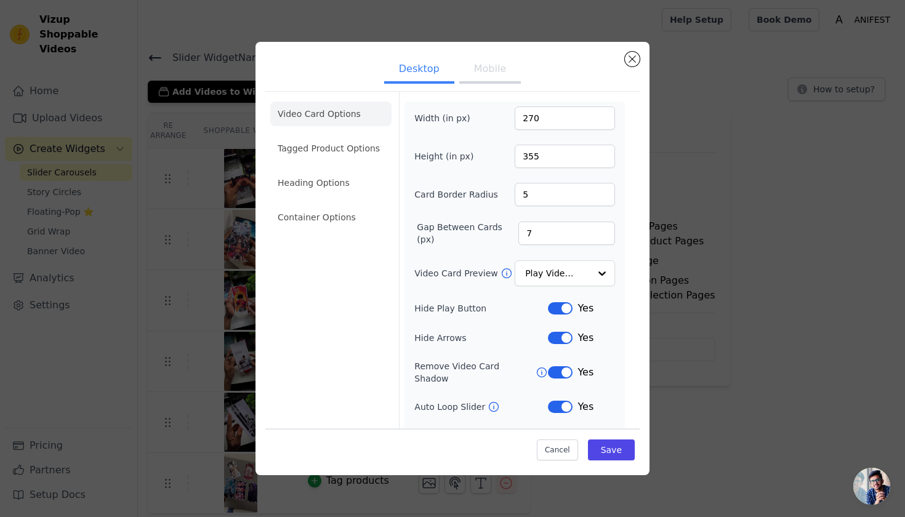
click at [501, 69] on button "Mobile" at bounding box center [490, 70] width 62 height 27
click at [546, 200] on input "4" at bounding box center [565, 194] width 100 height 23
type input "5"
click at [562, 224] on input "12" at bounding box center [567, 233] width 97 height 23
type input "1"
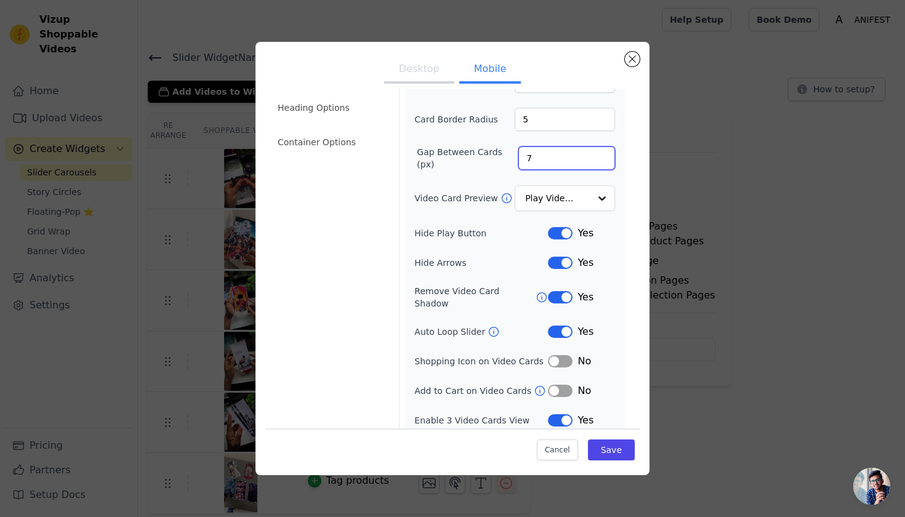
scroll to position [75, 0]
type input "7"
click at [564, 388] on div "No" at bounding box center [581, 391] width 67 height 15
click at [549, 356] on button "Label" at bounding box center [560, 362] width 25 height 12
click at [550, 386] on button "Label" at bounding box center [560, 392] width 25 height 12
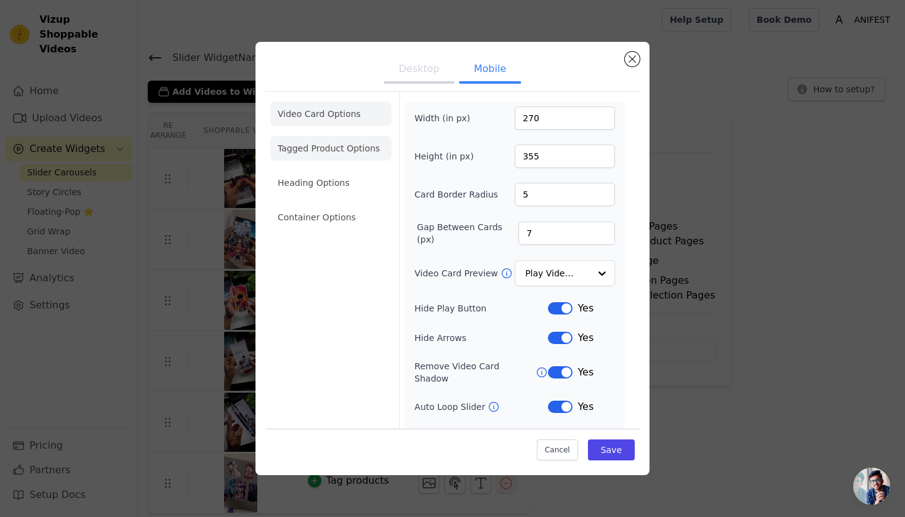
scroll to position [0, 0]
click at [338, 205] on li "Tagged Product Options" at bounding box center [330, 217] width 121 height 25
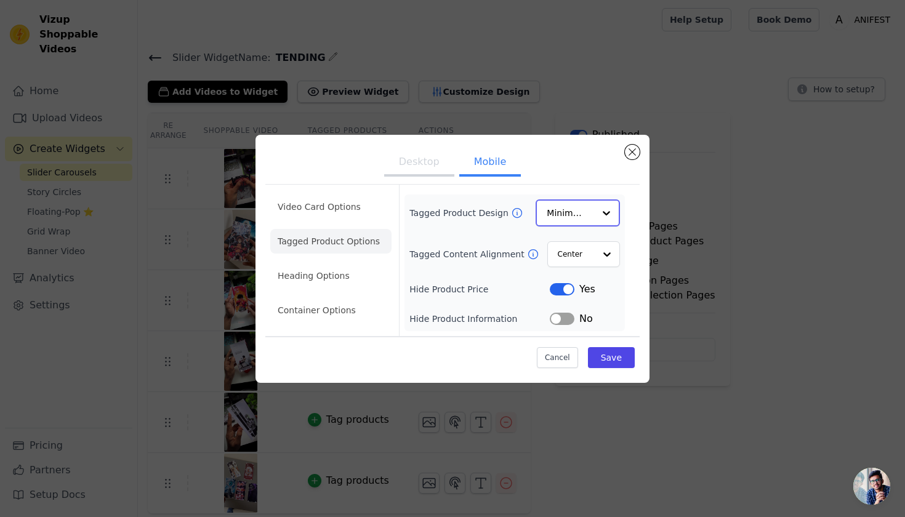
click at [567, 221] on input "Tagged Product Design" at bounding box center [570, 213] width 47 height 25
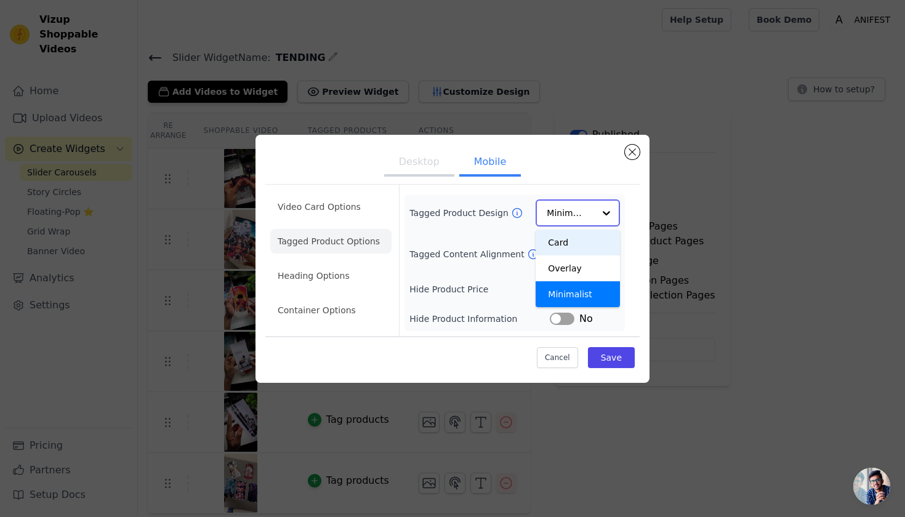
click at [566, 253] on div "Card" at bounding box center [578, 243] width 84 height 26
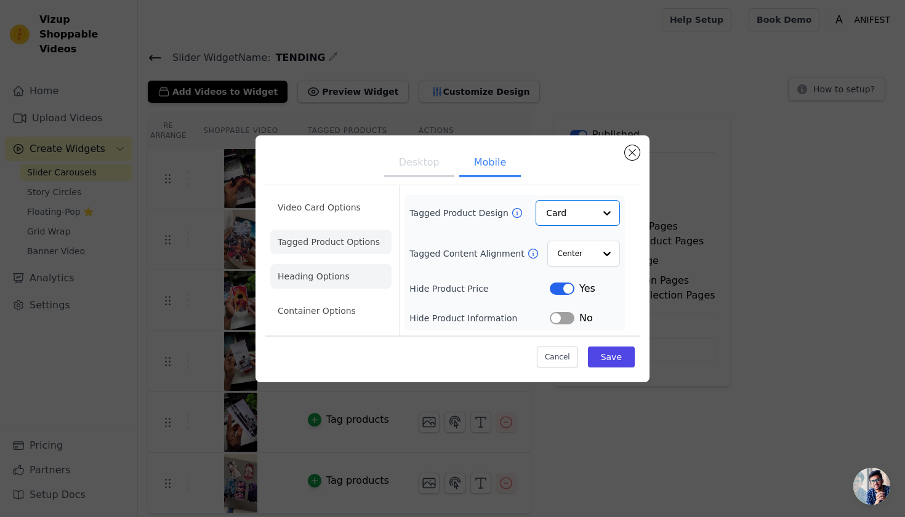
click at [327, 272] on li "Heading Options" at bounding box center [330, 276] width 121 height 25
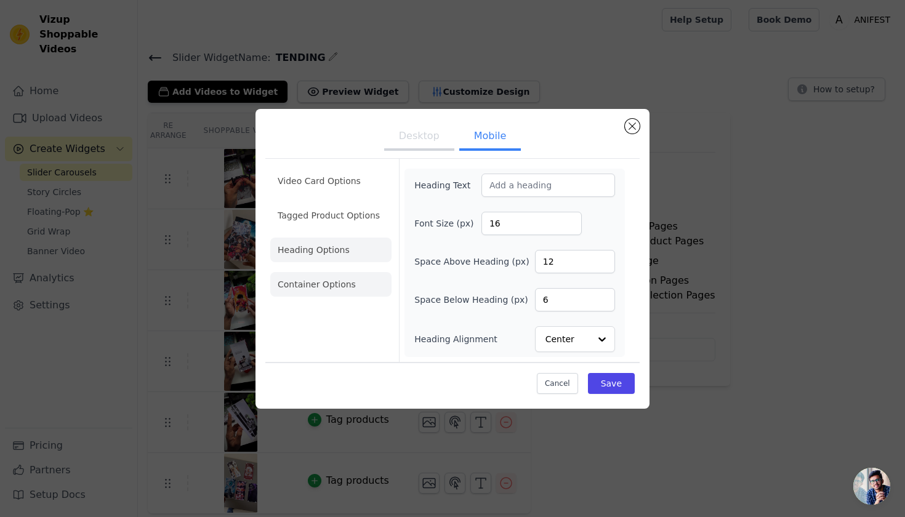
click at [349, 280] on li "Container Options" at bounding box center [330, 284] width 121 height 25
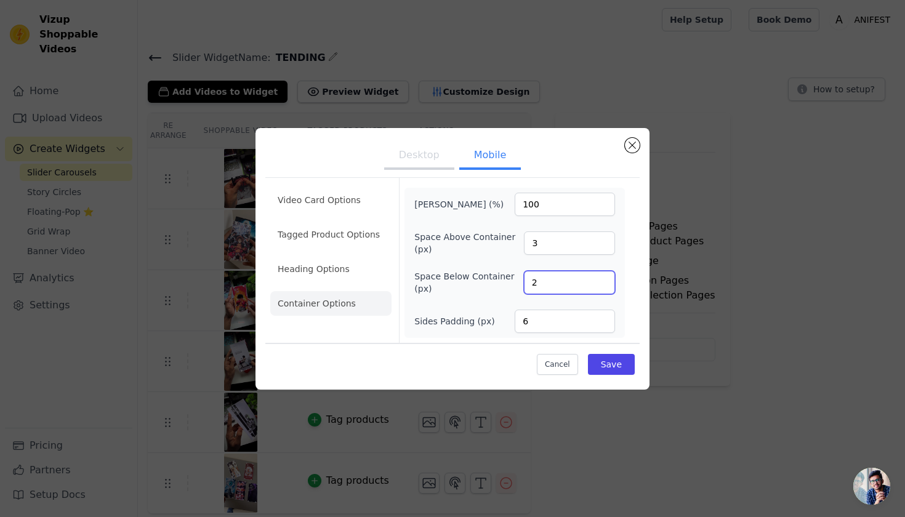
click at [555, 286] on input "2" at bounding box center [569, 282] width 91 height 23
type input "3"
click at [626, 368] on button "Save" at bounding box center [611, 364] width 47 height 21
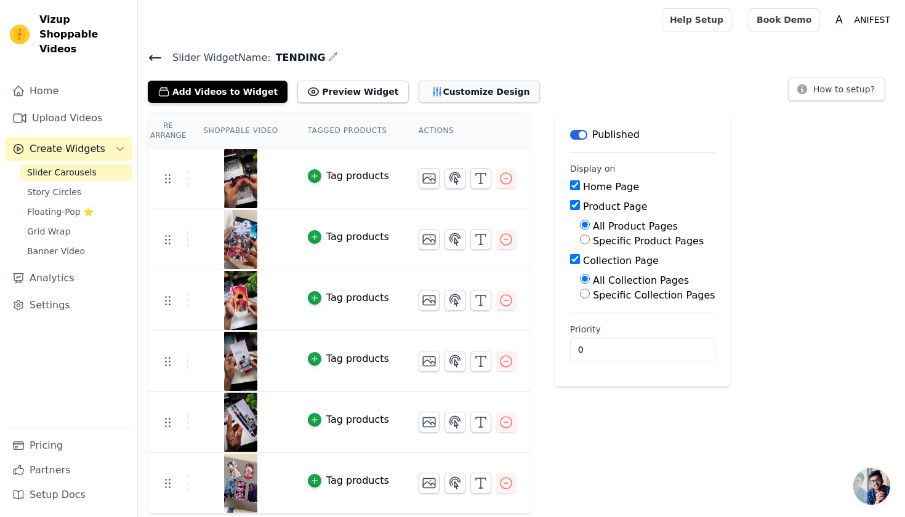
click at [451, 97] on button "Customize Design" at bounding box center [479, 92] width 121 height 22
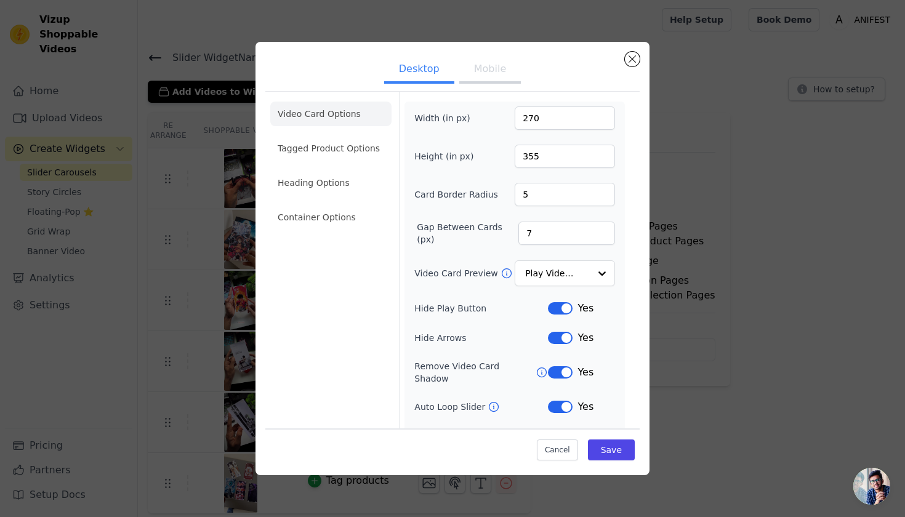
scroll to position [45, 0]
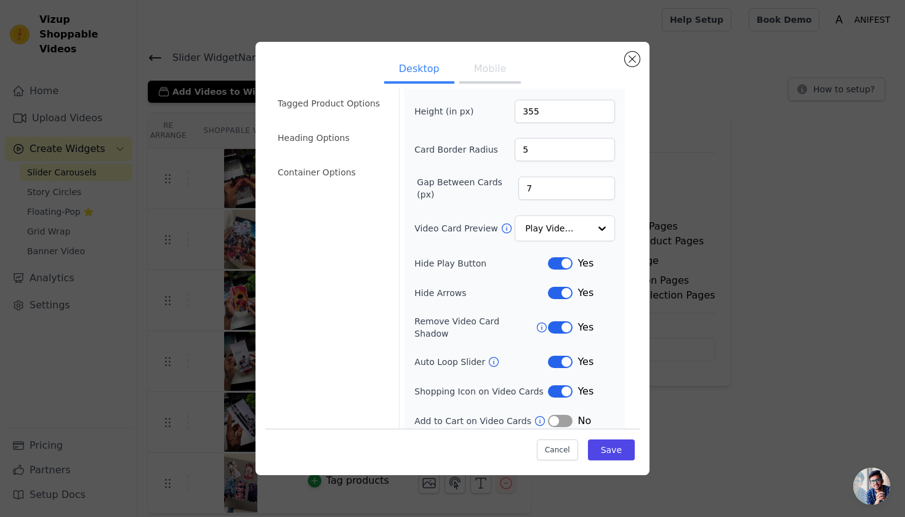
click at [554, 403] on div "Width (in px) 270 Height (in px) 355 Card Border Radius 5 Gap Between Cards (px…" at bounding box center [515, 245] width 201 height 367
click at [549, 415] on button "Label" at bounding box center [560, 421] width 25 height 12
click at [588, 442] on button "Save" at bounding box center [611, 450] width 47 height 21
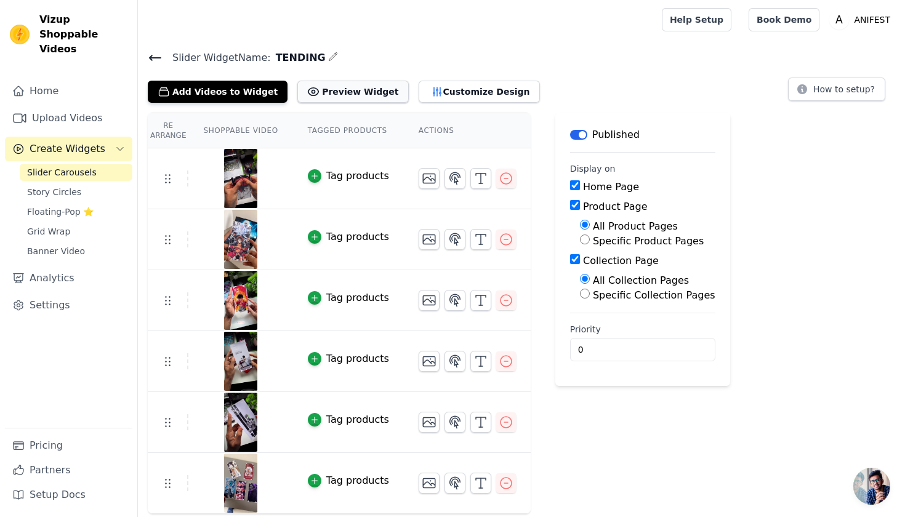
click at [312, 90] on button "Preview Widget" at bounding box center [352, 92] width 111 height 22
click at [426, 89] on button "Customize Design" at bounding box center [479, 92] width 121 height 22
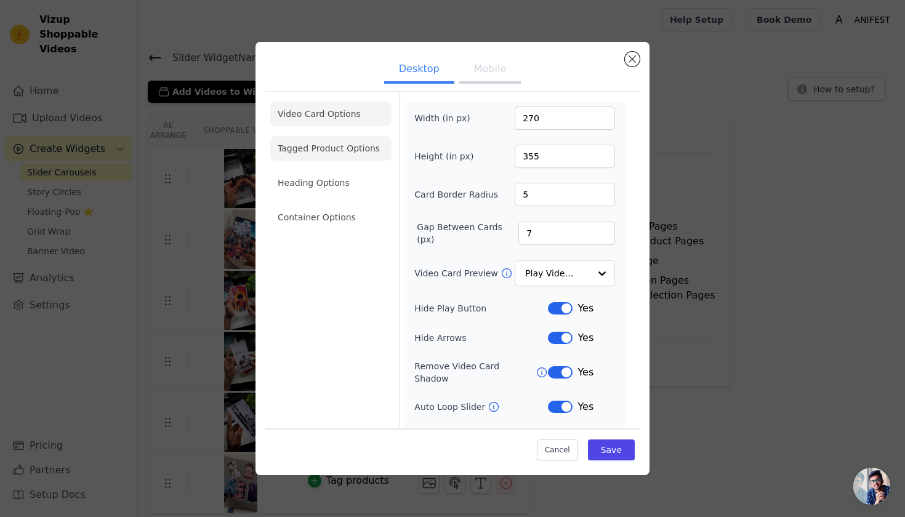
click at [354, 205] on li "Tagged Product Options" at bounding box center [330, 217] width 121 height 25
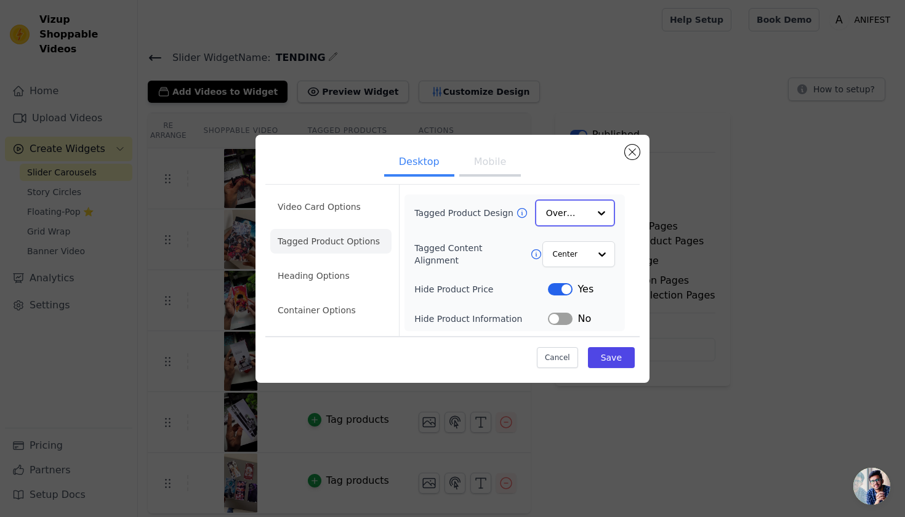
click at [586, 206] on input "Tagged Product Design" at bounding box center [567, 213] width 43 height 25
click at [580, 244] on div "Card" at bounding box center [575, 243] width 80 height 26
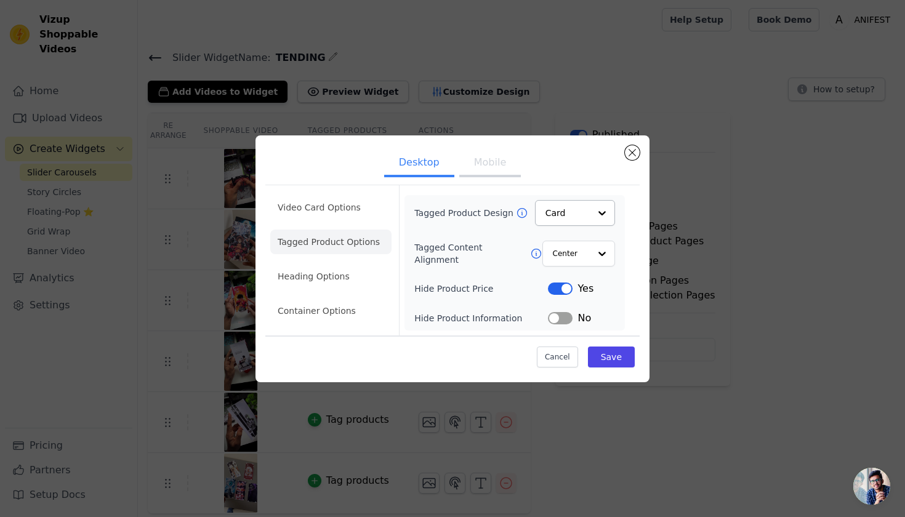
click at [485, 168] on button "Mobile" at bounding box center [490, 163] width 62 height 27
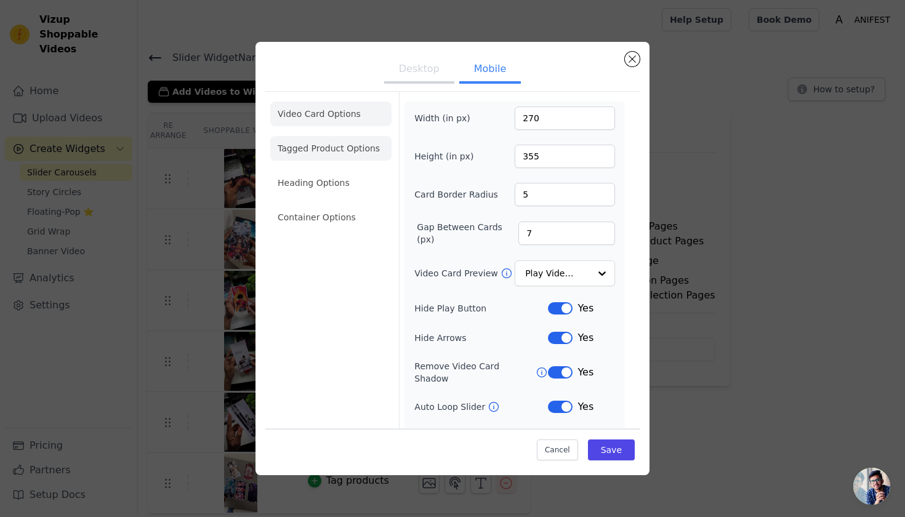
click at [325, 205] on li "Tagged Product Options" at bounding box center [330, 217] width 121 height 25
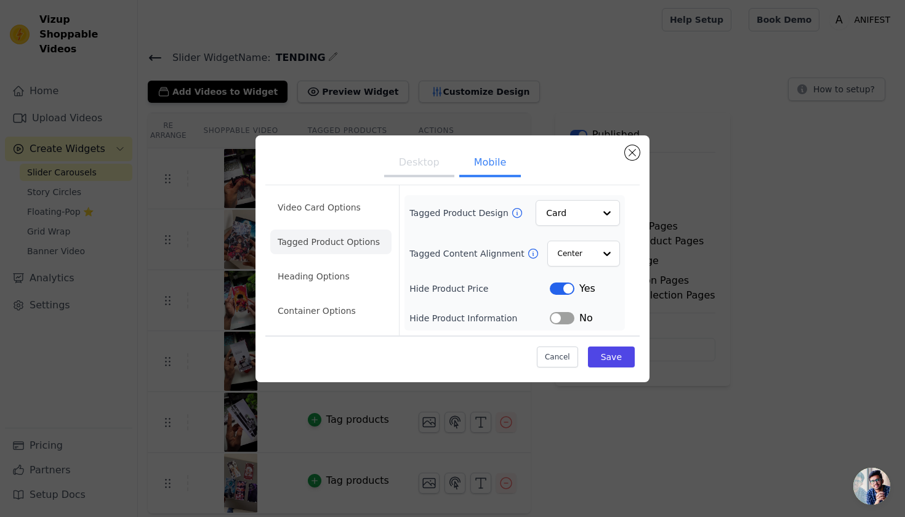
click at [411, 156] on button "Desktop" at bounding box center [419, 163] width 70 height 27
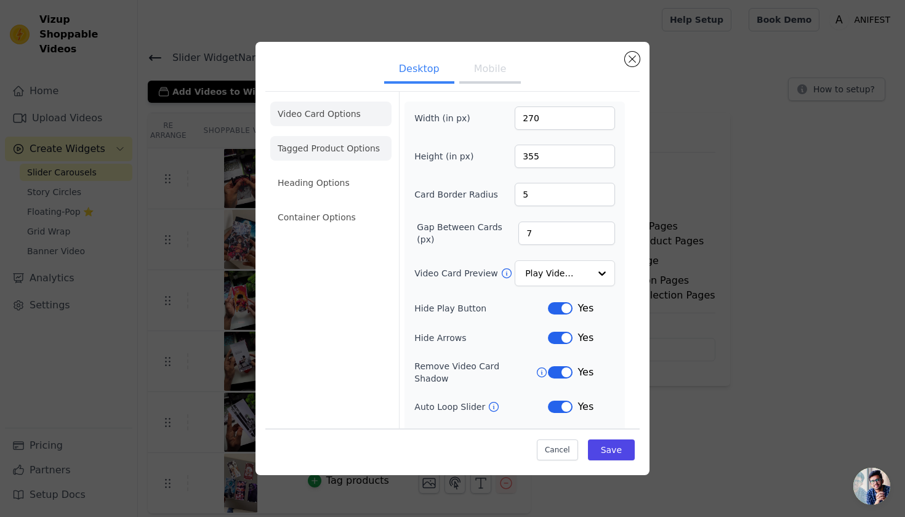
click at [341, 205] on li "Tagged Product Options" at bounding box center [330, 217] width 121 height 25
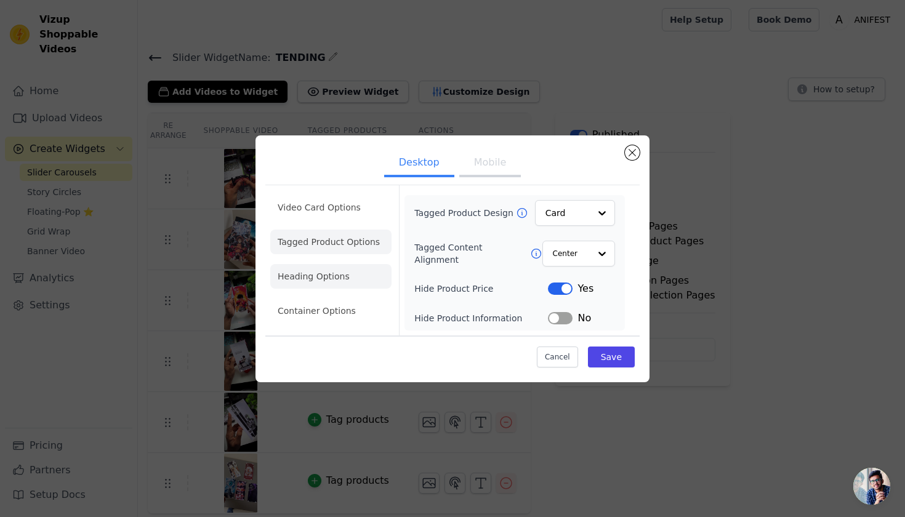
click at [330, 275] on li "Heading Options" at bounding box center [330, 276] width 121 height 25
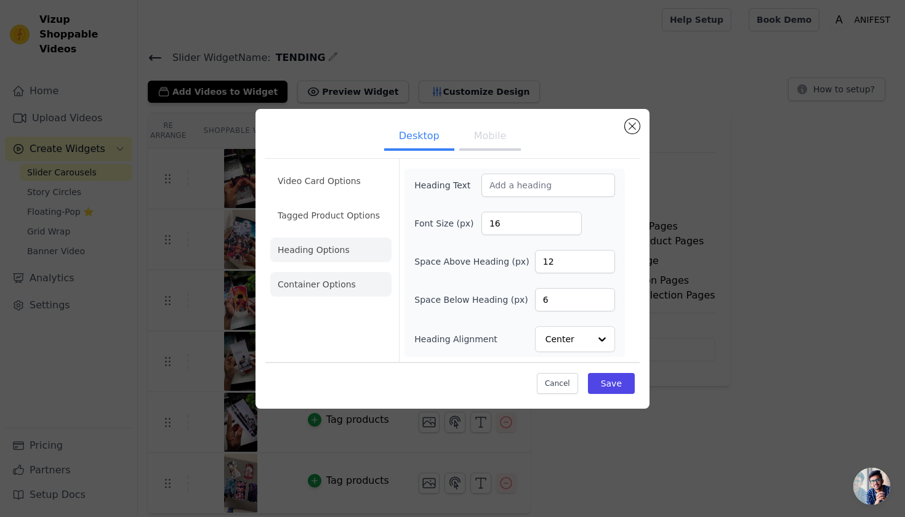
click at [333, 289] on li "Container Options" at bounding box center [330, 284] width 121 height 25
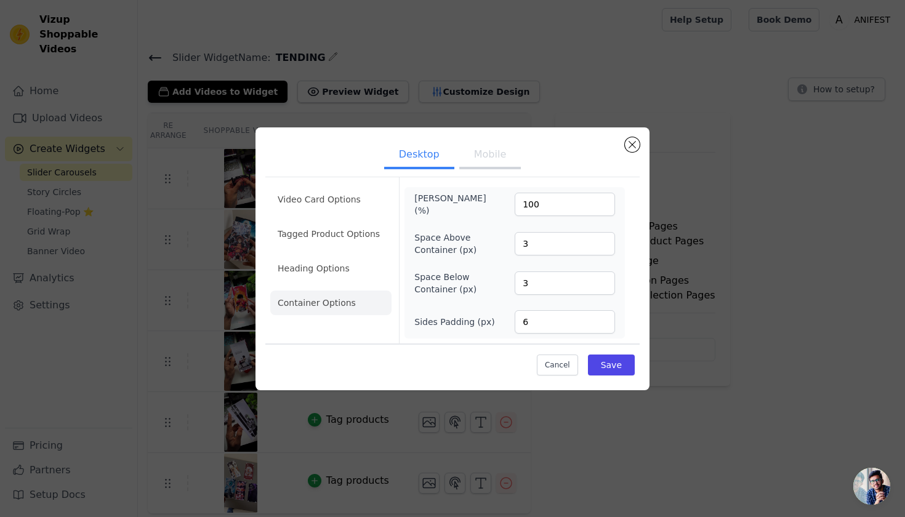
click at [513, 152] on button "Mobile" at bounding box center [490, 155] width 62 height 27
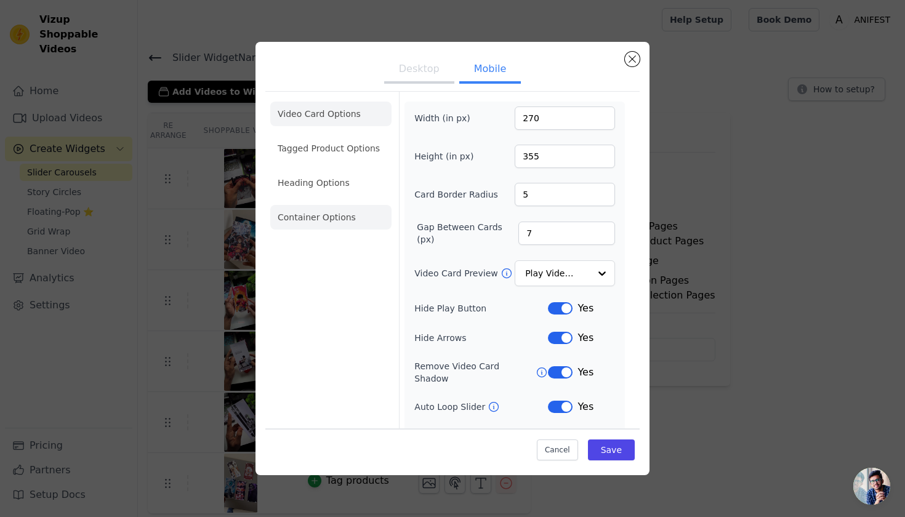
click at [322, 220] on li "Container Options" at bounding box center [330, 217] width 121 height 25
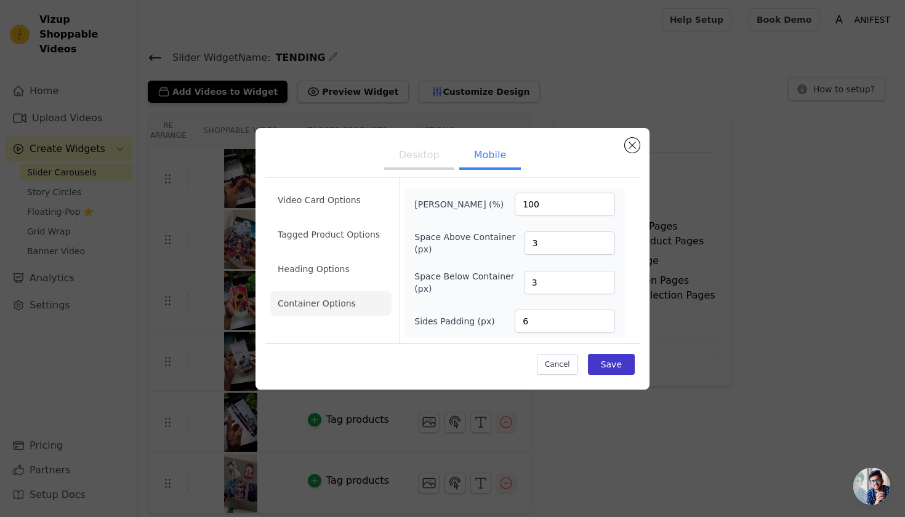
click at [621, 369] on button "Save" at bounding box center [611, 364] width 47 height 21
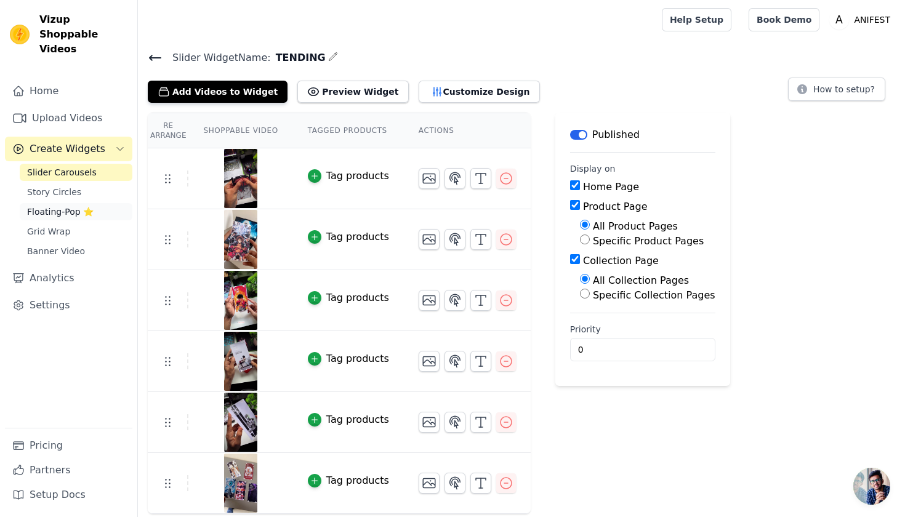
click at [70, 206] on span "Floating-Pop ⭐" at bounding box center [60, 212] width 67 height 12
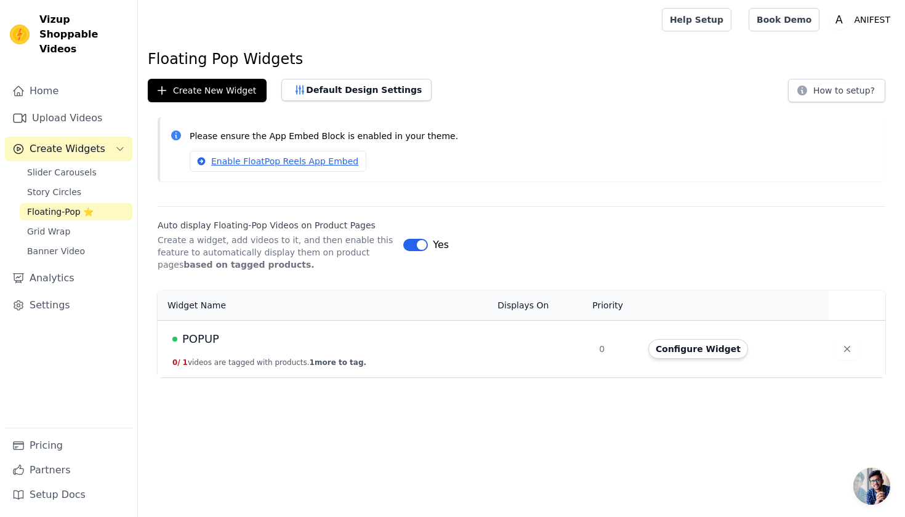
click at [265, 162] on link "Enable FloatPop Reels App Embed" at bounding box center [278, 161] width 177 height 21
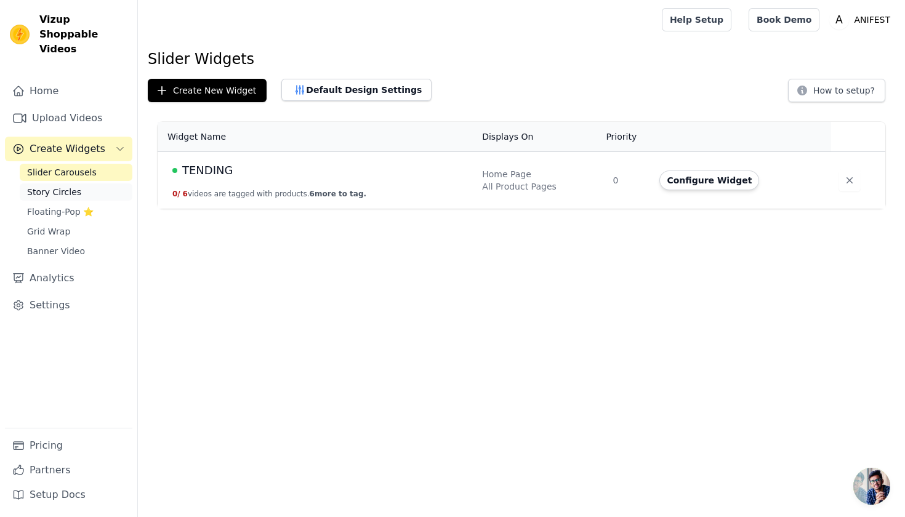
click at [79, 184] on link "Story Circles" at bounding box center [76, 192] width 113 height 17
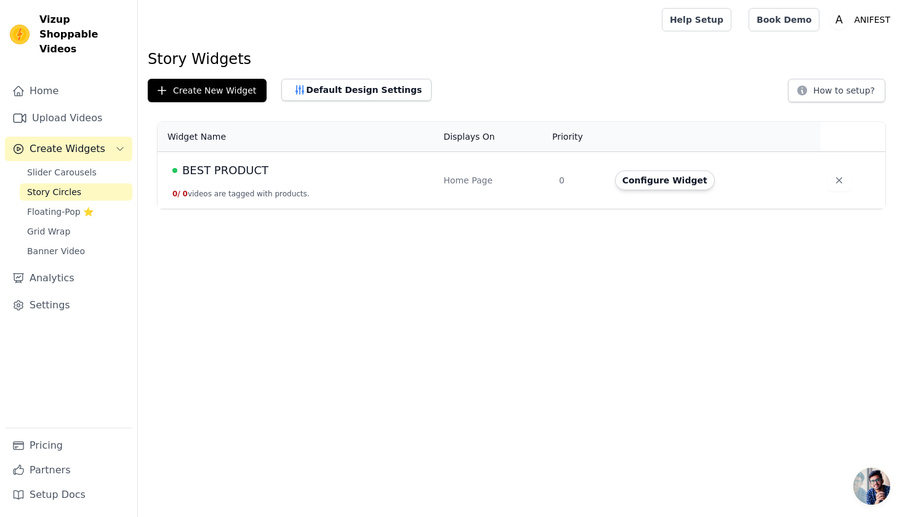
click at [262, 179] on td "BEST PRODUCT 0 / 0 videos are tagged with products." at bounding box center [297, 180] width 278 height 57
drag, startPoint x: 627, startPoint y: 160, endPoint x: 644, endPoint y: 179, distance: 25.3
click at [632, 170] on td "Configure Widget" at bounding box center [714, 180] width 213 height 57
click at [646, 179] on button "Configure Widget" at bounding box center [665, 181] width 100 height 20
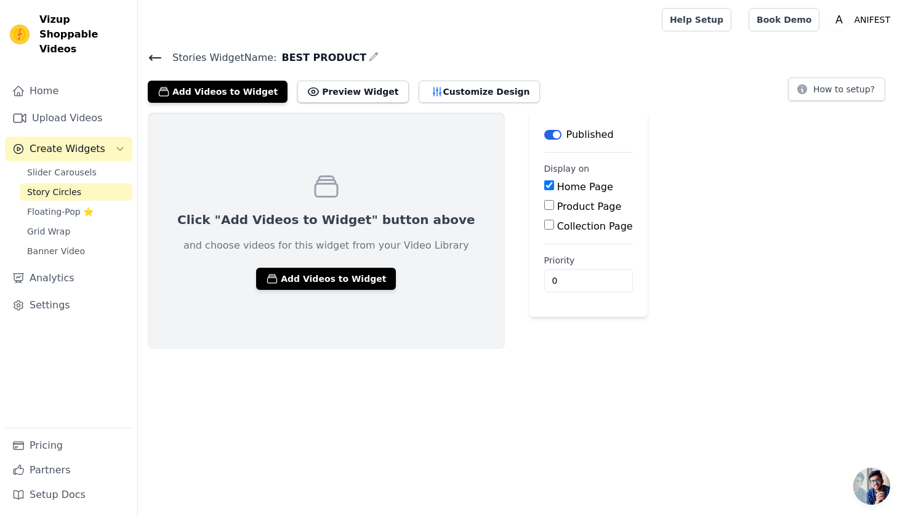
click at [312, 245] on p "and choose videos for this widget from your Video Library" at bounding box center [327, 245] width 286 height 15
click at [312, 270] on button "Add Videos to Widget" at bounding box center [326, 279] width 140 height 22
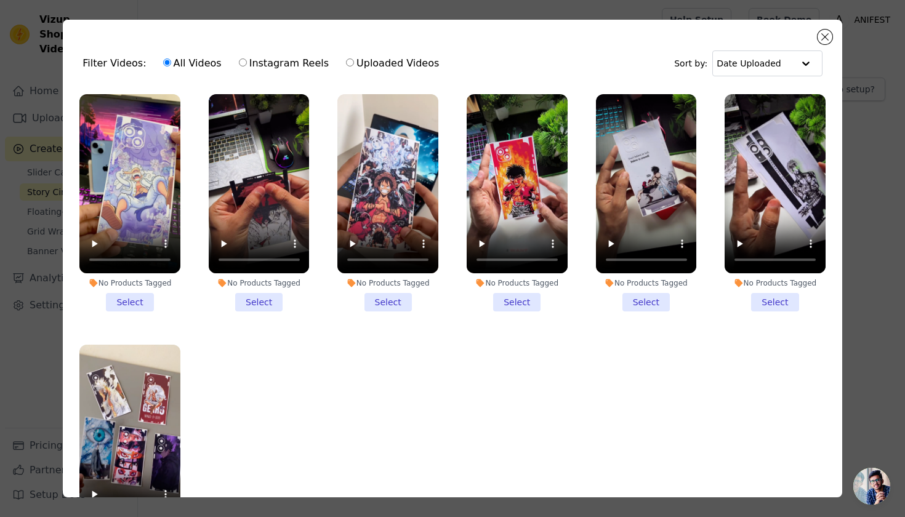
click at [387, 289] on li "No Products Tagged Select" at bounding box center [388, 202] width 101 height 217
click at [0, 0] on input "No Products Tagged Select" at bounding box center [0, 0] width 0 height 0
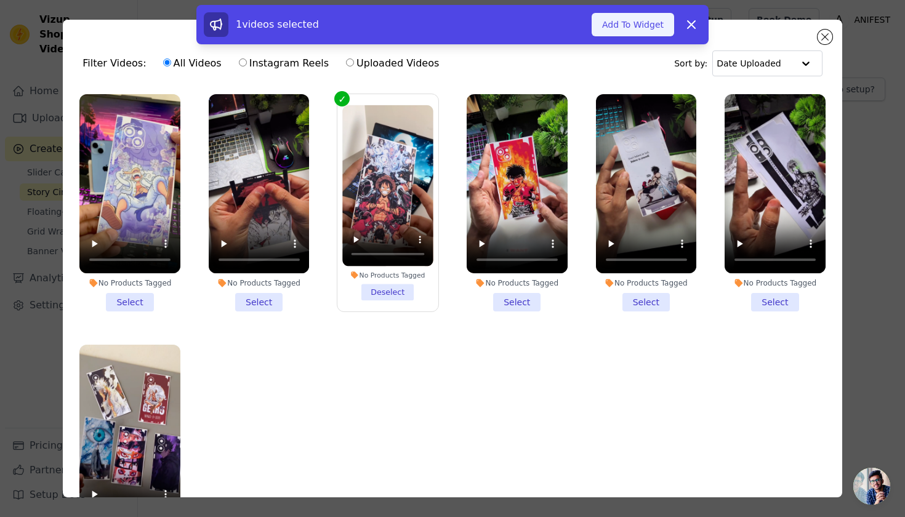
click at [621, 21] on button "Add To Widget" at bounding box center [633, 24] width 83 height 23
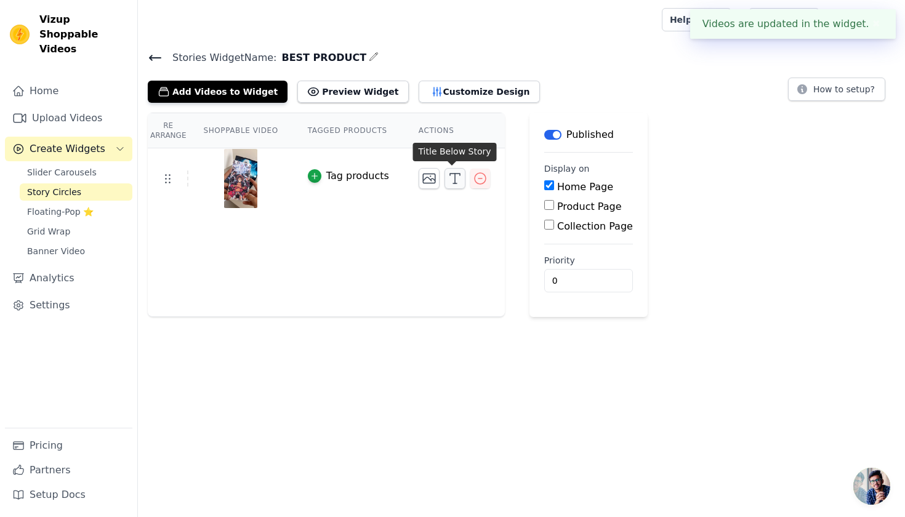
click at [451, 176] on icon "button" at bounding box center [455, 178] width 15 height 15
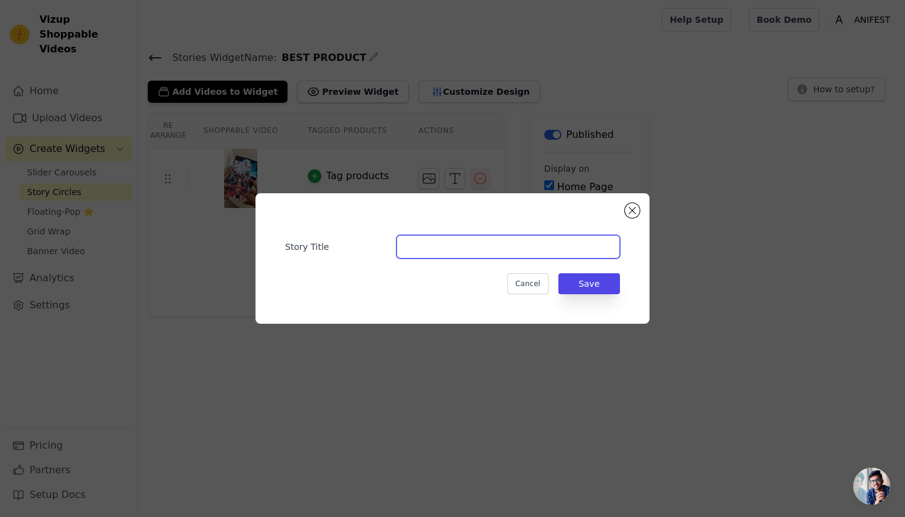
click at [445, 240] on input "Story Title" at bounding box center [509, 246] width 224 height 23
type input "ONE PIECE"
click at [633, 285] on div "Story Title ONE PIECE Cancel Save" at bounding box center [453, 258] width 394 height 131
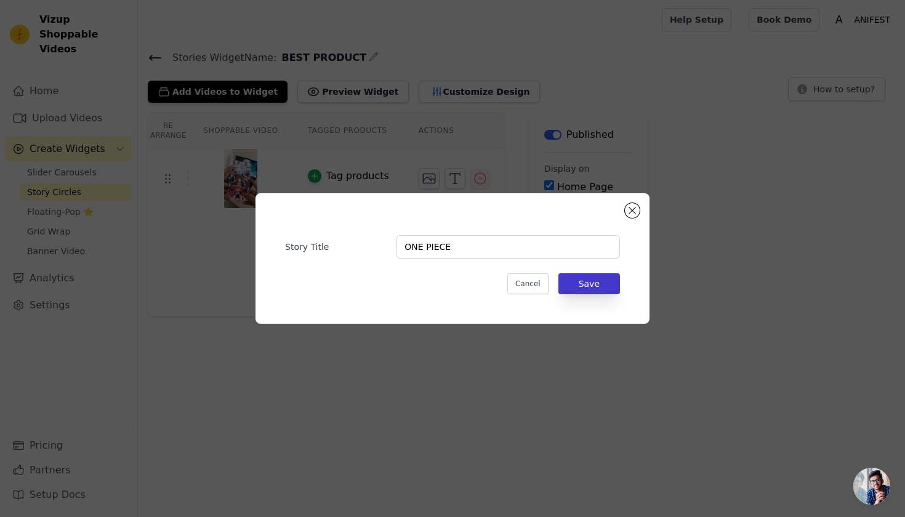
click at [616, 283] on button "Save" at bounding box center [590, 283] width 62 height 21
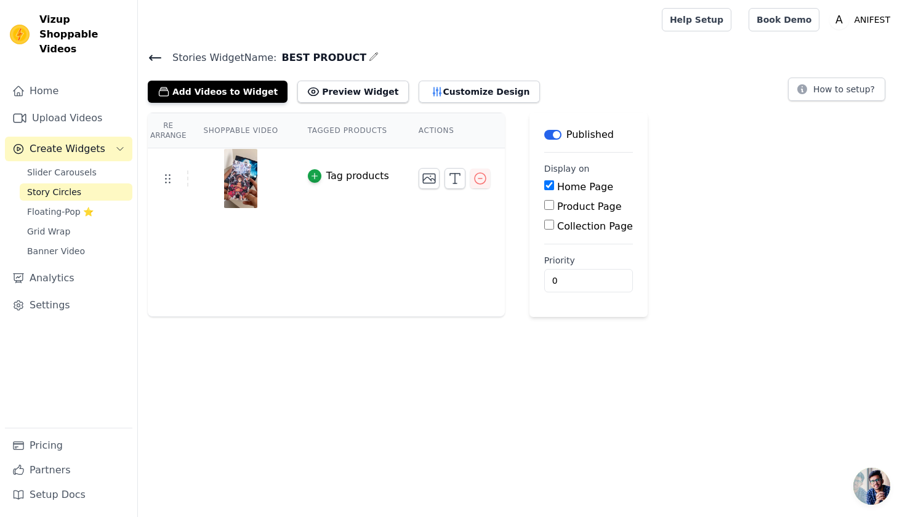
click at [429, 317] on html "Vizup Shoppable Videos Home Upload Videos Create Widgets Slider Carousels Story…" at bounding box center [452, 158] width 905 height 317
click at [257, 93] on button "Add Videos to Widget" at bounding box center [218, 92] width 140 height 22
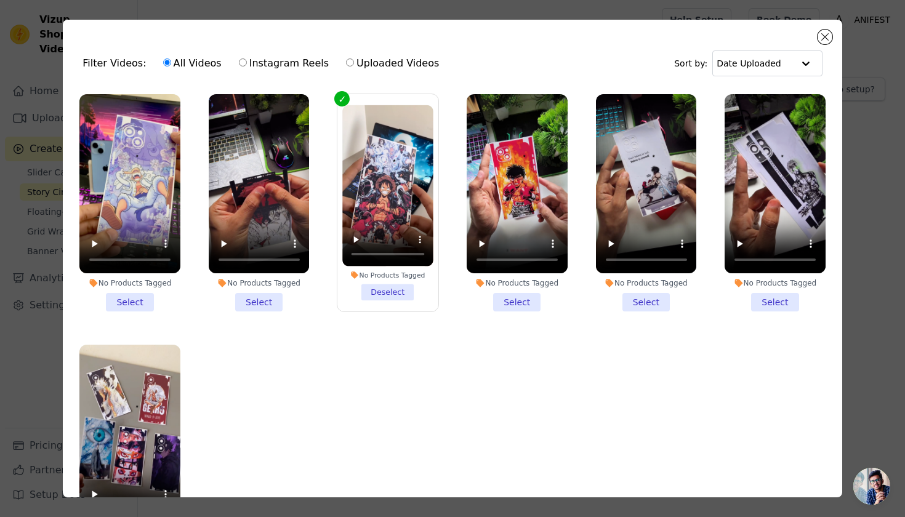
scroll to position [10, 0]
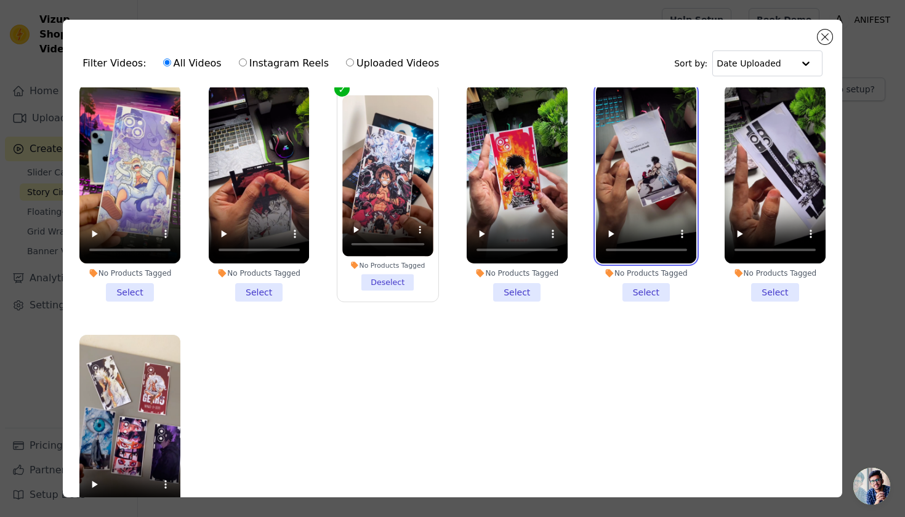
click at [628, 168] on video at bounding box center [646, 173] width 101 height 179
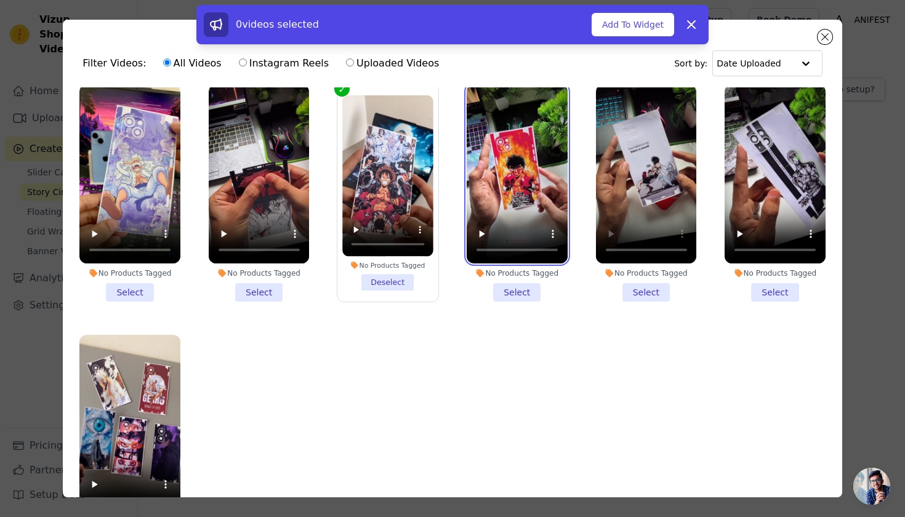
click at [512, 184] on video at bounding box center [517, 173] width 101 height 179
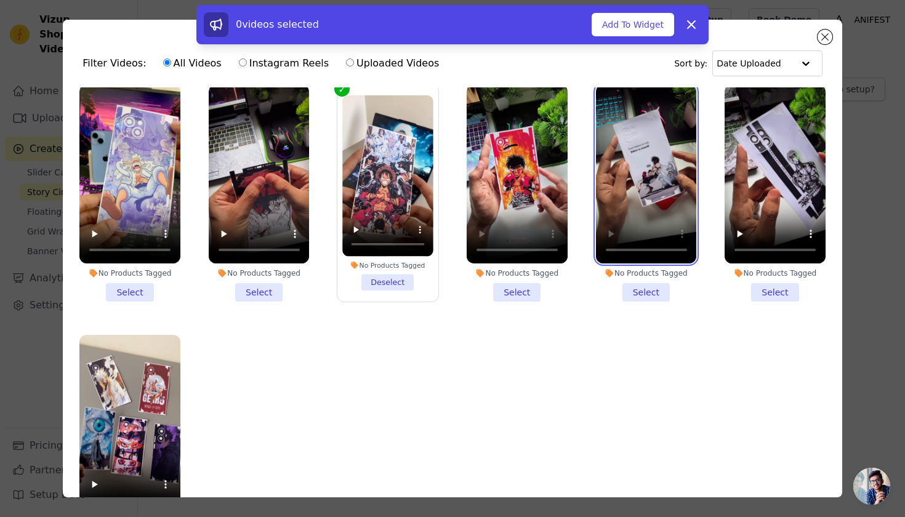
click at [626, 161] on video at bounding box center [646, 173] width 101 height 179
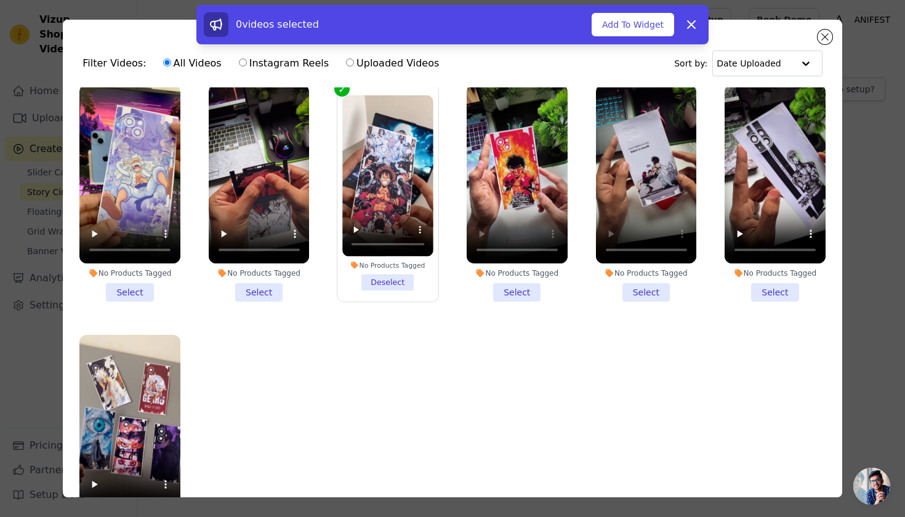
click at [515, 286] on li "No Products Tagged Select" at bounding box center [517, 192] width 101 height 217
click at [0, 0] on input "No Products Tagged Select" at bounding box center [0, 0] width 0 height 0
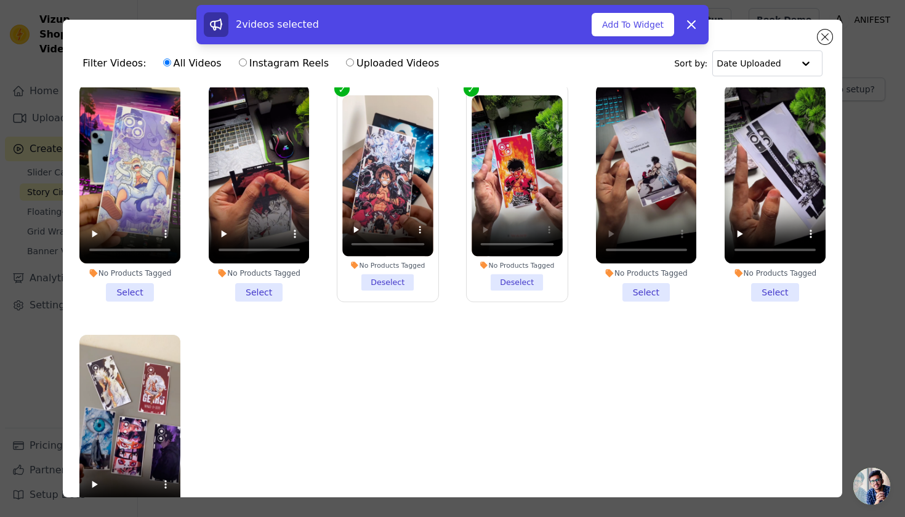
click at [514, 280] on li "No Products Tagged Deselect" at bounding box center [517, 192] width 91 height 195
click at [0, 0] on input "No Products Tagged Deselect" at bounding box center [0, 0] width 0 height 0
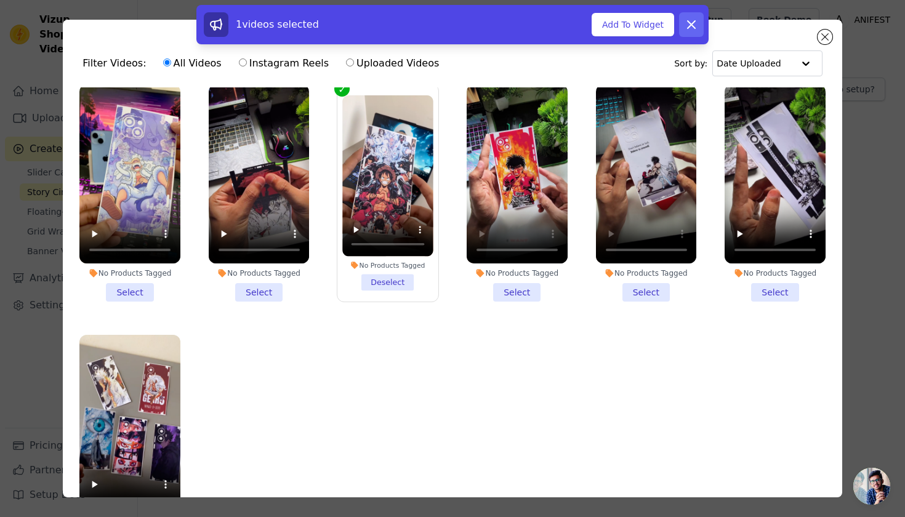
click at [698, 22] on icon at bounding box center [691, 24] width 15 height 15
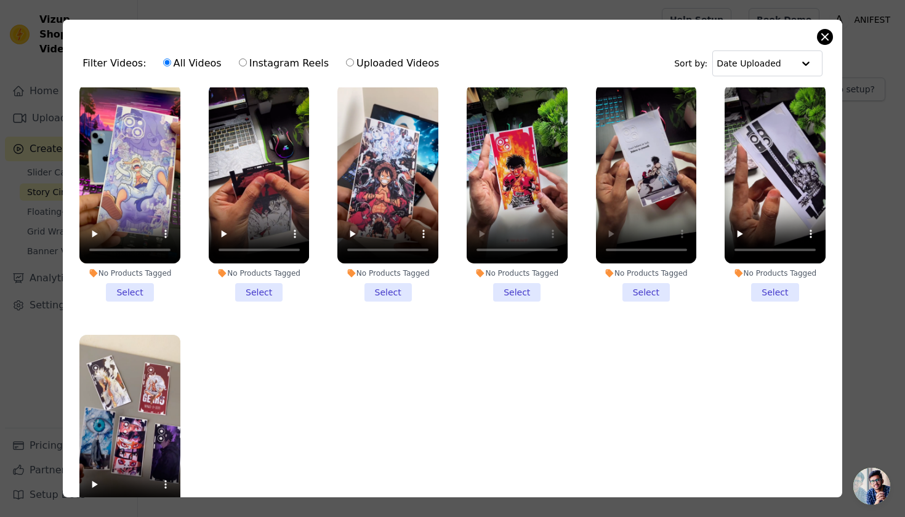
click at [828, 38] on button "Close modal" at bounding box center [825, 37] width 15 height 15
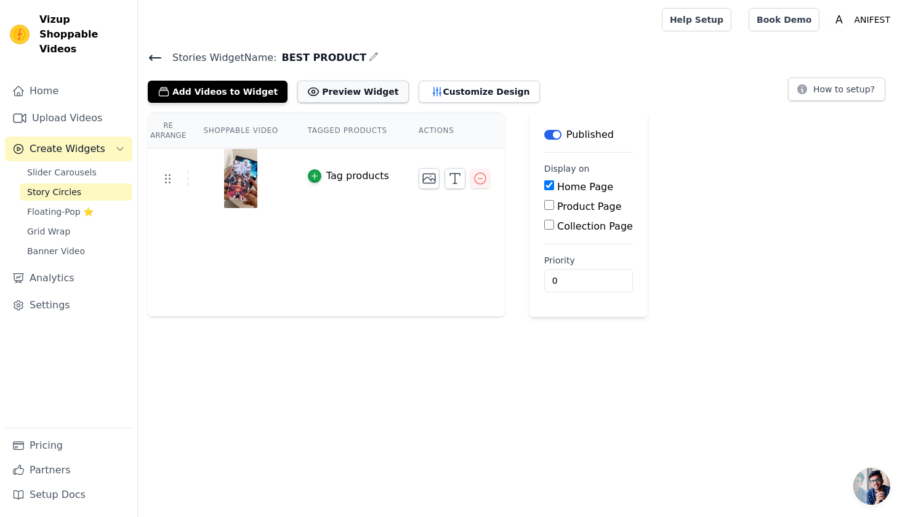
click at [375, 87] on button "Preview Widget" at bounding box center [352, 92] width 111 height 22
click at [429, 174] on icon "button" at bounding box center [429, 178] width 12 height 9
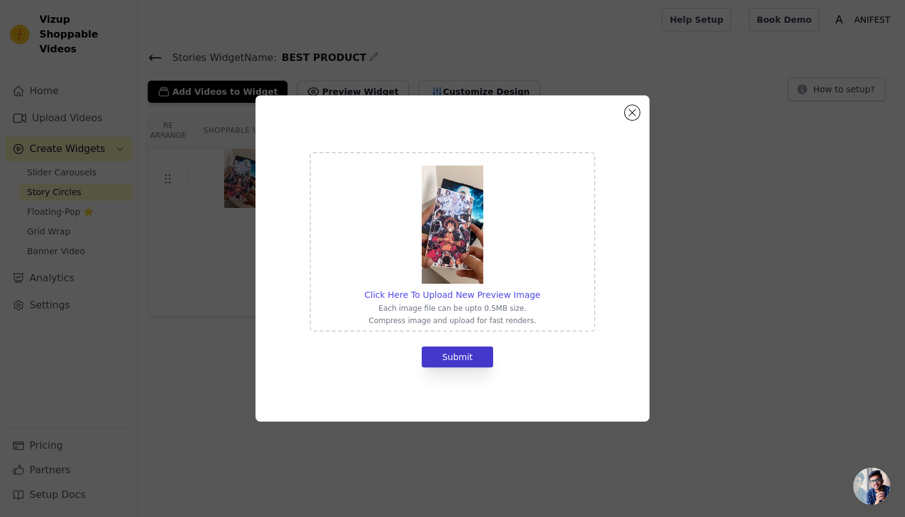
click at [474, 365] on button "Submit" at bounding box center [457, 357] width 71 height 21
click at [482, 357] on button "Submit" at bounding box center [457, 357] width 71 height 21
click at [456, 296] on span "Click Here To Upload New Preview Image" at bounding box center [453, 295] width 176 height 10
click at [540, 289] on input "Click Here To Upload New Preview Image Each image file can be upto 0.5MB size. …" at bounding box center [540, 288] width 1 height 1
type input "C:\fakepath\yt3bgf.jpg"
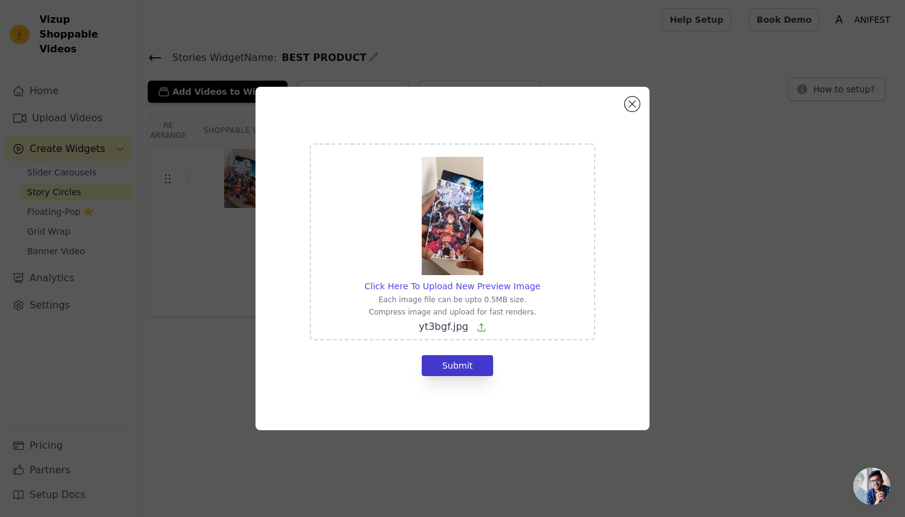
click at [471, 356] on button "Submit" at bounding box center [457, 365] width 71 height 21
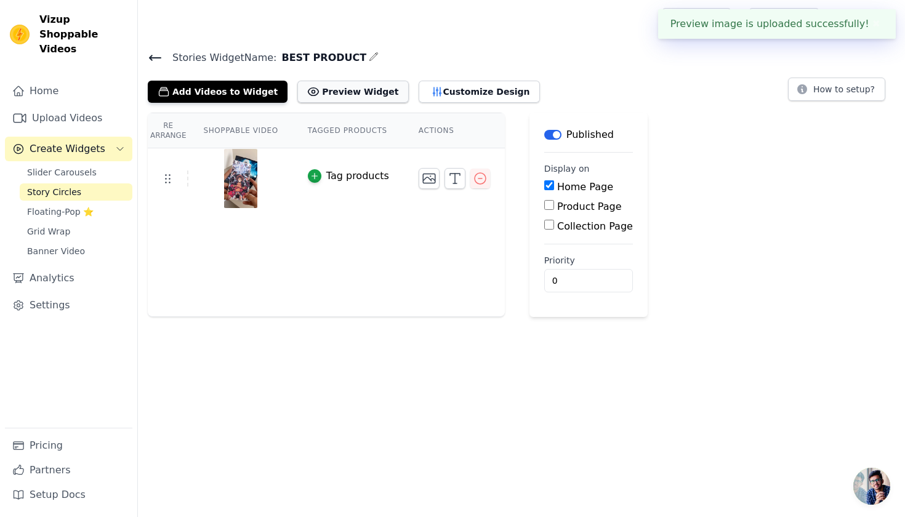
click at [333, 89] on button "Preview Widget" at bounding box center [352, 92] width 111 height 22
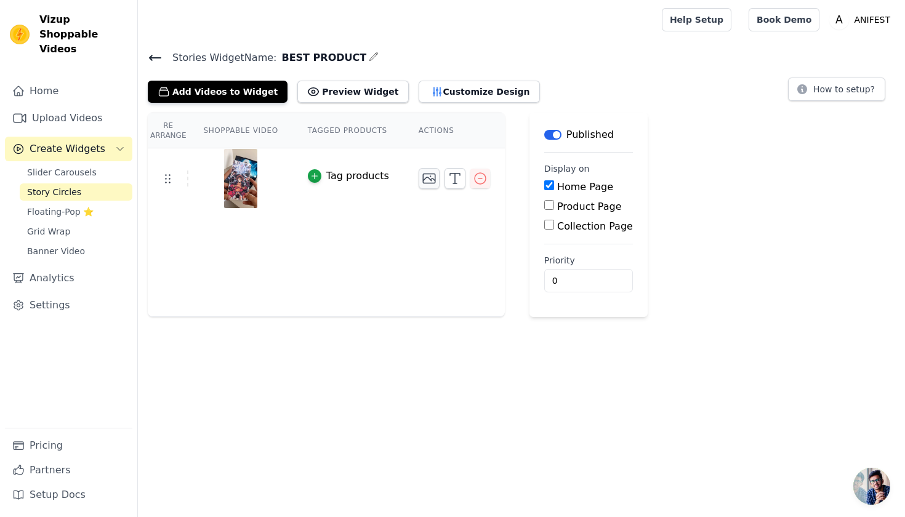
click at [425, 185] on button "button" at bounding box center [429, 178] width 21 height 21
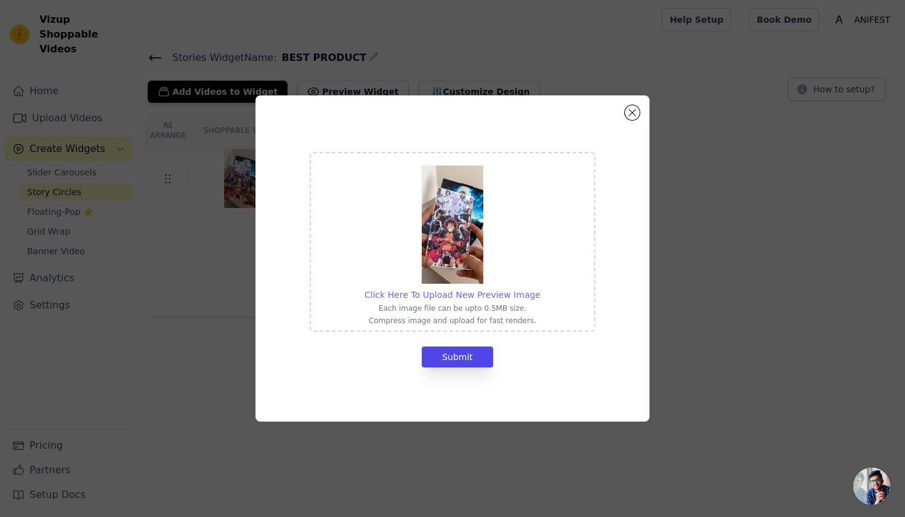
click at [442, 292] on span "Click Here To Upload New Preview Image" at bounding box center [453, 295] width 176 height 10
click at [540, 289] on input "Click Here To Upload New Preview Image Each image file can be upto 0.5MB size. …" at bounding box center [540, 288] width 1 height 1
type input "C:\fakepath\photo_[DATE] 02.38.31.jpeg"
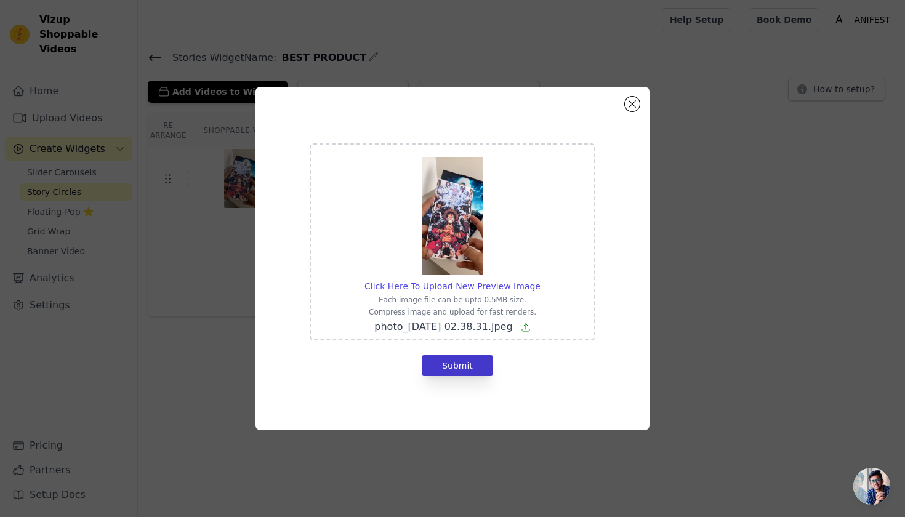
click at [468, 365] on button "Submit" at bounding box center [457, 365] width 71 height 21
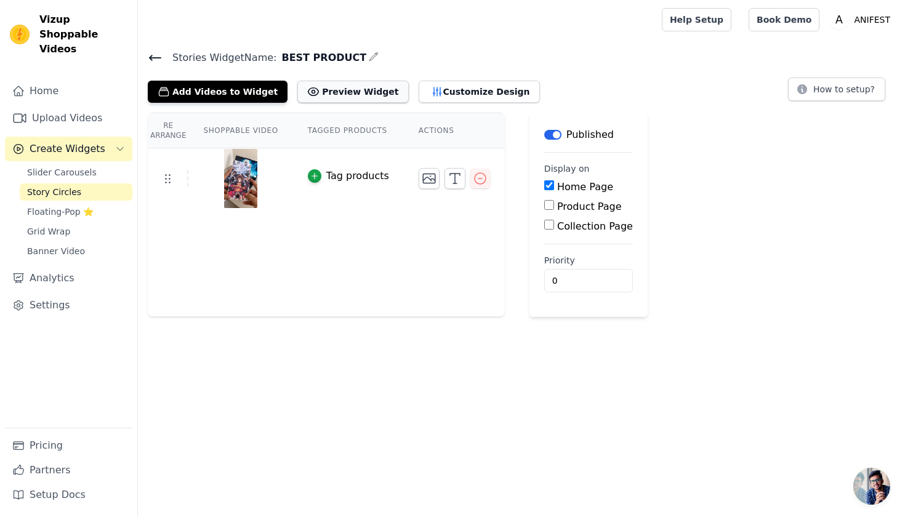
click at [326, 97] on button "Preview Widget" at bounding box center [352, 92] width 111 height 22
click at [367, 95] on button "Preview Widget" at bounding box center [352, 92] width 111 height 22
click at [205, 94] on button "Add Videos to Widget" at bounding box center [218, 92] width 140 height 22
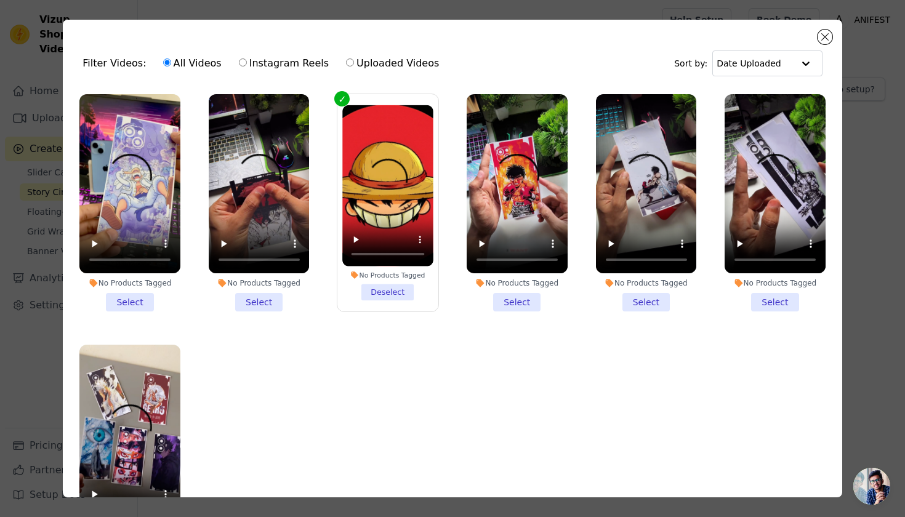
drag, startPoint x: 771, startPoint y: 300, endPoint x: 724, endPoint y: 306, distance: 46.6
click at [771, 299] on li "No Products Tagged Select" at bounding box center [775, 202] width 101 height 217
click at [0, 0] on input "No Products Tagged Select" at bounding box center [0, 0] width 0 height 0
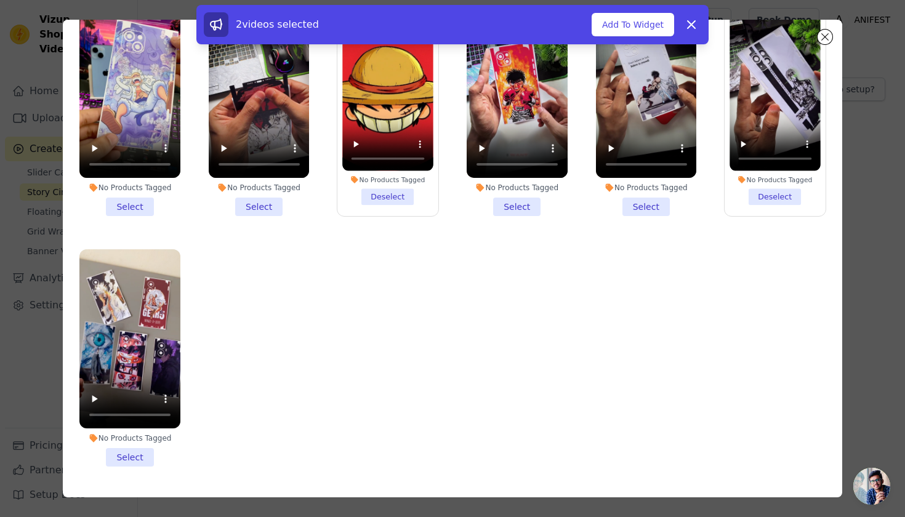
scroll to position [5, 0]
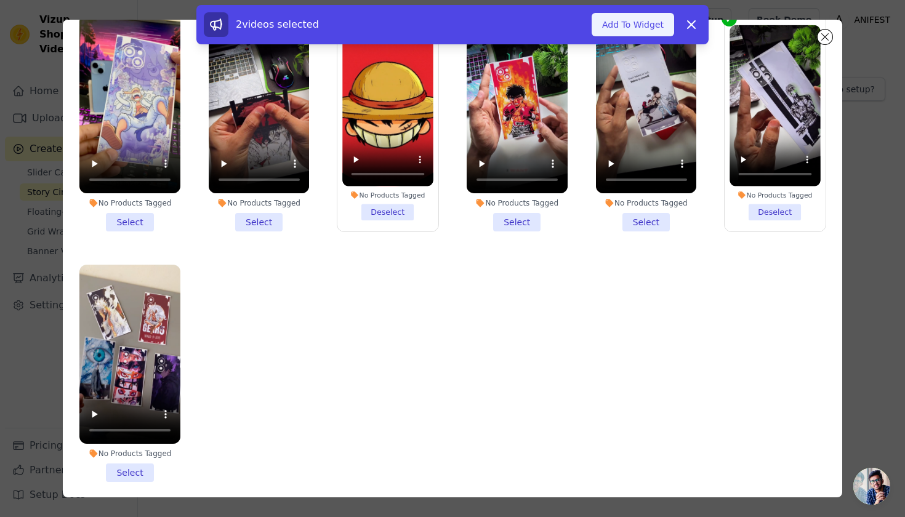
click at [652, 24] on button "Add To Widget" at bounding box center [633, 24] width 83 height 23
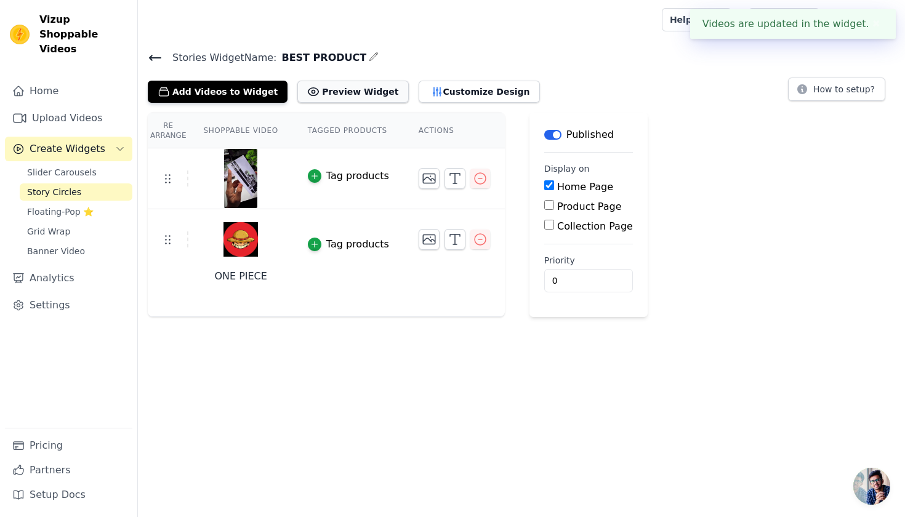
click at [363, 92] on button "Preview Widget" at bounding box center [352, 92] width 111 height 22
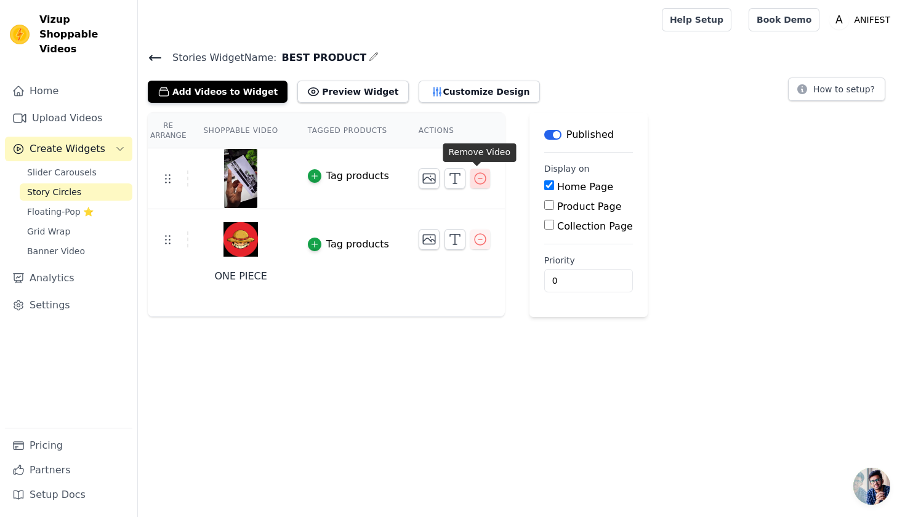
click at [483, 180] on icon "button" at bounding box center [480, 178] width 15 height 15
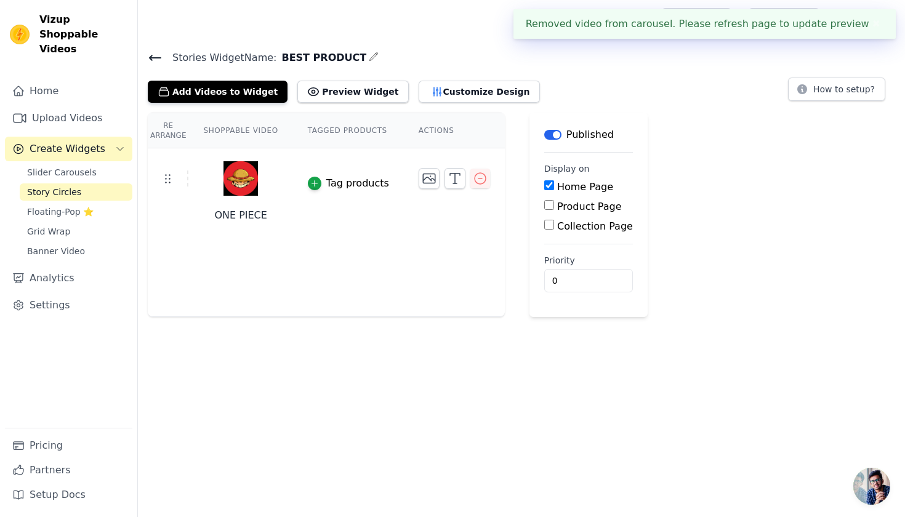
click at [194, 177] on div at bounding box center [240, 178] width 103 height 59
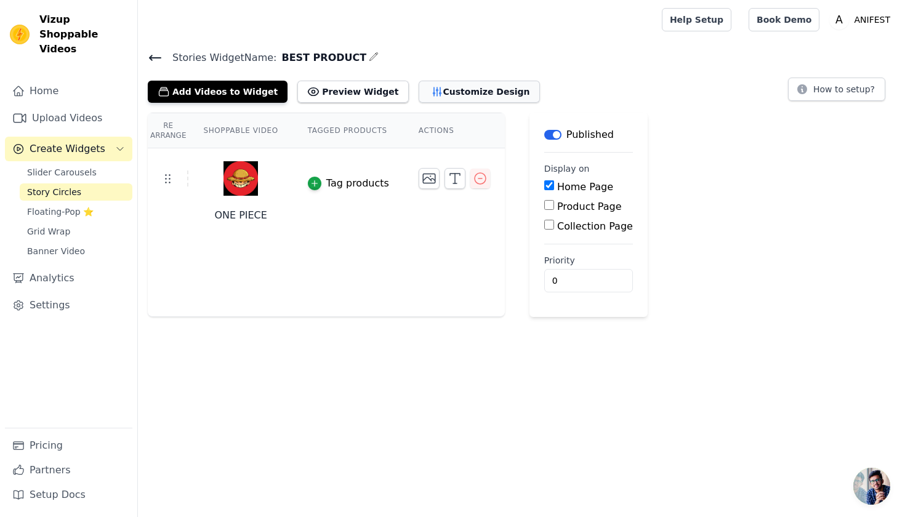
click at [419, 92] on button "Customize Design" at bounding box center [479, 92] width 121 height 22
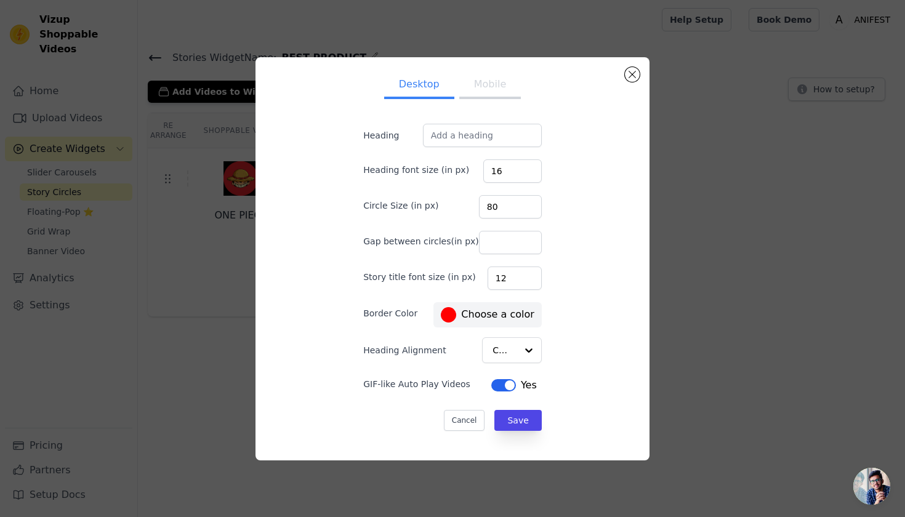
click at [480, 87] on button "Mobile" at bounding box center [490, 85] width 62 height 27
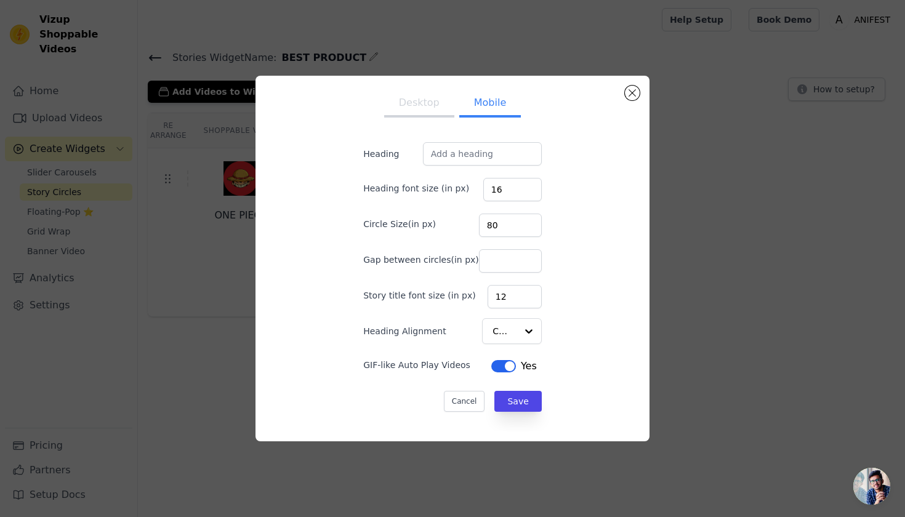
click at [410, 96] on button "Desktop" at bounding box center [419, 104] width 70 height 27
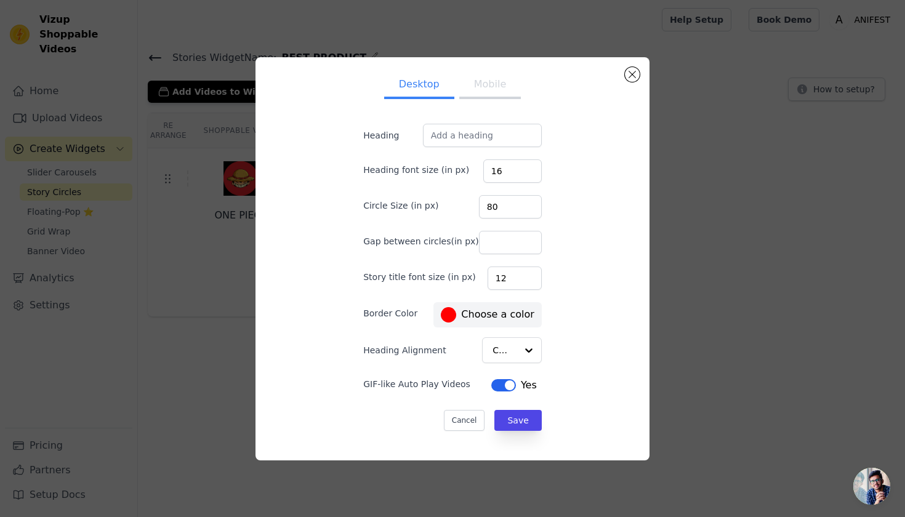
click at [193, 167] on div "Desktop Mobile Heading Heading font size (in px) 16 Circle Size (in px) 80 Gap …" at bounding box center [453, 259] width 866 height 443
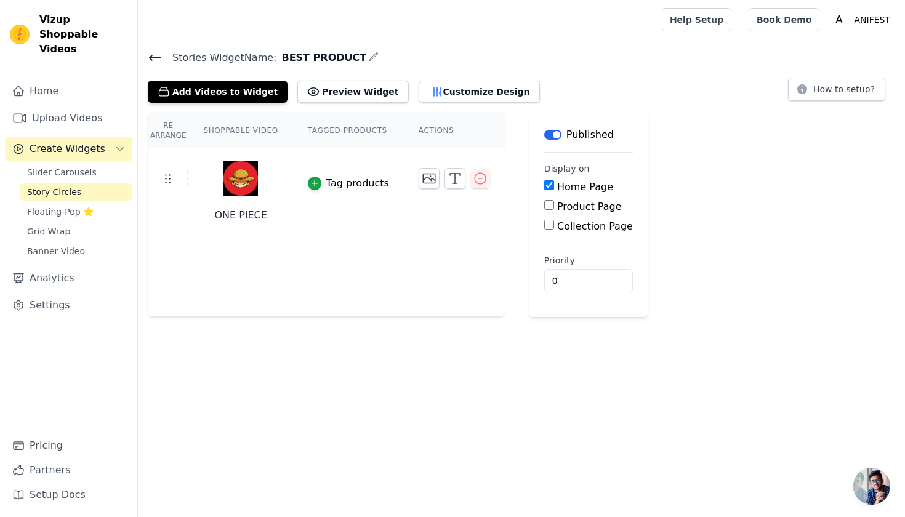
drag, startPoint x: 222, startPoint y: 133, endPoint x: 232, endPoint y: 131, distance: 10.8
click at [224, 132] on th "Shoppable Video" at bounding box center [240, 130] width 104 height 35
click at [237, 130] on th "Shoppable Video" at bounding box center [240, 130] width 104 height 35
click at [364, 128] on th "Tagged Products" at bounding box center [348, 130] width 111 height 35
click at [427, 130] on th "Actions" at bounding box center [454, 130] width 101 height 35
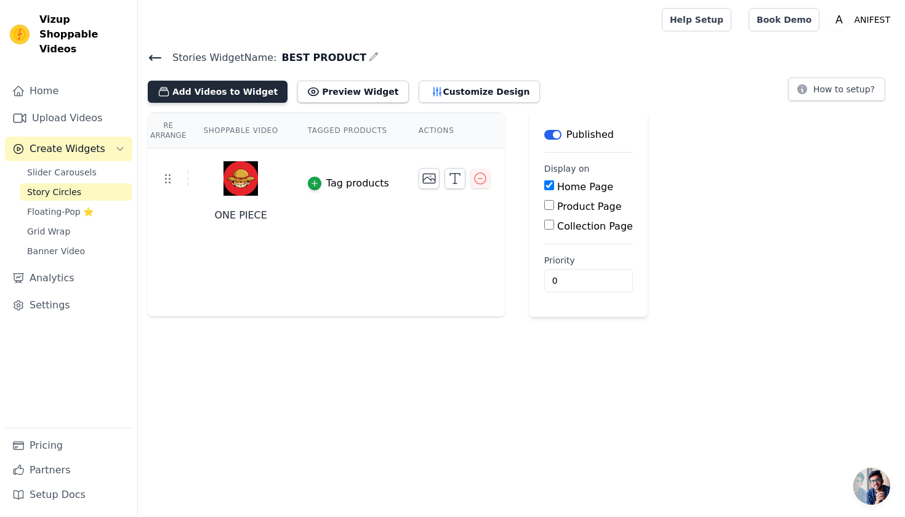
click at [211, 94] on button "Add Videos to Widget" at bounding box center [218, 92] width 140 height 22
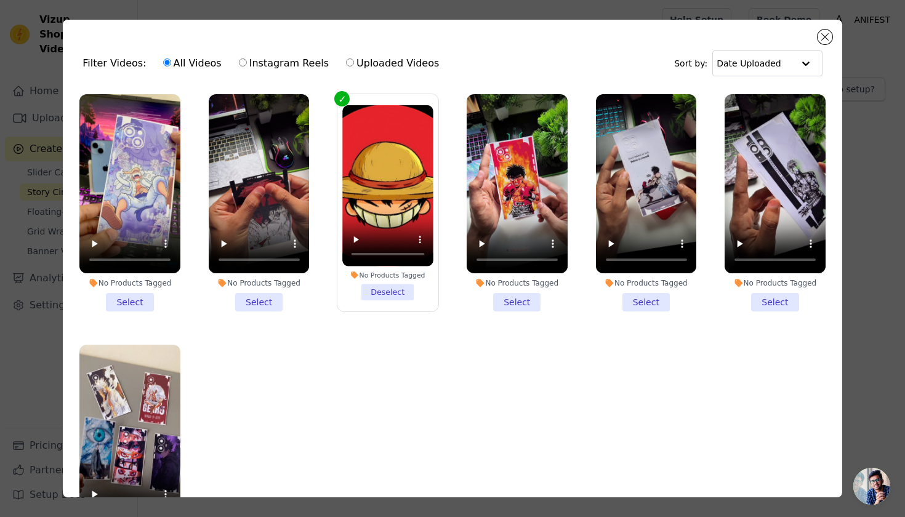
click at [506, 296] on li "No Products Tagged Select" at bounding box center [517, 202] width 101 height 217
click at [0, 0] on input "No Products Tagged Select" at bounding box center [0, 0] width 0 height 0
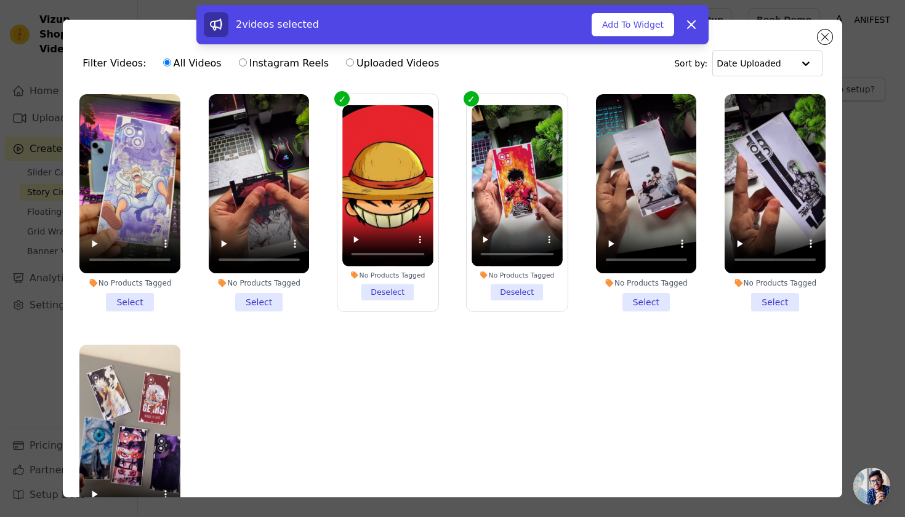
click at [624, 299] on li "No Products Tagged Select" at bounding box center [646, 202] width 101 height 217
click at [0, 0] on input "No Products Tagged Select" at bounding box center [0, 0] width 0 height 0
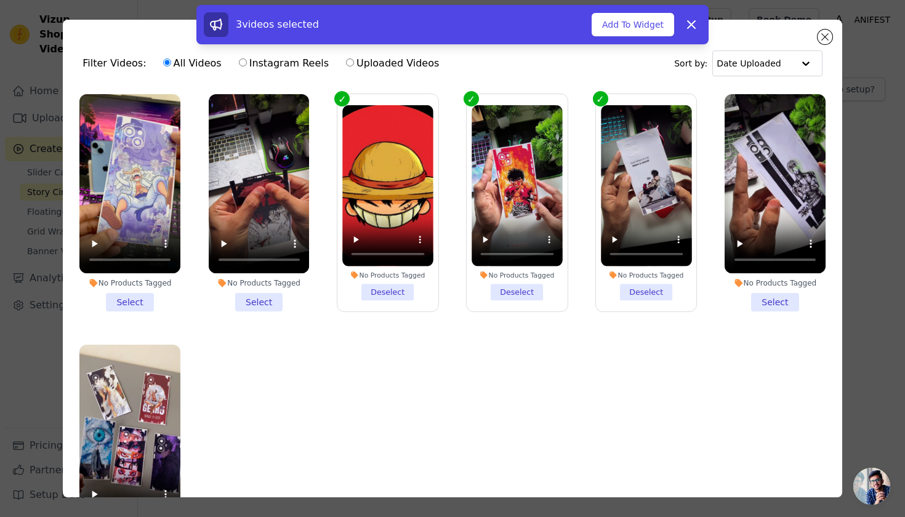
click at [623, 4] on div "Filter Videos: All Videos Instagram Reels Uploaded Videos Sort by: Date Uploade…" at bounding box center [453, 258] width 866 height 517
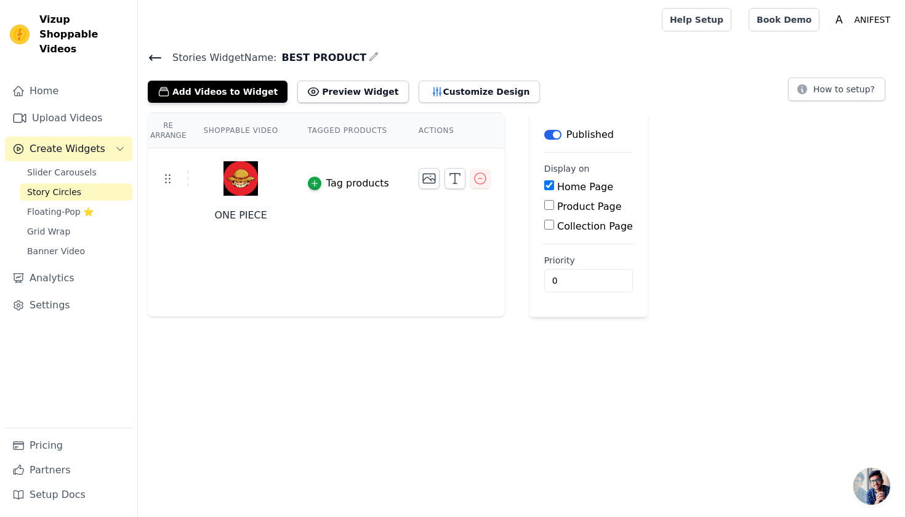
click at [628, 20] on div at bounding box center [398, 19] width 500 height 39
click at [275, 92] on div "Add Videos to Widget Preview Widget Customize Design" at bounding box center [349, 89] width 402 height 27
click at [247, 94] on button "Add Videos to Widget" at bounding box center [218, 92] width 140 height 22
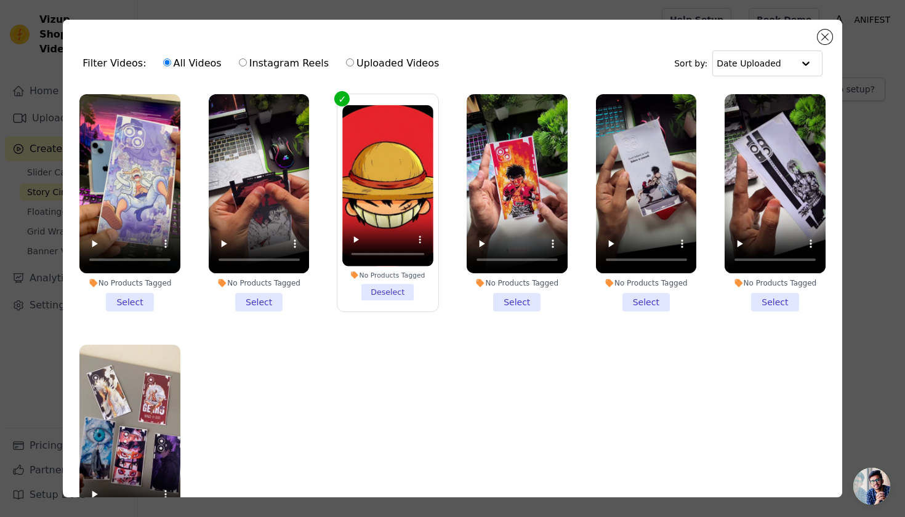
click at [509, 297] on li "No Products Tagged Select" at bounding box center [517, 202] width 101 height 217
click at [0, 0] on input "No Products Tagged Select" at bounding box center [0, 0] width 0 height 0
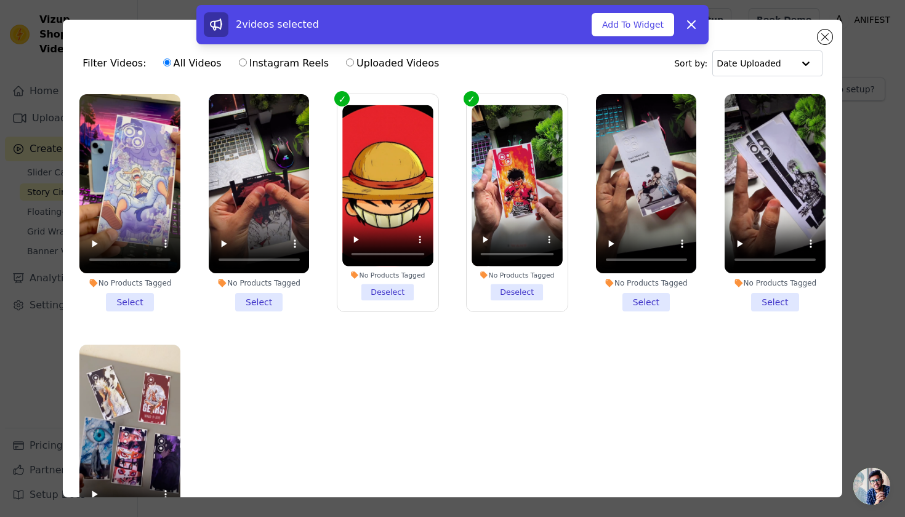
click at [617, 296] on li "No Products Tagged Select" at bounding box center [646, 202] width 101 height 217
click at [0, 0] on input "No Products Tagged Select" at bounding box center [0, 0] width 0 height 0
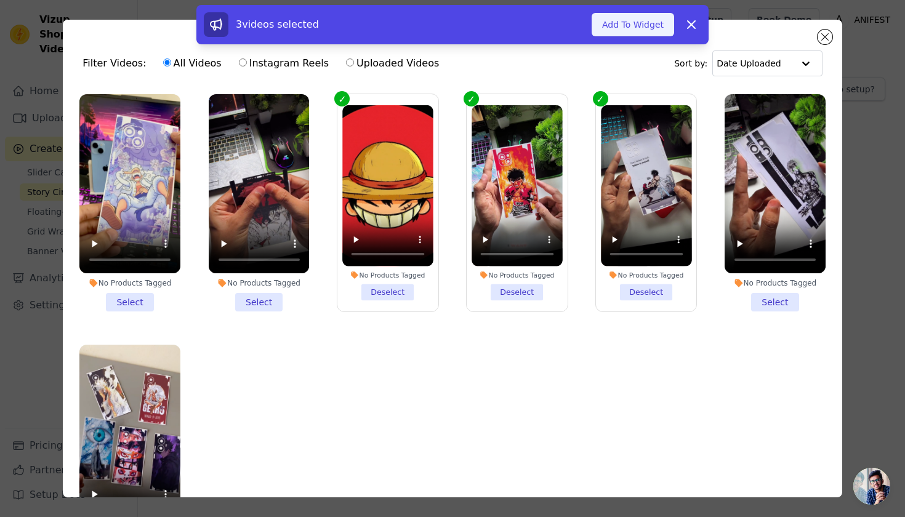
click at [626, 32] on button "Add To Widget" at bounding box center [633, 24] width 83 height 23
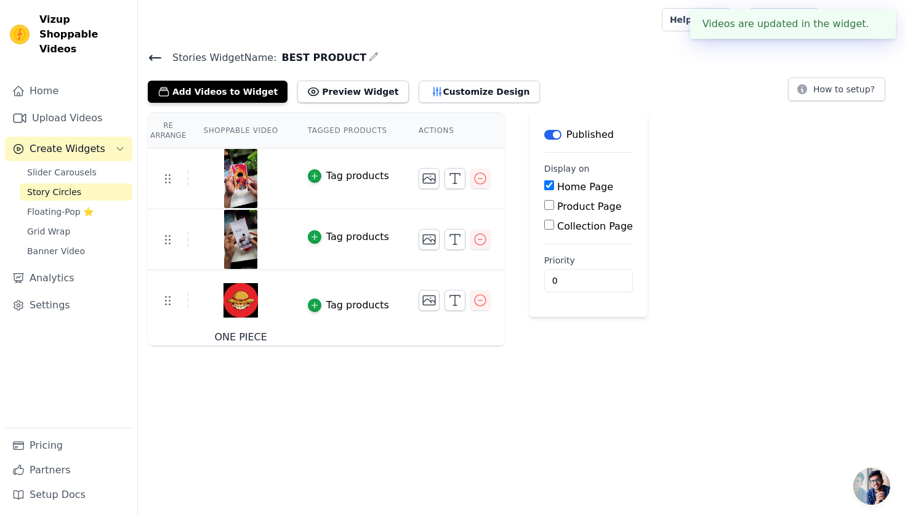
click at [344, 79] on div "Add Videos to Widget Preview Widget Customize Design" at bounding box center [349, 89] width 402 height 27
click at [342, 96] on button "Preview Widget" at bounding box center [352, 92] width 111 height 22
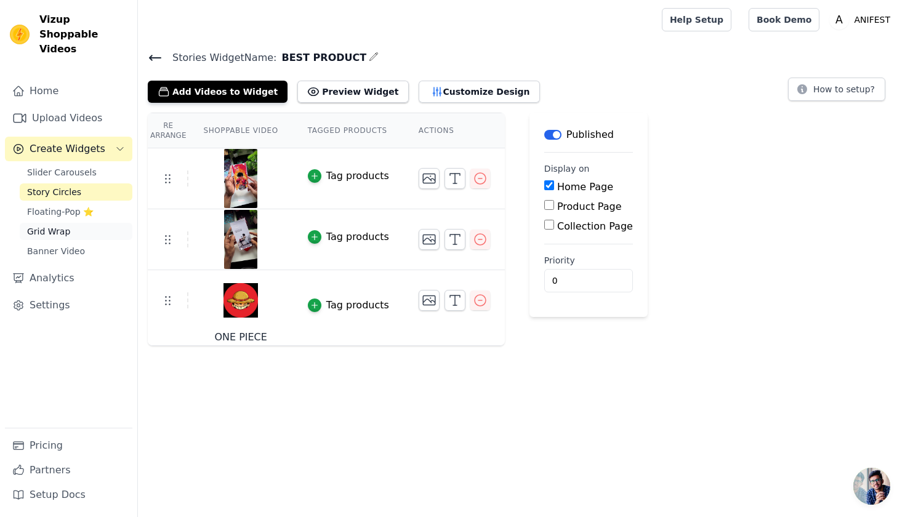
click at [60, 225] on span "Grid Wrap" at bounding box center [48, 231] width 43 height 12
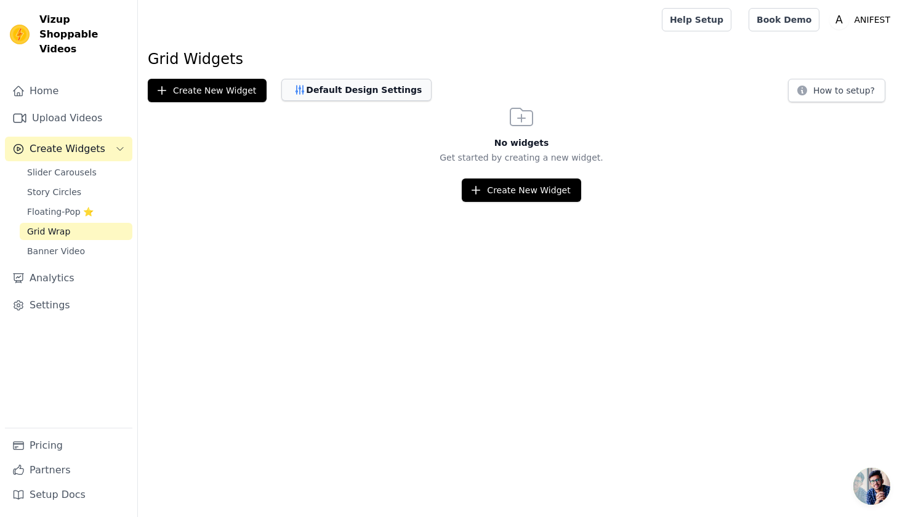
click at [347, 89] on button "Default Design Settings" at bounding box center [356, 90] width 150 height 22
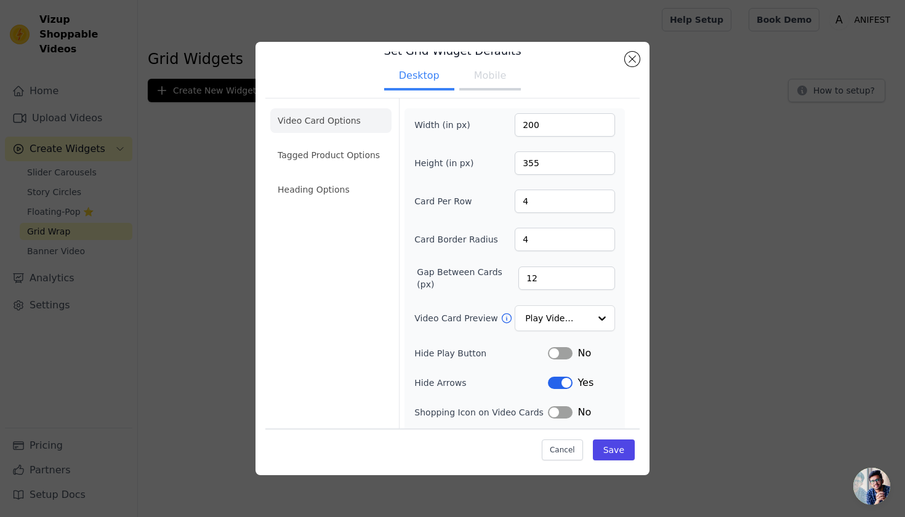
scroll to position [49, 0]
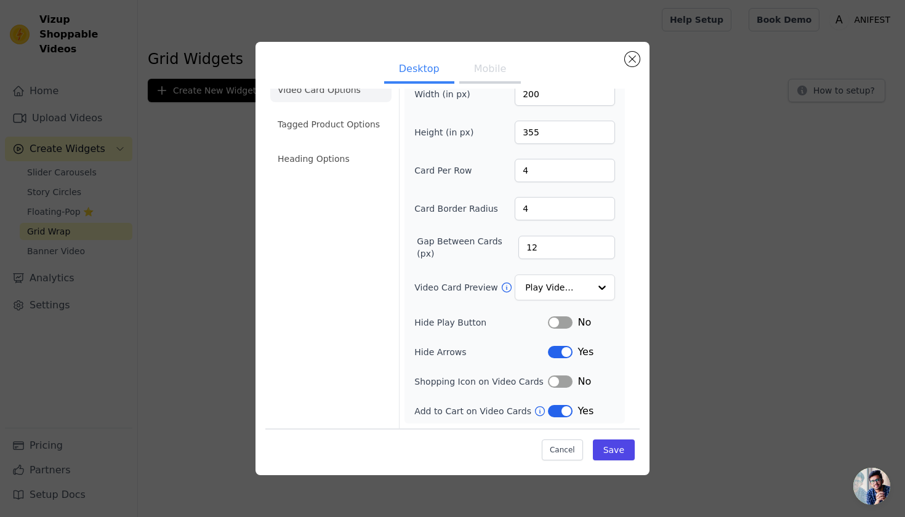
click at [557, 319] on button "Label" at bounding box center [560, 323] width 25 height 12
click at [557, 382] on button "Label" at bounding box center [560, 382] width 25 height 12
click at [296, 158] on li "Heading Options" at bounding box center [330, 159] width 121 height 25
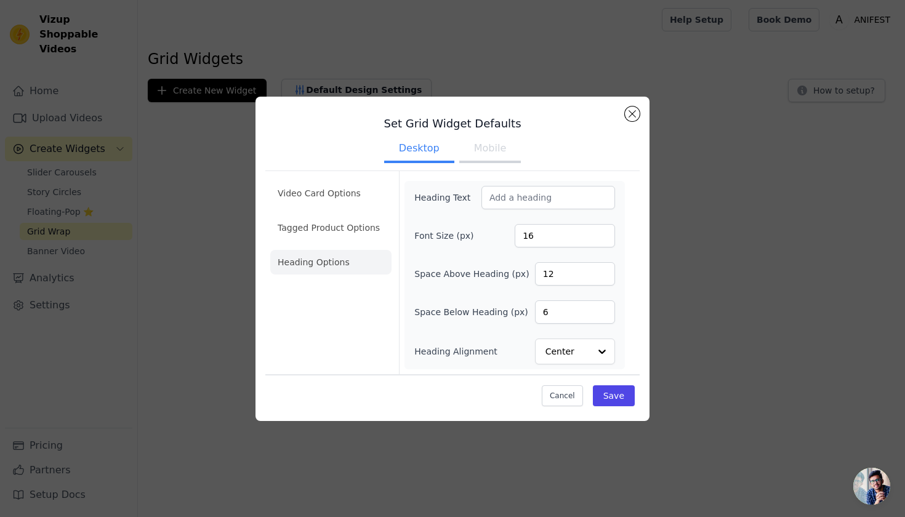
scroll to position [0, 0]
click at [311, 133] on ul "Desktop Mobile" at bounding box center [452, 149] width 374 height 37
click at [376, 235] on li "Tagged Product Options" at bounding box center [330, 228] width 121 height 25
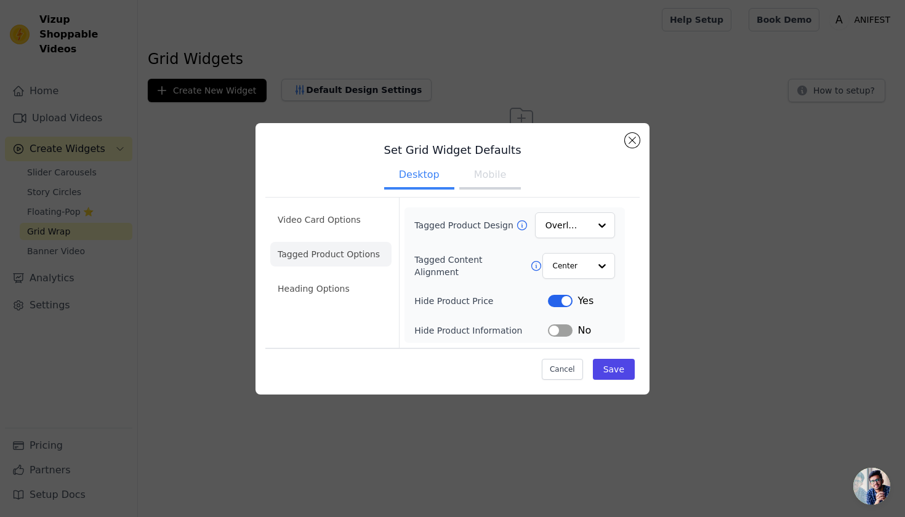
click at [495, 171] on button "Mobile" at bounding box center [490, 176] width 62 height 27
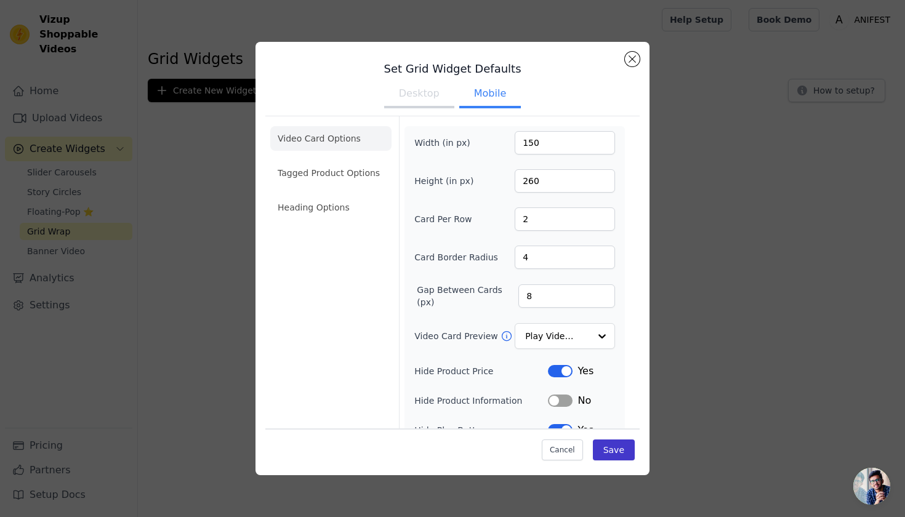
click at [623, 442] on button "Save" at bounding box center [614, 450] width 42 height 21
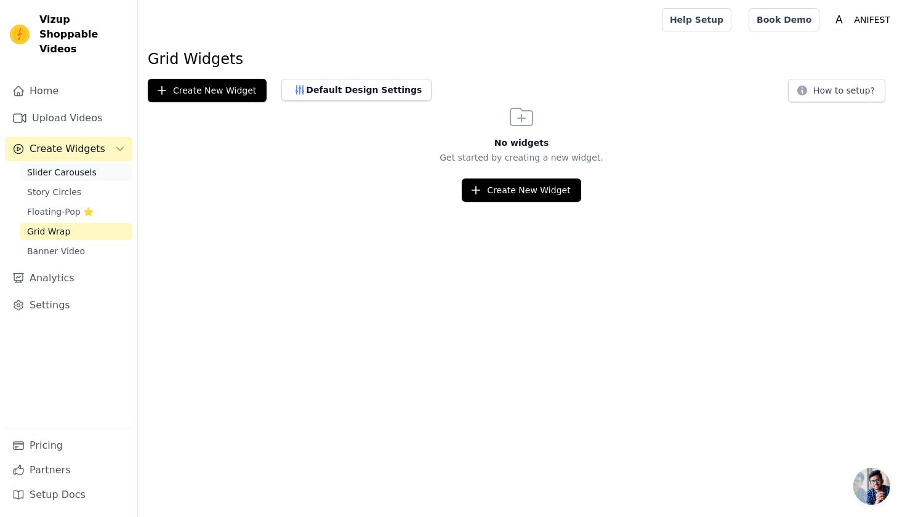
click at [93, 164] on link "Slider Carousels" at bounding box center [76, 172] width 113 height 17
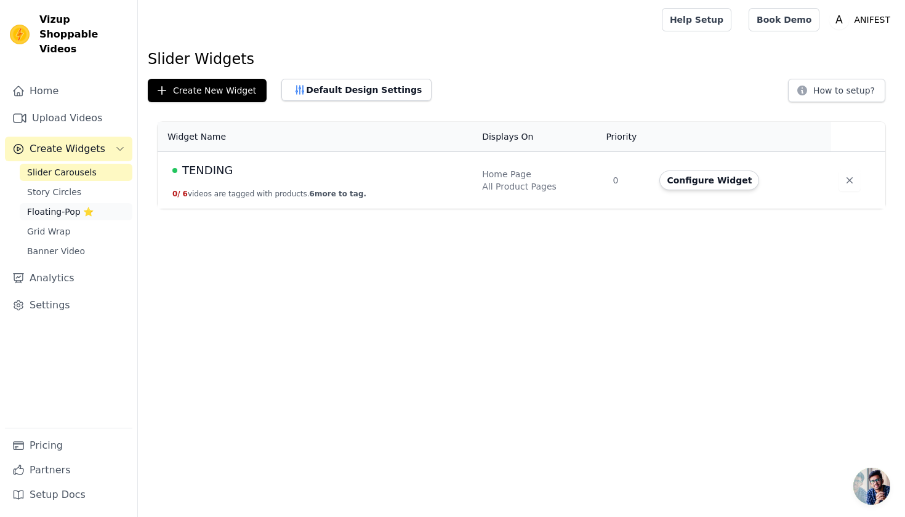
click at [81, 206] on span "Floating-Pop ⭐" at bounding box center [60, 212] width 67 height 12
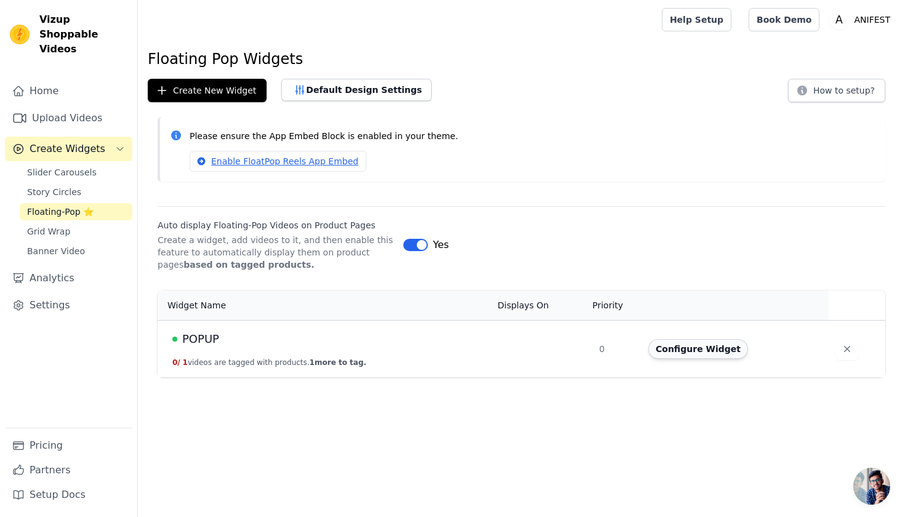
click at [697, 353] on button "Configure Widget" at bounding box center [699, 349] width 100 height 20
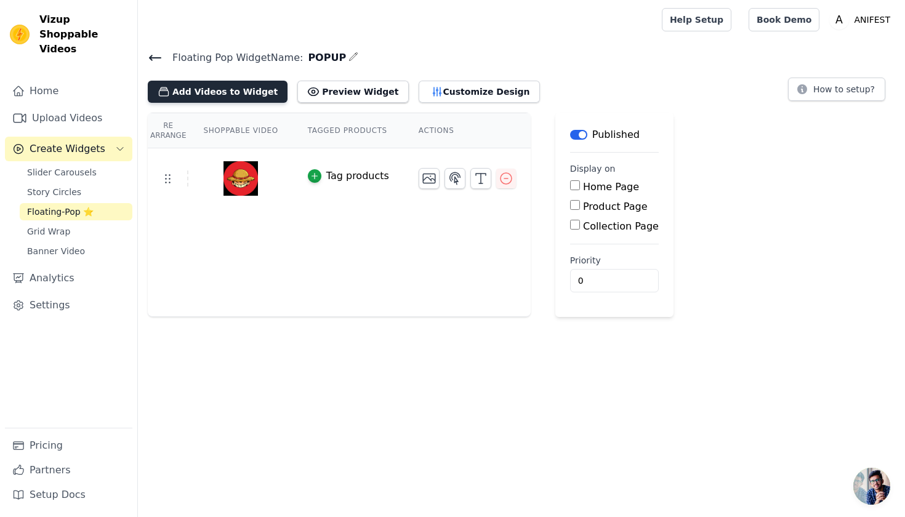
click at [227, 84] on button "Add Videos to Widget" at bounding box center [218, 92] width 140 height 22
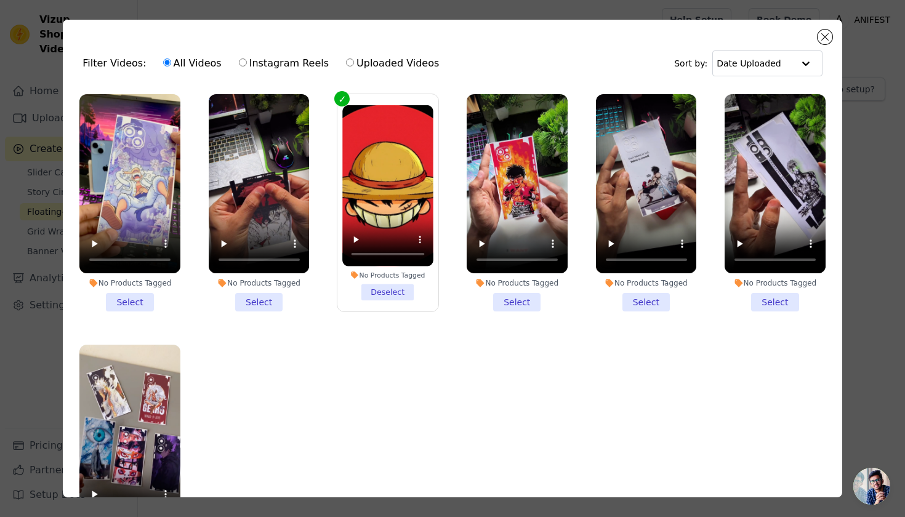
click at [341, 95] on label "No Products Tagged Deselect" at bounding box center [388, 203] width 102 height 219
click at [0, 0] on input "No Products Tagged Deselect" at bounding box center [0, 0] width 0 height 0
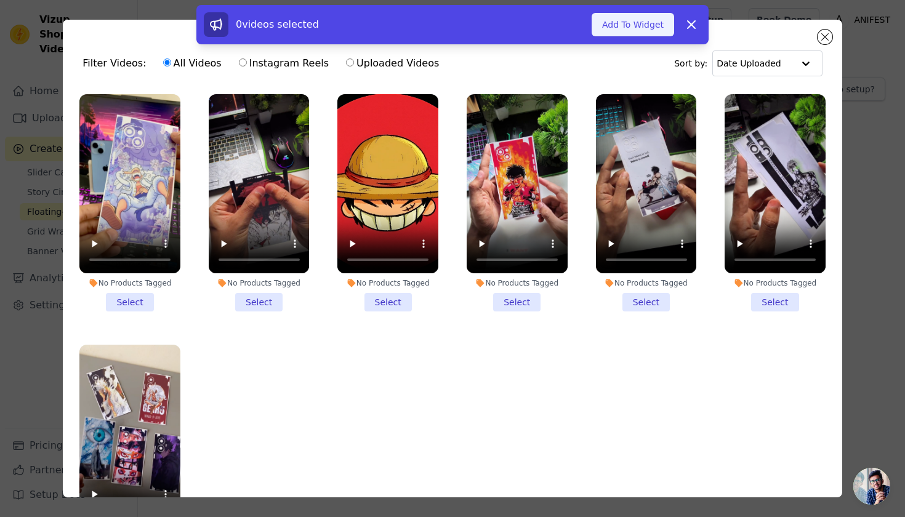
click at [647, 20] on button "Add To Widget" at bounding box center [633, 24] width 83 height 23
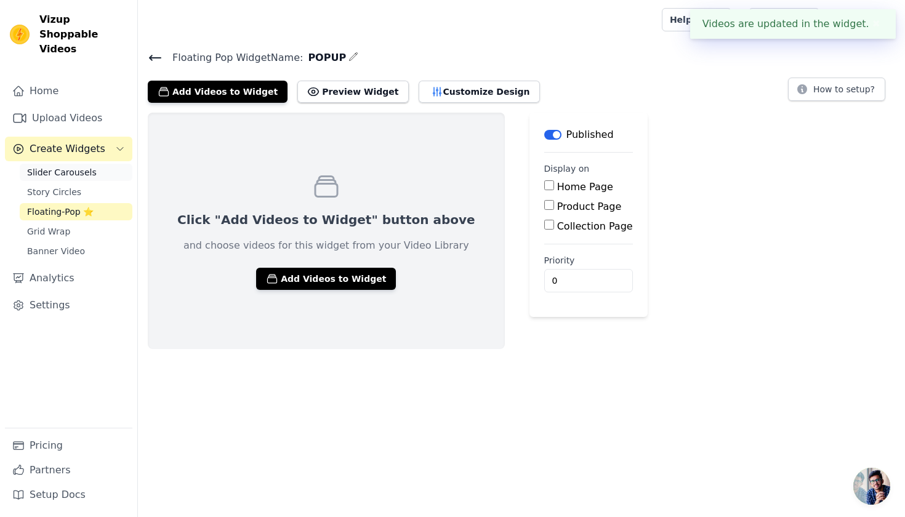
click at [75, 164] on link "Slider Carousels" at bounding box center [76, 172] width 113 height 17
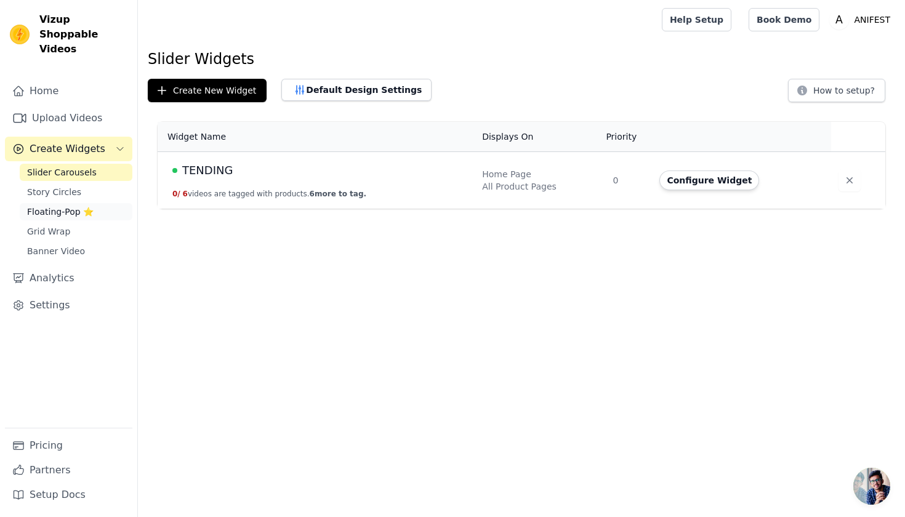
click at [67, 206] on span "Floating-Pop ⭐" at bounding box center [60, 212] width 67 height 12
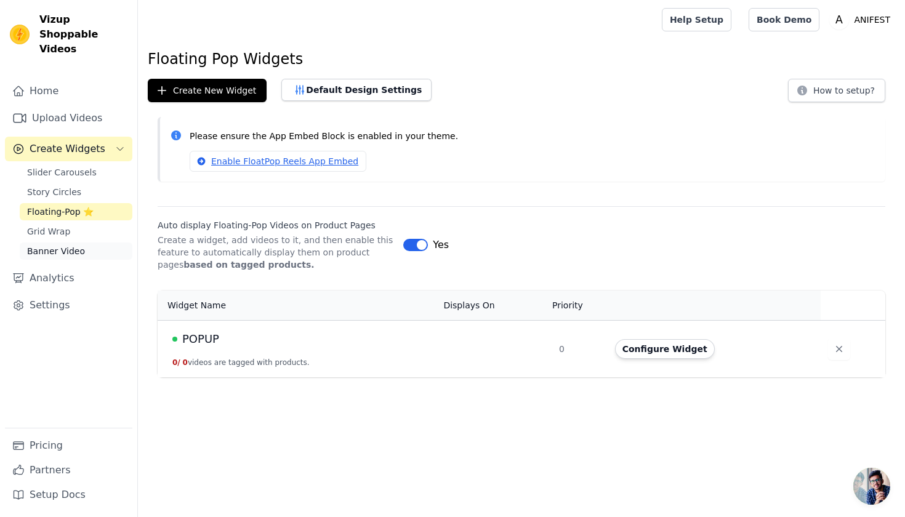
click at [63, 245] on span "Banner Video" at bounding box center [56, 251] width 58 height 12
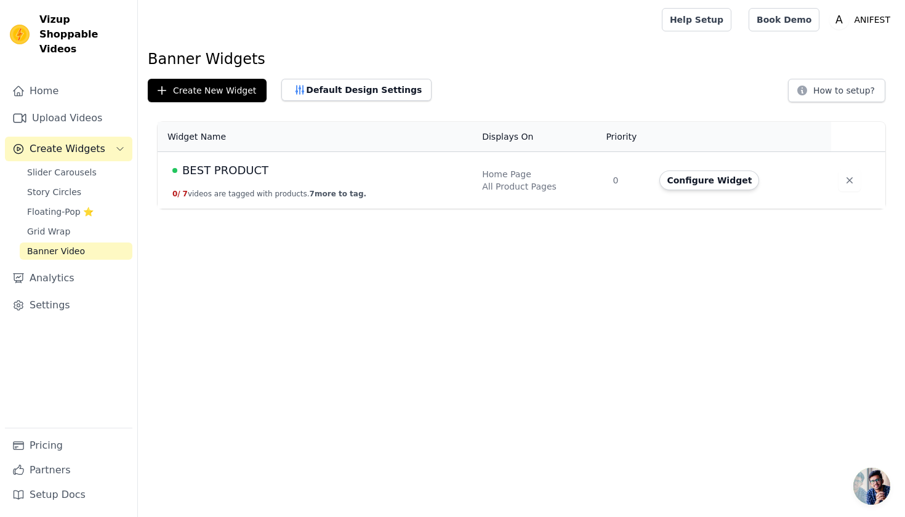
click at [251, 182] on td "BEST PRODUCT 0 / 7 videos are tagged with products. 7 more to tag." at bounding box center [316, 180] width 317 height 57
click at [230, 180] on td "BEST PRODUCT 0 / 7 videos are tagged with products. 7 more to tag." at bounding box center [316, 180] width 317 height 57
click at [231, 180] on td "BEST PRODUCT 0 / 7 videos are tagged with products. 7 more to tag." at bounding box center [316, 180] width 317 height 57
click at [719, 187] on button "Configure Widget" at bounding box center [710, 181] width 100 height 20
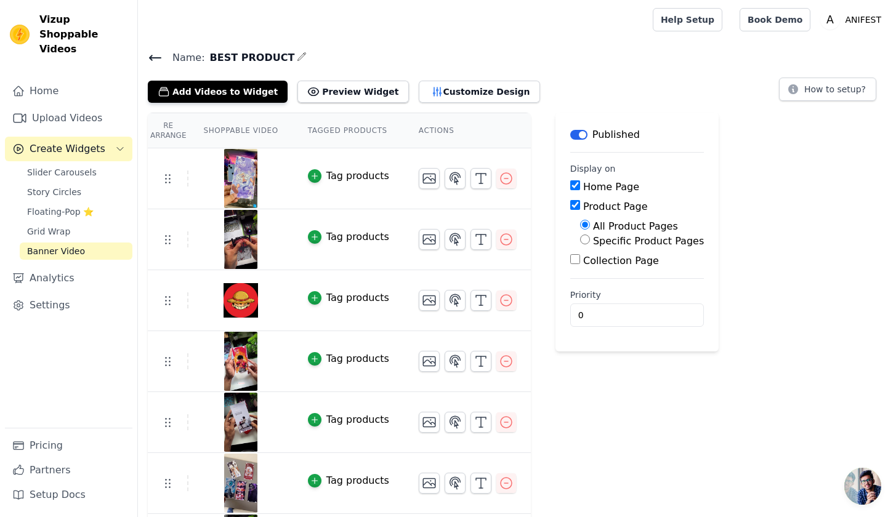
click at [333, 76] on div "Add Videos to Widget Preview Widget Customize Design" at bounding box center [349, 89] width 402 height 27
click at [331, 85] on button "Preview Widget" at bounding box center [352, 92] width 111 height 22
click at [461, 90] on button "Customize Design" at bounding box center [479, 92] width 121 height 22
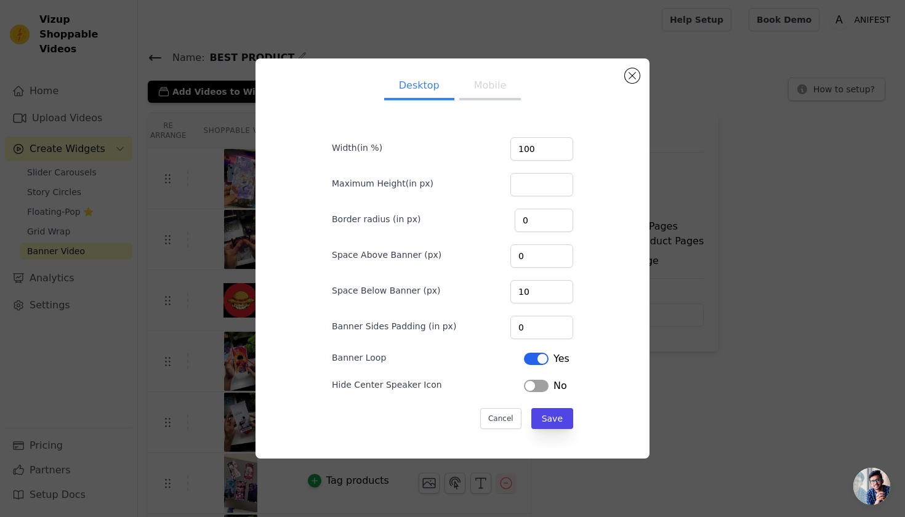
click at [493, 91] on button "Mobile" at bounding box center [490, 86] width 62 height 27
click at [432, 81] on button "Desktop" at bounding box center [419, 86] width 70 height 27
click at [636, 79] on button "Close modal" at bounding box center [632, 75] width 15 height 15
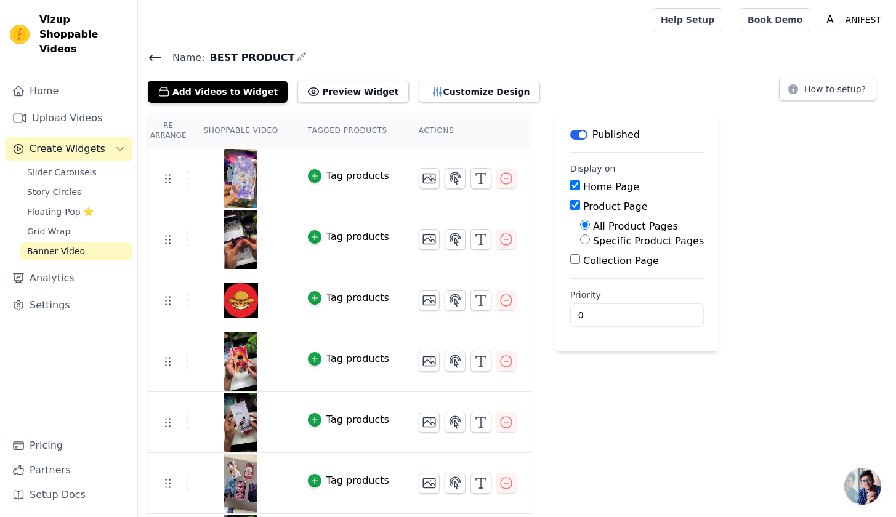
click at [843, 227] on div "Re Arrange Shoppable Video Tagged Products Actions Tag products Tag products Ta…" at bounding box center [517, 344] width 758 height 463
click at [73, 266] on link "Analytics" at bounding box center [68, 278] width 127 height 25
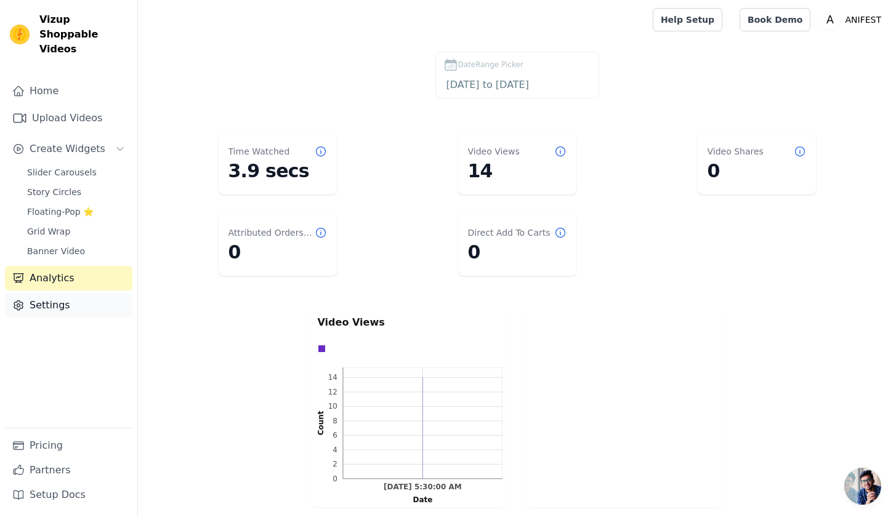
click at [60, 293] on link "Settings" at bounding box center [68, 305] width 127 height 25
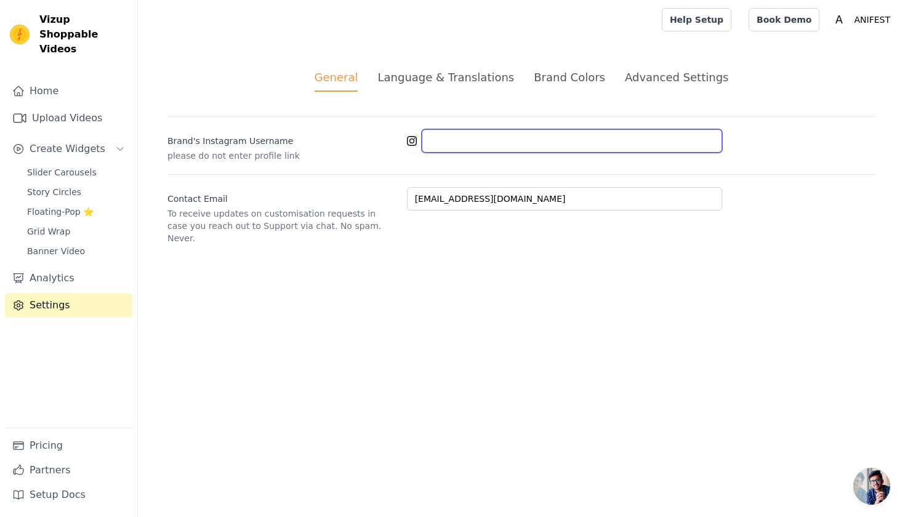
click at [452, 142] on input "Brand's Instagram Username" at bounding box center [572, 140] width 301 height 23
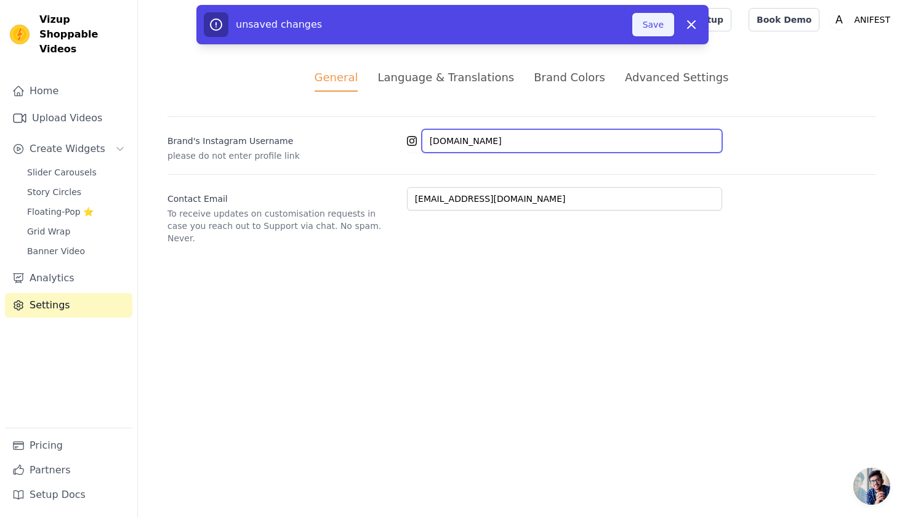
type input "[DOMAIN_NAME]"
click at [635, 19] on button "Save" at bounding box center [654, 24] width 42 height 23
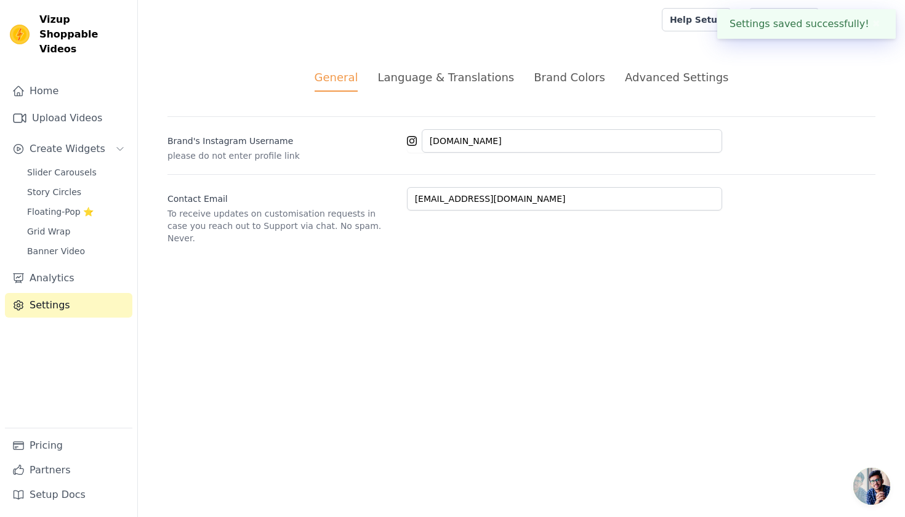
type input "[DOMAIN_NAME]"
click at [488, 75] on div "Language & Translations" at bounding box center [446, 77] width 137 height 17
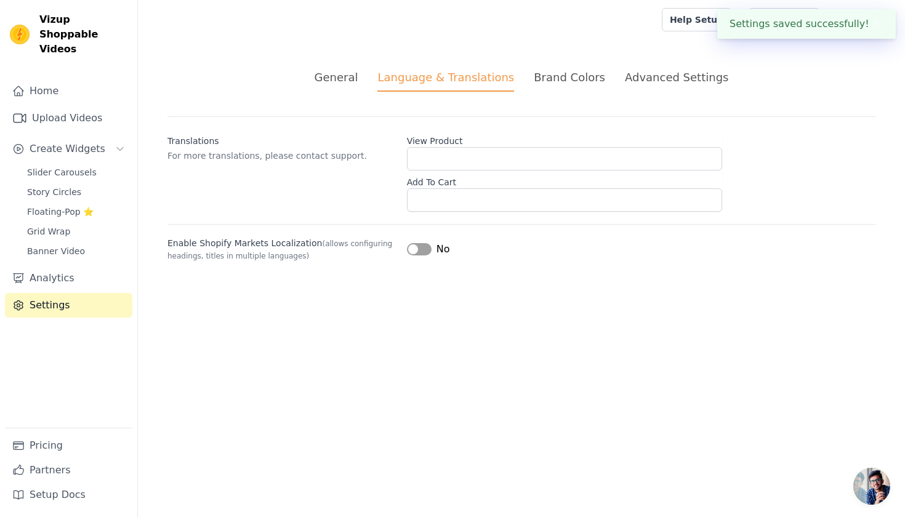
click at [485, 141] on label "View Product" at bounding box center [564, 138] width 315 height 17
click at [485, 147] on input "View Product" at bounding box center [564, 158] width 315 height 23
click at [475, 156] on input "View Product" at bounding box center [564, 158] width 315 height 23
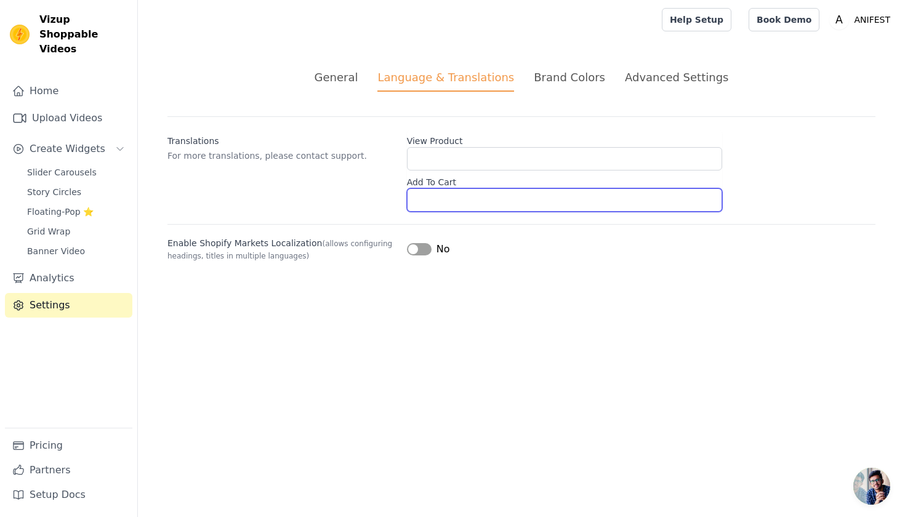
click at [480, 200] on input "Add To Cart" at bounding box center [564, 199] width 315 height 23
click at [418, 256] on div "No" at bounding box center [428, 249] width 43 height 15
click at [425, 251] on button "Label" at bounding box center [419, 249] width 25 height 12
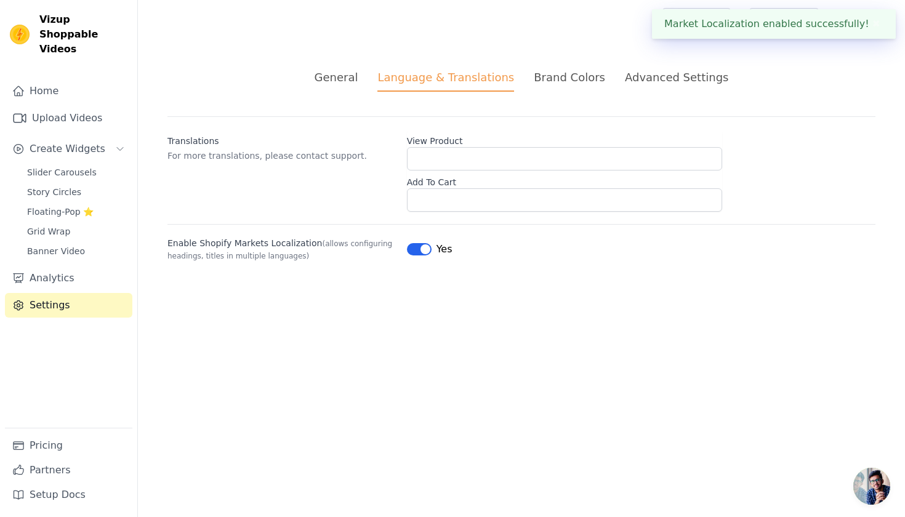
click at [545, 78] on div "Brand Colors" at bounding box center [569, 77] width 71 height 17
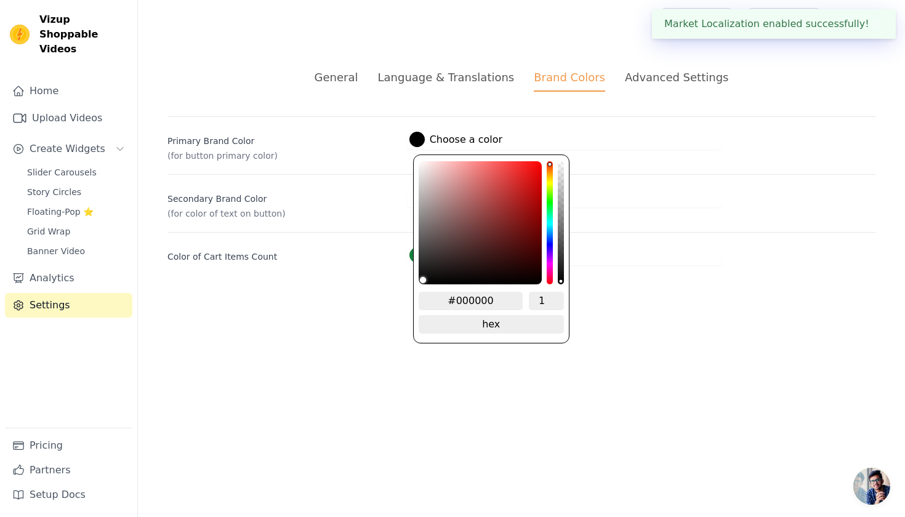
click at [473, 142] on label "#000000 Choose a color" at bounding box center [456, 139] width 93 height 15
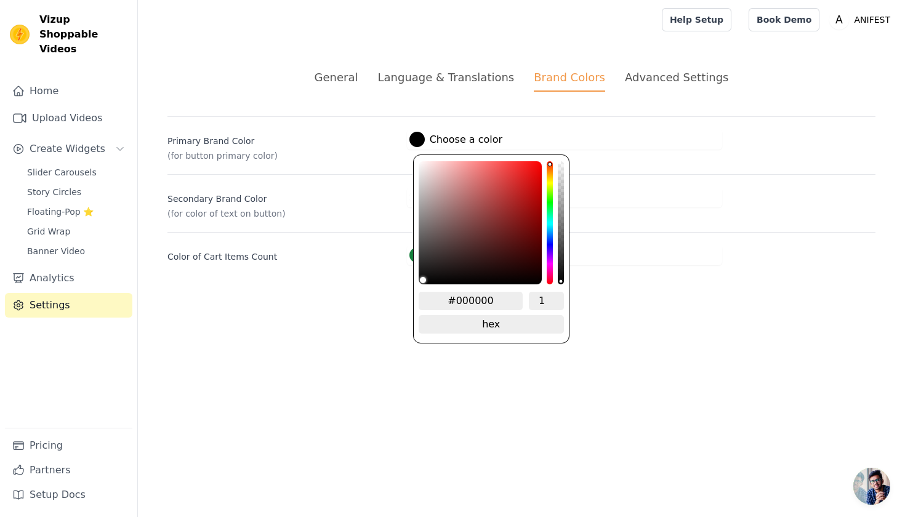
type input "#0f0f0f"
type input "#111010"
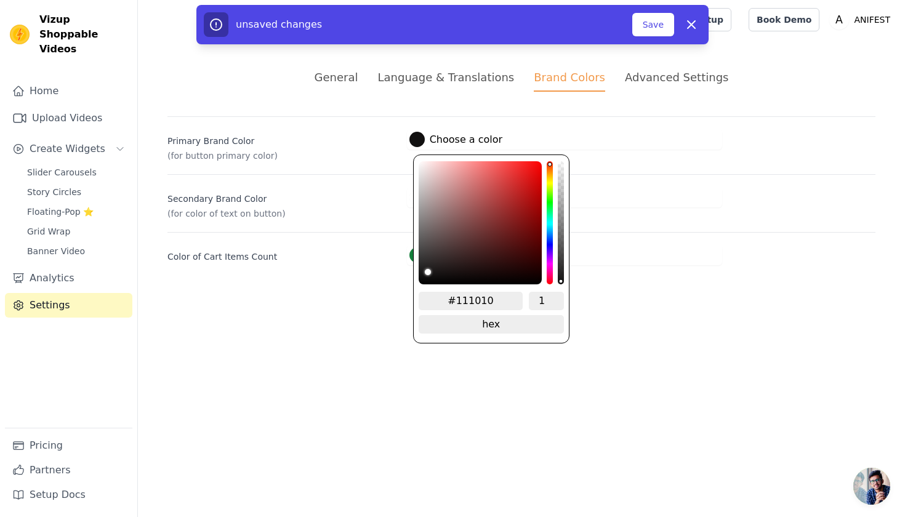
type input "#121111"
type input "#1c1b1b"
type input "#282626"
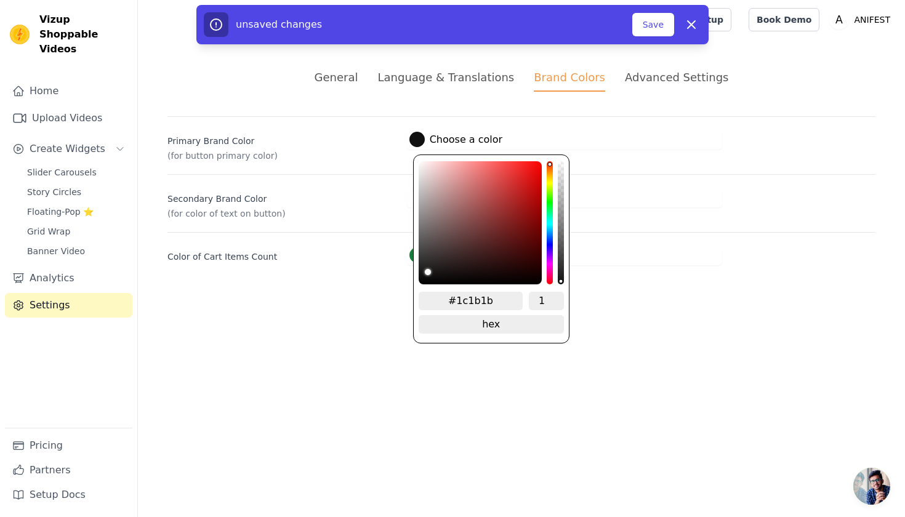
type input "#282626"
type input "#383535"
type input "#494545"
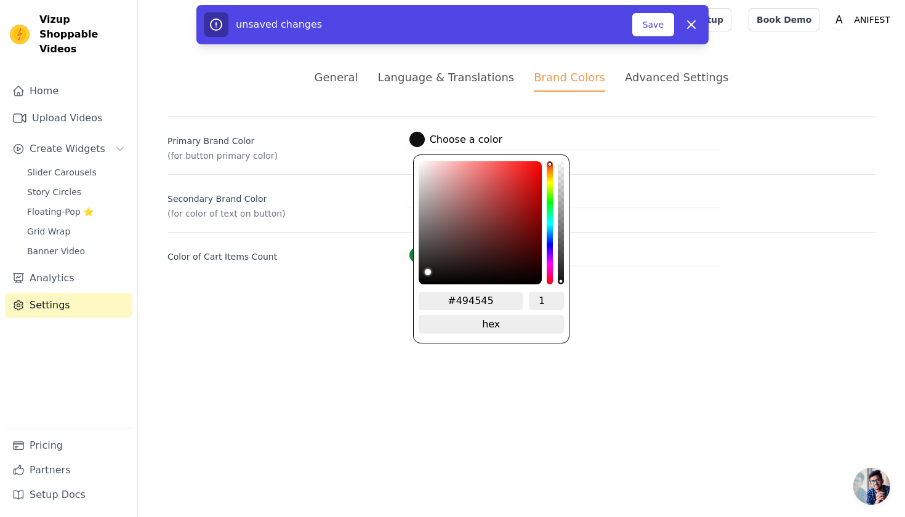
type input "#575353"
type input "#666161"
type input "#6f6a6a"
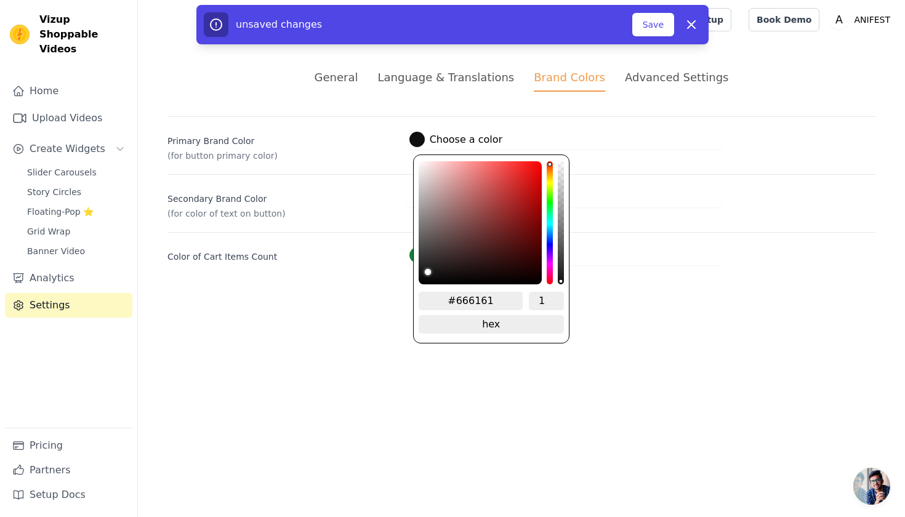
type input "#6f6a6a"
type input "#736d6d"
type input "#787272"
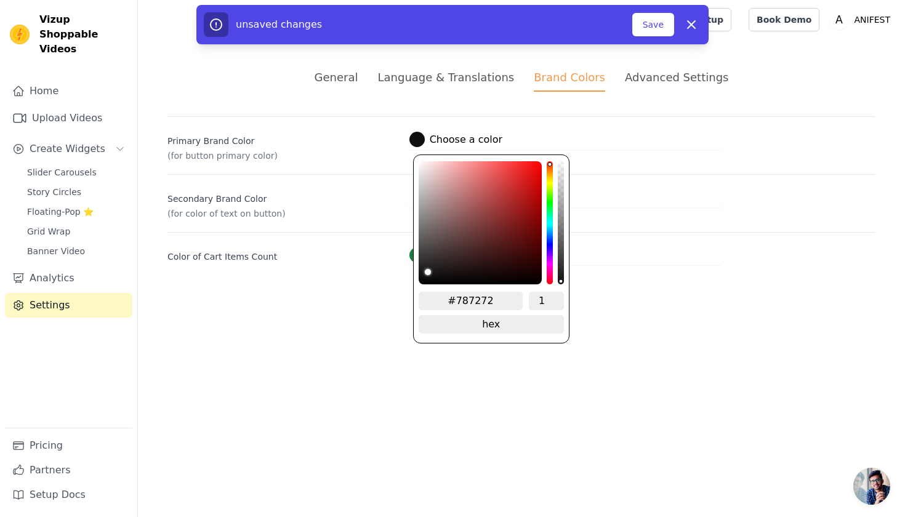
type input "#7d7878"
type input "#858080"
type input "#8c8989"
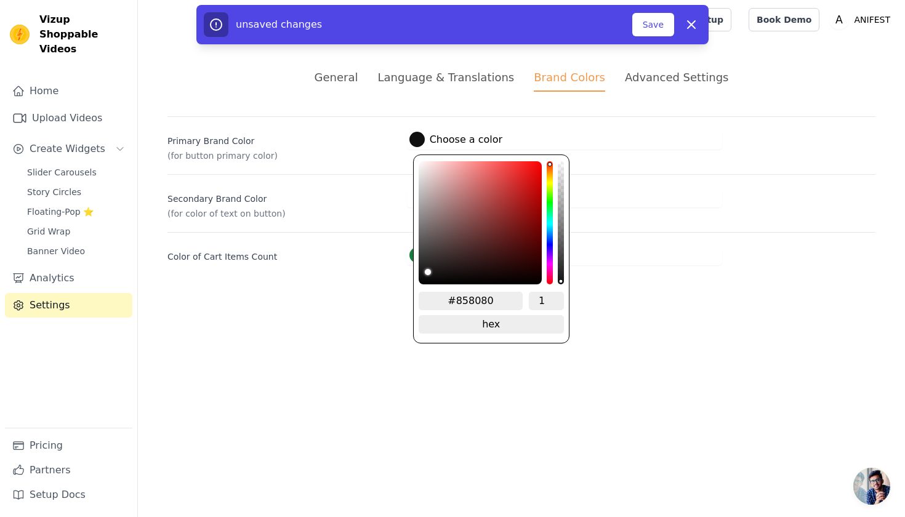
type input "#8c8989"
type input "#918e8e"
type input "#989595"
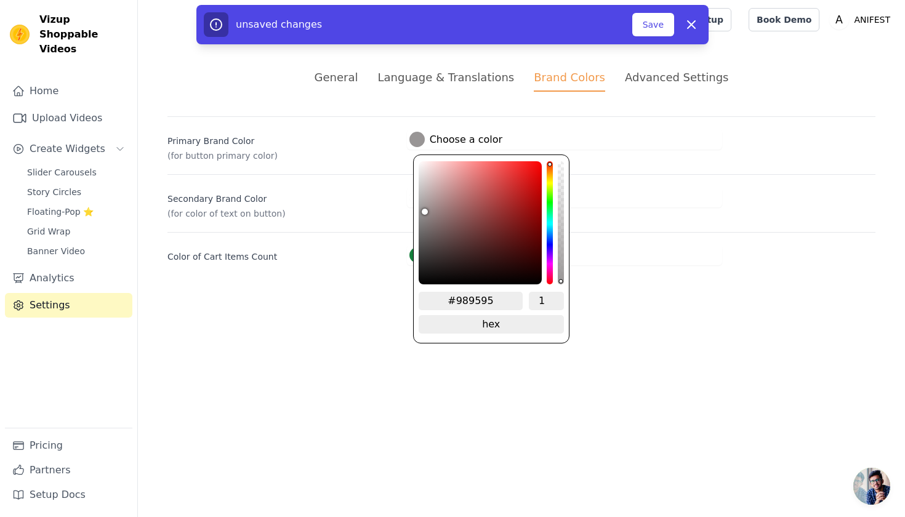
type input "#9d9b9b"
type input "#a1a0a0"
type input "#a6a5a5"
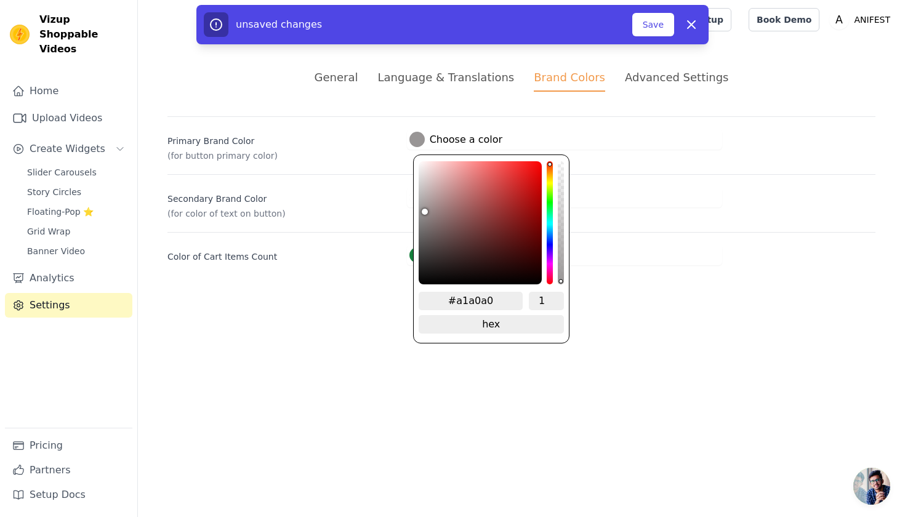
type input "#a6a5a5"
type input "#aaa9a9"
type input "#afafaf"
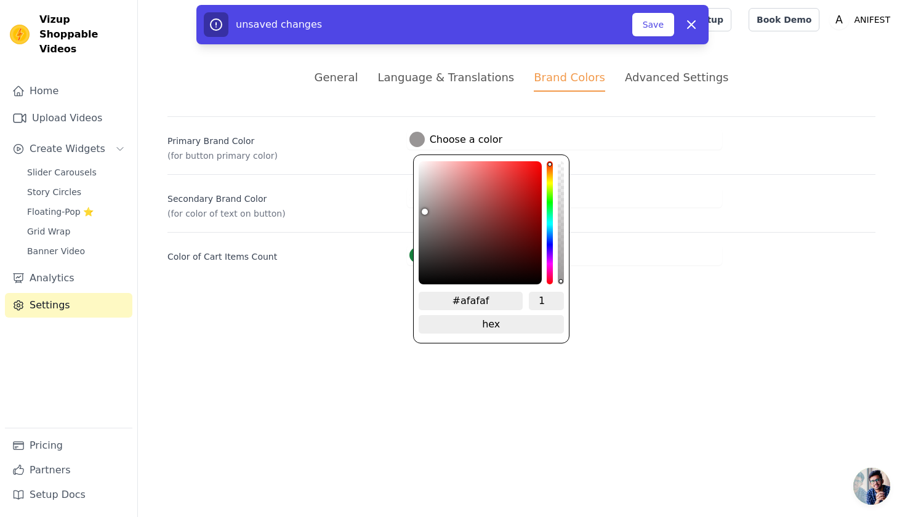
type input "#b3b3b3"
type input "#b6b6b6"
type input "#b9b9b9"
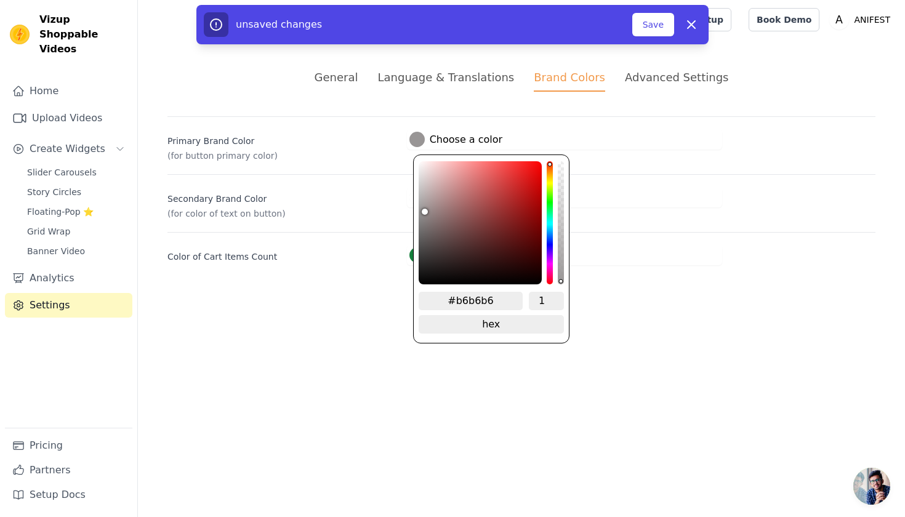
type input "#b9b9b9"
type input "#bbbbbb"
type input "#bebebe"
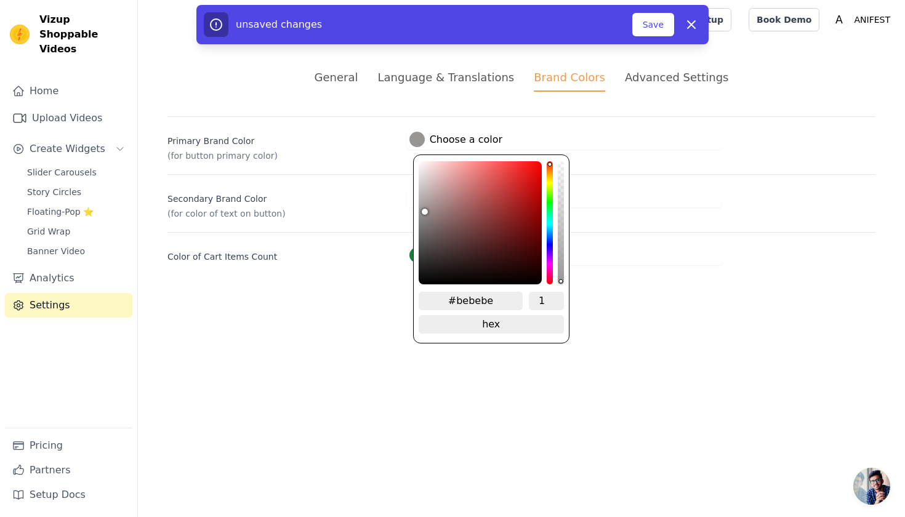
type input "#c1c1c1"
type input "#c3c3c3"
type input "#c6c6c6"
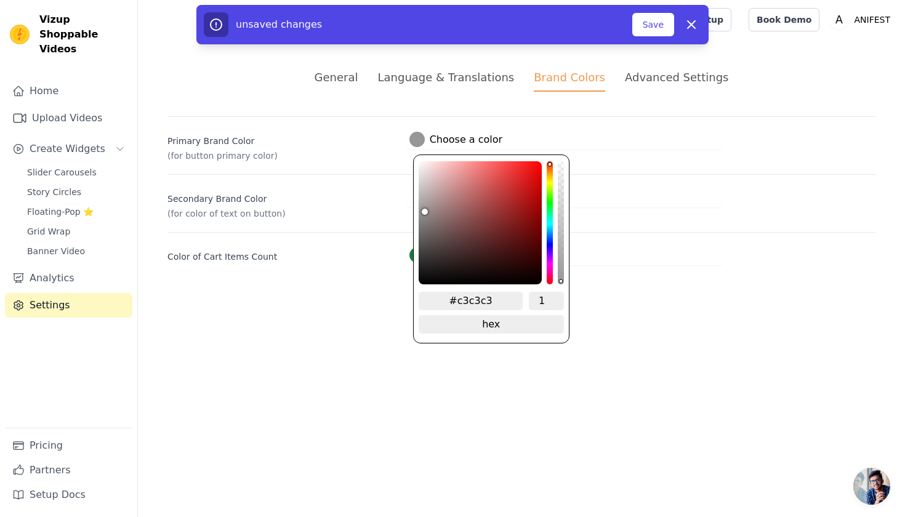
type input "#c6c6c6"
type input "#c8c8c8"
type input "#cbcbcb"
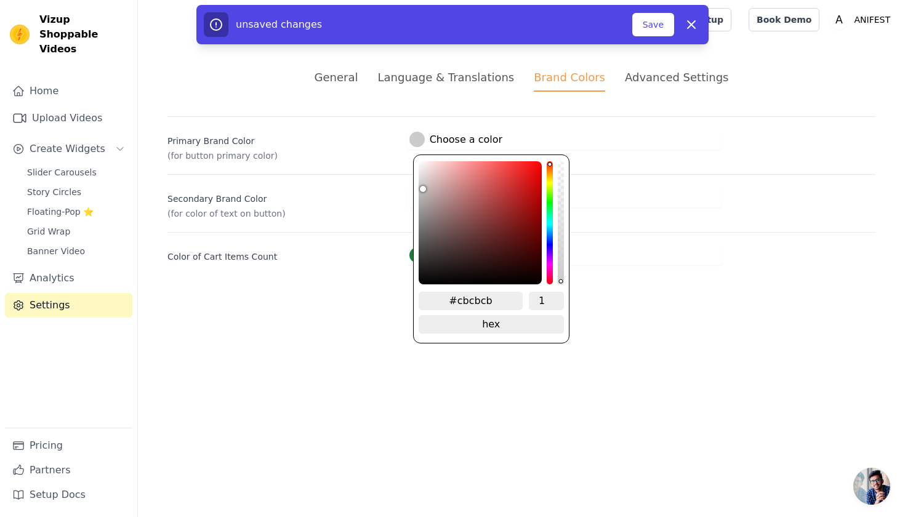
type input "#cdcdcd"
type input "#d1d1d1"
type input "#d4d4d4"
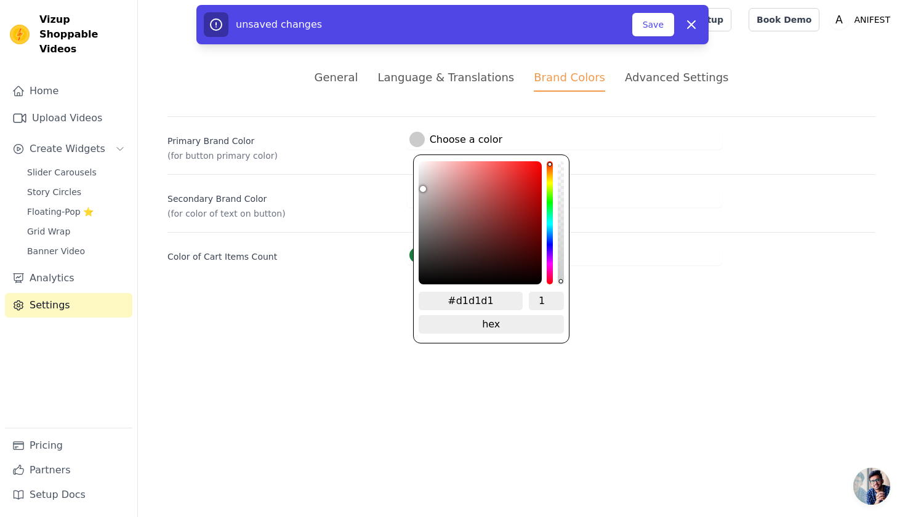
type input "#d4d4d4"
type input "#d7d7d7"
type input "#dadada"
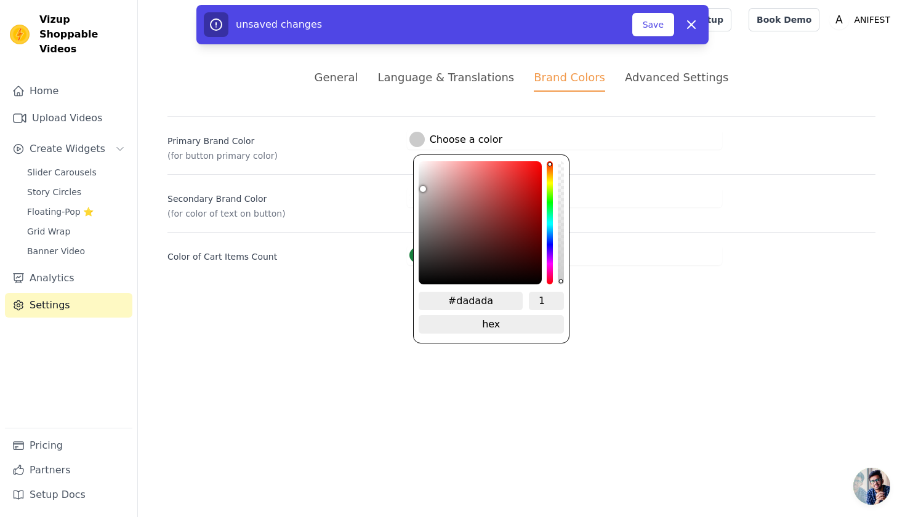
type input "#dddddd"
type input "#dfdfdf"
type input "#e0e0e0"
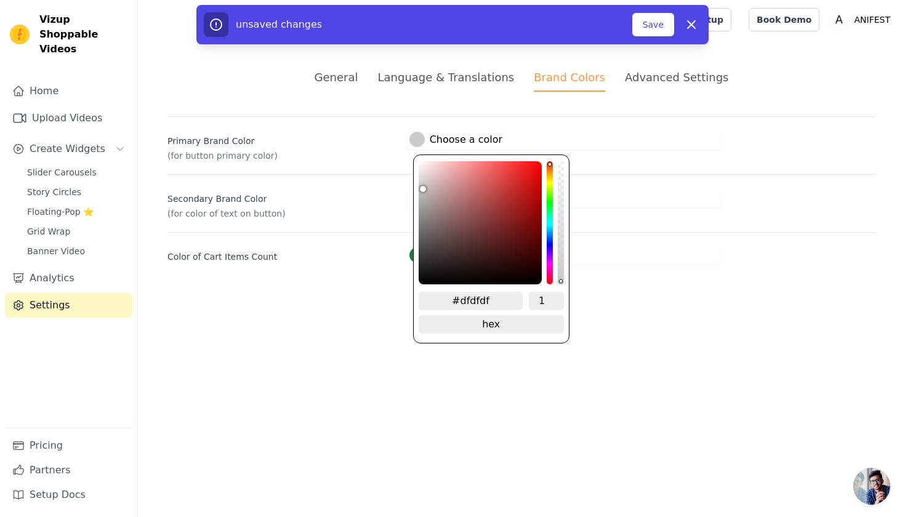
type input "#e0e0e0"
type input "#e3e3e3"
type input "#e7e7e7"
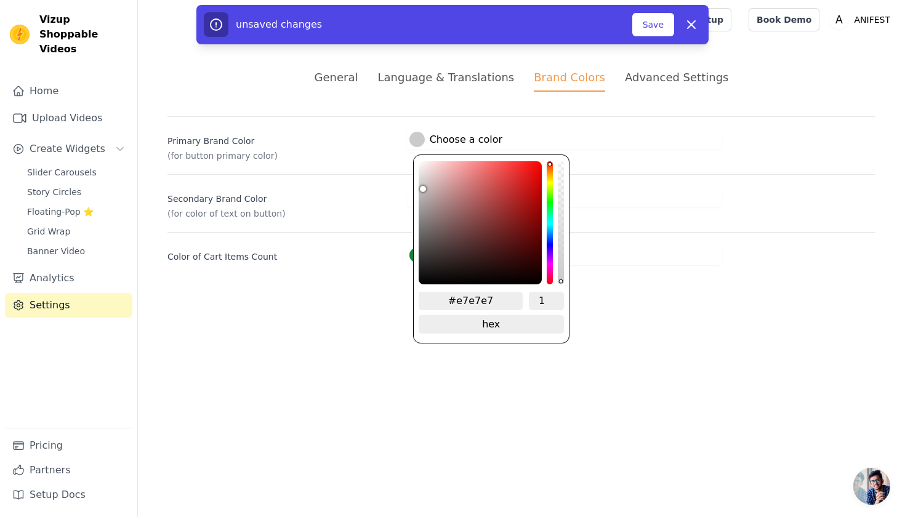
type input "#e9e9e9"
type input "#ededed"
type input "#f1f1f1"
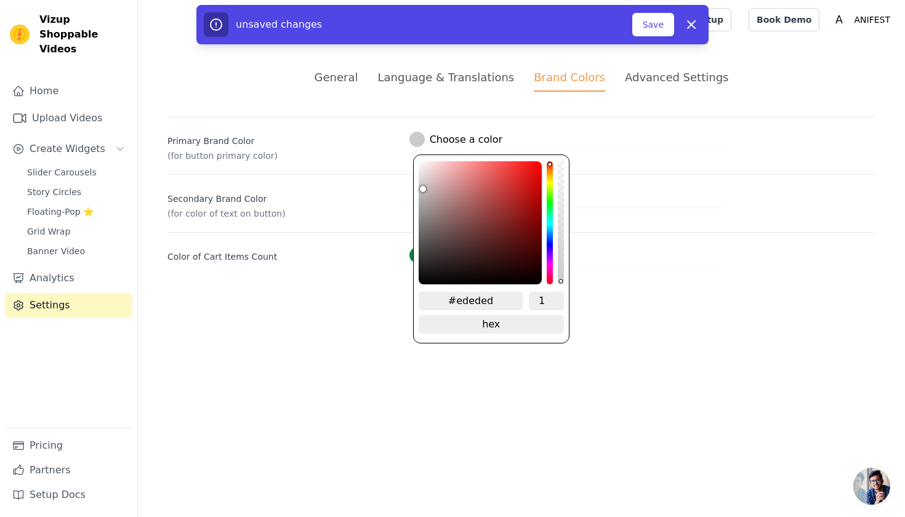
type input "#f1f1f1"
type input "#f2f2f2"
type input "#f4f4f4"
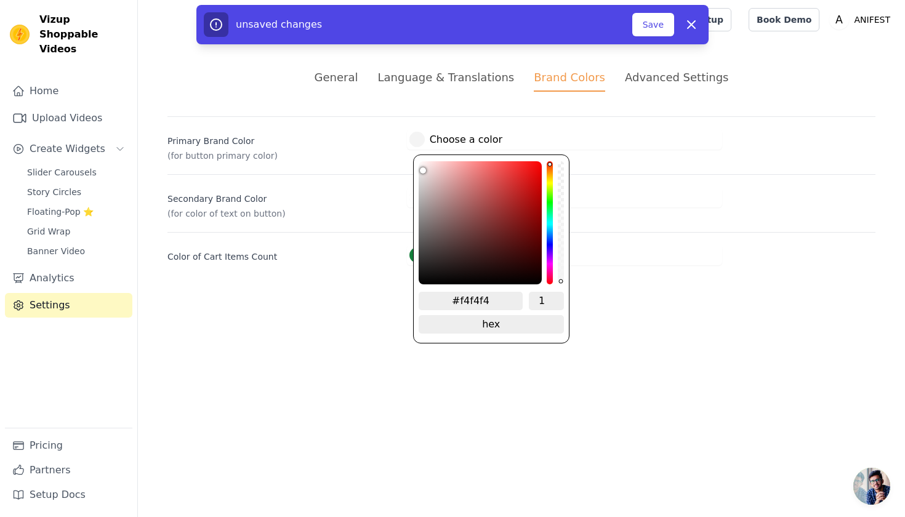
type input "#f5f5f5"
type input "#f6f6f6"
type input "#f7f7f7"
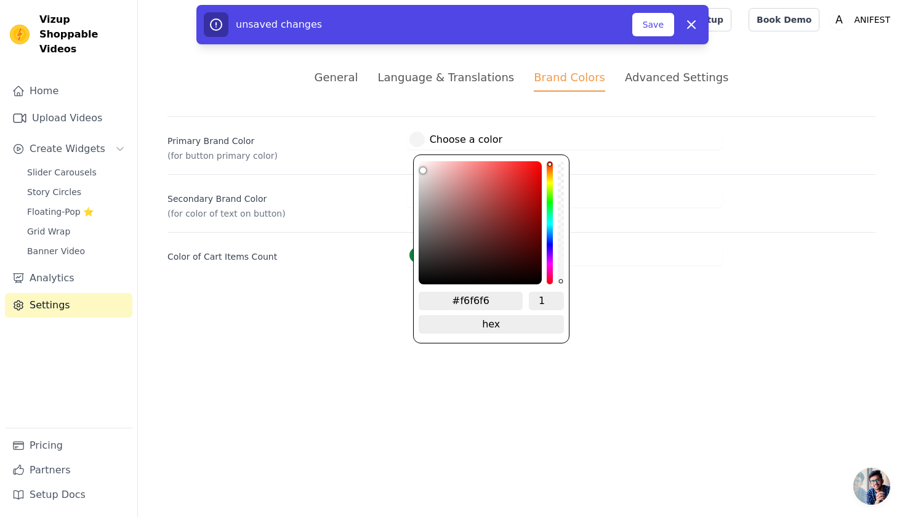
type input "#f7f7f7"
type input "#f9f9f9"
type input "#fafafa"
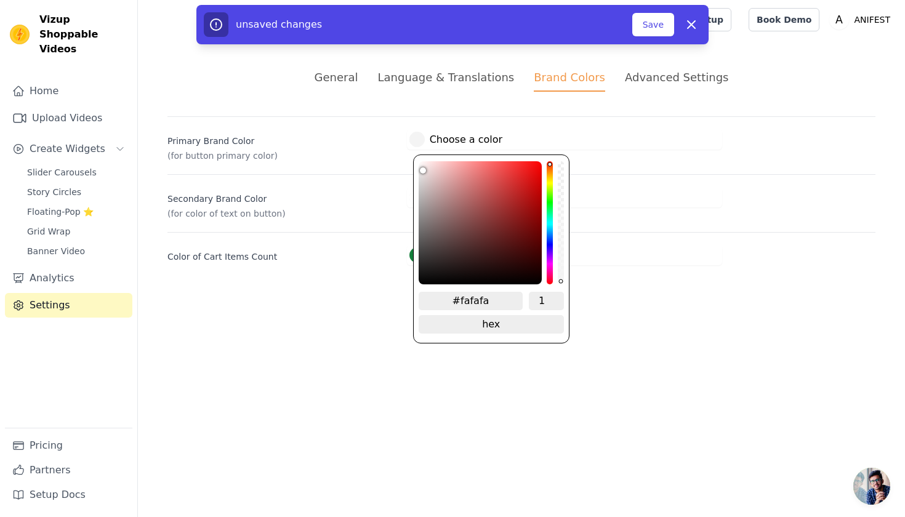
type input "#fbfbfb"
type input "#fcfcfc"
type input "#fefefe"
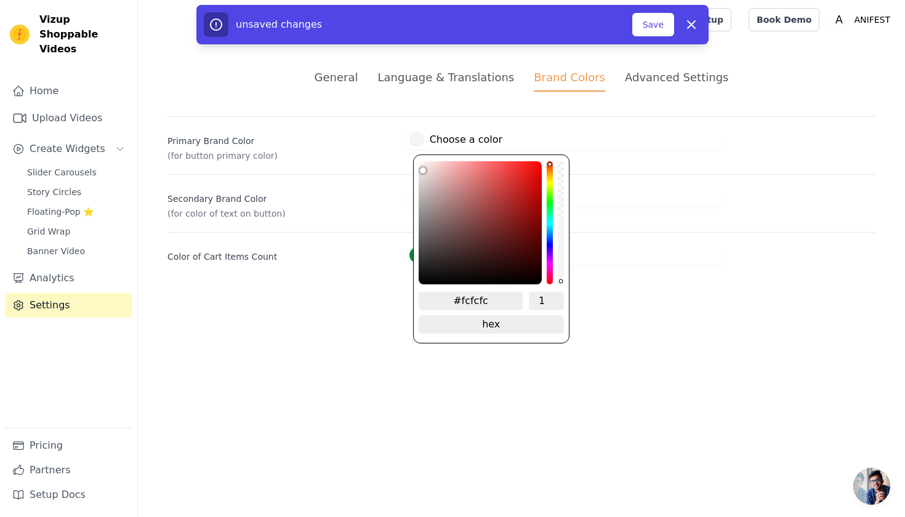
type input "#fefefe"
type input "#ffffff"
drag, startPoint x: 424, startPoint y: 278, endPoint x: 415, endPoint y: 160, distance: 118.6
click at [415, 159] on div "#ffffff 1 hex change to rgb" at bounding box center [491, 249] width 156 height 189
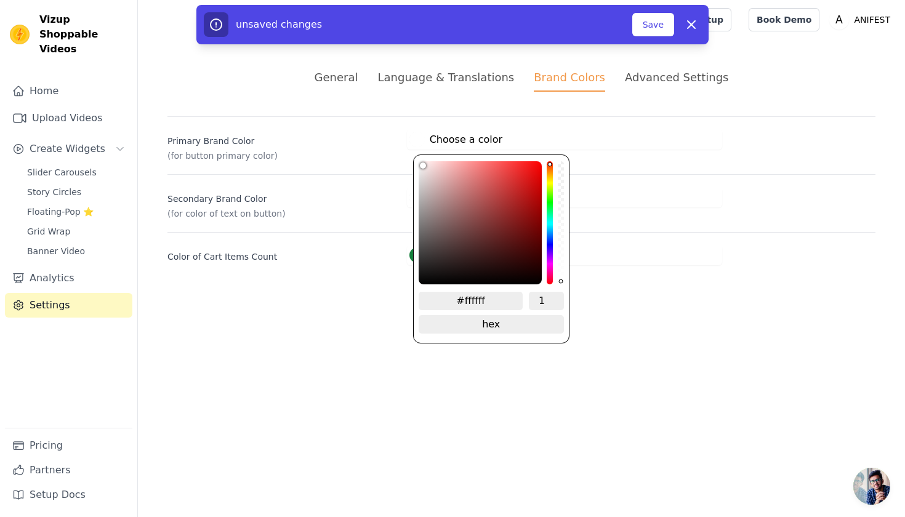
click at [354, 295] on html "Vizup Shoppable Videos Home Upload Videos Create Widgets Slider Carousels Story…" at bounding box center [452, 147] width 905 height 295
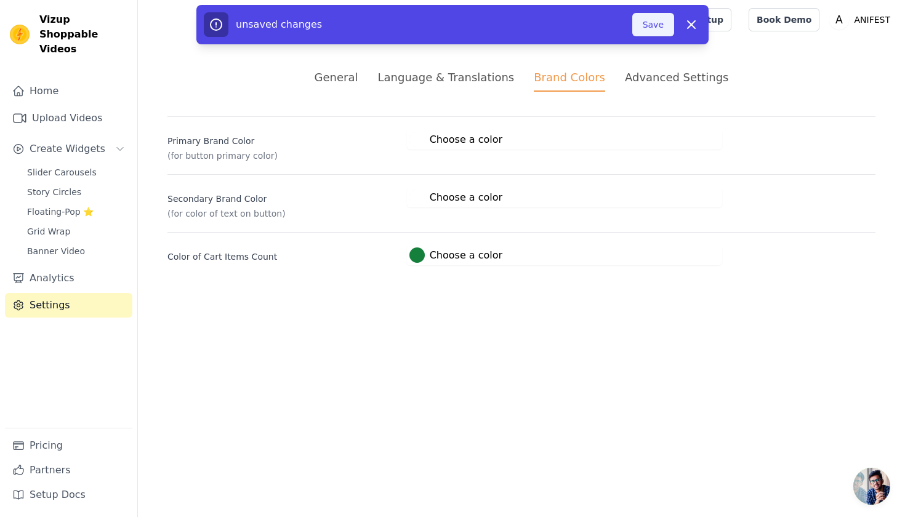
click at [653, 26] on button "Save" at bounding box center [654, 24] width 42 height 23
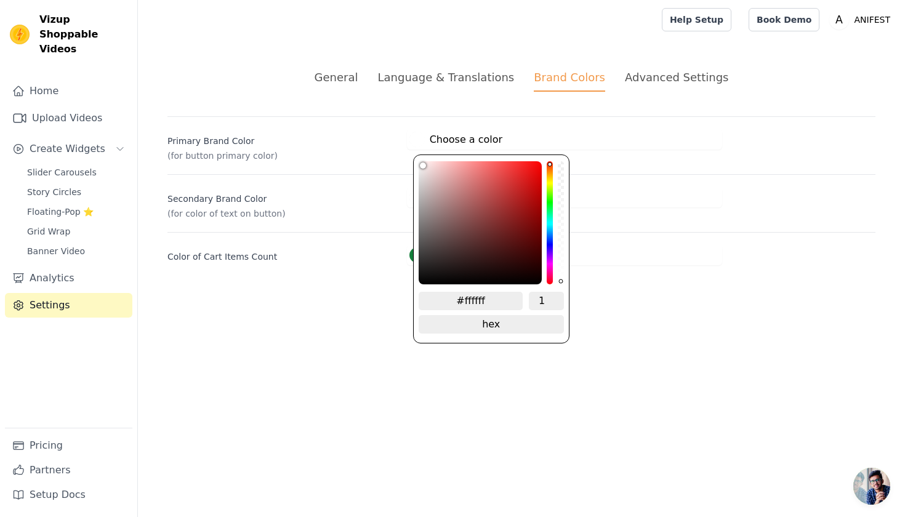
click at [456, 142] on label "#ffffff Choose a color" at bounding box center [456, 139] width 93 height 15
type input "#f5ebeb"
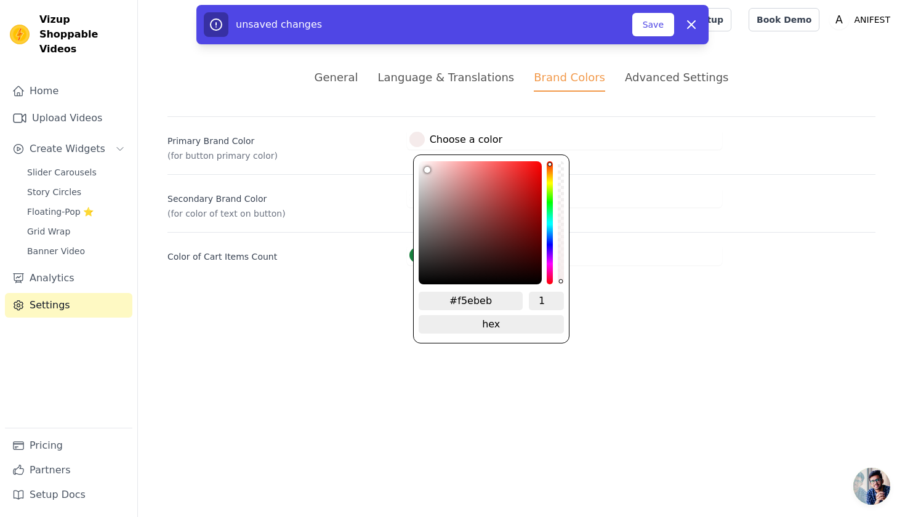
type input "#f6ecec"
type input "#f7eeee"
type input "#f9efef"
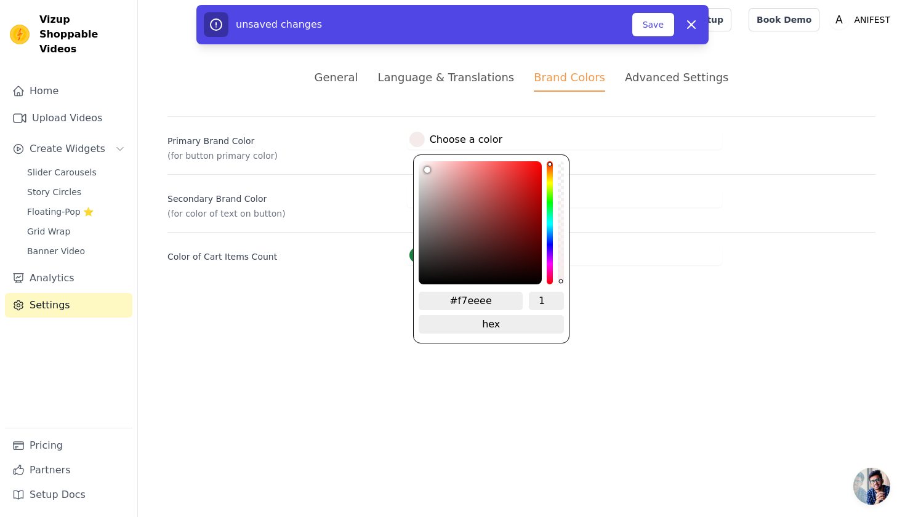
type input "#f9efef"
type input "#fbf3f3"
type input "#fcf6f6"
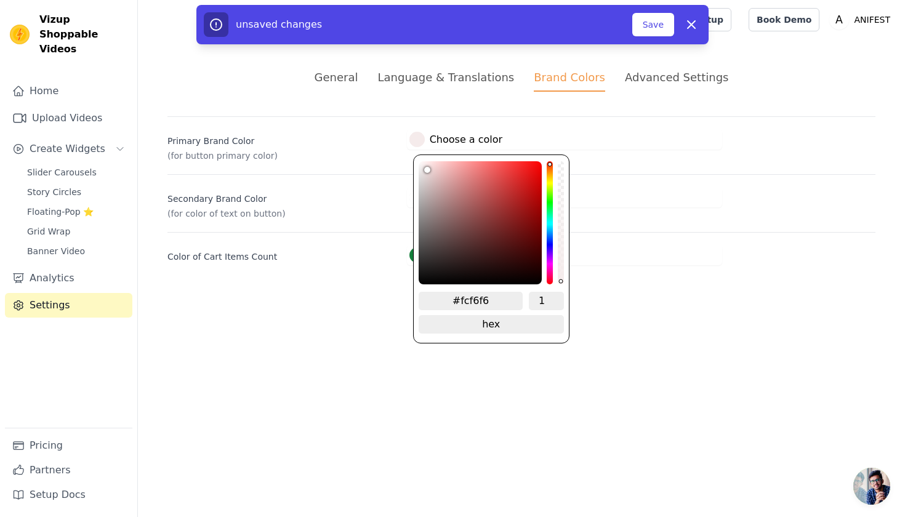
type input "#fef7f7"
type input "#fff9f9"
type input "#fffbfb"
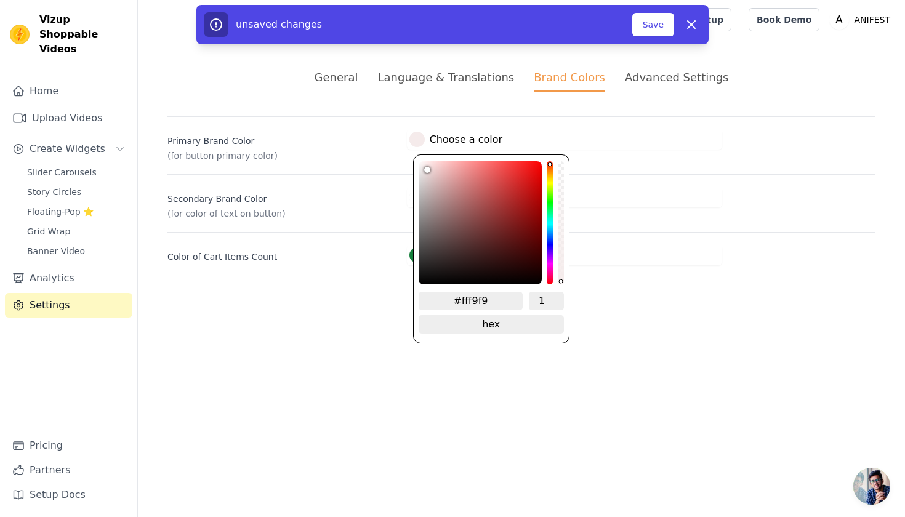
type input "#fffbfb"
type input "#fffcfc"
type input "#fffdfd"
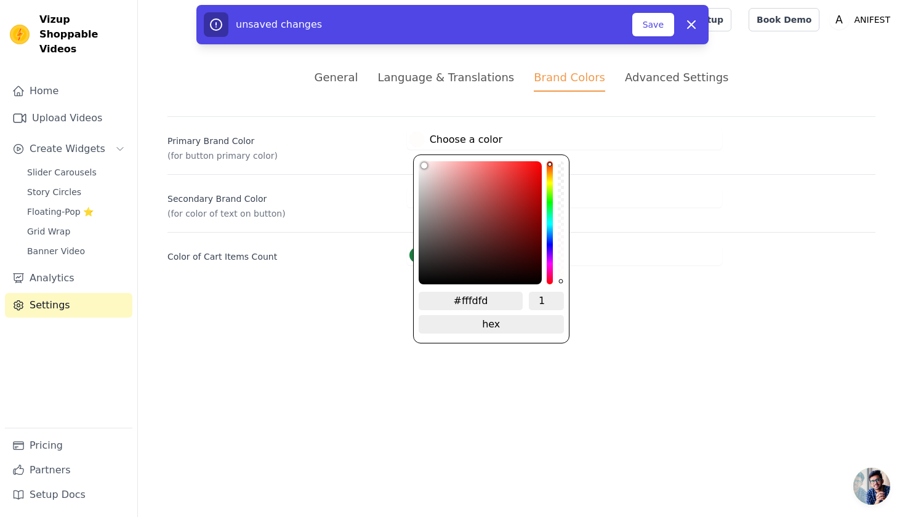
drag, startPoint x: 424, startPoint y: 167, endPoint x: 419, endPoint y: 158, distance: 9.6
click at [419, 158] on div "#fffdfd 1 hex change to rgb" at bounding box center [491, 249] width 156 height 189
click at [365, 295] on html "Vizup Shoppable Videos Home Upload Videos Create Widgets Slider Carousels Story…" at bounding box center [452, 147] width 905 height 295
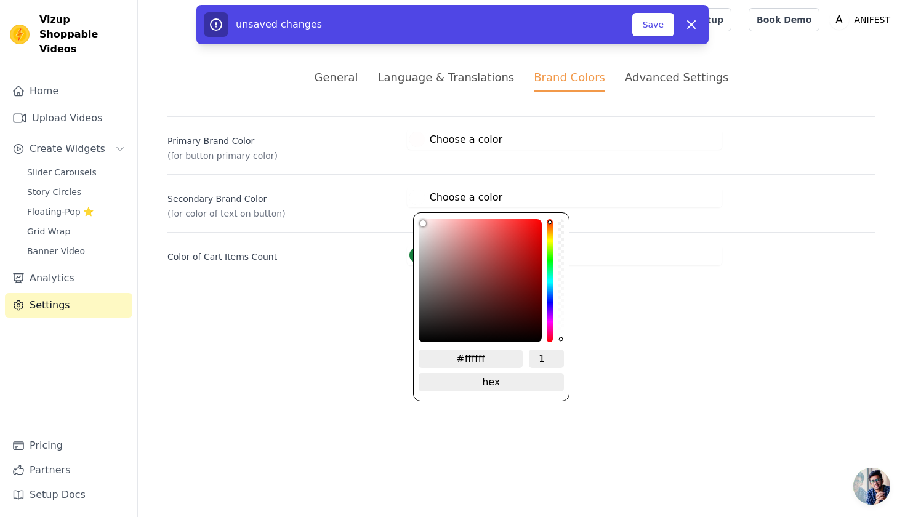
click at [441, 202] on label "#ffffff Choose a color" at bounding box center [456, 197] width 93 height 15
type input "#f0eaea"
click at [421, 227] on div "color picker" at bounding box center [480, 280] width 123 height 123
type input "#f0ecec"
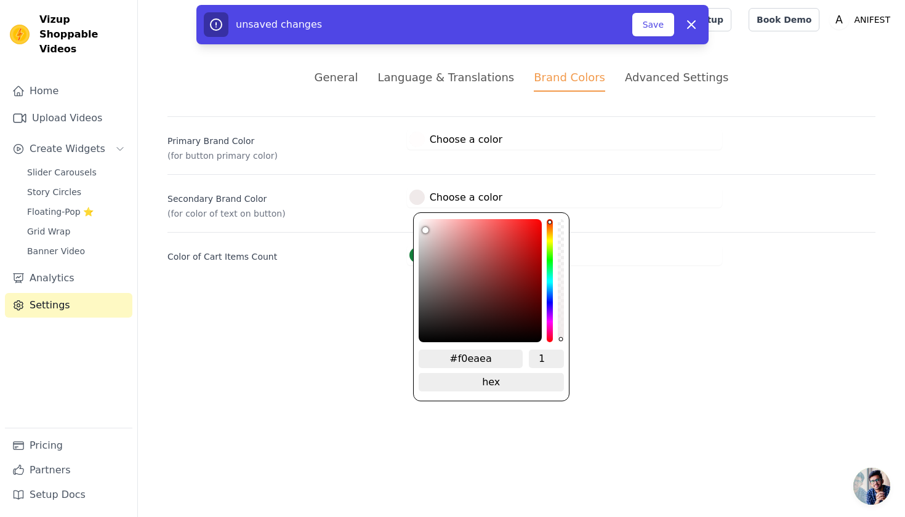
type input "#f0ecec"
type input "#f0eded"
type input "#f0eeee"
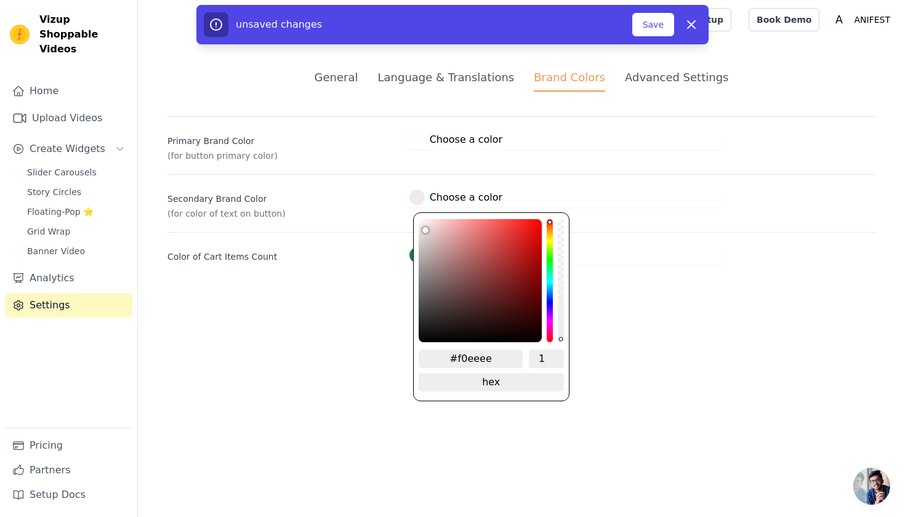
type input "#f1f1f1"
type input "#f2f2f2"
type input "#f4f4f4"
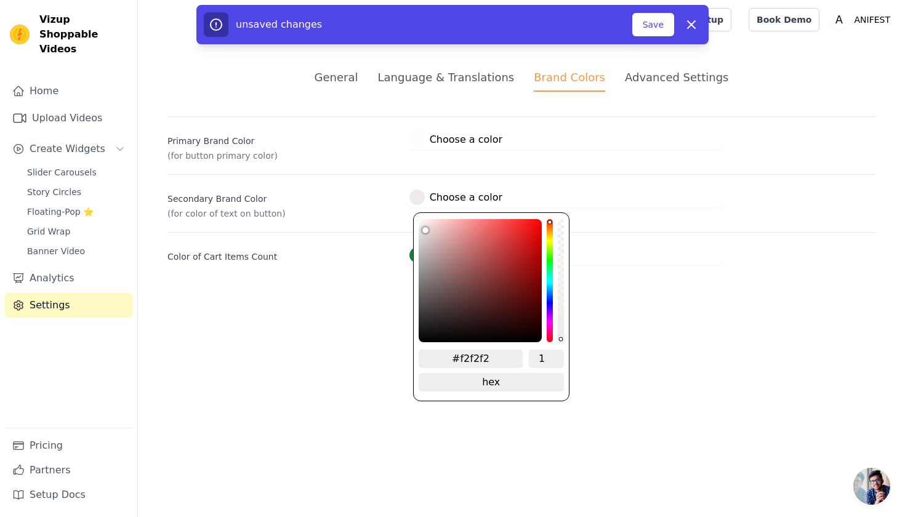
type input "#f4f4f4"
click at [417, 225] on div "#f4f4f4 1 hex change to rgb" at bounding box center [491, 306] width 156 height 189
click at [415, 223] on div "#f4f4f4 1 hex change to rgb" at bounding box center [491, 306] width 156 height 189
type input "#ebe1e1"
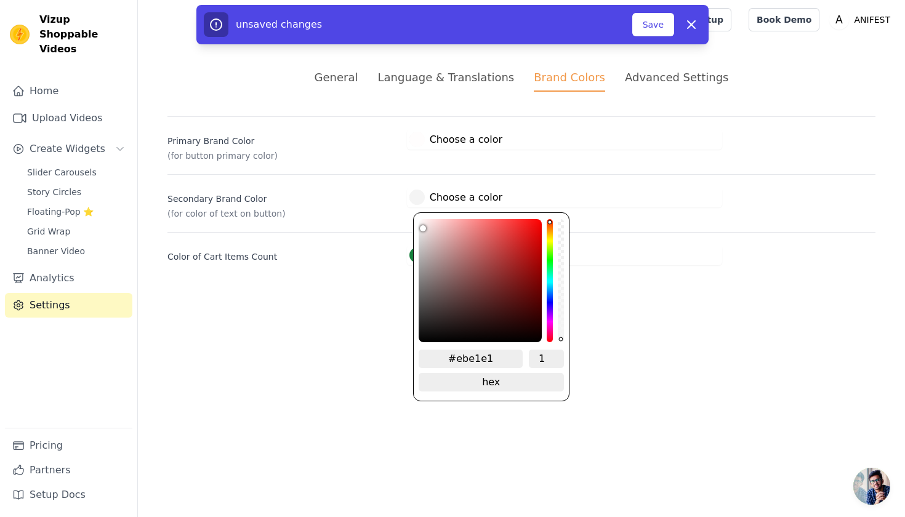
type input "#ece2e2"
type input "#ede3e3"
type input "#f0e6e6"
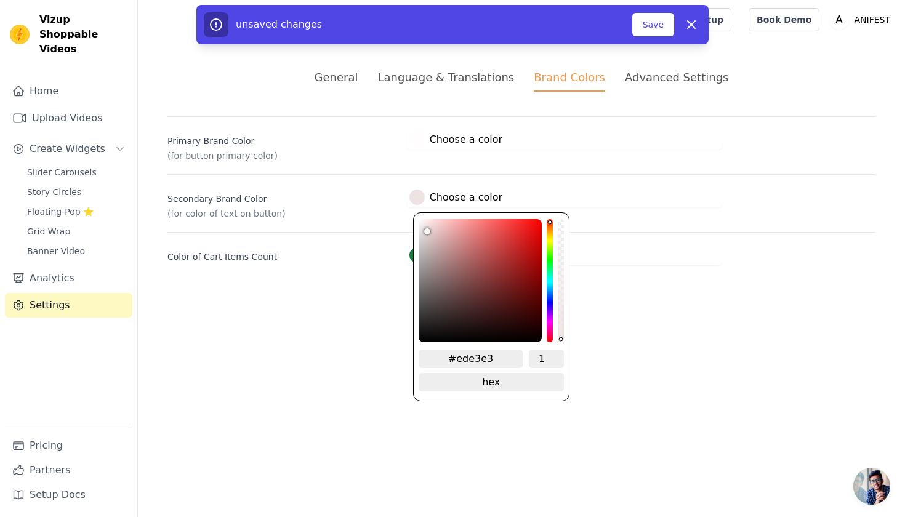
type input "#f0e6e6"
type input "#f4e9e9"
type input "#f7eded"
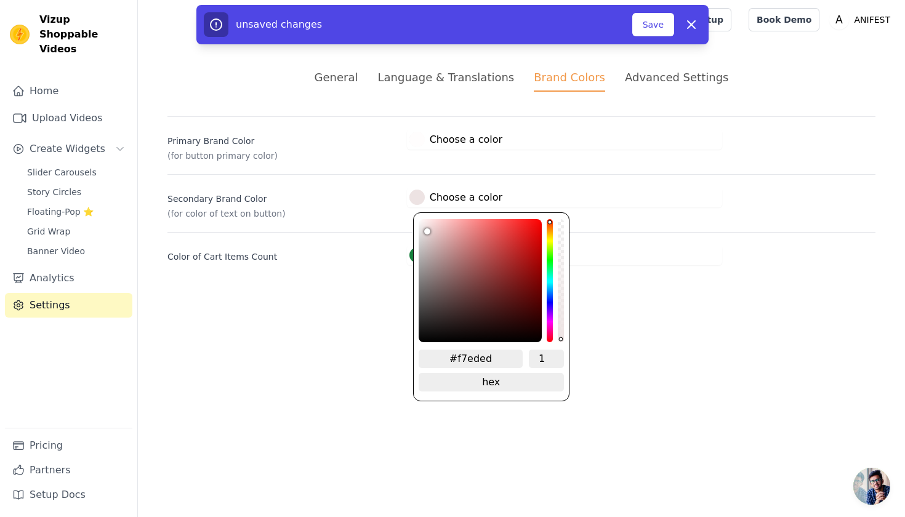
type input "#fbf2f2"
type input "#fff6f6"
type input "#fff7f7"
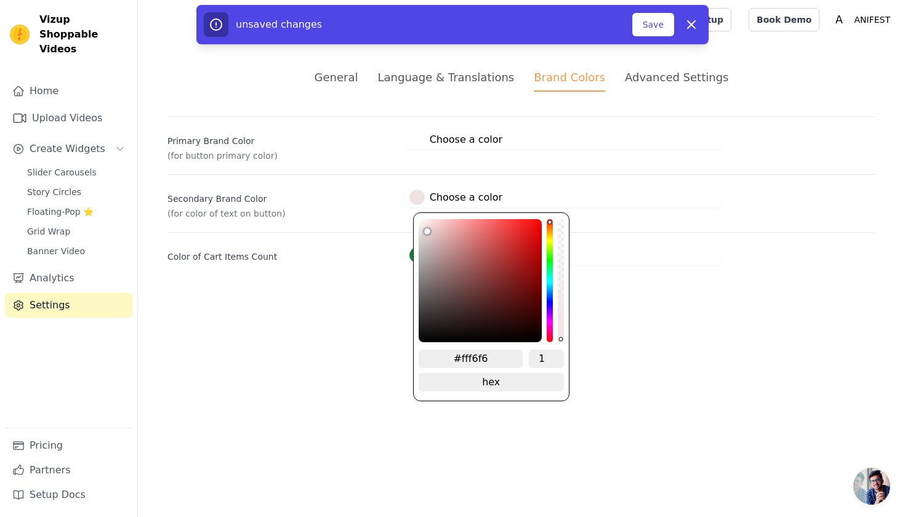
type input "#fff7f7"
drag, startPoint x: 424, startPoint y: 230, endPoint x: 423, endPoint y: 216, distance: 13.6
click at [423, 216] on div "#fff7f7 1 hex change to rgb" at bounding box center [491, 306] width 156 height 189
click at [343, 295] on html "Vizup Shoppable Videos Home Upload Videos Create Widgets Slider Carousels Story…" at bounding box center [452, 147] width 905 height 295
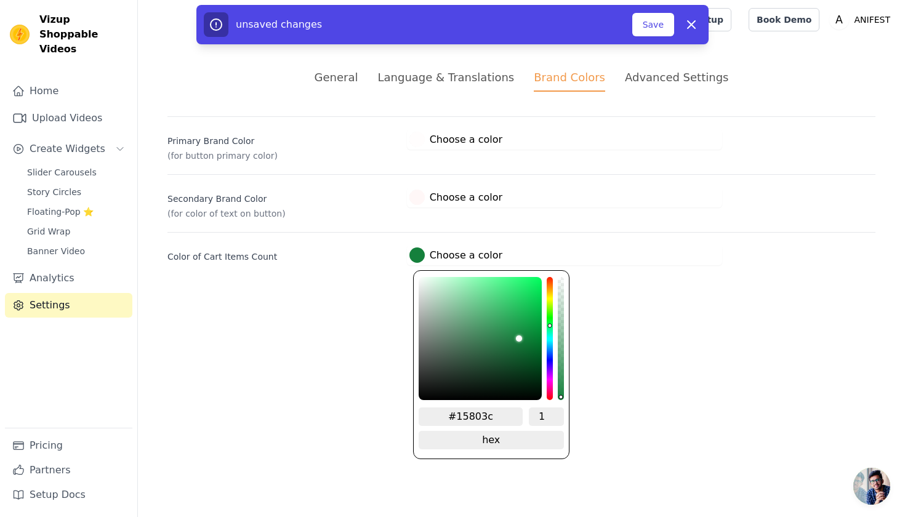
click at [427, 252] on label "#15803c Choose a color" at bounding box center [456, 255] width 93 height 15
type input "#cdf5dc"
type input "#d0f5dd"
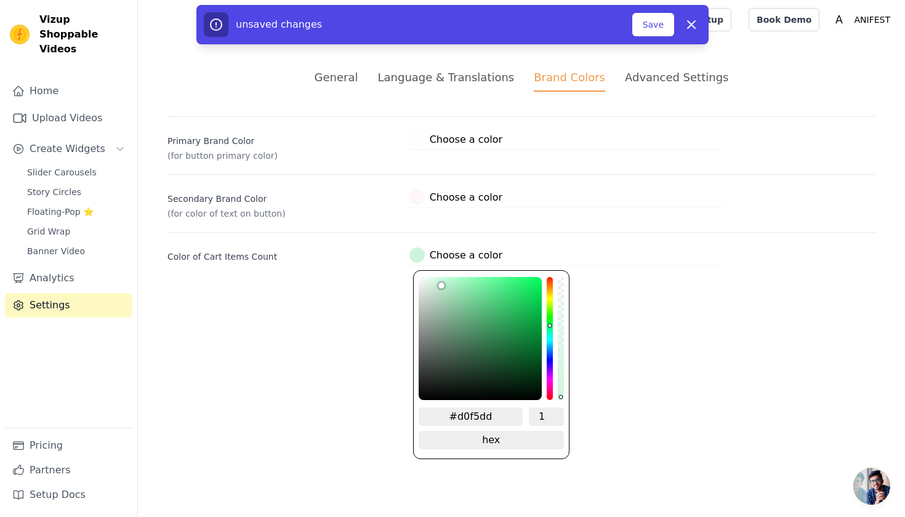
type input "#d1f5de"
type input "#d3f5e0"
type input "#d5f5e0"
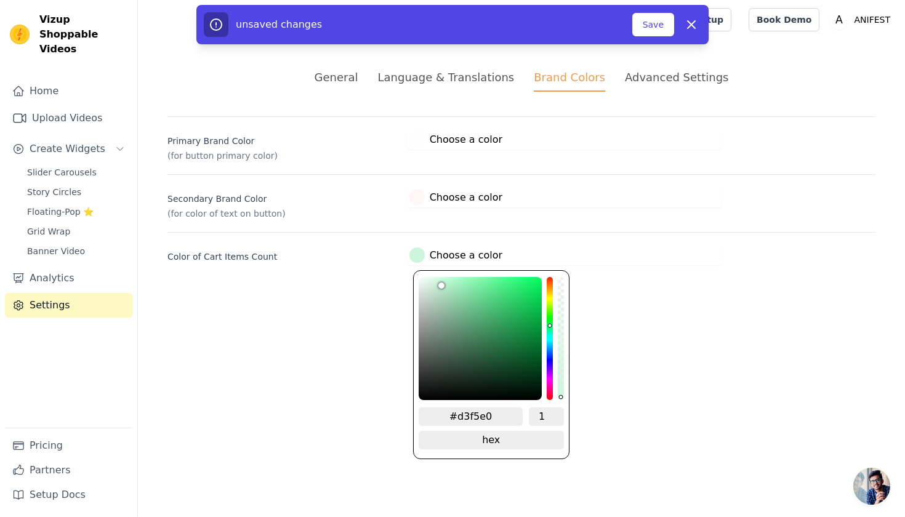
type input "#d5f5e0"
type input "#d7f5e2"
type input "#d8f5e3"
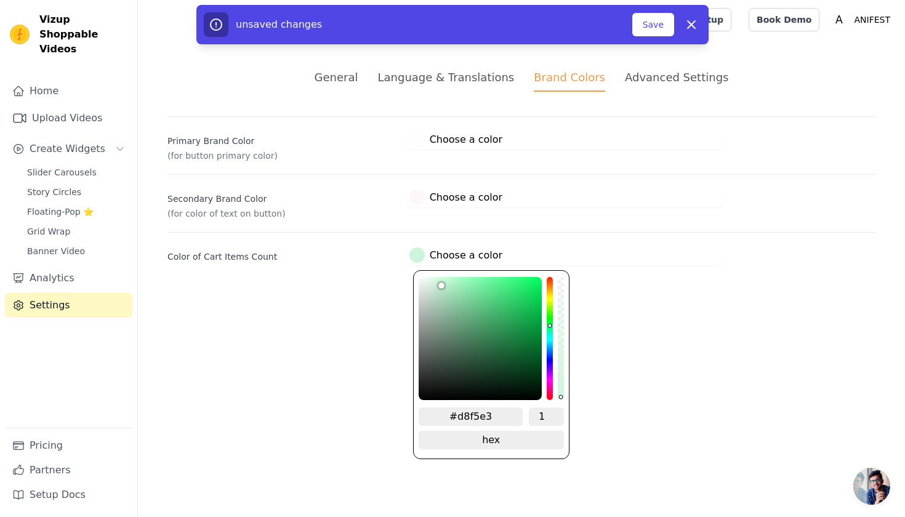
type input "#d9f5e3"
type input "#dbf5e4"
type input "#dcf5e5"
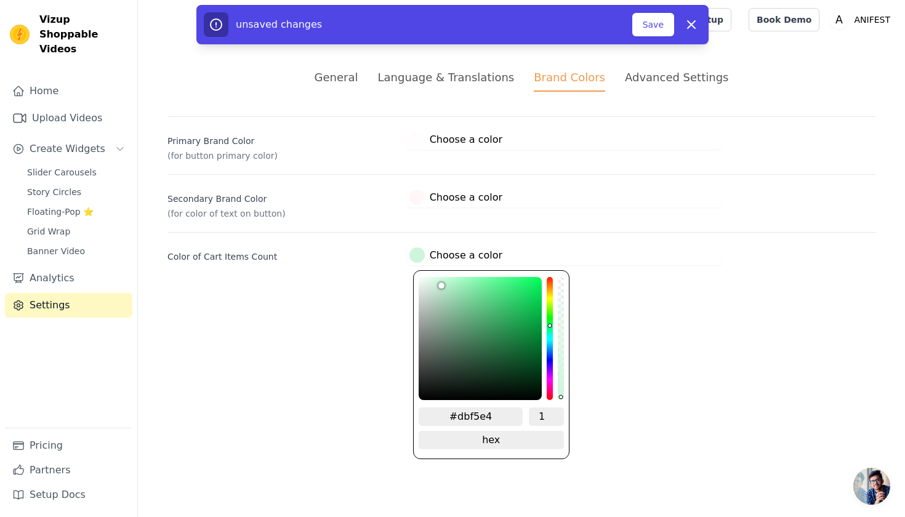
type input "#dcf5e5"
type input "#ddf5e6"
type input "#e0f5e7"
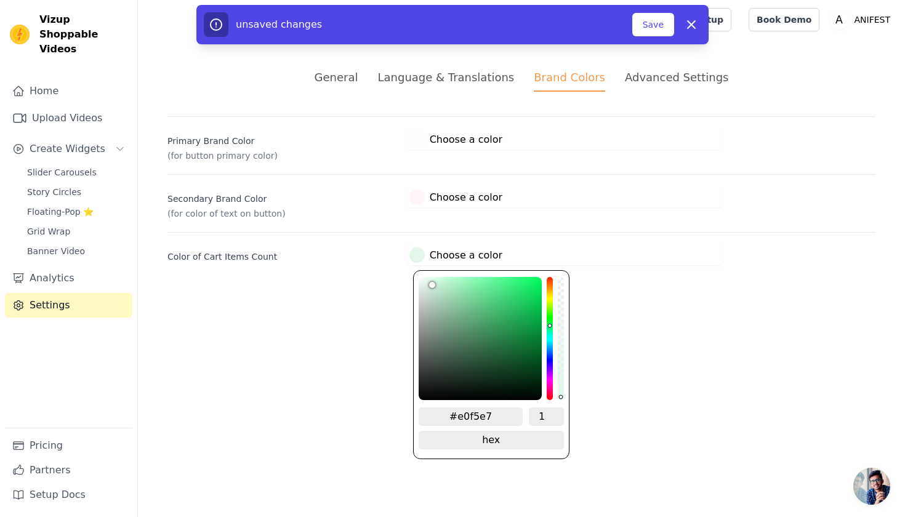
type input "#e2f6e9"
type input "#e4f6eb"
type input "#e7f7ed"
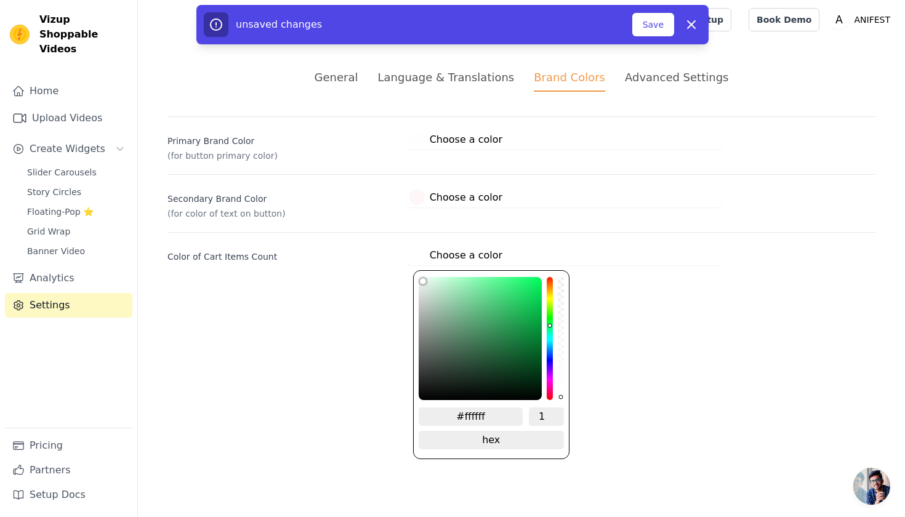
drag, startPoint x: 439, startPoint y: 283, endPoint x: 402, endPoint y: 264, distance: 41.3
click at [402, 264] on div "Color of Cart Items Count #ffffff Choose a color #ffffff 1 hex change to rgb" at bounding box center [522, 248] width 708 height 33
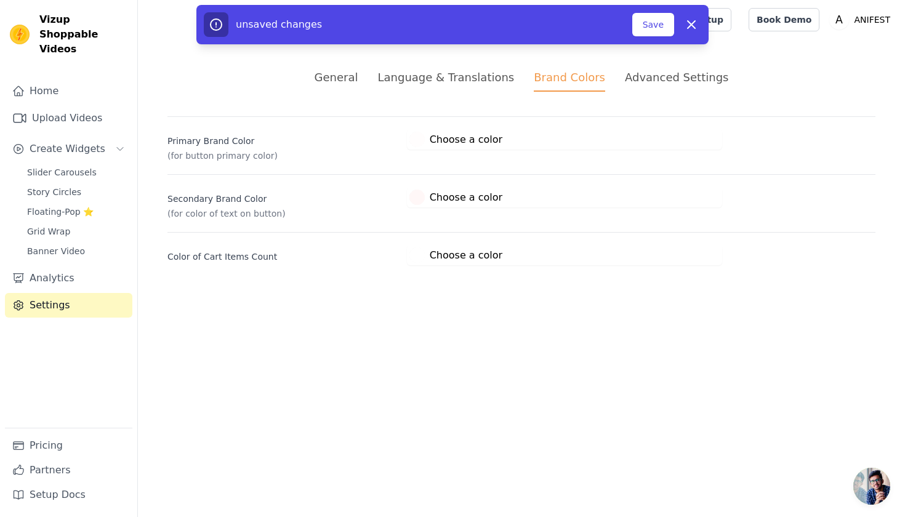
click at [363, 295] on html "Vizup Shoppable Videos Home Upload Videos Create Widgets Slider Carousels Story…" at bounding box center [452, 147] width 905 height 295
click at [645, 89] on li "Advanced Settings" at bounding box center [676, 80] width 103 height 23
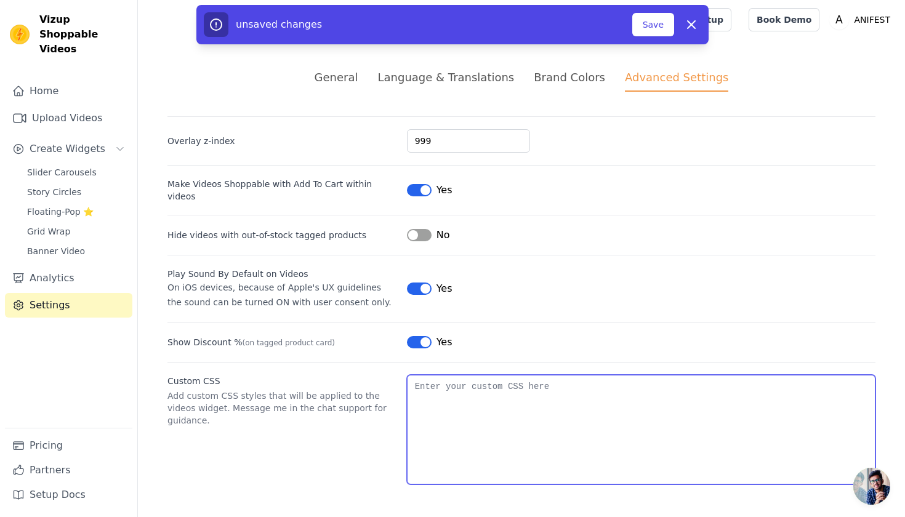
click at [536, 394] on textarea "Custom CSS" at bounding box center [641, 430] width 469 height 110
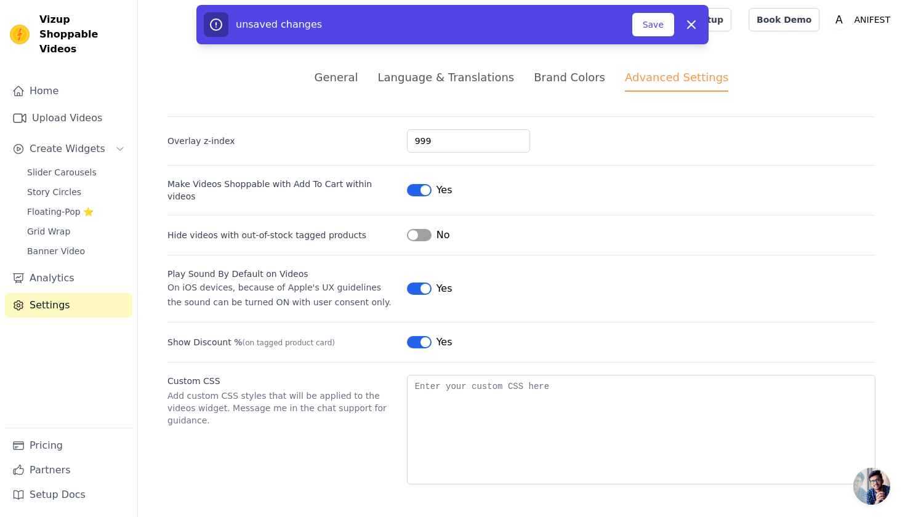
click at [652, 38] on div "unsaved changes Save Dismiss" at bounding box center [452, 24] width 512 height 39
click at [652, 28] on button "Save" at bounding box center [654, 24] width 42 height 23
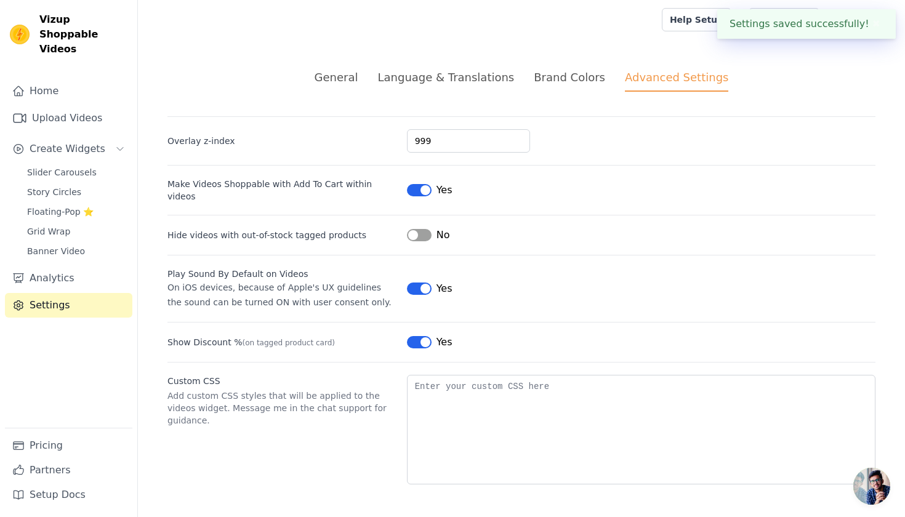
click at [335, 78] on div "General" at bounding box center [337, 77] width 44 height 17
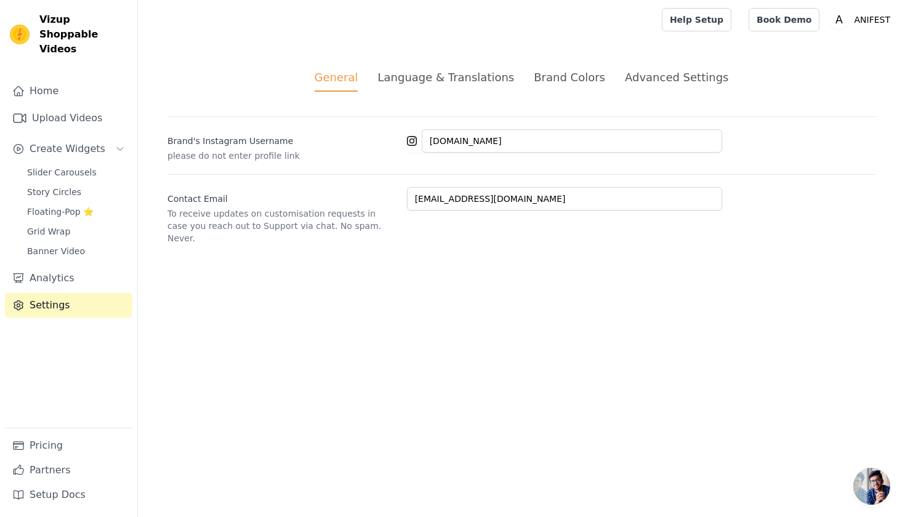
click at [435, 89] on li "Language & Translations" at bounding box center [446, 80] width 137 height 23
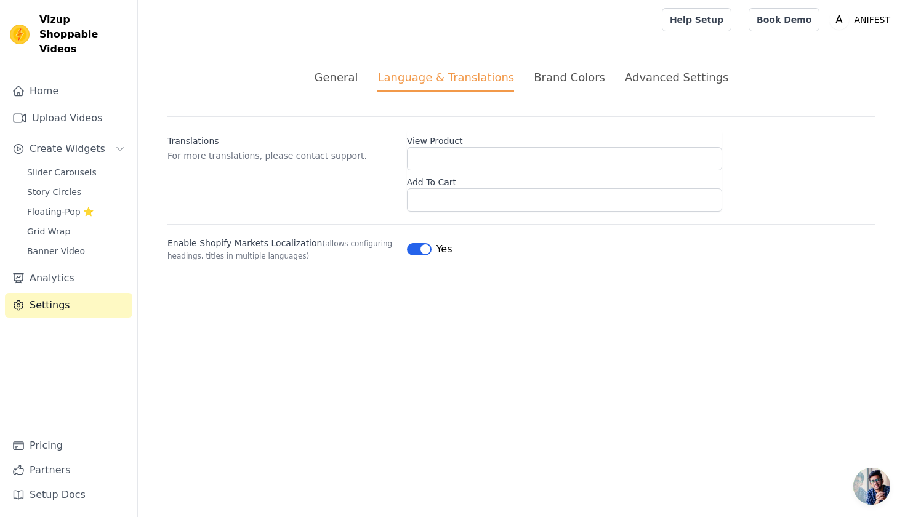
click at [547, 81] on div "Brand Colors" at bounding box center [569, 77] width 71 height 17
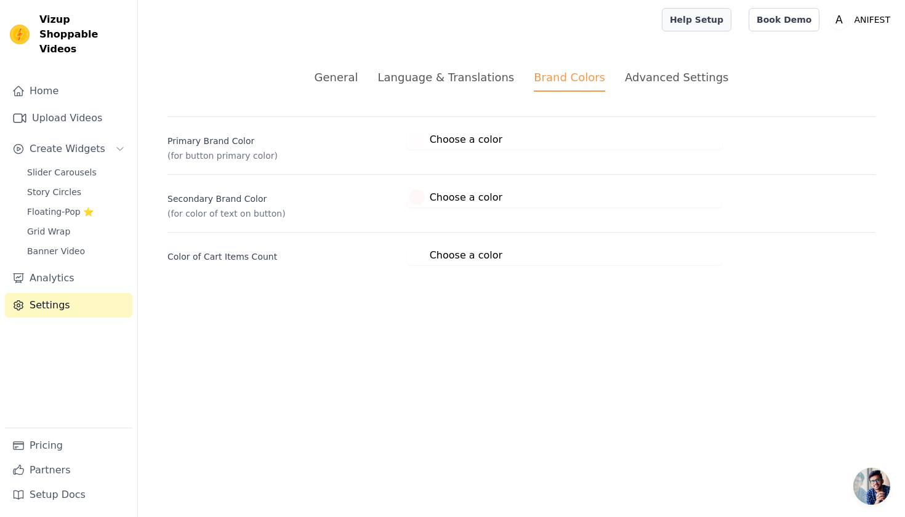
click at [729, 23] on link "Help Setup" at bounding box center [697, 19] width 70 height 23
click at [67, 81] on link "Home" at bounding box center [68, 91] width 127 height 25
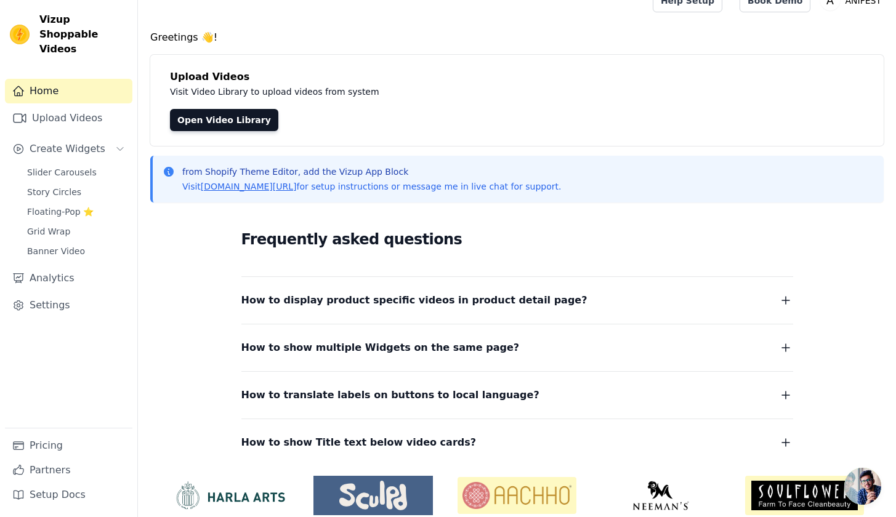
scroll to position [69, 0]
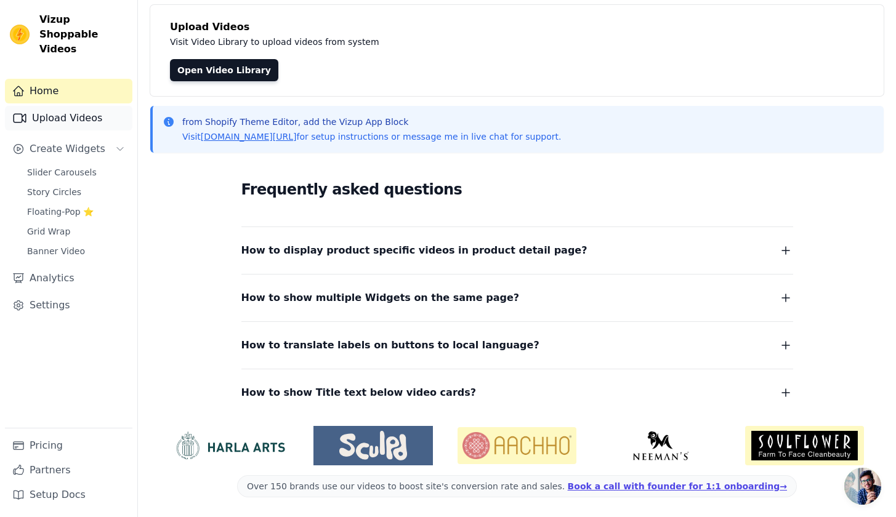
click at [69, 111] on link "Upload Videos" at bounding box center [68, 118] width 127 height 25
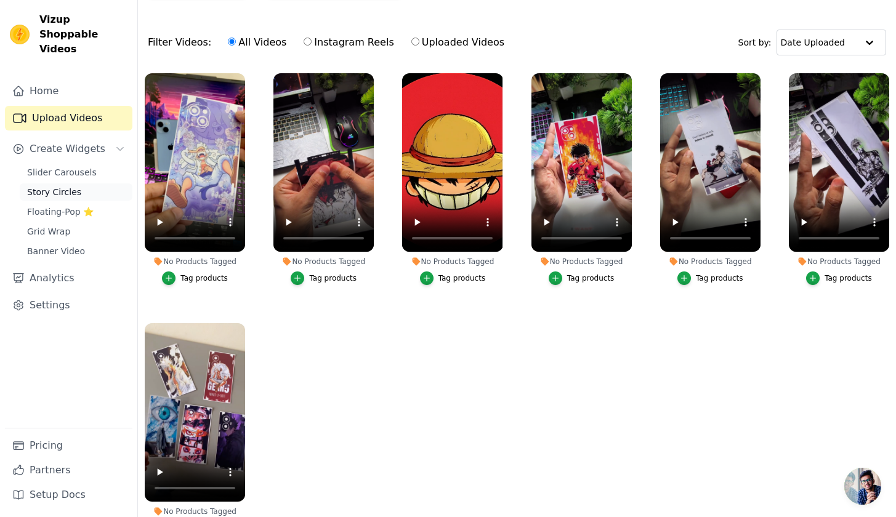
click at [70, 186] on span "Story Circles" at bounding box center [54, 192] width 54 height 12
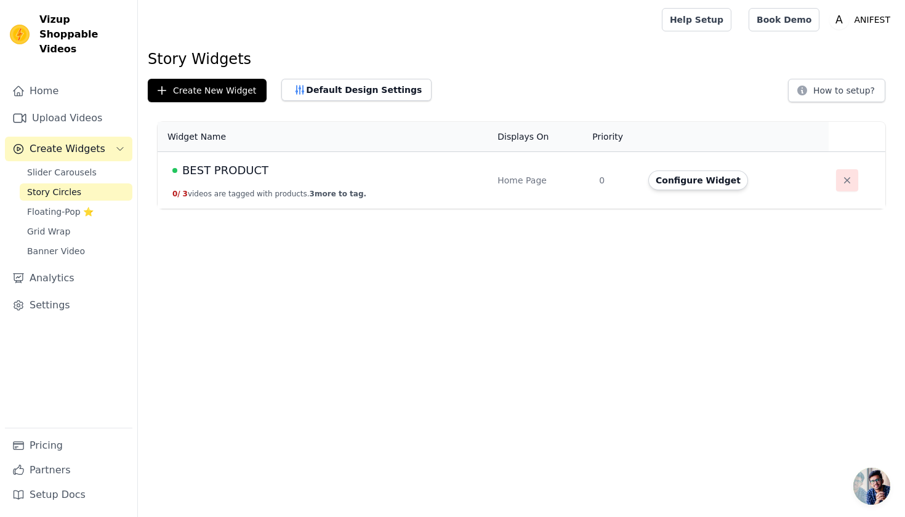
click at [836, 182] on button "button" at bounding box center [847, 180] width 22 height 22
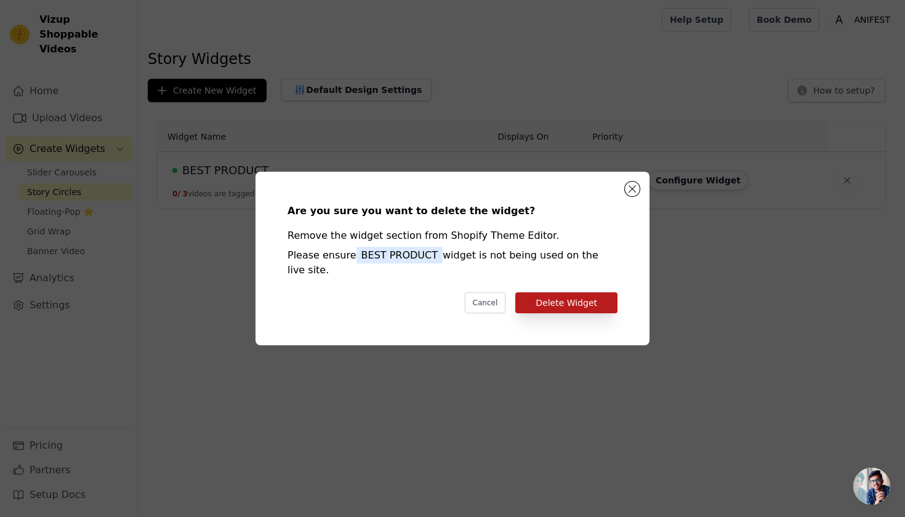
click at [559, 293] on button "Delete Widget" at bounding box center [567, 303] width 102 height 21
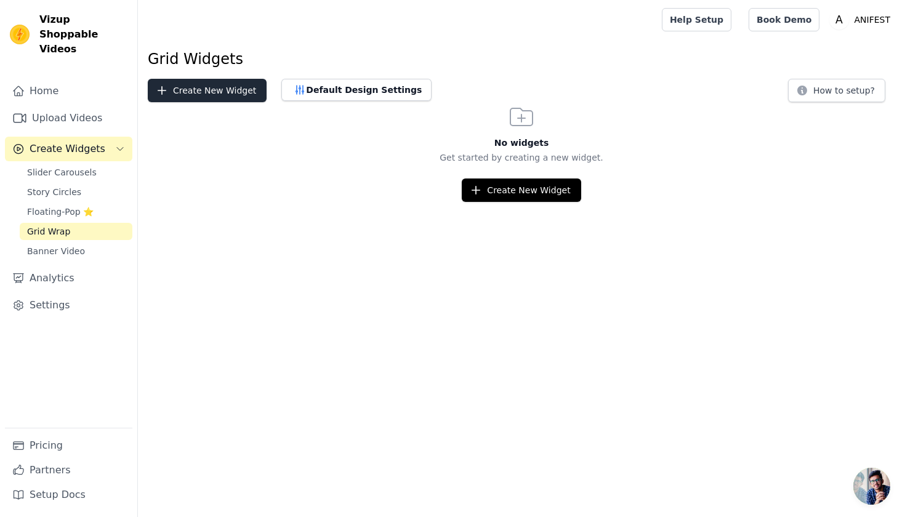
click at [227, 92] on button "Create New Widget" at bounding box center [207, 90] width 119 height 23
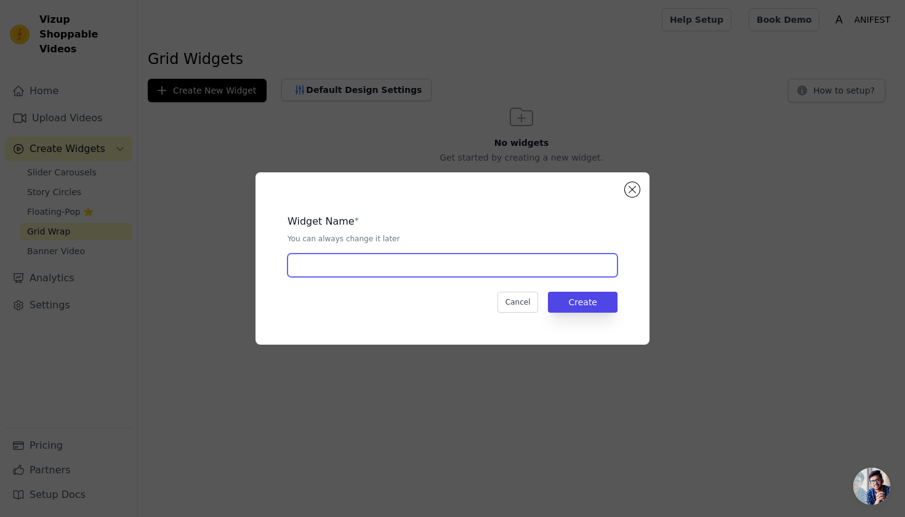
click at [509, 261] on input "text" at bounding box center [453, 265] width 330 height 23
type input "trending"
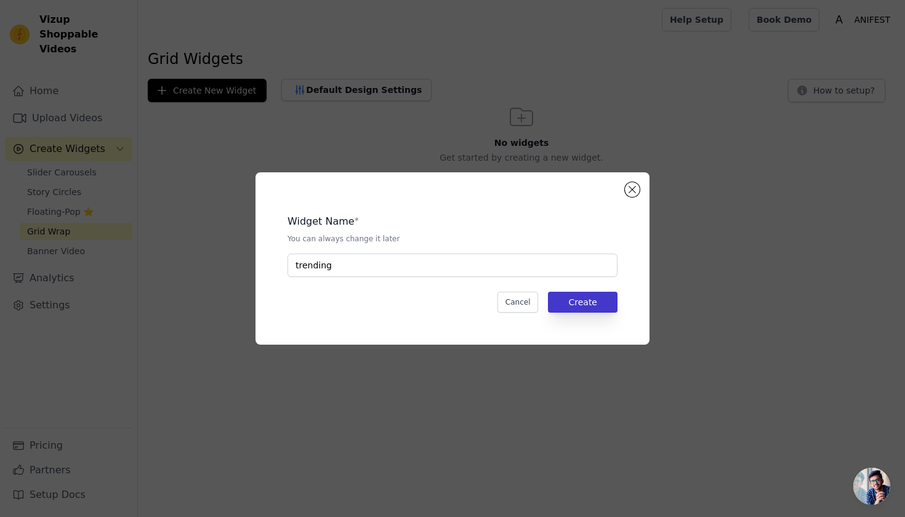
click at [599, 301] on button "Create" at bounding box center [583, 302] width 70 height 21
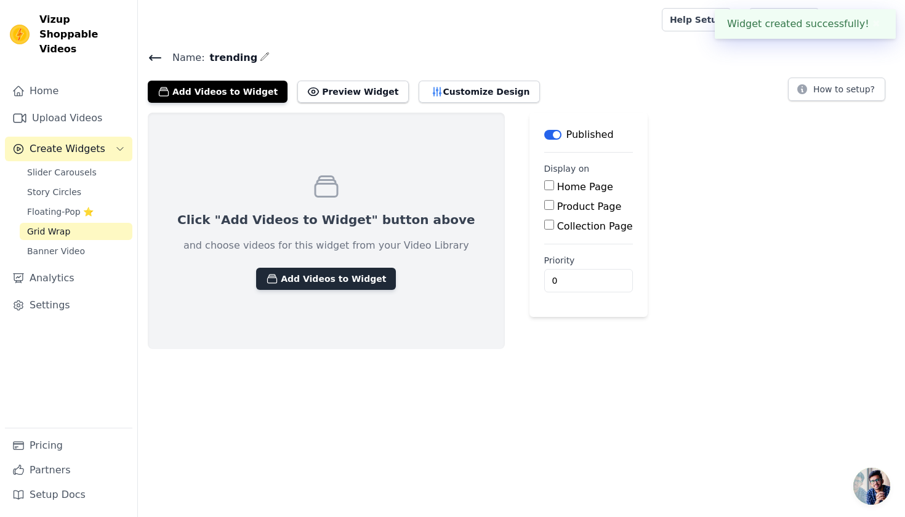
click at [289, 277] on button "Add Videos to Widget" at bounding box center [326, 279] width 140 height 22
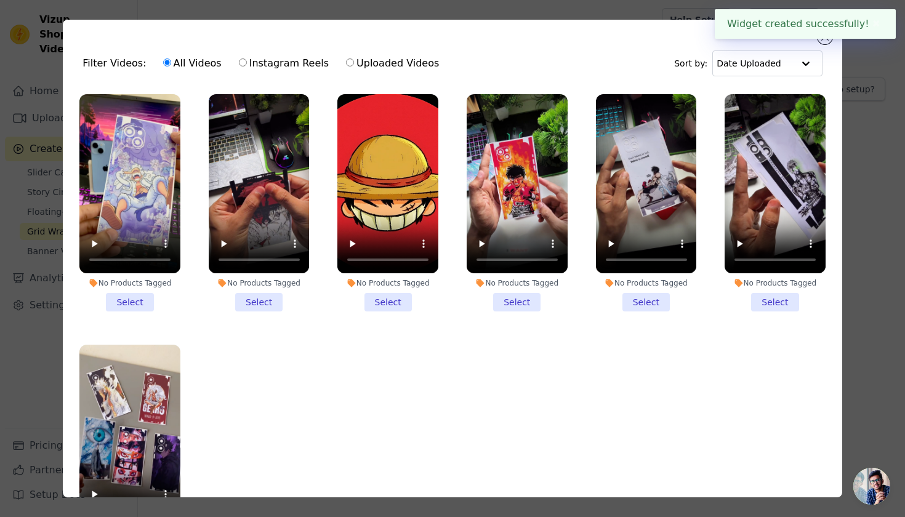
click at [124, 293] on li "No Products Tagged Select" at bounding box center [129, 202] width 101 height 217
click at [0, 0] on input "No Products Tagged Select" at bounding box center [0, 0] width 0 height 0
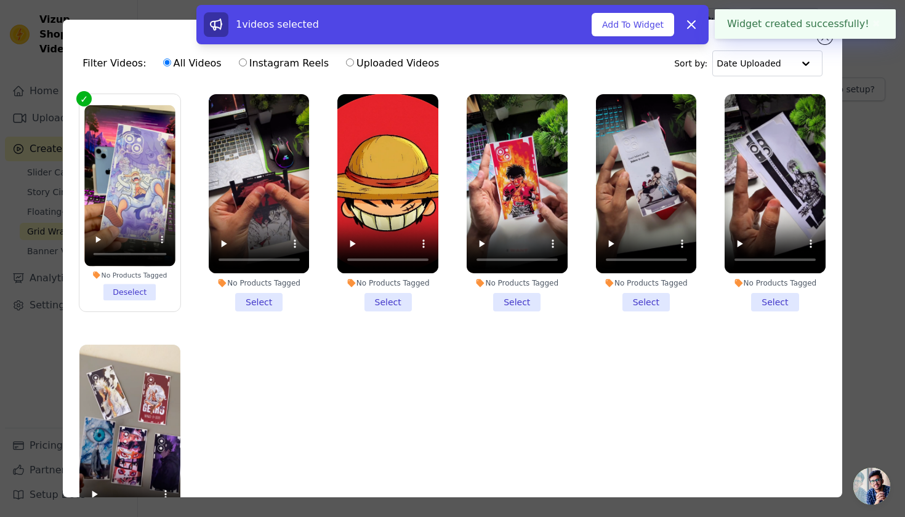
drag, startPoint x: 235, startPoint y: 301, endPoint x: 250, endPoint y: 300, distance: 14.8
click at [236, 300] on li "No Products Tagged Select" at bounding box center [259, 202] width 101 height 217
click at [0, 0] on input "No Products Tagged Select" at bounding box center [0, 0] width 0 height 0
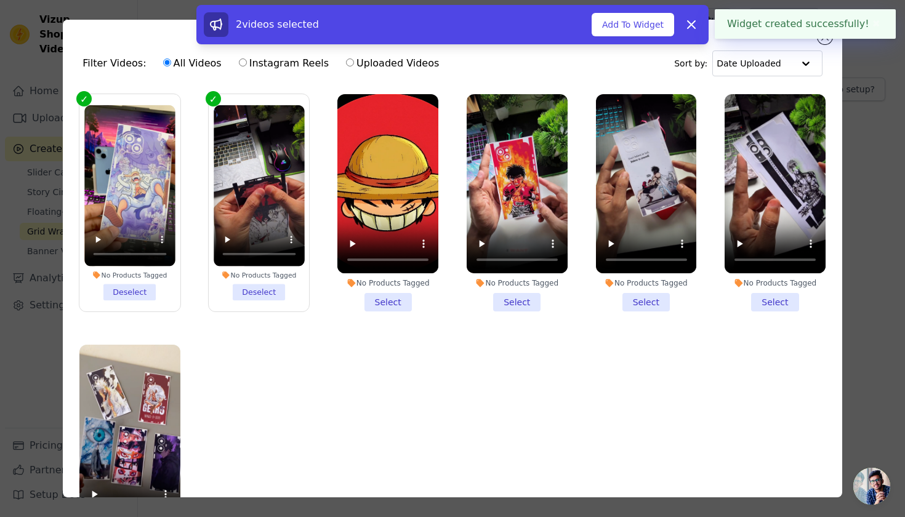
scroll to position [88, 0]
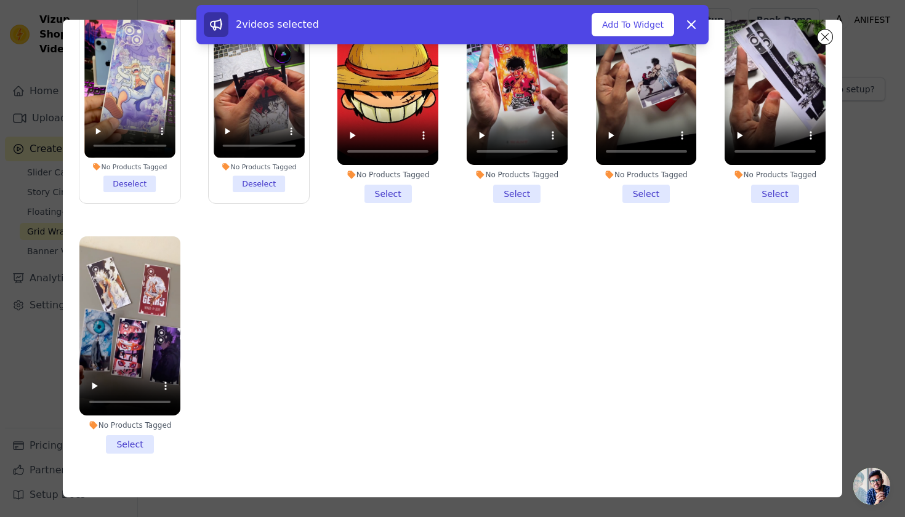
drag, startPoint x: 389, startPoint y: 185, endPoint x: 418, endPoint y: 192, distance: 29.7
click at [391, 185] on li "No Products Tagged Select" at bounding box center [388, 94] width 101 height 217
click at [0, 0] on input "No Products Tagged Select" at bounding box center [0, 0] width 0 height 0
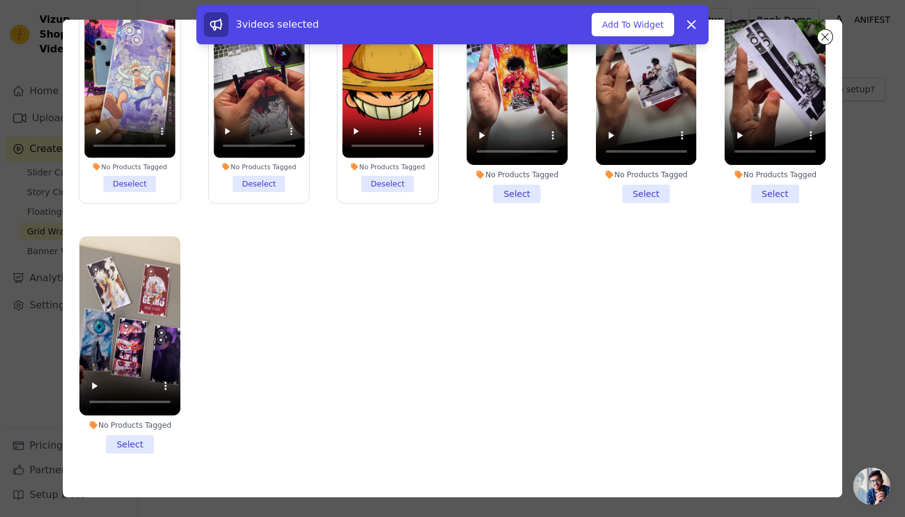
click at [499, 190] on li "No Products Tagged Select" at bounding box center [517, 94] width 101 height 217
click at [0, 0] on input "No Products Tagged Select" at bounding box center [0, 0] width 0 height 0
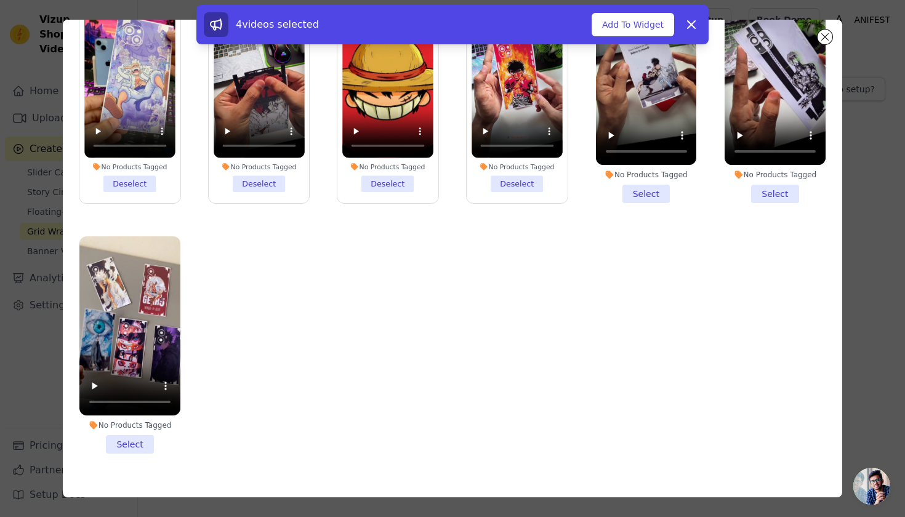
drag, startPoint x: 623, startPoint y: 186, endPoint x: 652, endPoint y: 189, distance: 29.1
click at [628, 186] on li "No Products Tagged Select" at bounding box center [646, 94] width 101 height 217
click at [0, 0] on input "No Products Tagged Select" at bounding box center [0, 0] width 0 height 0
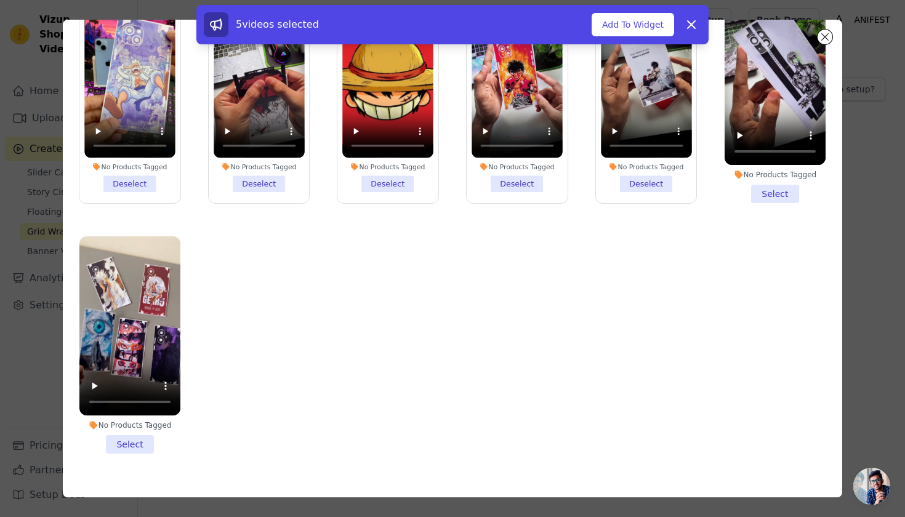
click at [735, 185] on li "No Products Tagged Select" at bounding box center [775, 94] width 101 height 217
click at [0, 0] on input "No Products Tagged Select" at bounding box center [0, 0] width 0 height 0
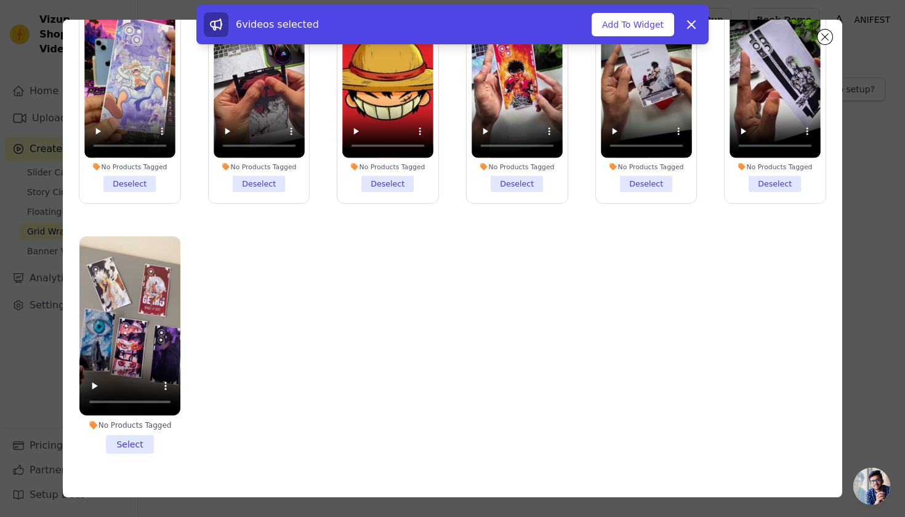
click at [121, 441] on li "No Products Tagged Select" at bounding box center [129, 345] width 101 height 217
click at [0, 0] on input "No Products Tagged Select" at bounding box center [0, 0] width 0 height 0
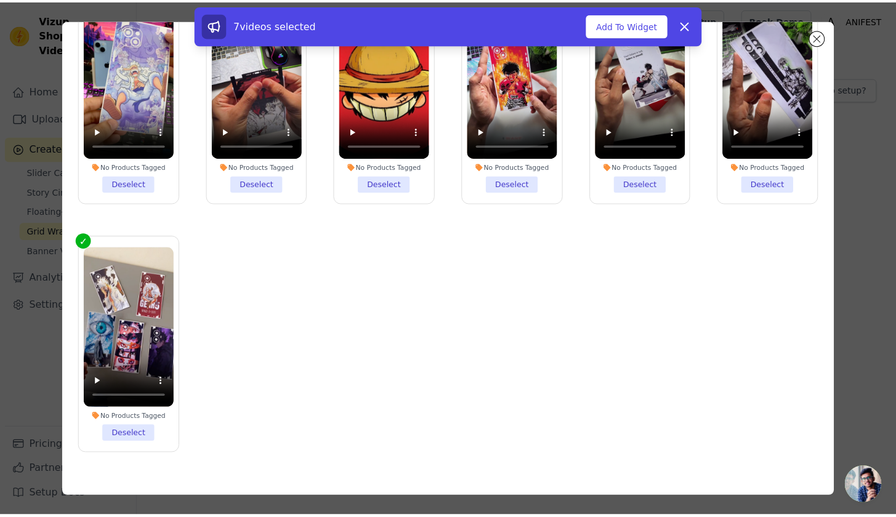
scroll to position [107, 0]
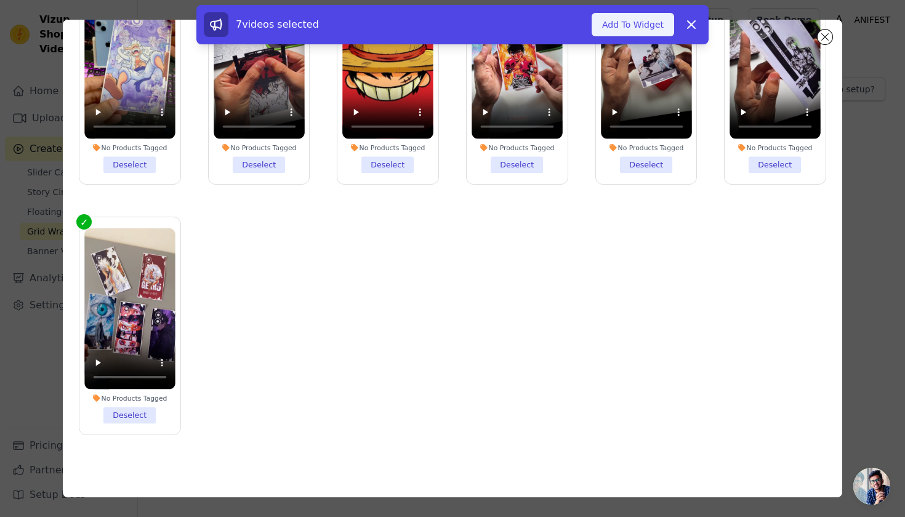
click at [639, 23] on button "Add To Widget" at bounding box center [633, 24] width 83 height 23
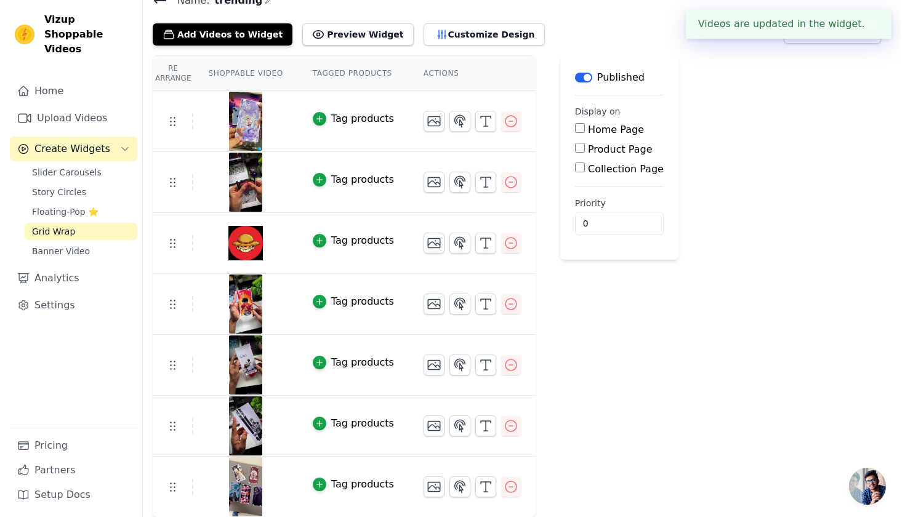
scroll to position [0, 0]
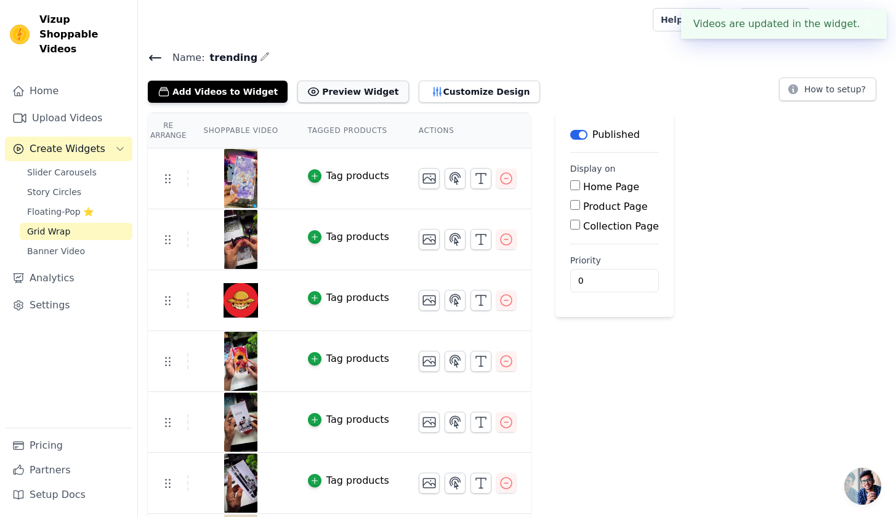
click at [341, 87] on button "Preview Widget" at bounding box center [352, 92] width 111 height 22
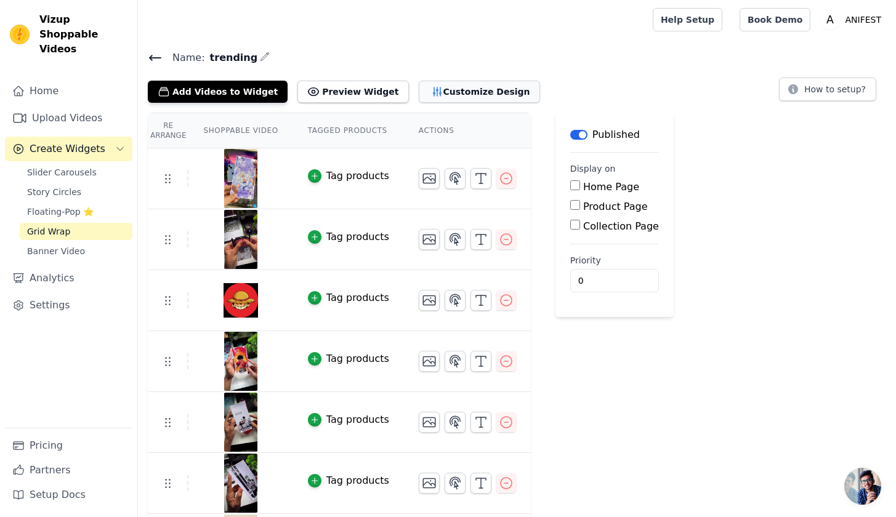
click at [446, 87] on button "Customize Design" at bounding box center [479, 92] width 121 height 22
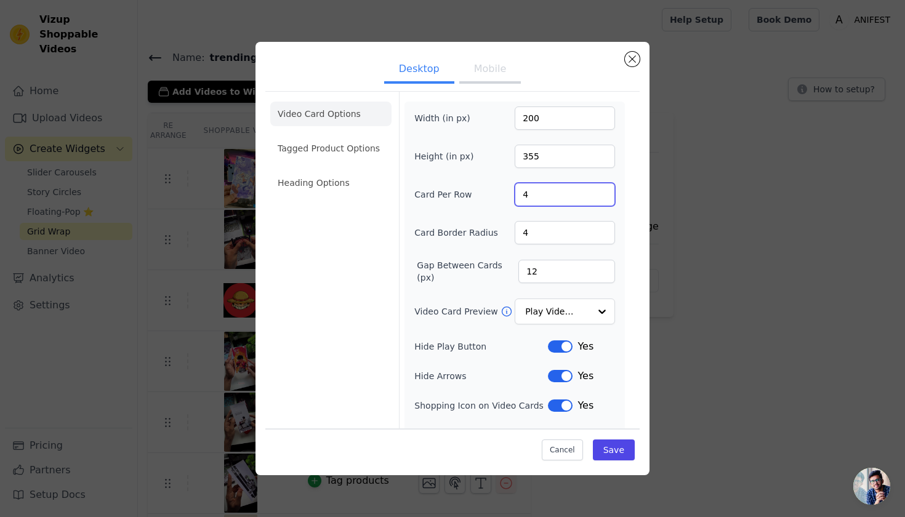
click at [533, 194] on input "4" at bounding box center [565, 194] width 100 height 23
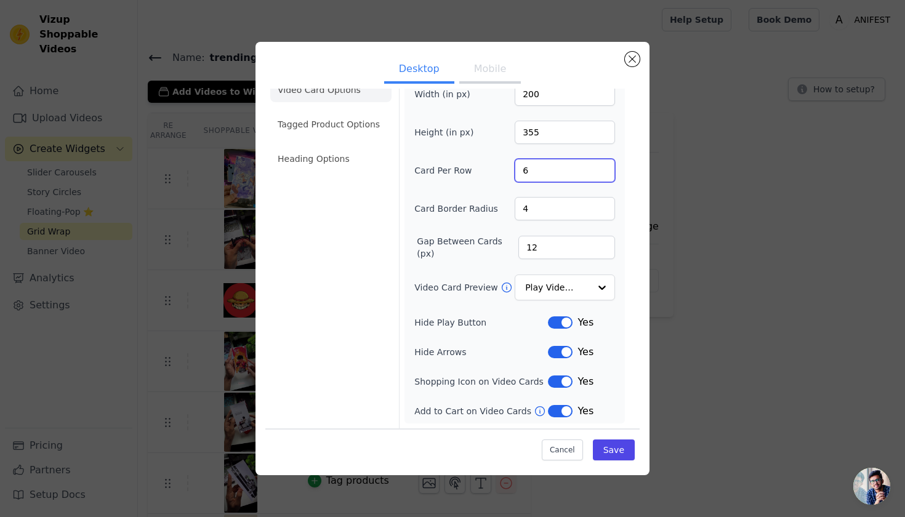
type input "6"
click at [544, 208] on input "4" at bounding box center [565, 208] width 100 height 23
type input "5"
click at [567, 253] on input "12" at bounding box center [567, 247] width 97 height 23
click at [581, 248] on input "7" at bounding box center [567, 247] width 97 height 23
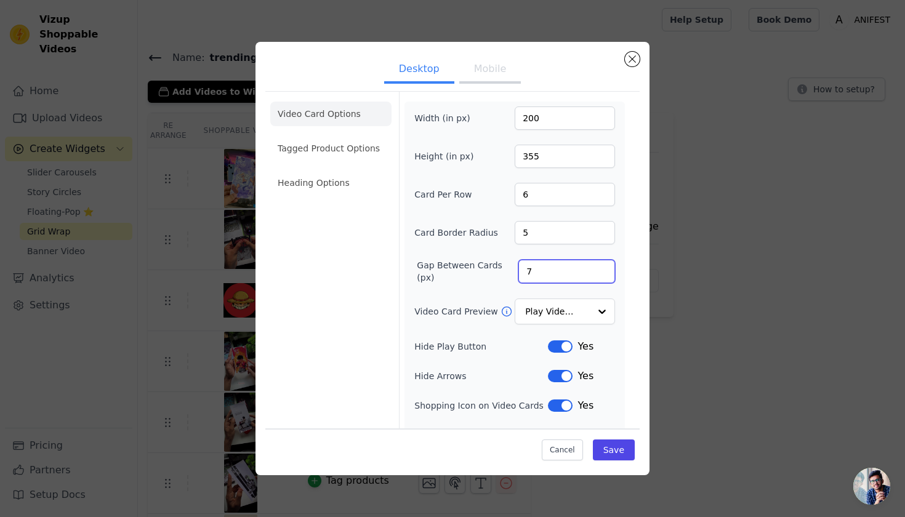
scroll to position [0, 0]
type input "7"
click at [318, 151] on li "Tagged Product Options" at bounding box center [330, 148] width 121 height 25
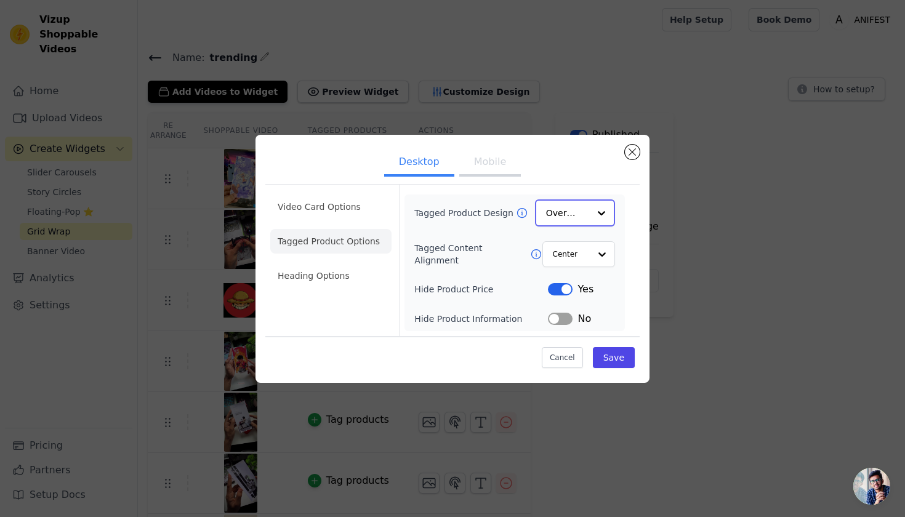
click at [576, 217] on input "Tagged Product Design" at bounding box center [567, 213] width 43 height 25
click at [563, 230] on div "Card" at bounding box center [575, 243] width 80 height 26
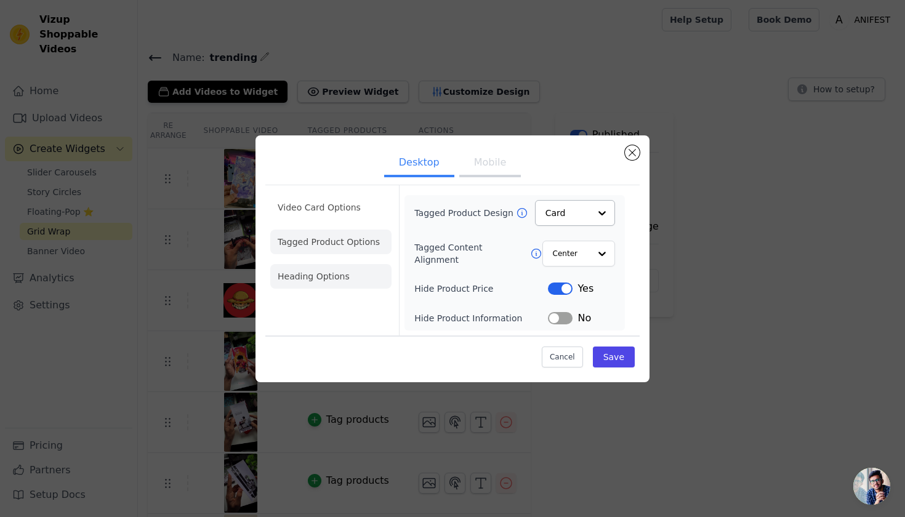
click at [380, 269] on li "Heading Options" at bounding box center [330, 276] width 121 height 25
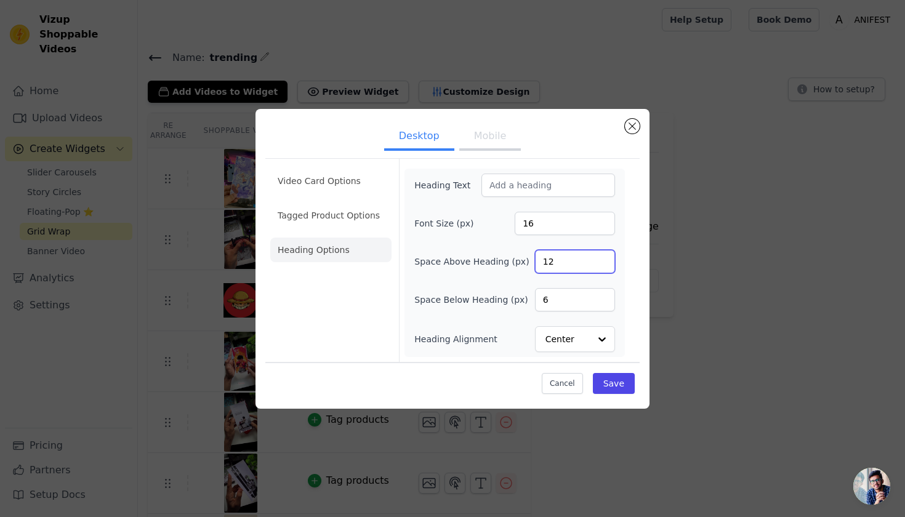
click at [564, 261] on input "12" at bounding box center [575, 261] width 80 height 23
click at [632, 388] on button "Save" at bounding box center [614, 383] width 42 height 21
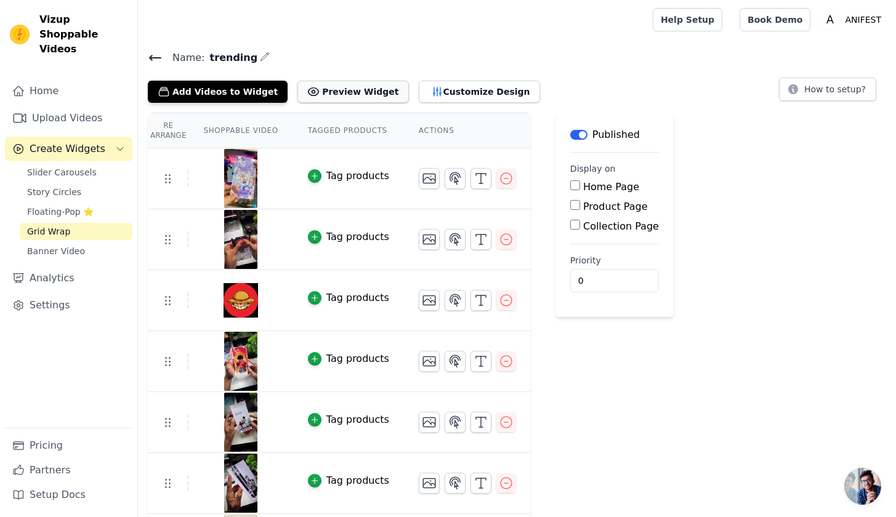
click at [307, 93] on icon at bounding box center [313, 92] width 12 height 12
click at [508, 180] on icon "button" at bounding box center [506, 178] width 15 height 15
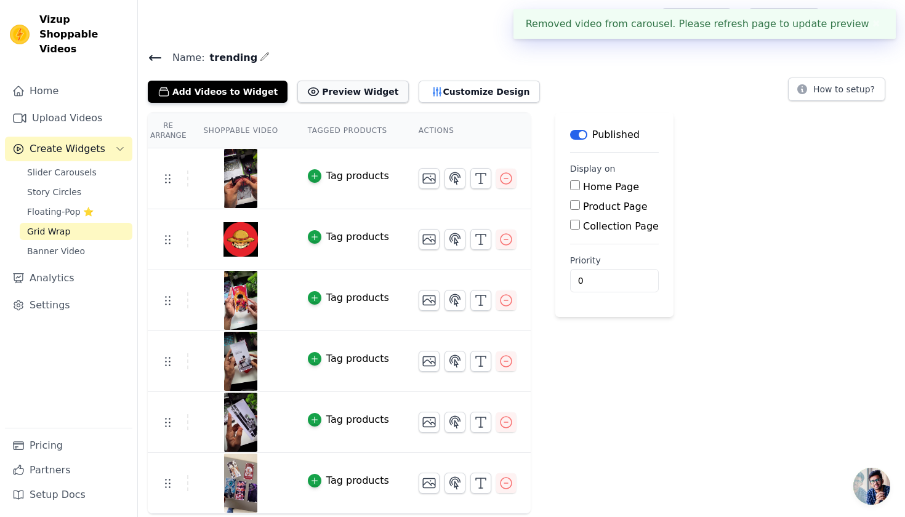
click at [319, 94] on button "Preview Widget" at bounding box center [352, 92] width 111 height 22
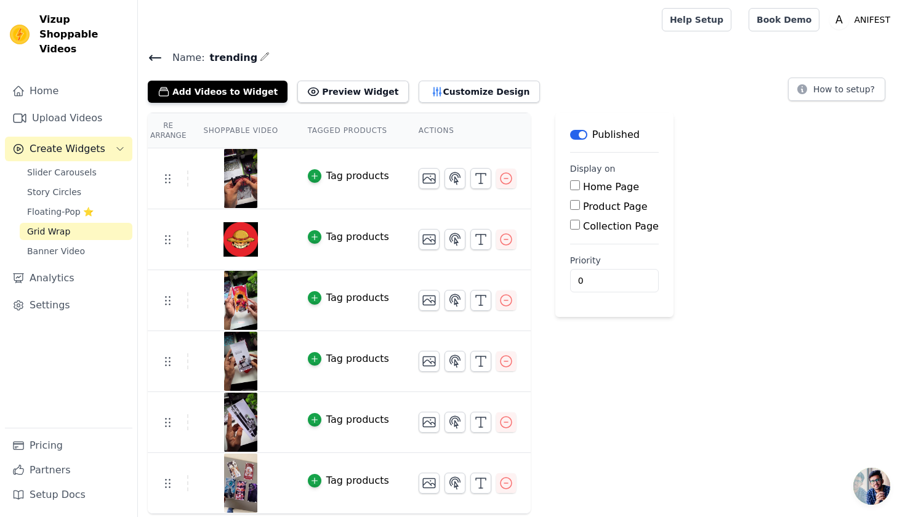
click at [579, 184] on div "Home Page" at bounding box center [614, 187] width 89 height 15
click at [571, 190] on input "Home Page" at bounding box center [575, 185] width 10 height 10
checkbox input "true"
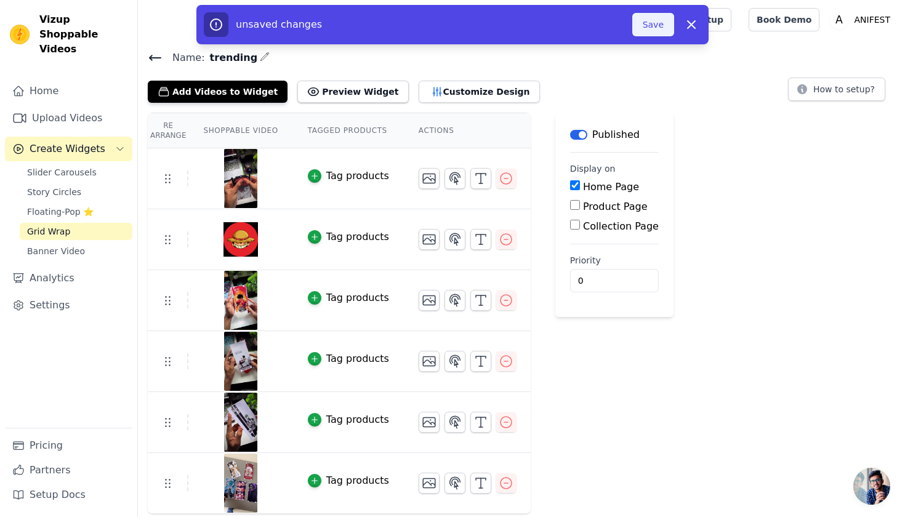
click at [649, 19] on button "Save" at bounding box center [654, 24] width 42 height 23
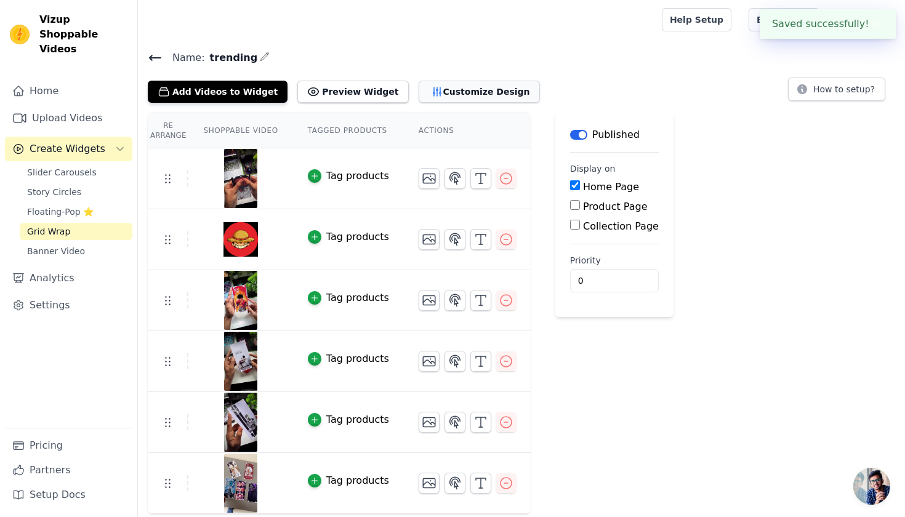
click at [450, 97] on button "Customize Design" at bounding box center [479, 92] width 121 height 22
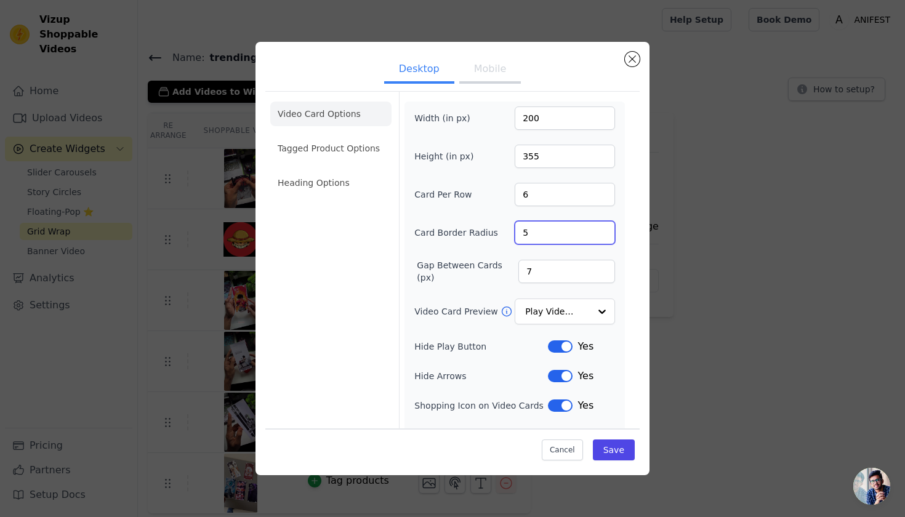
drag, startPoint x: 522, startPoint y: 227, endPoint x: 547, endPoint y: 233, distance: 26.0
click at [526, 229] on input "5" at bounding box center [565, 232] width 100 height 23
type input "4"
click at [333, 153] on li "Tagged Product Options" at bounding box center [330, 148] width 121 height 25
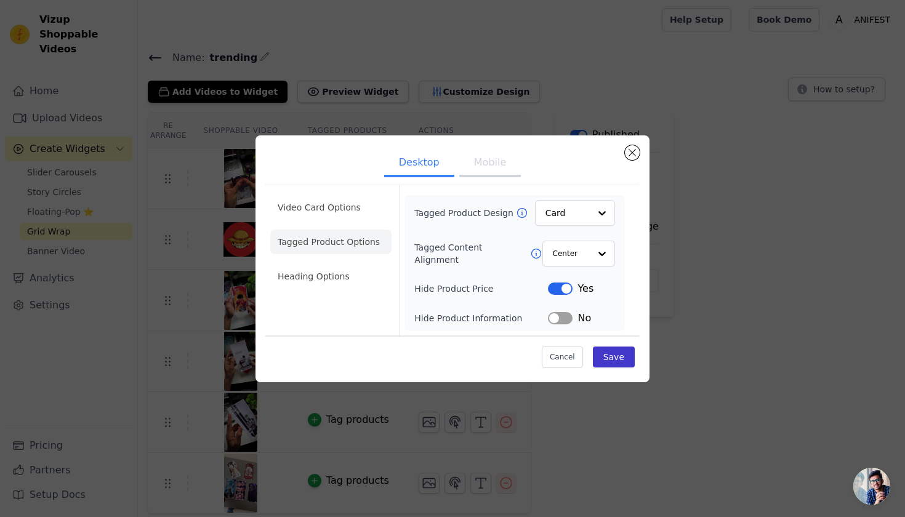
click at [624, 359] on button "Save" at bounding box center [614, 357] width 42 height 21
